Goal: Task Accomplishment & Management: Use online tool/utility

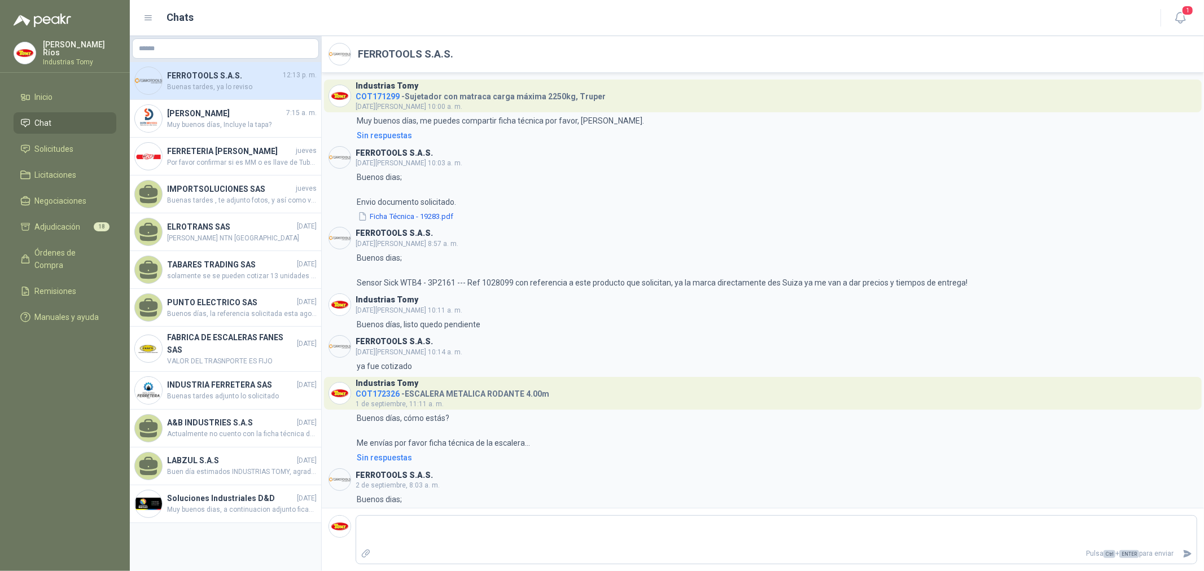
scroll to position [194, 0]
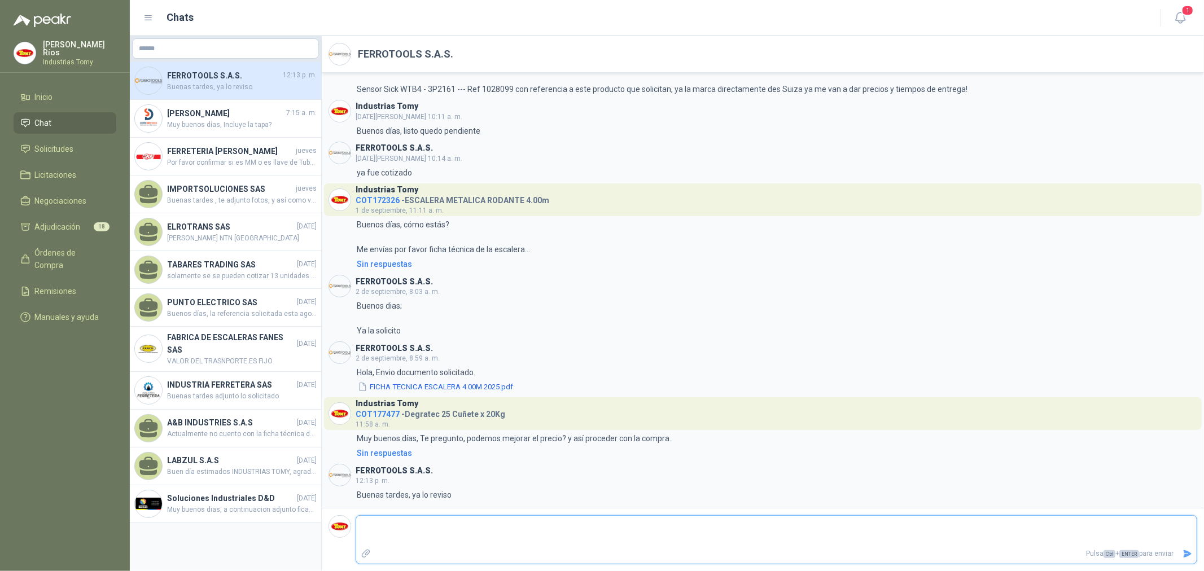
click at [408, 526] on textarea at bounding box center [776, 531] width 840 height 26
type textarea "*"
type textarea "**"
type textarea "***"
type textarea "****"
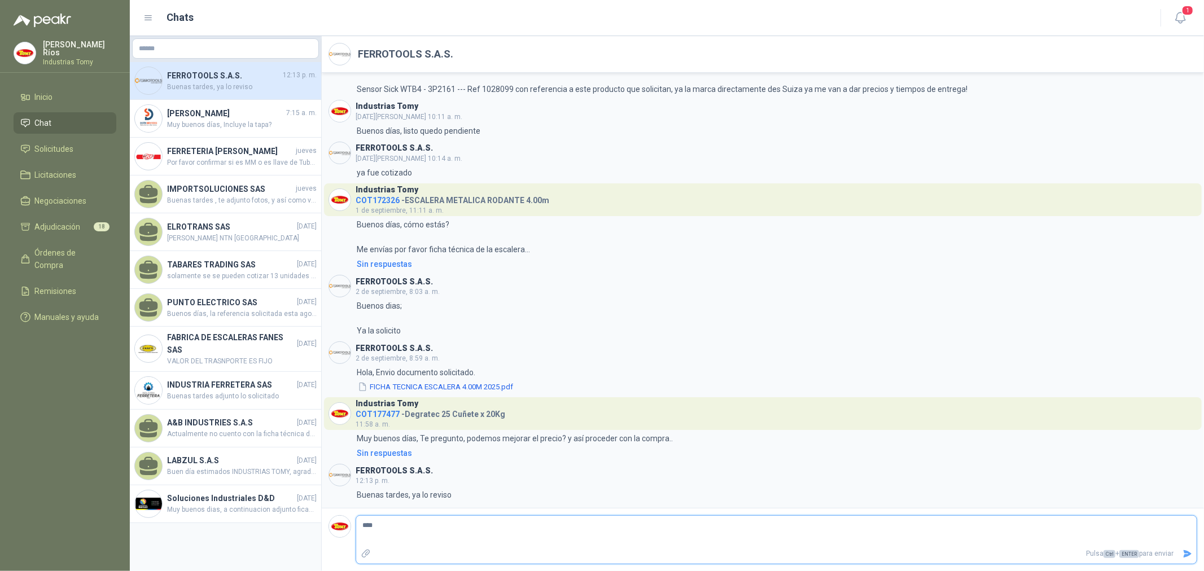
type textarea "*****"
type textarea "*******"
type textarea "********"
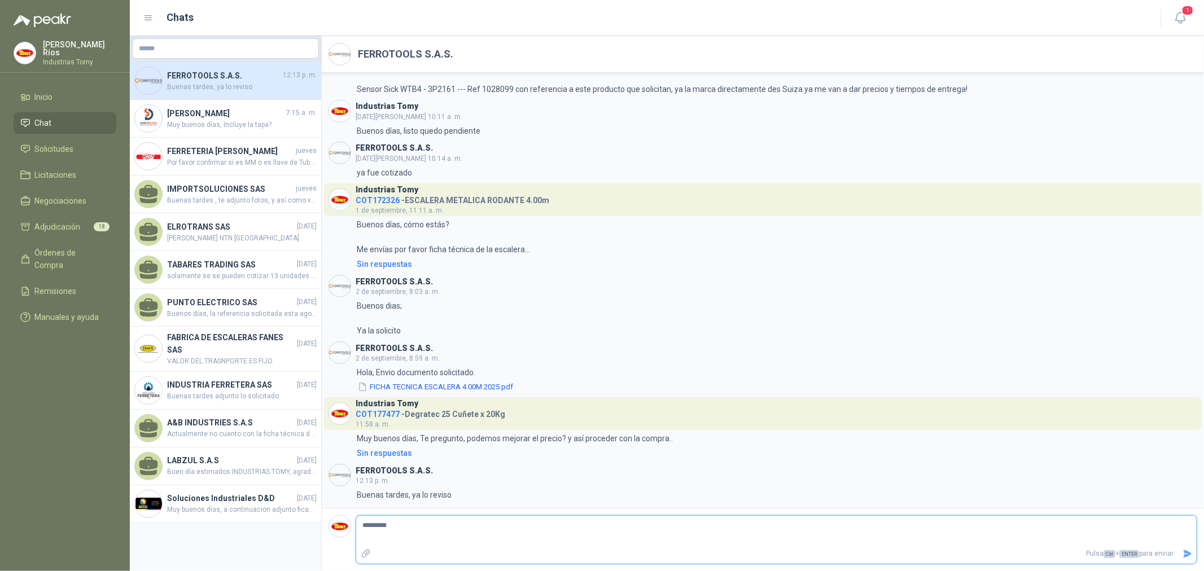
type textarea "**********"
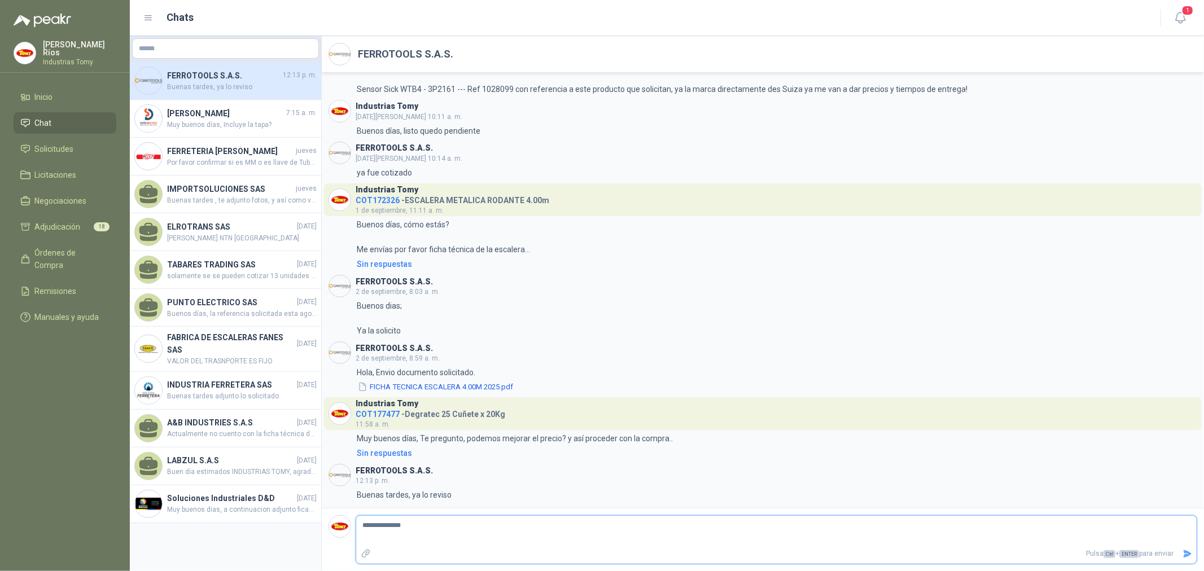
type textarea "**********"
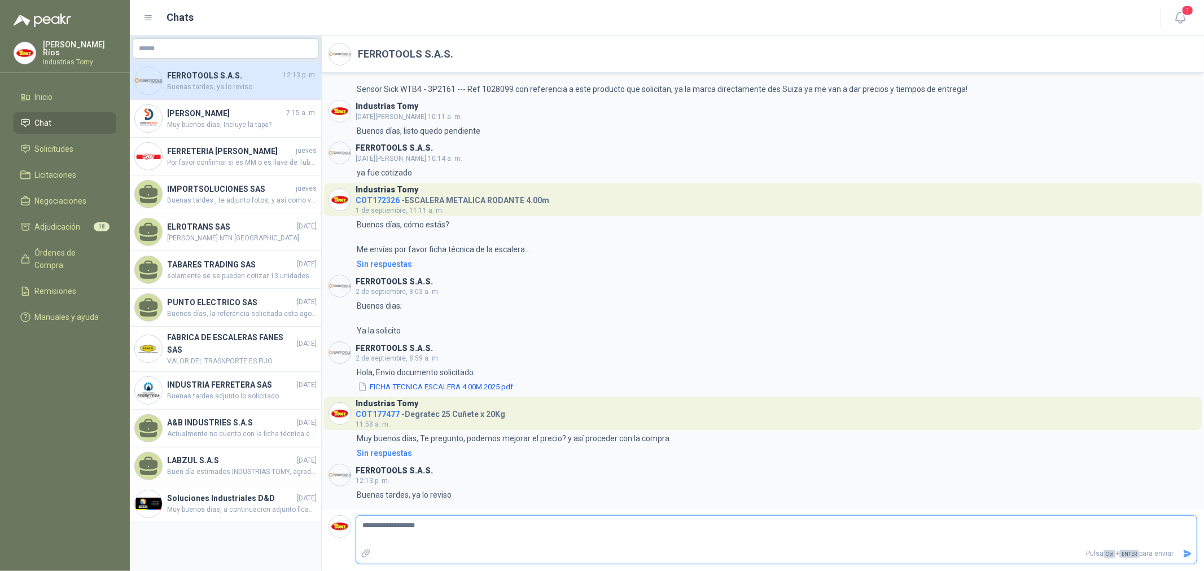
type textarea "**********"
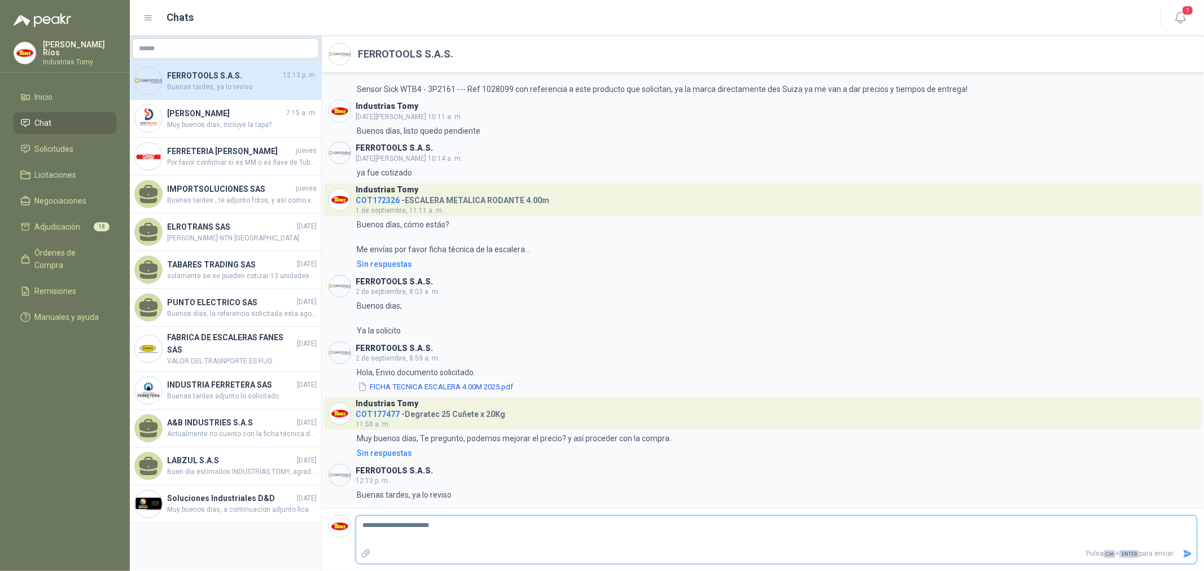
type textarea "**********"
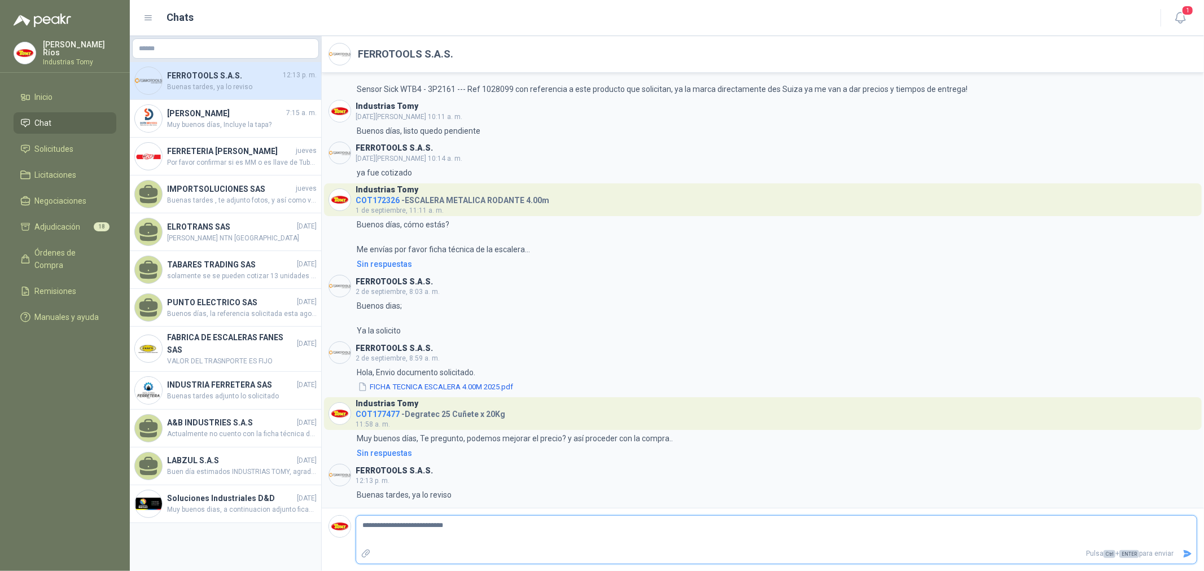
type textarea "**********"
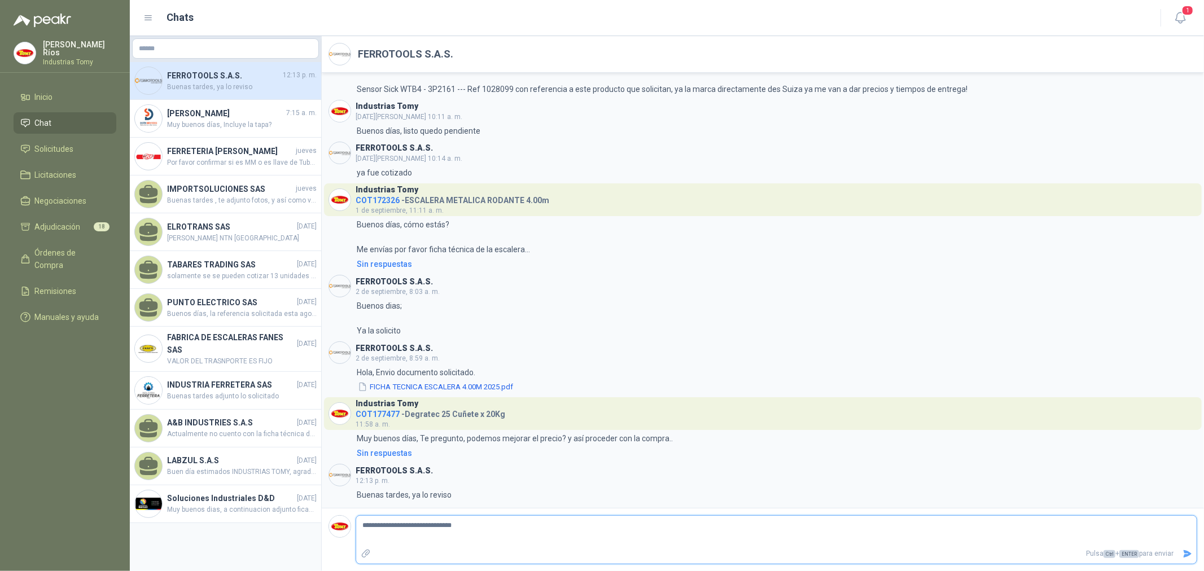
type textarea "**********"
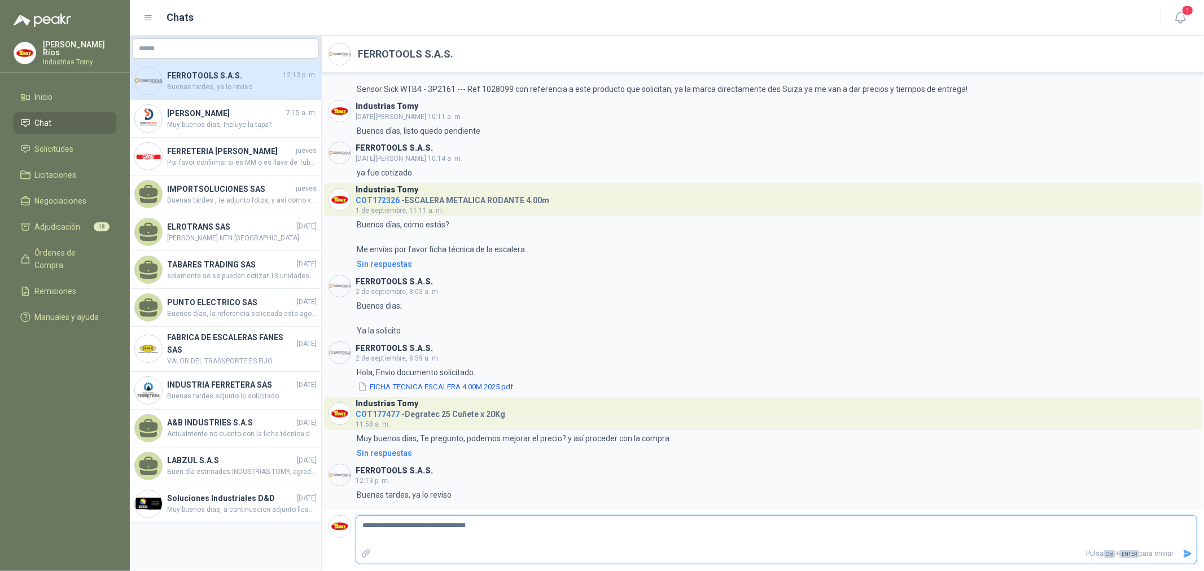
type textarea "**********"
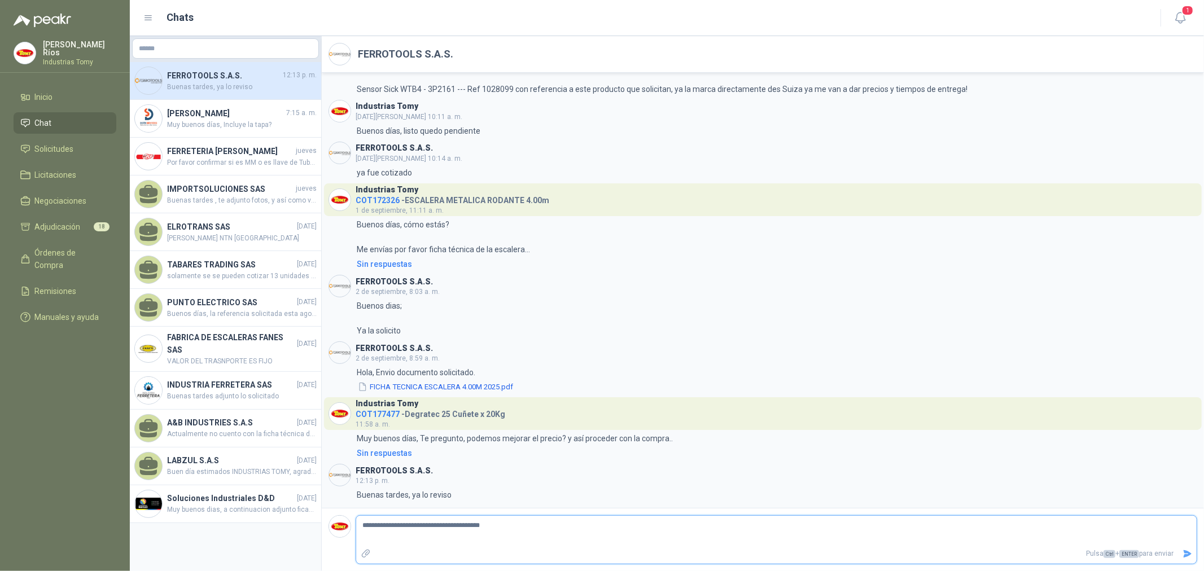
type textarea "**********"
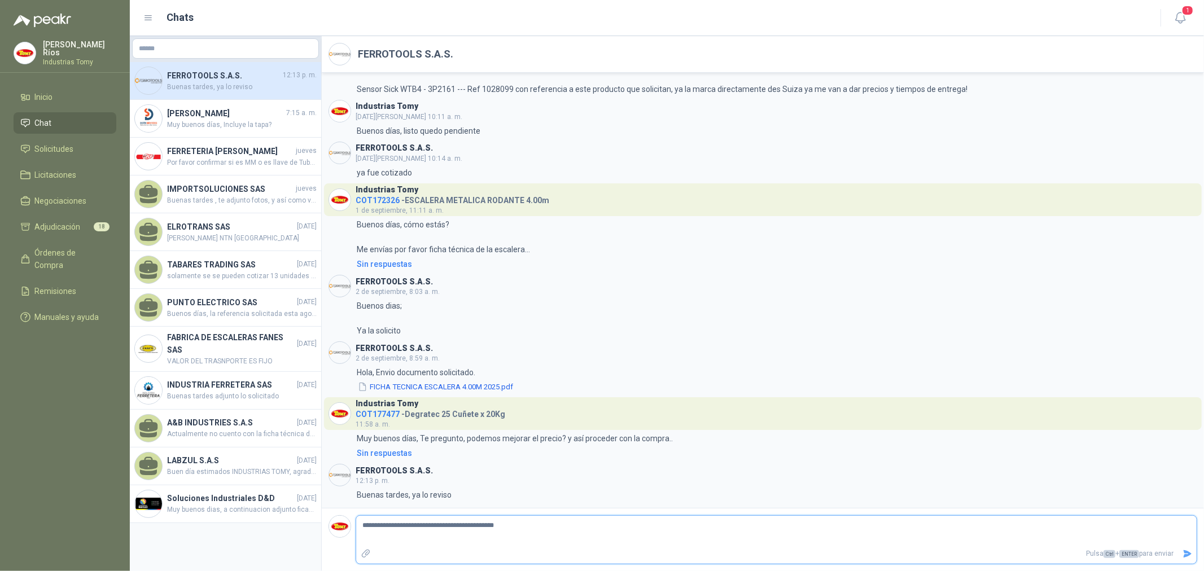
type textarea "**********"
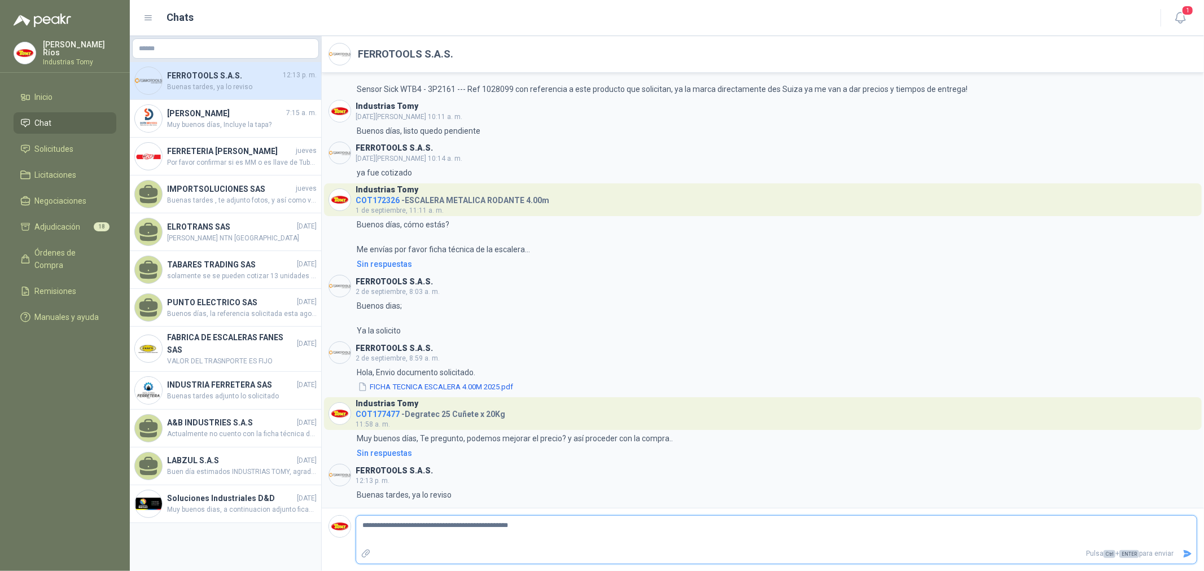
type textarea "**********"
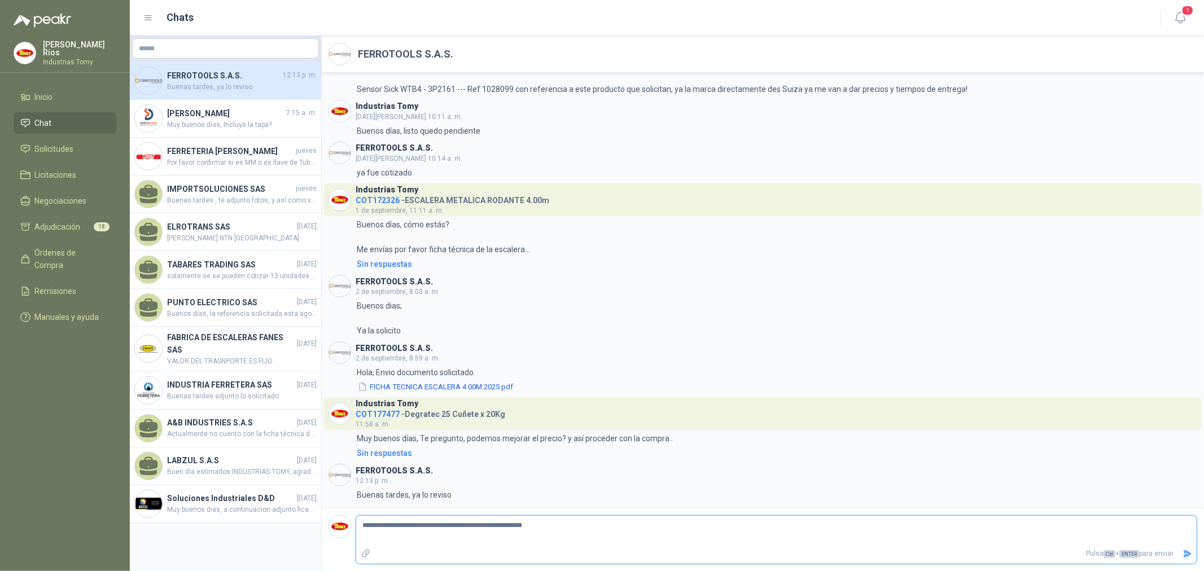
type textarea "**********"
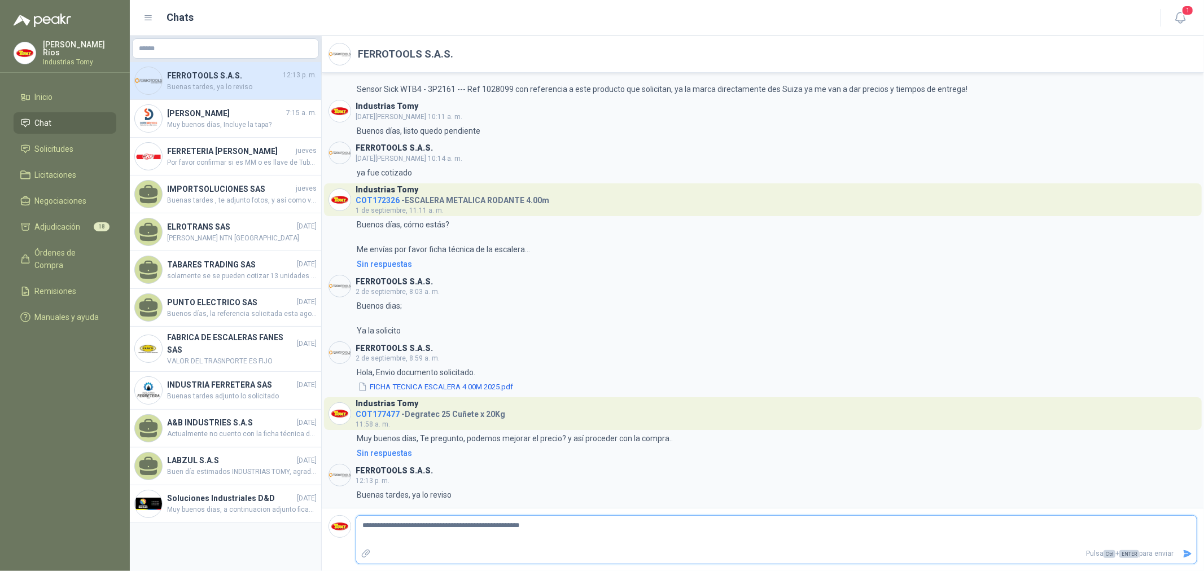
type textarea "**********"
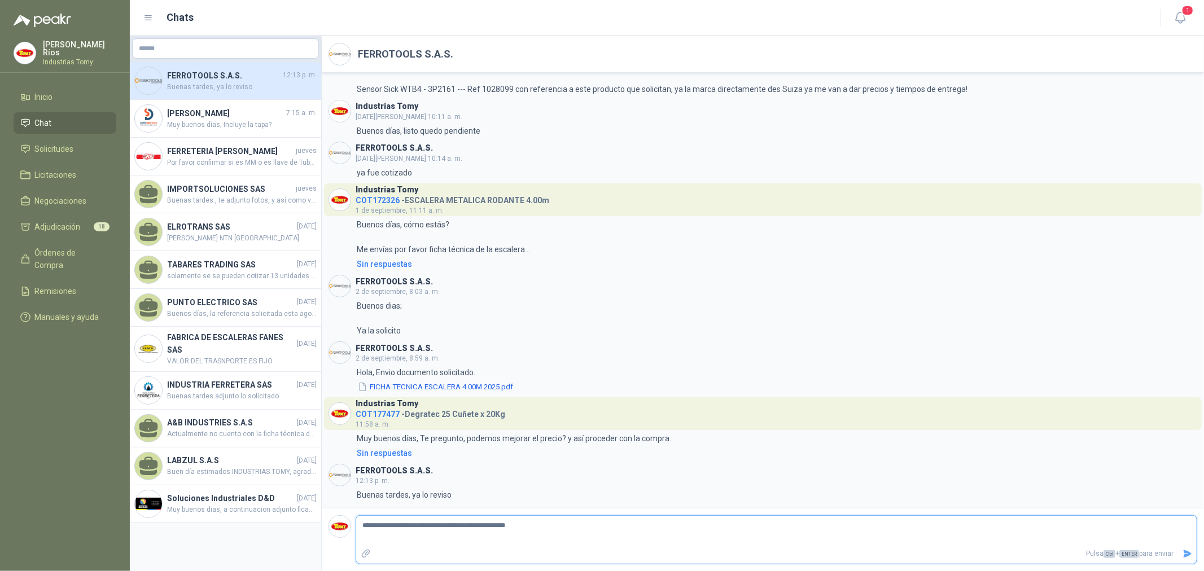
type textarea "**********"
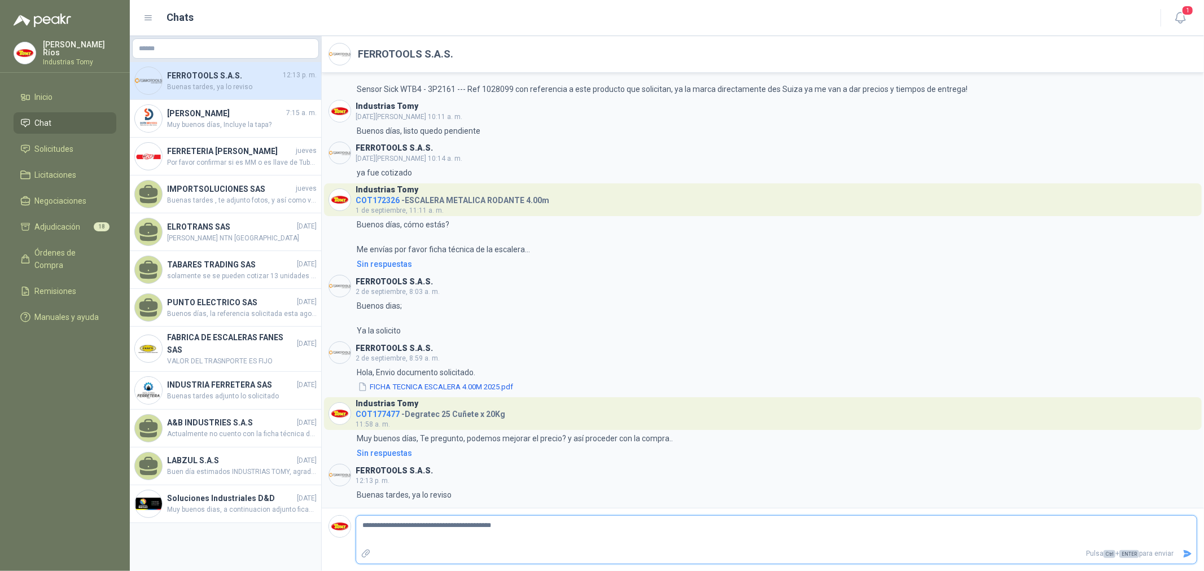
type textarea "**********"
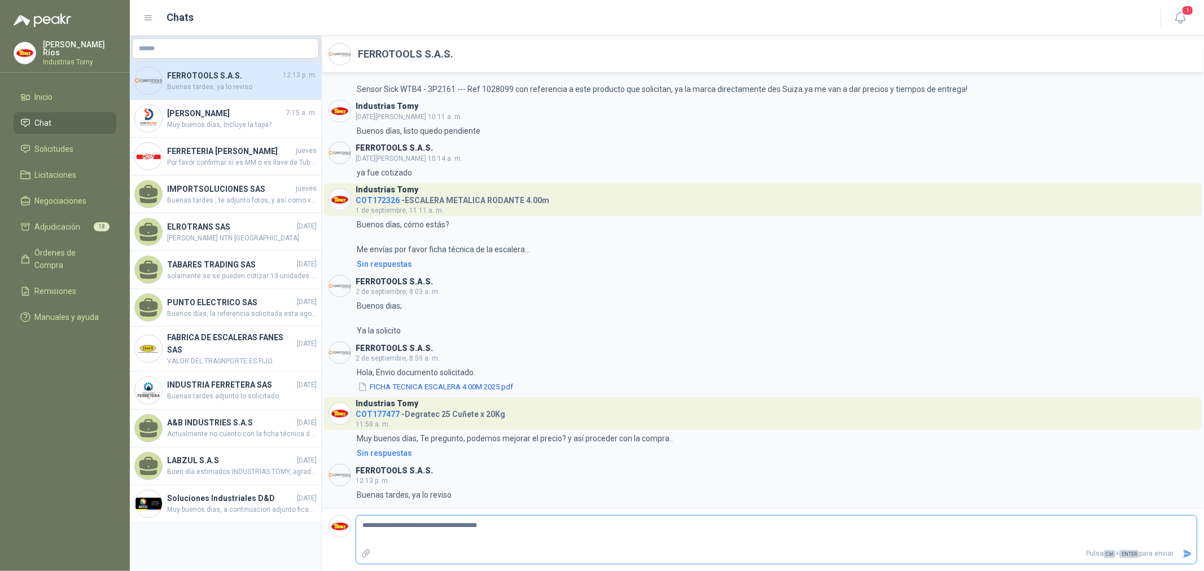
type textarea "**********"
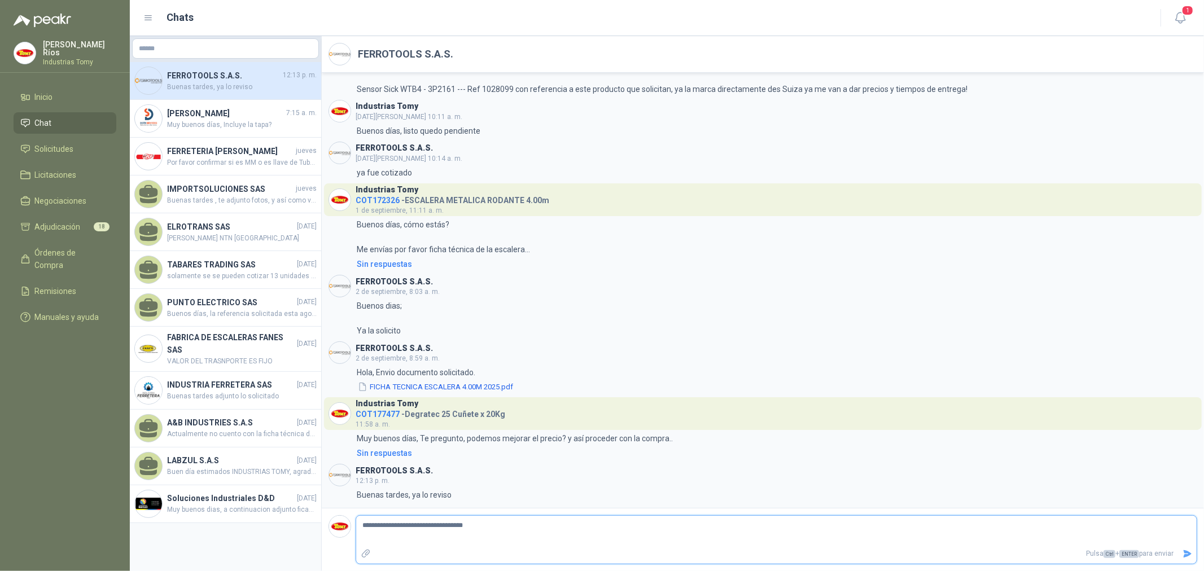
type textarea "**********"
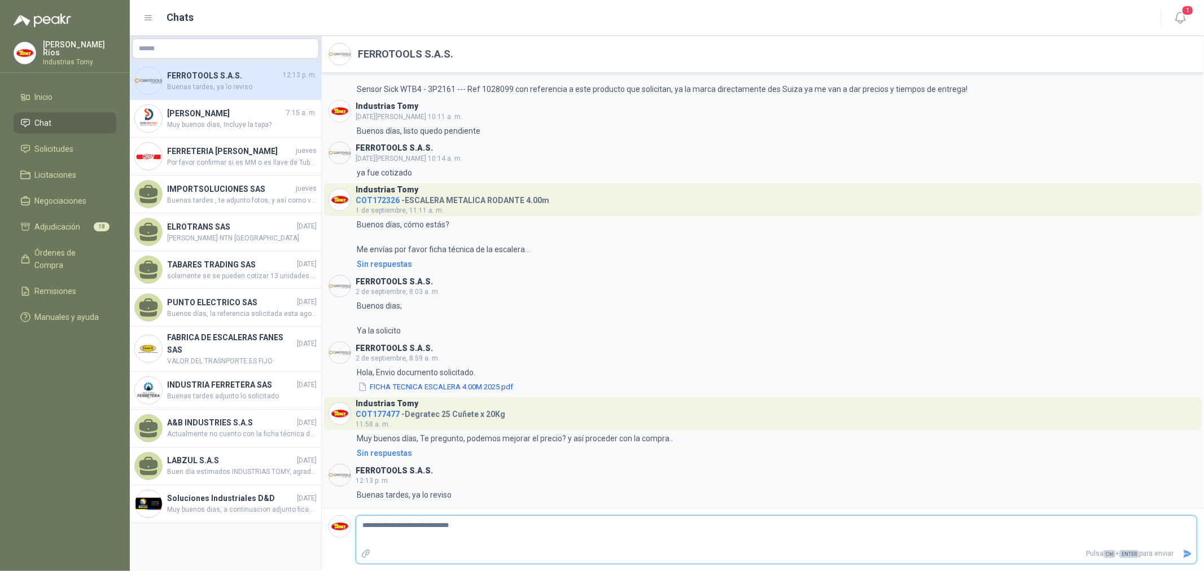
type textarea "**********"
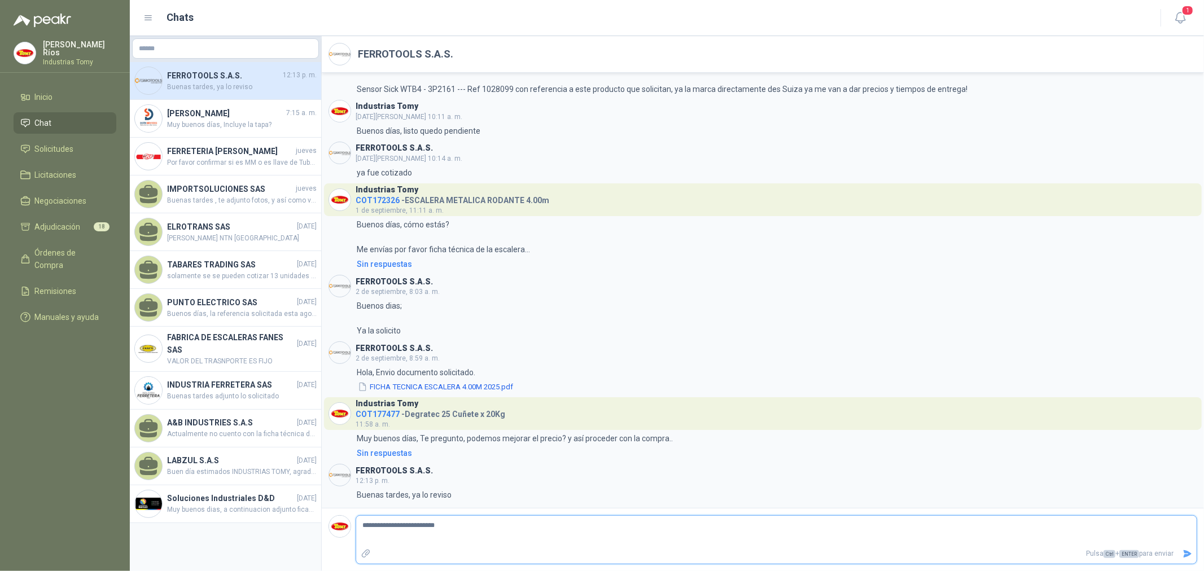
type textarea "**********"
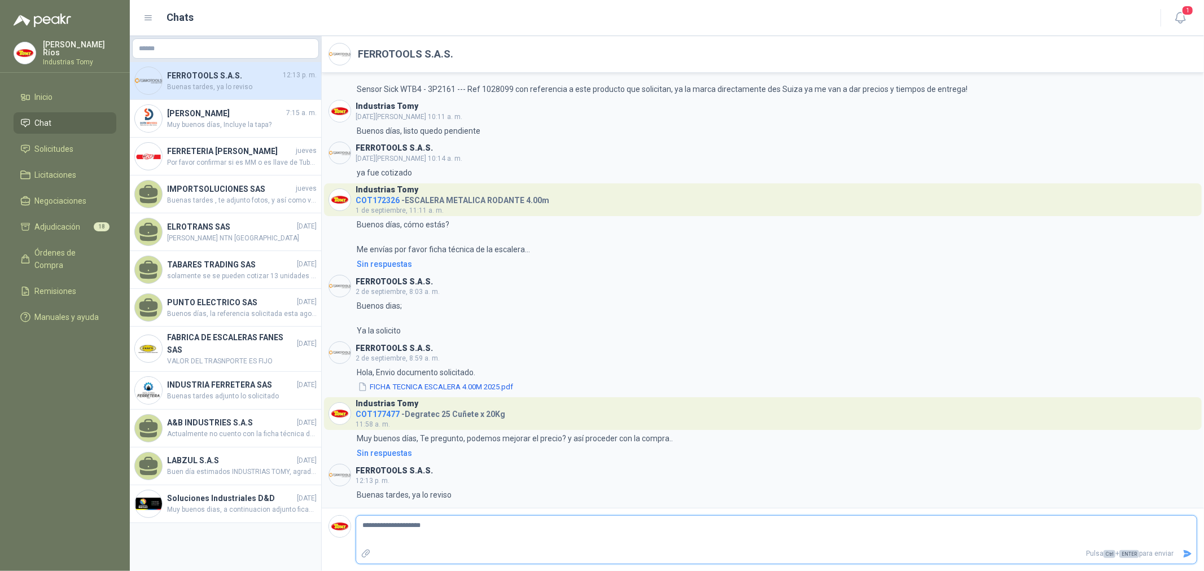
type textarea "**********"
drag, startPoint x: 385, startPoint y: 494, endPoint x: 425, endPoint y: 493, distance: 40.1
click at [425, 493] on p "Buenas tardes, ya lo reviso" at bounding box center [404, 495] width 95 height 12
click at [99, 250] on span "Órdenes de Compra" at bounding box center [70, 259] width 71 height 25
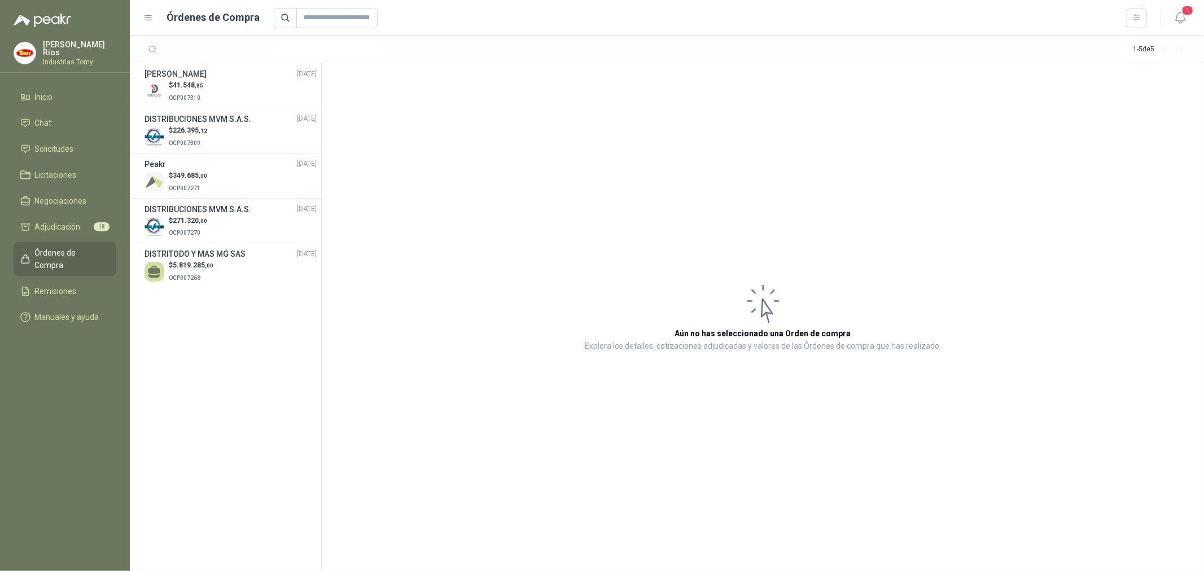
click at [269, 384] on section "Ramiro Adolfo Buitrago 11/09/25 $ 41.548 ,85 OCP007310 DISTRIBUCIONES MVM S.A.S…" at bounding box center [226, 317] width 192 height 508
click at [231, 419] on section "Ramiro Adolfo Buitrago 11/09/25 $ 41.548 ,85 OCP007310 DISTRIBUCIONES MVM S.A.S…" at bounding box center [226, 317] width 192 height 508
click at [82, 117] on li "Chat" at bounding box center [64, 123] width 89 height 12
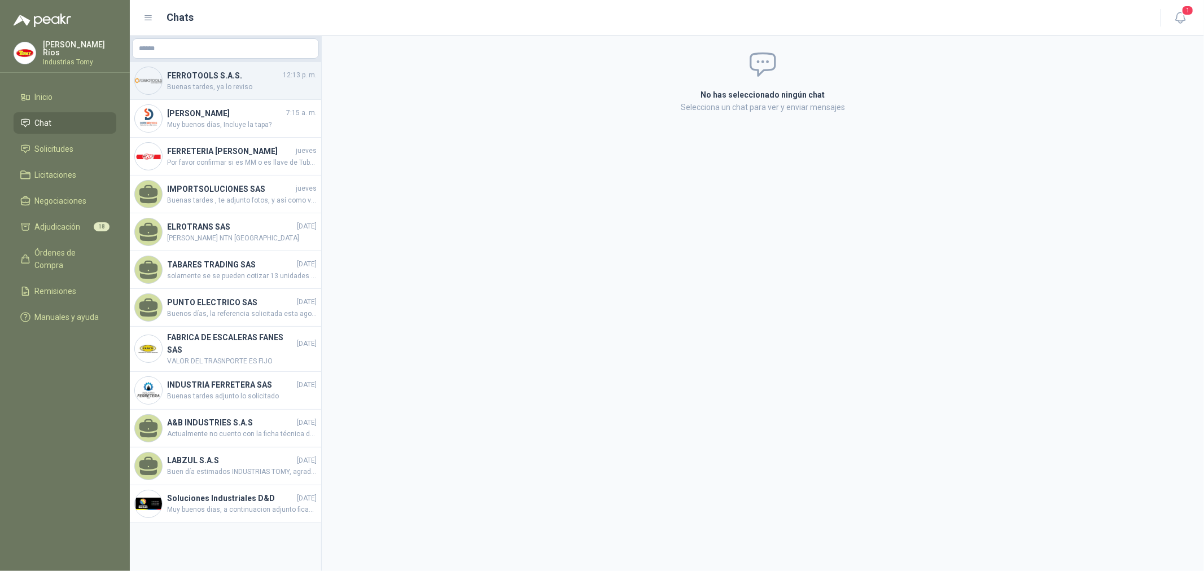
click at [211, 86] on span "Buenas tardes, ya lo reviso" at bounding box center [242, 87] width 150 height 11
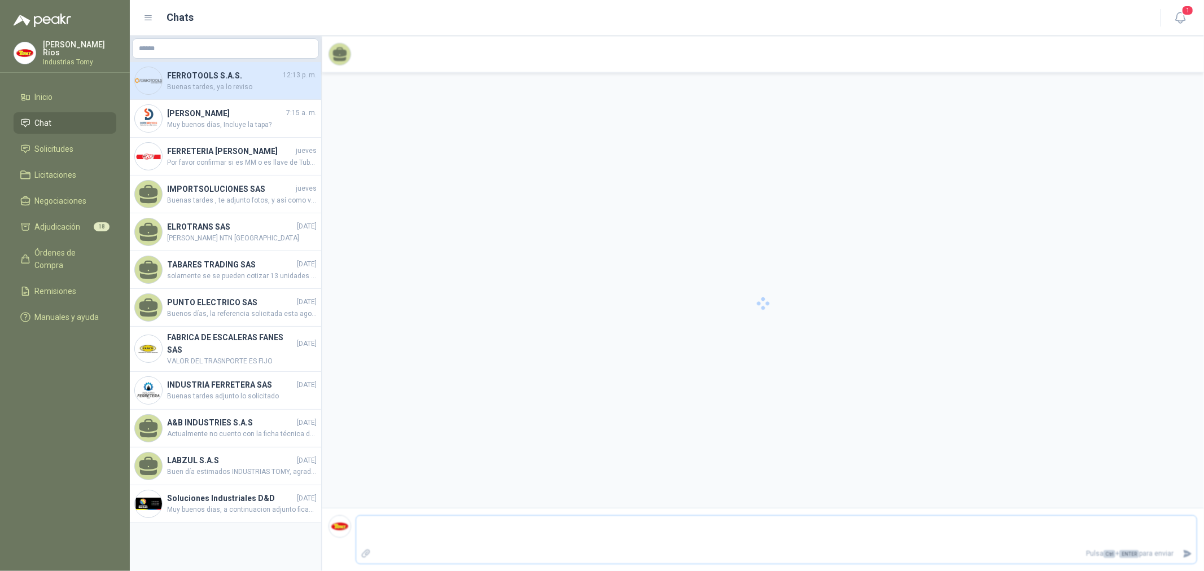
scroll to position [194, 0]
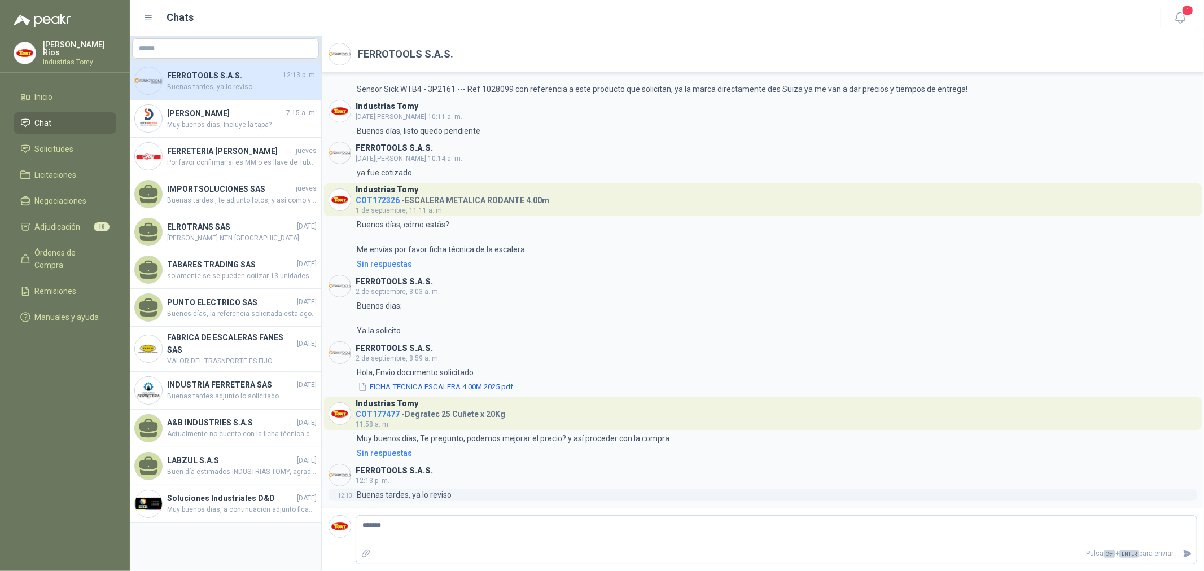
click at [437, 493] on p "Buenas tardes, ya lo reviso" at bounding box center [404, 495] width 95 height 12
click at [388, 523] on textarea "******" at bounding box center [776, 531] width 840 height 26
click at [1196, 554] on button "Enviar" at bounding box center [1187, 554] width 19 height 20
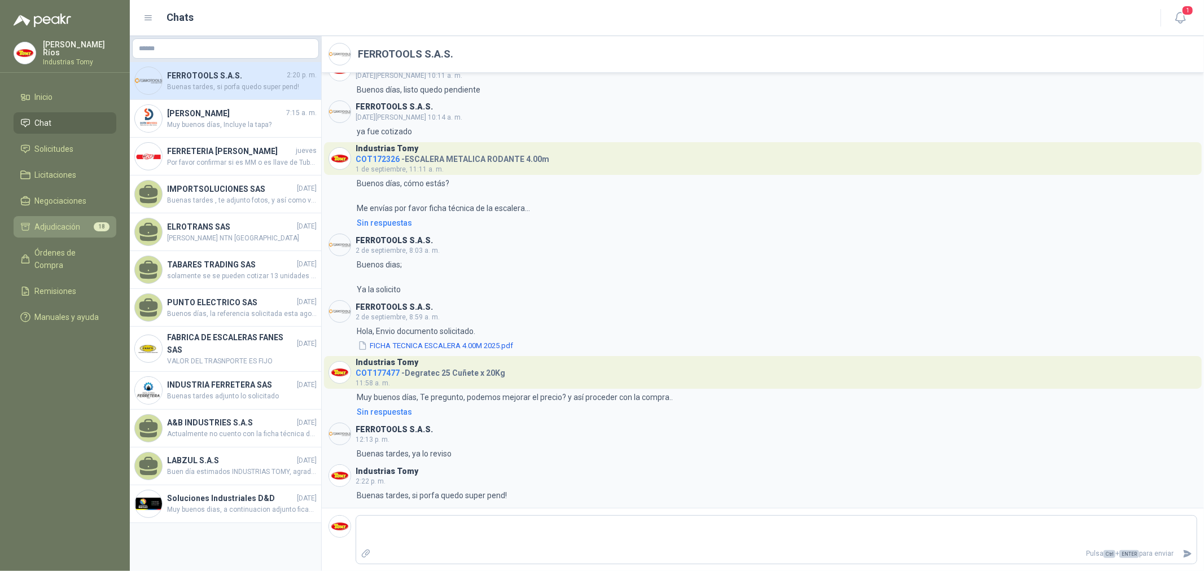
click at [90, 223] on li "Adjudicación 18" at bounding box center [64, 227] width 89 height 12
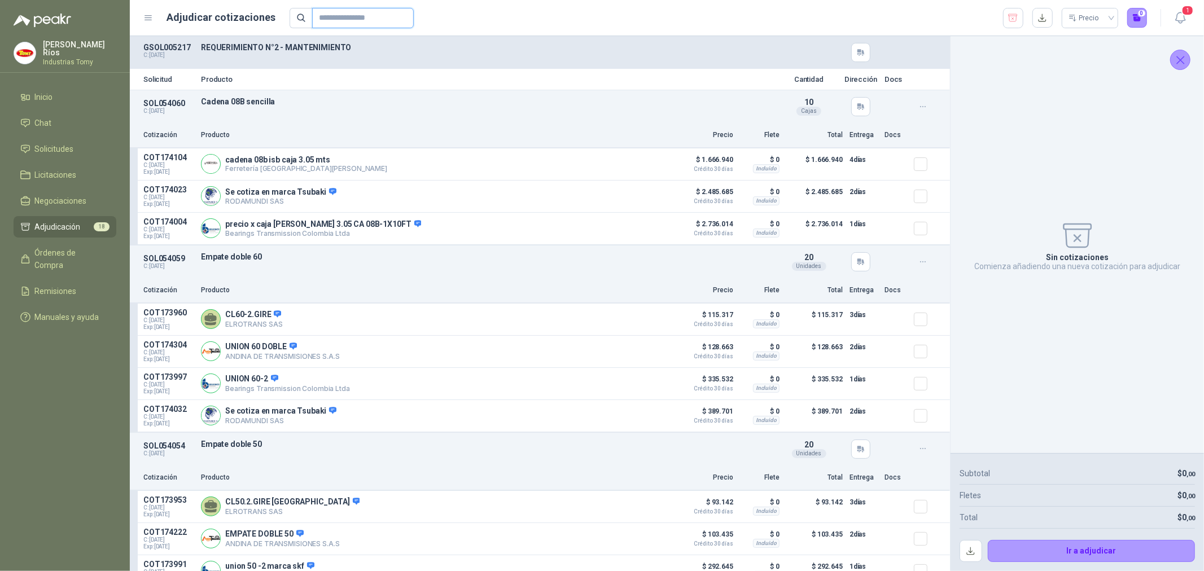
click at [358, 15] on input "text" at bounding box center [358, 17] width 79 height 19
paste input "*********"
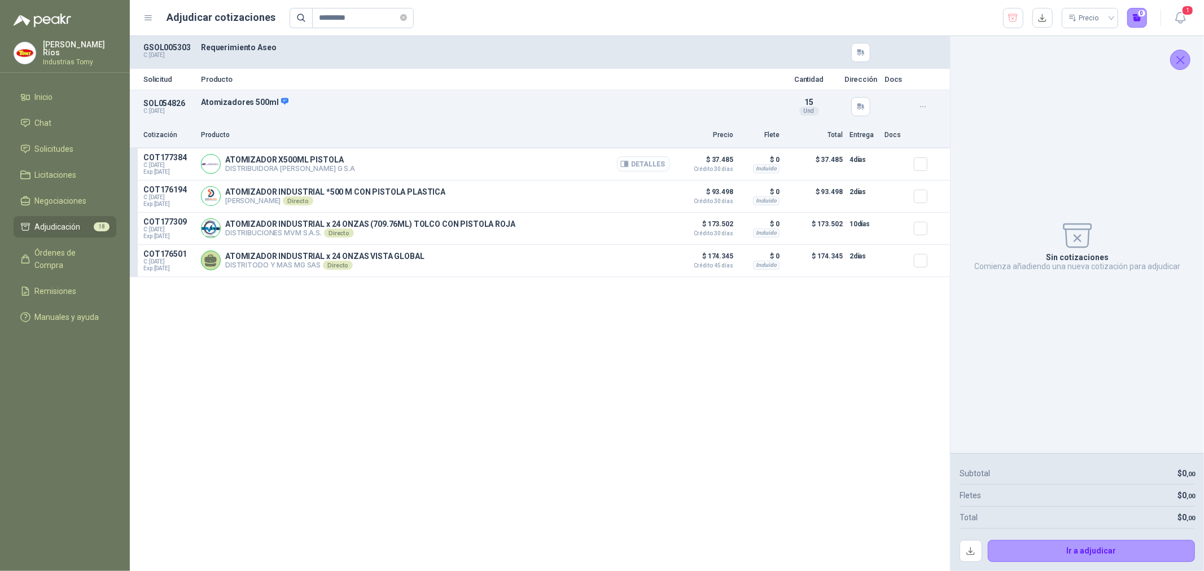
click at [653, 161] on button "Detalles" at bounding box center [643, 163] width 53 height 15
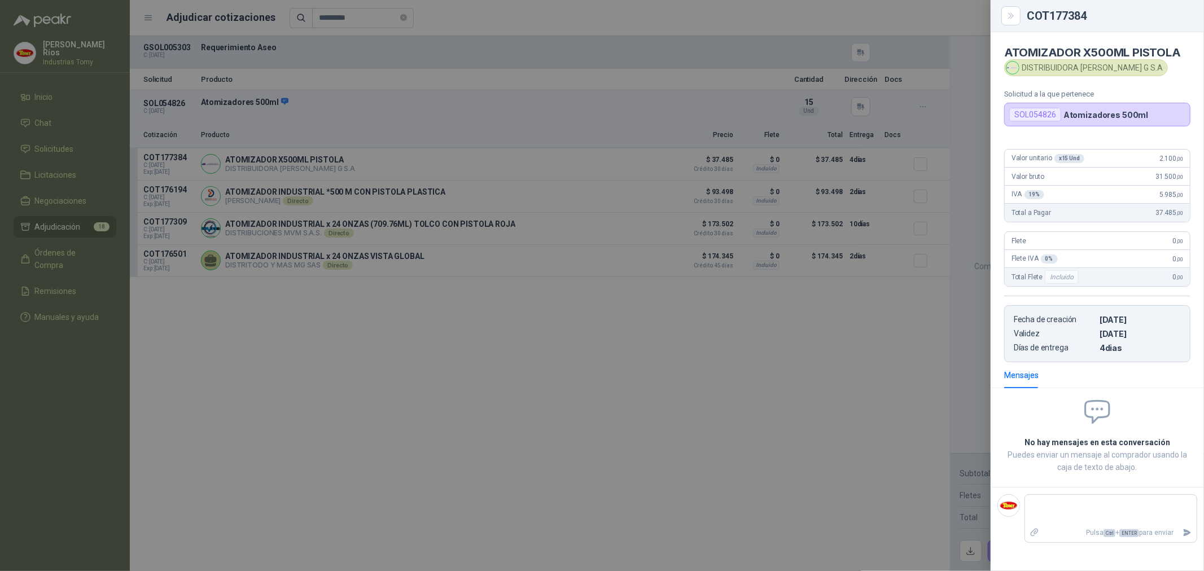
click at [655, 221] on div at bounding box center [602, 285] width 1204 height 571
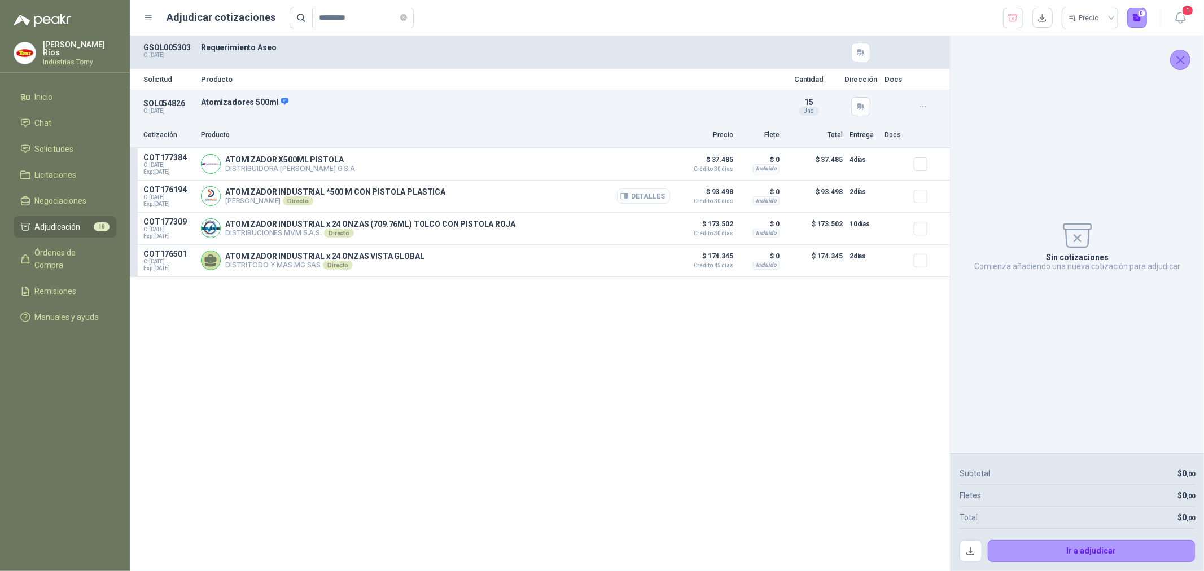
click at [656, 196] on button "Detalles" at bounding box center [643, 196] width 53 height 15
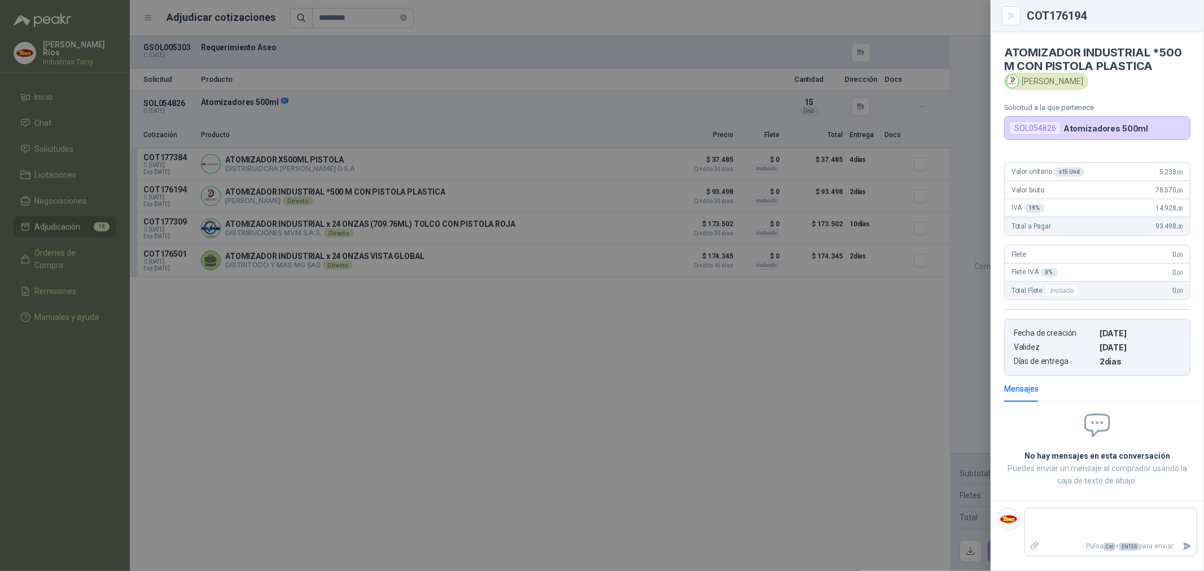
click at [442, 410] on div at bounding box center [602, 285] width 1204 height 571
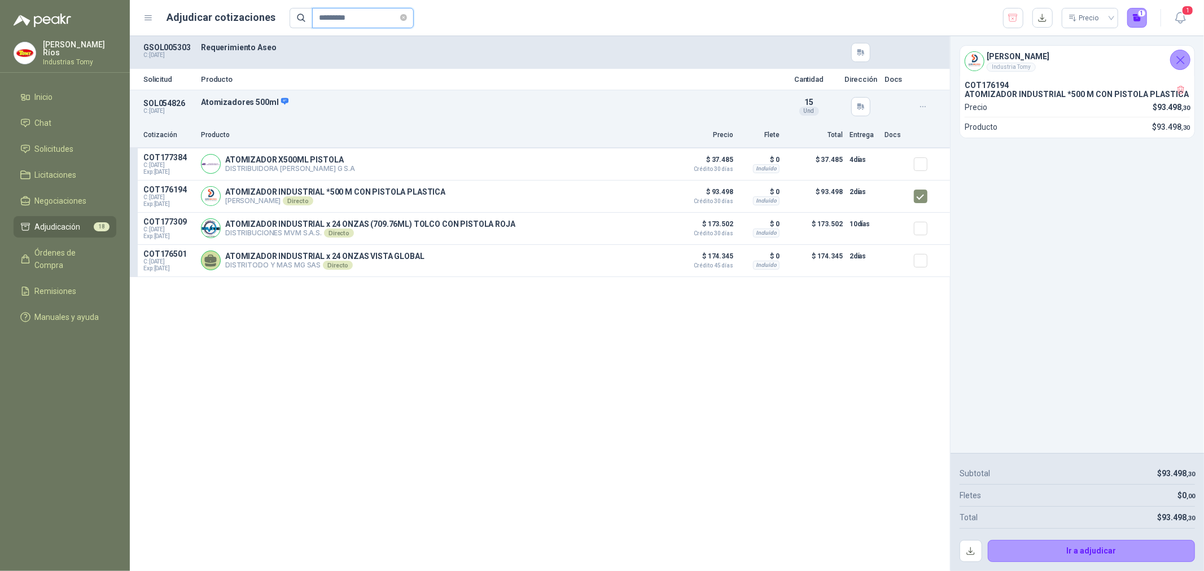
drag, startPoint x: 360, startPoint y: 12, endPoint x: 286, endPoint y: 19, distance: 74.9
click at [290, 19] on span "*********" at bounding box center [352, 18] width 125 height 20
paste input "text"
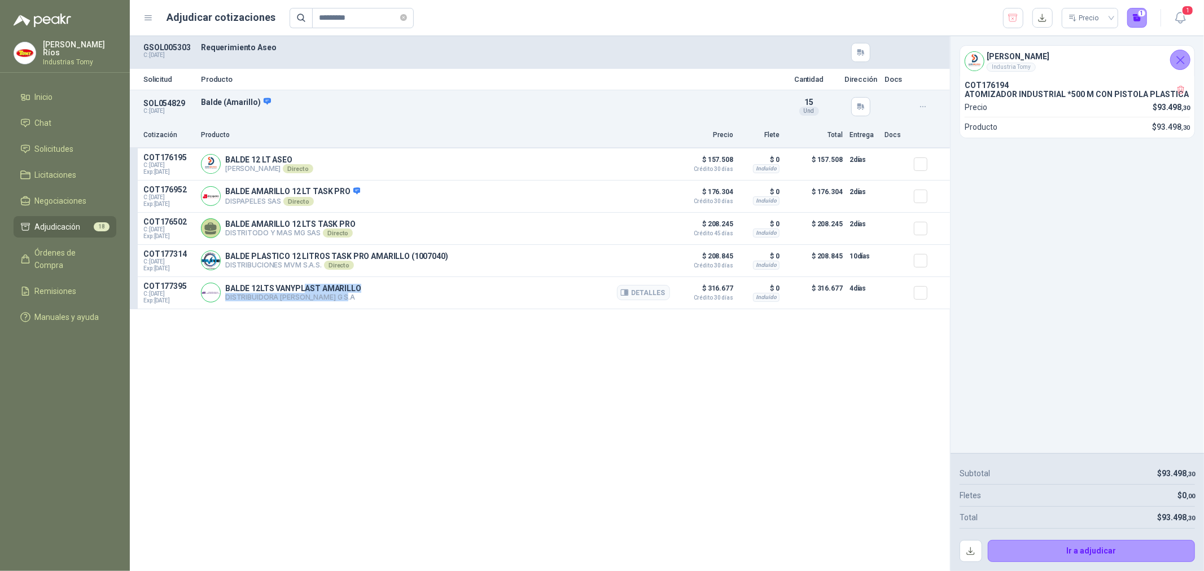
drag, startPoint x: 306, startPoint y: 294, endPoint x: 343, endPoint y: 295, distance: 37.3
click at [343, 295] on div "BALDE 12LTS VANYPLAST AMARILLO DISTRIBUIDORA JORGE MARIO URIBE G S.A Detalles" at bounding box center [293, 292] width 136 height 17
click at [437, 350] on div "Solicitud Producto Cantidad Dirección Docs SOL054829 C: 04/09/2025 Balde (Amari…" at bounding box center [540, 303] width 820 height 535
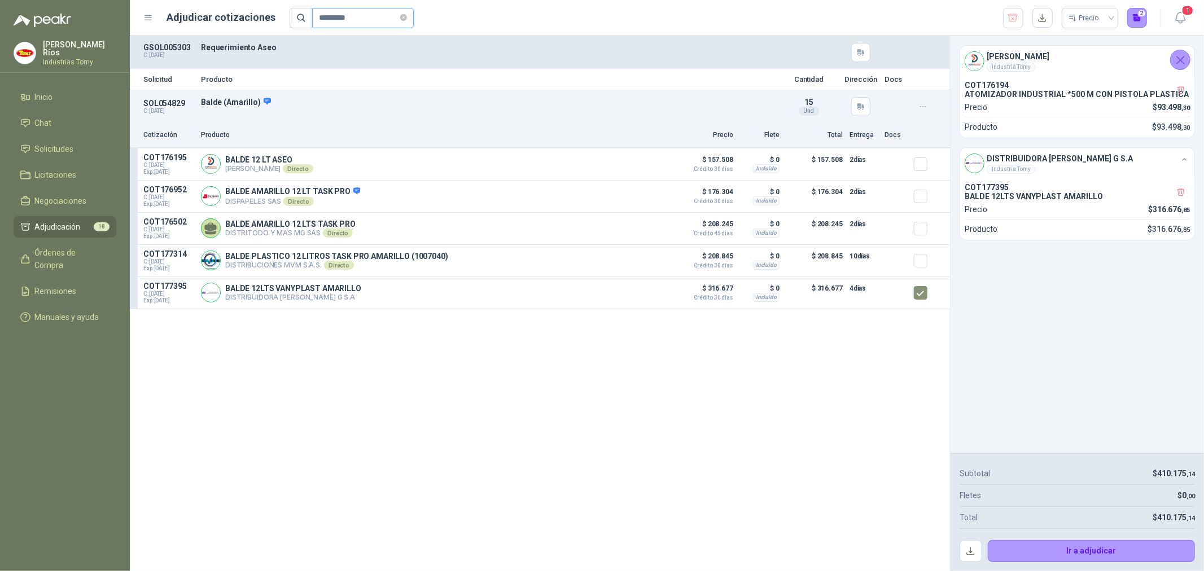
drag, startPoint x: 362, startPoint y: 19, endPoint x: 295, endPoint y: 21, distance: 67.2
click at [295, 21] on span "*********" at bounding box center [352, 18] width 125 height 20
paste input "text"
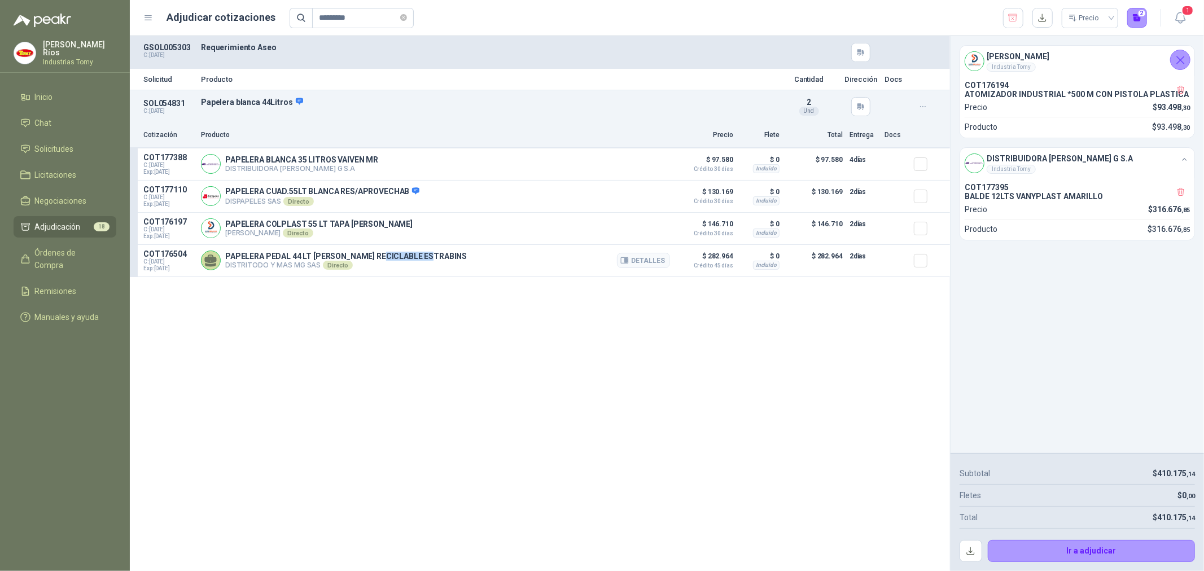
drag, startPoint x: 382, startPoint y: 261, endPoint x: 480, endPoint y: 257, distance: 98.3
click at [448, 255] on div "PAPELERA PEDAL 44 LT BLANCO RECICLABLE ESTRABINS DISTRITODO Y MAS MG SAS Direct…" at bounding box center [435, 260] width 469 height 23
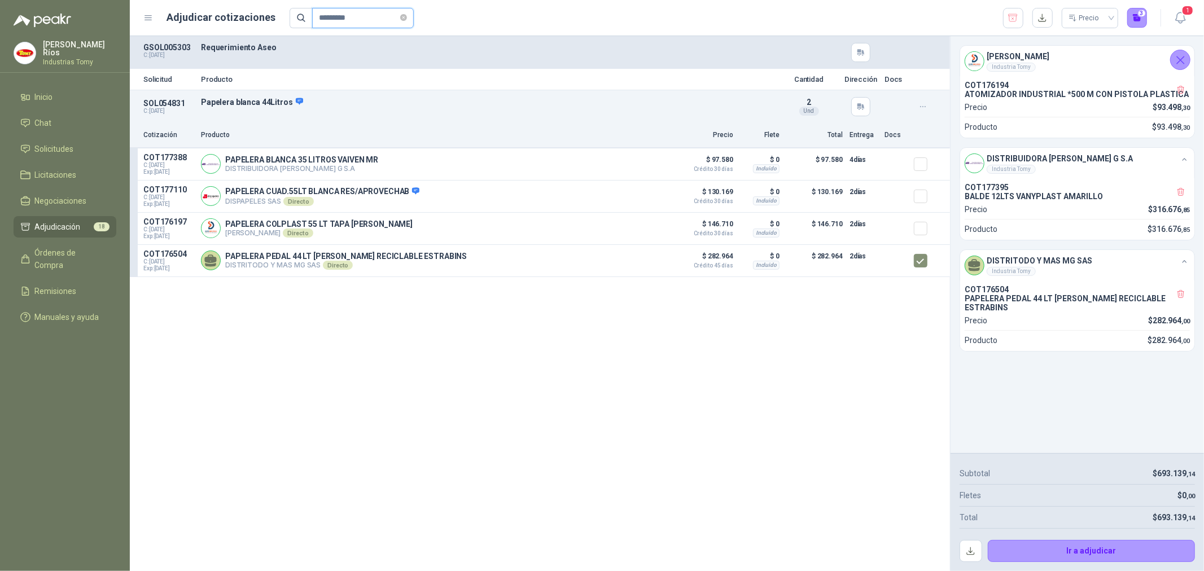
drag, startPoint x: 357, startPoint y: 15, endPoint x: 275, endPoint y: 19, distance: 82.0
click at [275, 19] on div "Adjudicar cotizaciones ********* Precio 3" at bounding box center [645, 18] width 1004 height 20
paste input "text"
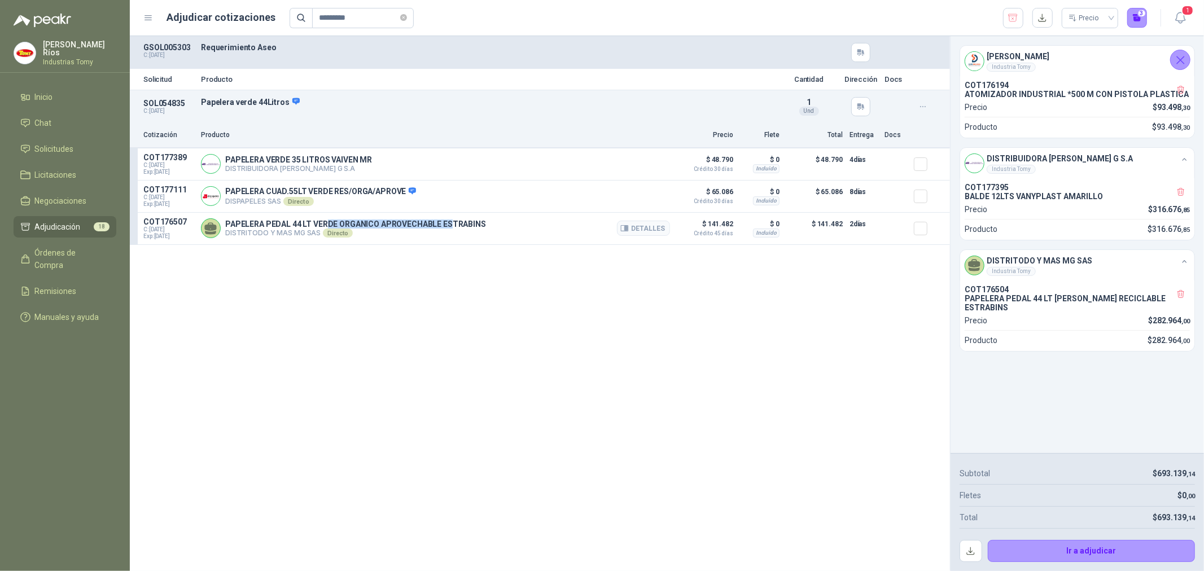
drag, startPoint x: 328, startPoint y: 226, endPoint x: 755, endPoint y: 239, distance: 426.9
click at [465, 227] on p "PAPELERA PEDAL 44 LT VERDE ORGANICO APROVECHABLE ESTRABINS" at bounding box center [355, 224] width 261 height 9
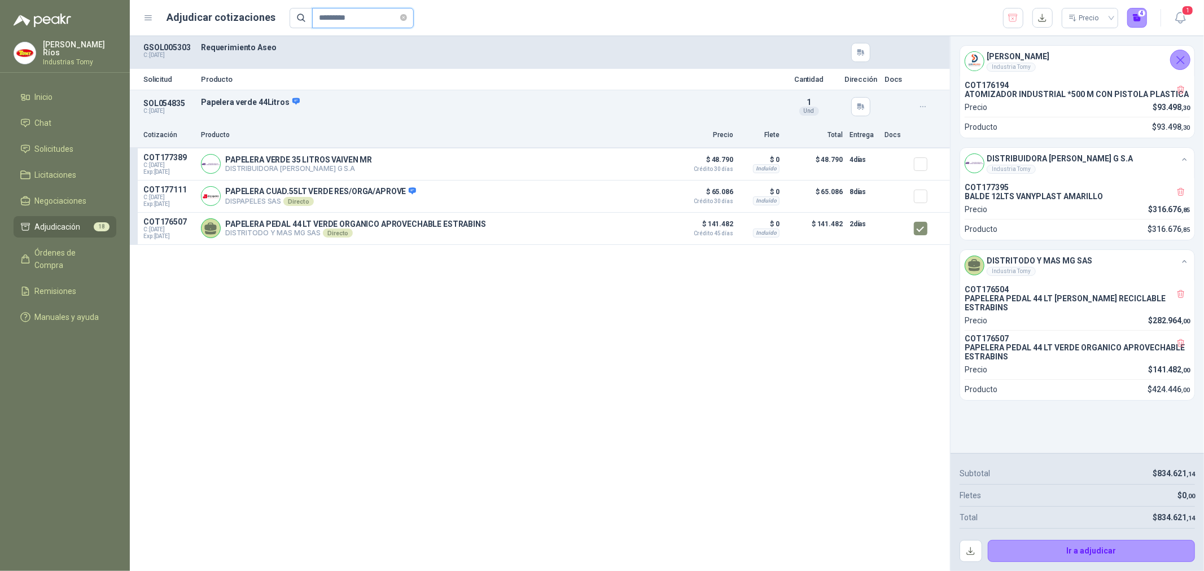
drag, startPoint x: 367, startPoint y: 17, endPoint x: 277, endPoint y: 15, distance: 90.3
click at [279, 15] on div "Adjudicar cotizaciones ********* Precio 4" at bounding box center [645, 18] width 1004 height 20
paste input "text"
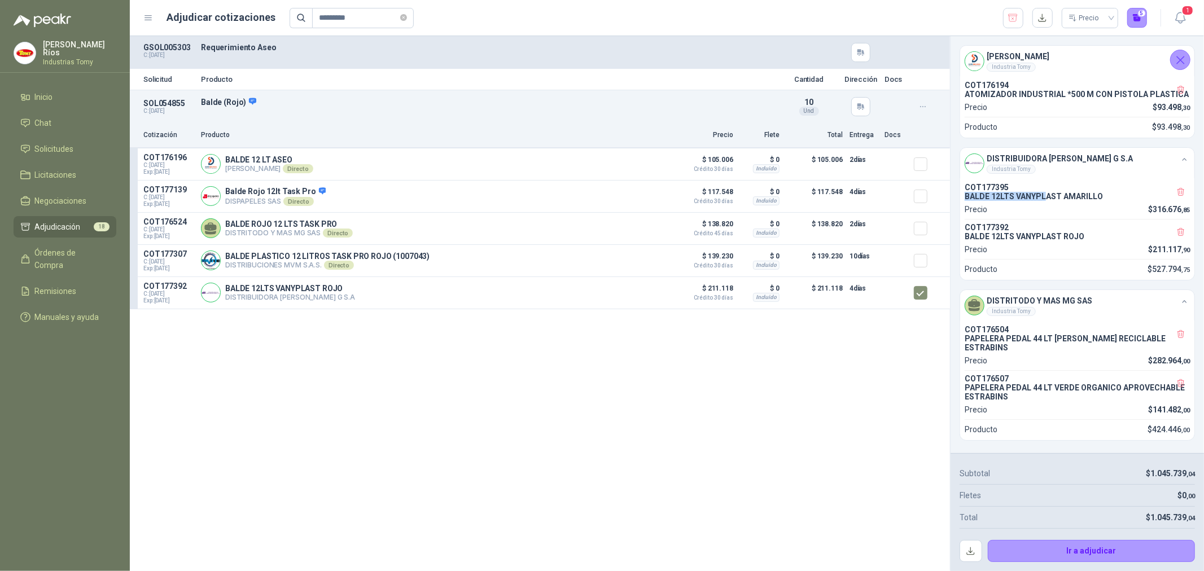
drag, startPoint x: 1045, startPoint y: 194, endPoint x: 1088, endPoint y: 191, distance: 43.0
click at [1088, 191] on div "COT177395 BALDE 12LTS VANYPLAST AMARILLO" at bounding box center [1077, 192] width 225 height 18
click at [1084, 195] on p "BALDE 12LTS VANYPLAST AMARILLO" at bounding box center [1077, 196] width 225 height 9
drag, startPoint x: 1048, startPoint y: 240, endPoint x: 1069, endPoint y: 239, distance: 21.5
click at [1064, 239] on p "BALDE 12LTS VANYPLAST ROJO" at bounding box center [1077, 236] width 225 height 9
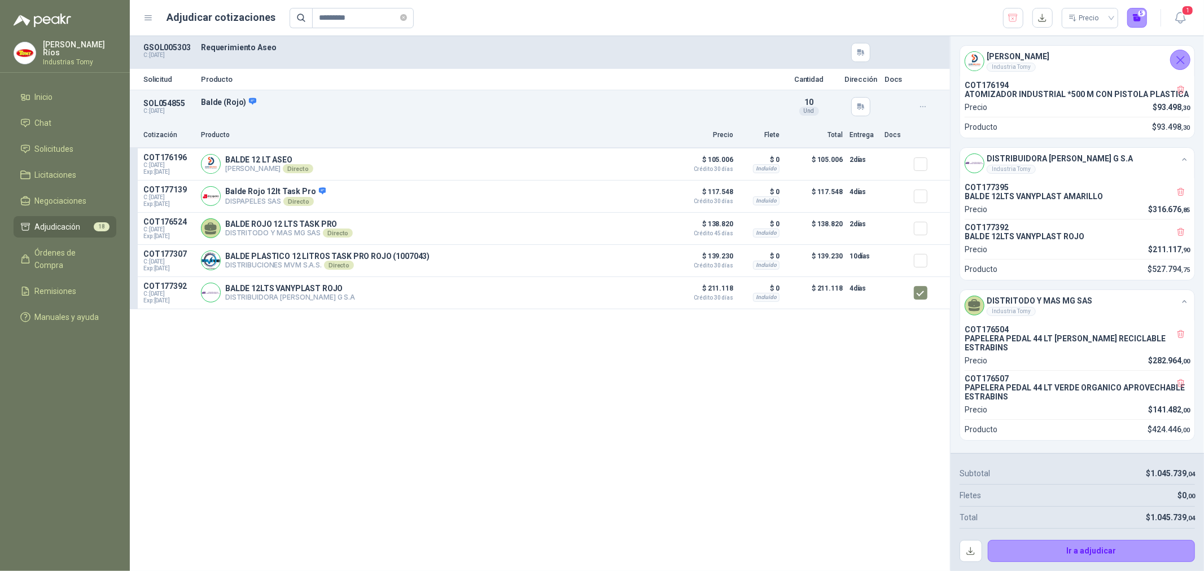
click at [1069, 239] on p "BALDE 12LTS VANYPLAST ROJO" at bounding box center [1077, 236] width 225 height 9
drag, startPoint x: 360, startPoint y: 23, endPoint x: 282, endPoint y: 37, distance: 78.5
click at [282, 37] on main "Adjudicar cotizaciones ********* Precio 5 1 GSOL005303 C: 04/09/2025 Requerimie…" at bounding box center [667, 285] width 1074 height 571
paste input "text"
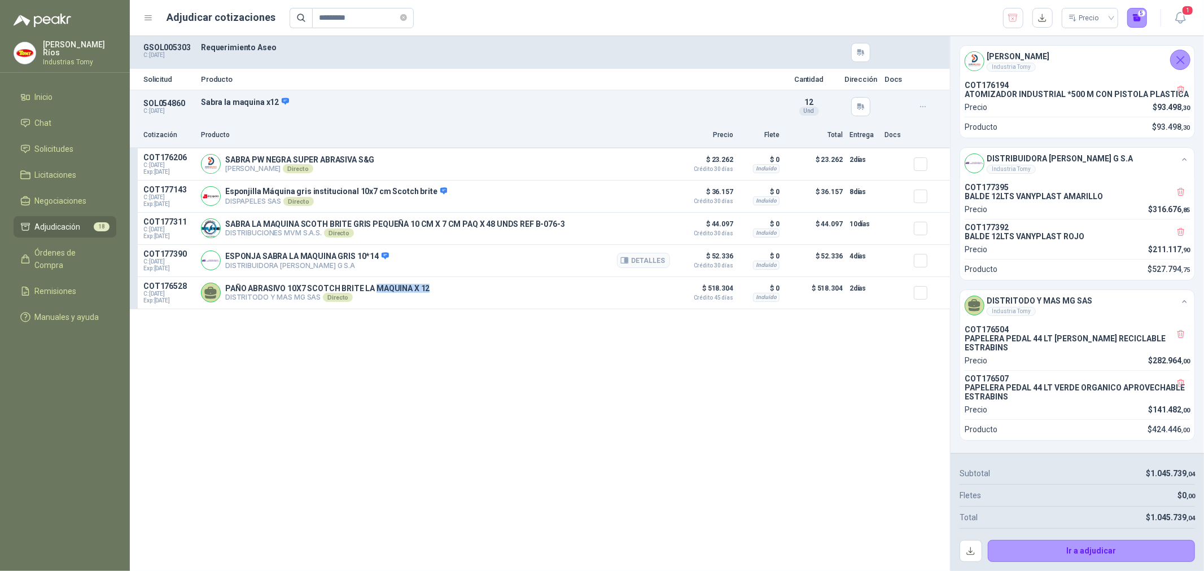
drag, startPoint x: 374, startPoint y: 291, endPoint x: 598, endPoint y: 277, distance: 224.5
click at [433, 292] on div "PAÑO ABRASIVO 10X7 SCOTCH BRITE LA MAQUINA X 12 DISTRITODO Y MAS MG SAS Directo…" at bounding box center [435, 293] width 469 height 23
drag, startPoint x: 333, startPoint y: 25, endPoint x: 278, endPoint y: 32, distance: 55.2
click at [278, 32] on header "Adjudicar cotizaciones ********* Precio 6 1" at bounding box center [667, 18] width 1074 height 36
paste input "text"
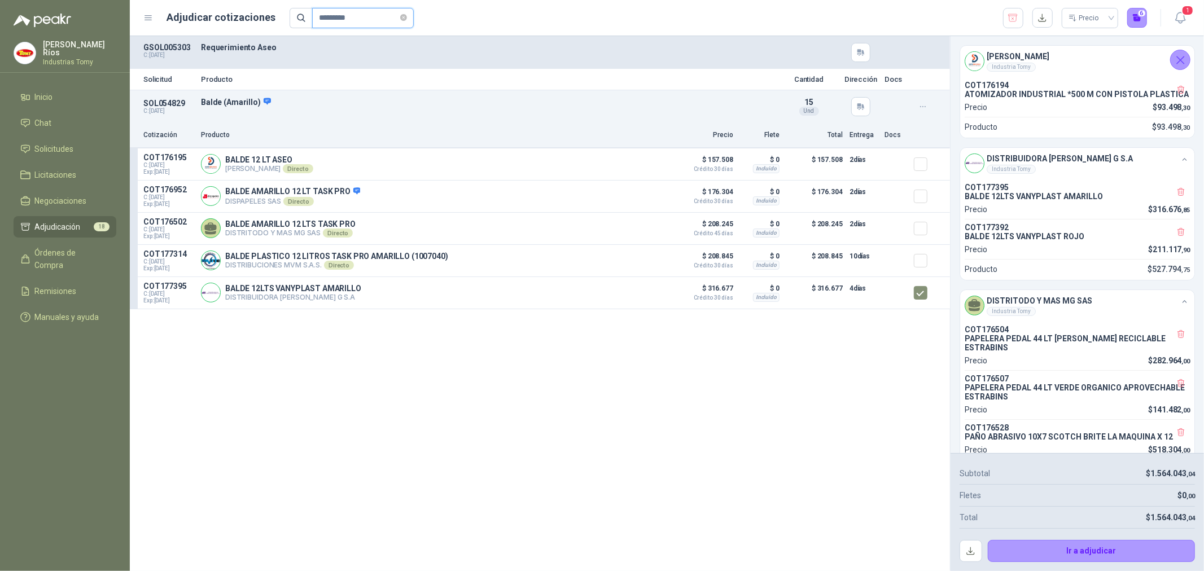
scroll to position [42, 0]
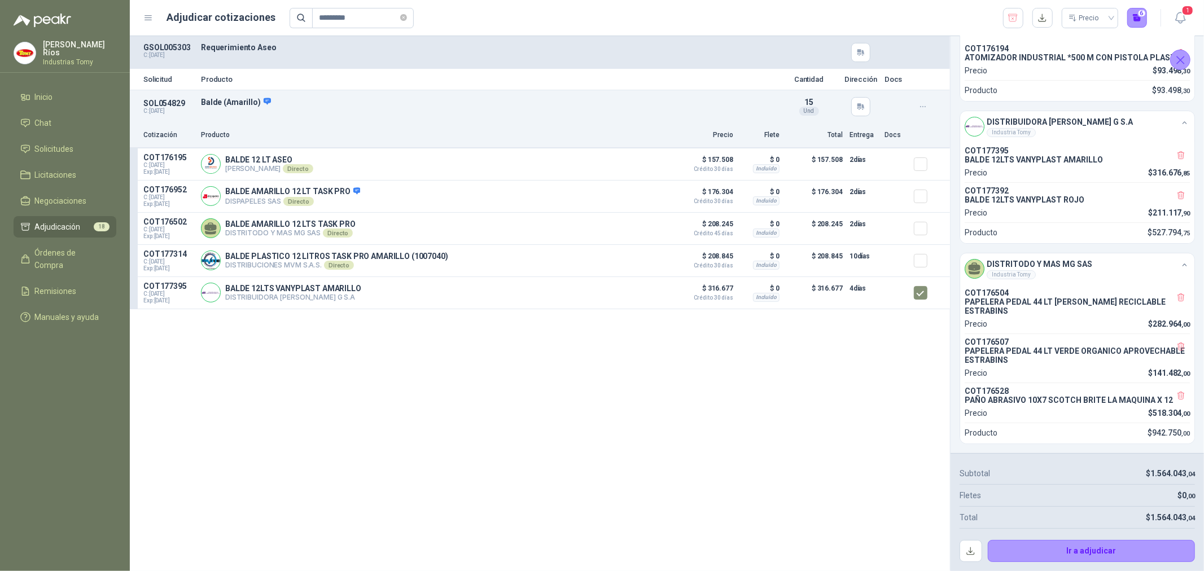
click at [1077, 347] on p "PAPELERA PEDAL 44 LT VERDE ORGANICO APROVECHABLE ESTRABINS" at bounding box center [1077, 356] width 225 height 18
click at [983, 338] on p "COT176507" at bounding box center [1077, 342] width 225 height 9
drag, startPoint x: 982, startPoint y: 337, endPoint x: 1027, endPoint y: 331, distance: 45.5
click at [1027, 331] on div "COT176504 PAPELERA PEDAL 44 LT BLANCO RECICLABLE ESTRABINS Precio $ 282.964 ,00…" at bounding box center [1077, 364] width 234 height 160
click at [1050, 349] on p "PAPELERA PEDAL 44 LT VERDE ORGANICO APROVECHABLE ESTRABINS" at bounding box center [1077, 356] width 225 height 18
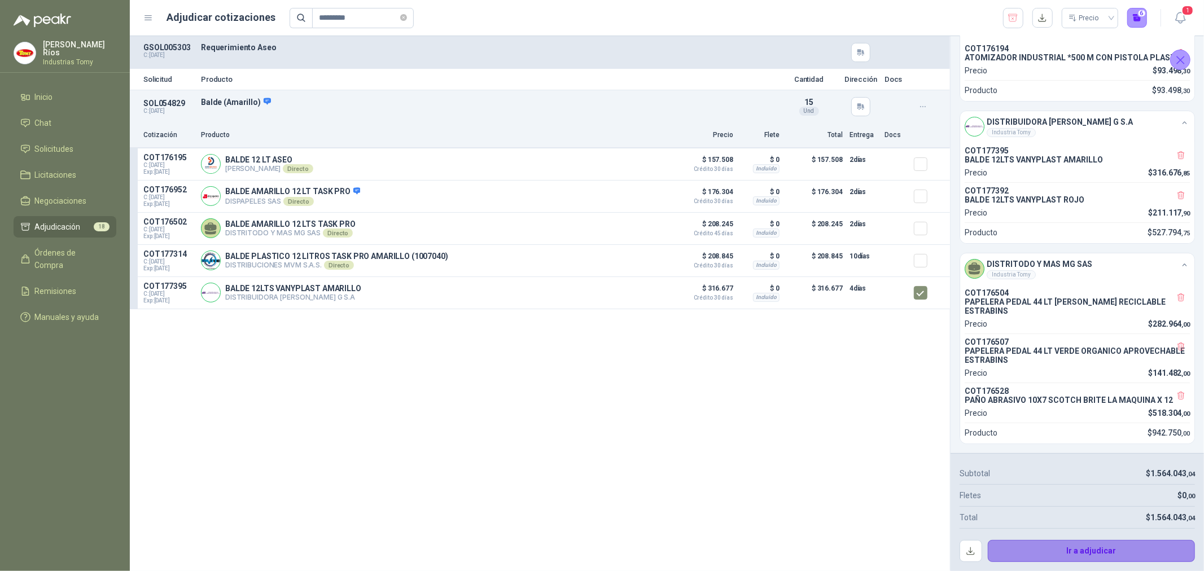
click at [1108, 548] on button "Ir a adjudicar" at bounding box center [1092, 551] width 208 height 23
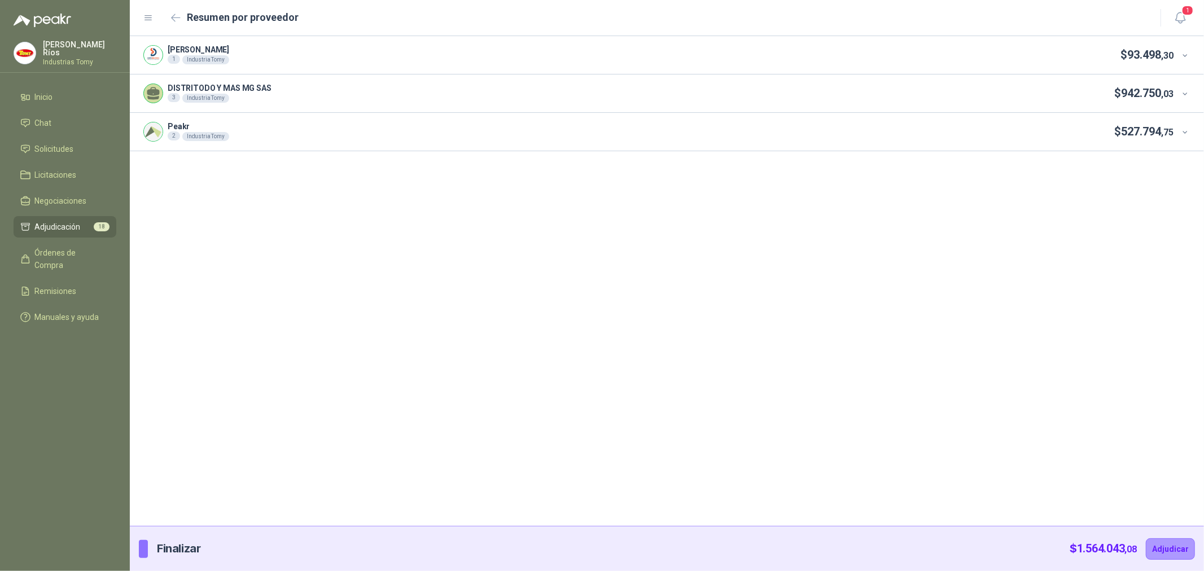
click at [1182, 94] on icon at bounding box center [1185, 94] width 8 height 8
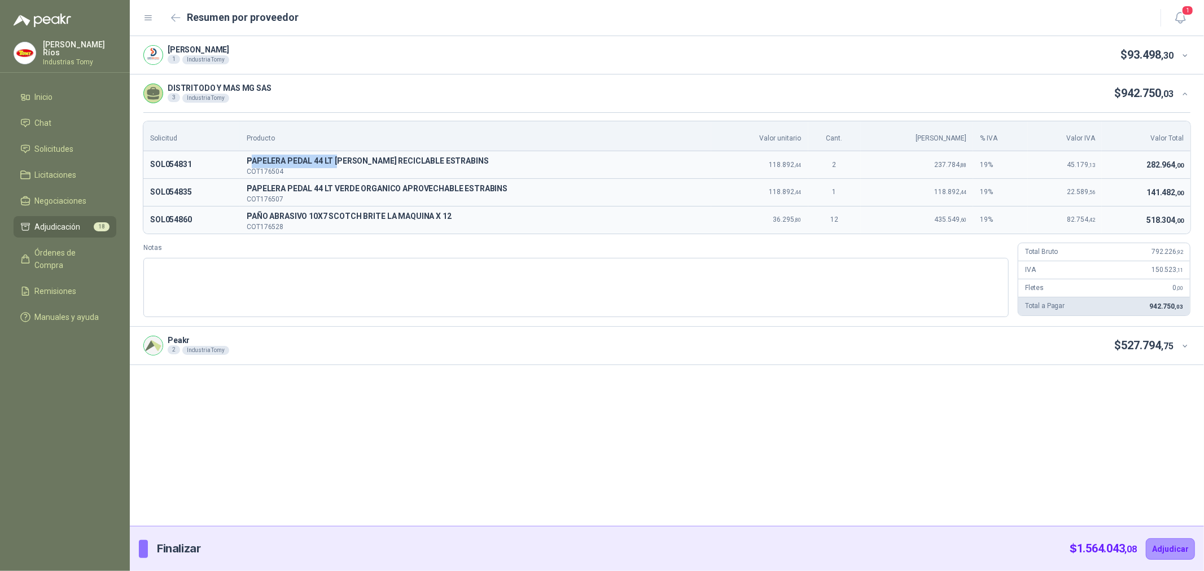
drag, startPoint x: 255, startPoint y: 166, endPoint x: 344, endPoint y: 165, distance: 89.2
click at [344, 165] on span "PAPELERA PEDAL 44 LT BLANCO RECICLABLE ESTRABINS" at bounding box center [476, 162] width 458 height 14
drag, startPoint x: 396, startPoint y: 169, endPoint x: 453, endPoint y: 161, distance: 57.0
click at [398, 169] on p "COT176504" at bounding box center [476, 171] width 458 height 7
drag, startPoint x: 847, startPoint y: 165, endPoint x: 875, endPoint y: 162, distance: 29.0
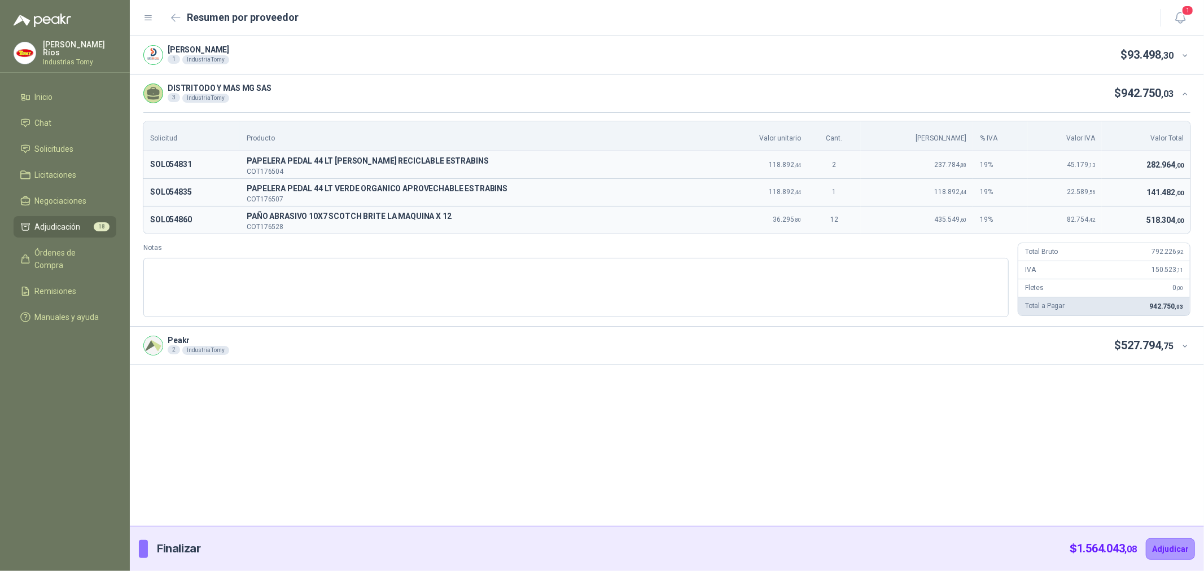
click at [873, 162] on tr "SOL054831 P PAPELERA PEDAL 44 LT BLANCO RECICLABLE ESTRABINS COT176504 118.892 …" at bounding box center [666, 165] width 1047 height 28
drag, startPoint x: 958, startPoint y: 159, endPoint x: 966, endPoint y: 159, distance: 7.4
click at [966, 159] on tr "SOL054831 P PAPELERA PEDAL 44 LT BLANCO RECICLABLE ESTRABINS COT176504 118.892 …" at bounding box center [666, 165] width 1047 height 28
drag, startPoint x: 285, startPoint y: 190, endPoint x: 430, endPoint y: 196, distance: 145.2
click at [430, 196] on td "P PAPELERA PEDAL 44 LT VERDE ORGANICO APROVECHABLE ESTRABINS COT176507" at bounding box center [475, 192] width 471 height 28
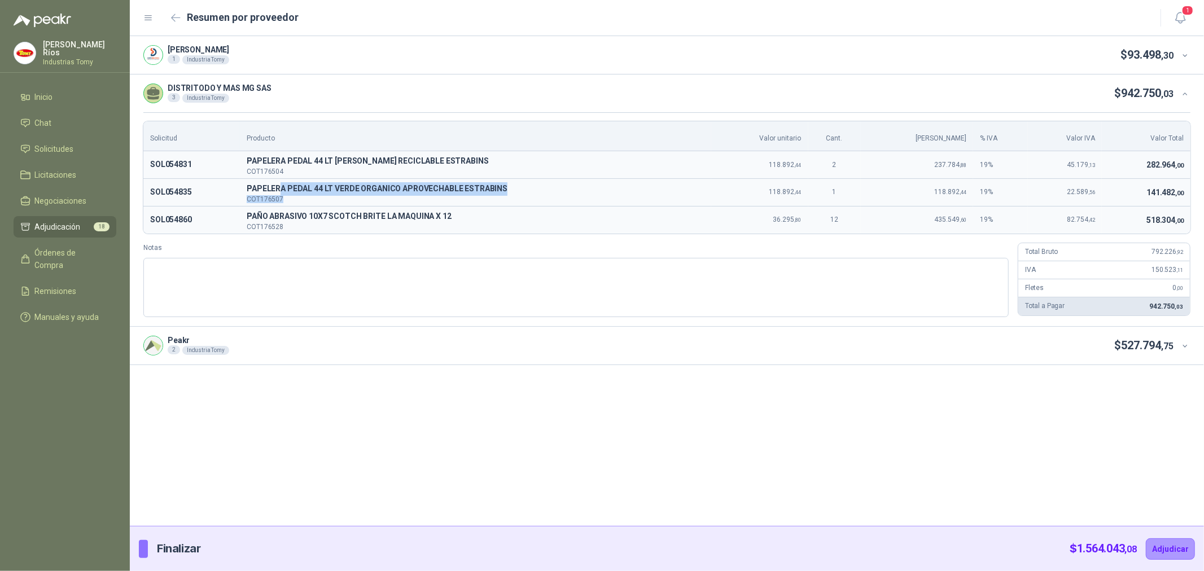
click at [443, 193] on span "PAPELERA PEDAL 44 LT VERDE ORGANICO APROVECHABLE ESTRABINS" at bounding box center [476, 189] width 458 height 14
drag, startPoint x: 458, startPoint y: 190, endPoint x: 490, endPoint y: 185, distance: 32.5
click at [458, 190] on span "PAPELERA PEDAL 44 LT VERDE ORGANICO APROVECHABLE ESTRABINS" at bounding box center [476, 189] width 458 height 14
click at [944, 194] on span "118.892 ,44" at bounding box center [950, 192] width 32 height 8
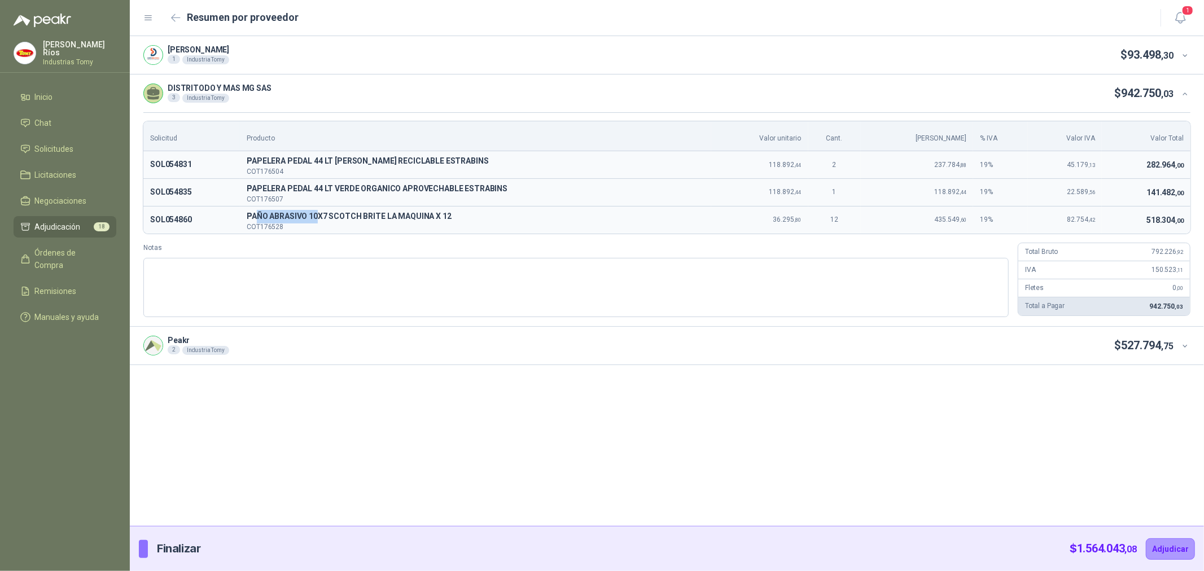
drag, startPoint x: 264, startPoint y: 218, endPoint x: 351, endPoint y: 213, distance: 87.1
click at [326, 212] on span "PAÑO ABRASIVO 10X7 SCOTCH BRITE LA MAQUINA X 12" at bounding box center [476, 217] width 458 height 14
drag, startPoint x: 373, startPoint y: 218, endPoint x: 439, endPoint y: 221, distance: 65.5
click at [437, 221] on span "PAÑO ABRASIVO 10X7 SCOTCH BRITE LA MAQUINA X 12" at bounding box center [476, 217] width 458 height 14
drag, startPoint x: 441, startPoint y: 221, endPoint x: 452, endPoint y: 224, distance: 11.6
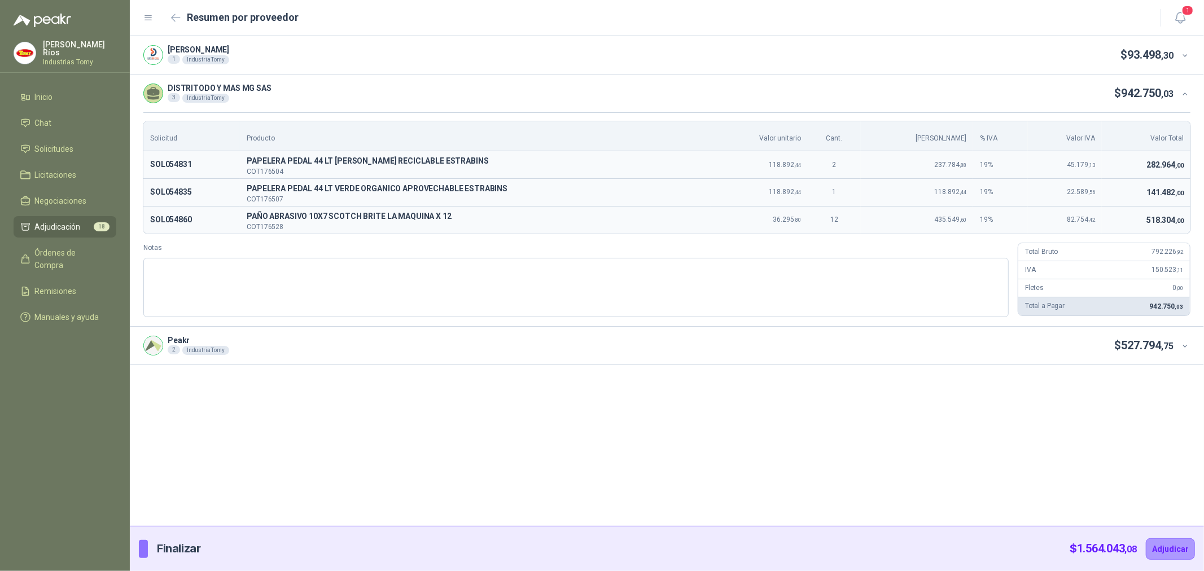
click at [442, 221] on span "PAÑO ABRASIVO 10X7 SCOTCH BRITE LA MAQUINA X 12" at bounding box center [476, 217] width 458 height 14
drag, startPoint x: 931, startPoint y: 213, endPoint x: 947, endPoint y: 219, distance: 16.8
click at [947, 219] on td "435.549 ,60" at bounding box center [917, 219] width 113 height 27
click at [763, 296] on textarea "Notas" at bounding box center [575, 287] width 865 height 59
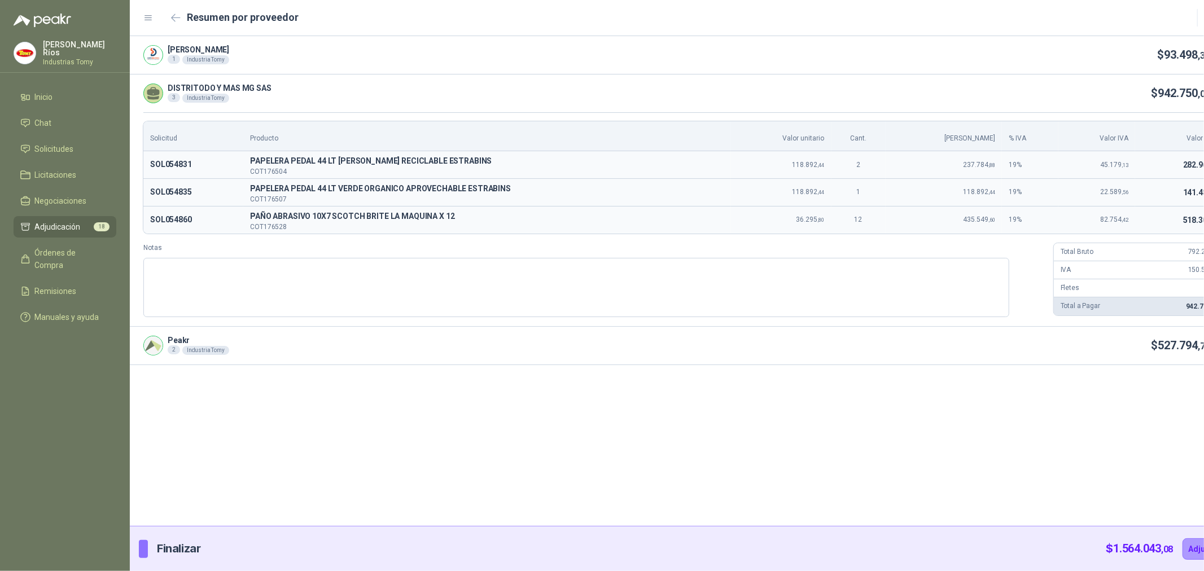
click at [1198, 351] on span ",75" at bounding box center [1204, 346] width 12 height 11
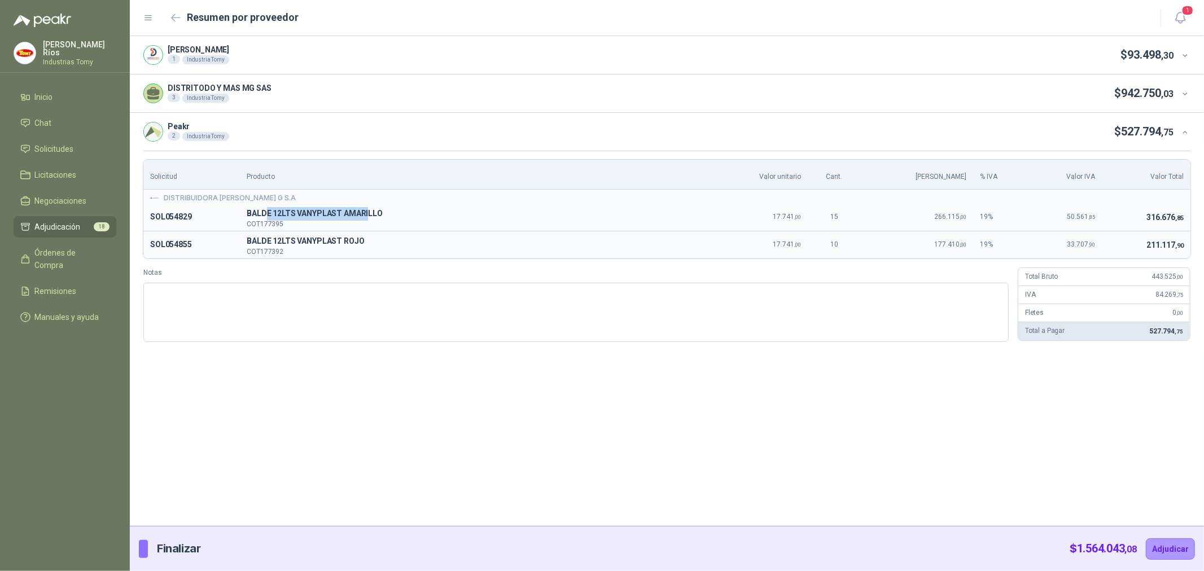
drag, startPoint x: 269, startPoint y: 213, endPoint x: 374, endPoint y: 211, distance: 104.4
click at [374, 211] on span "BALDE 12LTS VANYPLAST AMARILLO" at bounding box center [476, 214] width 458 height 14
drag, startPoint x: 378, startPoint y: 212, endPoint x: 369, endPoint y: 226, distance: 17.2
click at [378, 213] on span "BALDE 12LTS VANYPLAST AMARILLO" at bounding box center [476, 214] width 458 height 14
drag, startPoint x: 350, startPoint y: 239, endPoint x: 313, endPoint y: 239, distance: 37.3
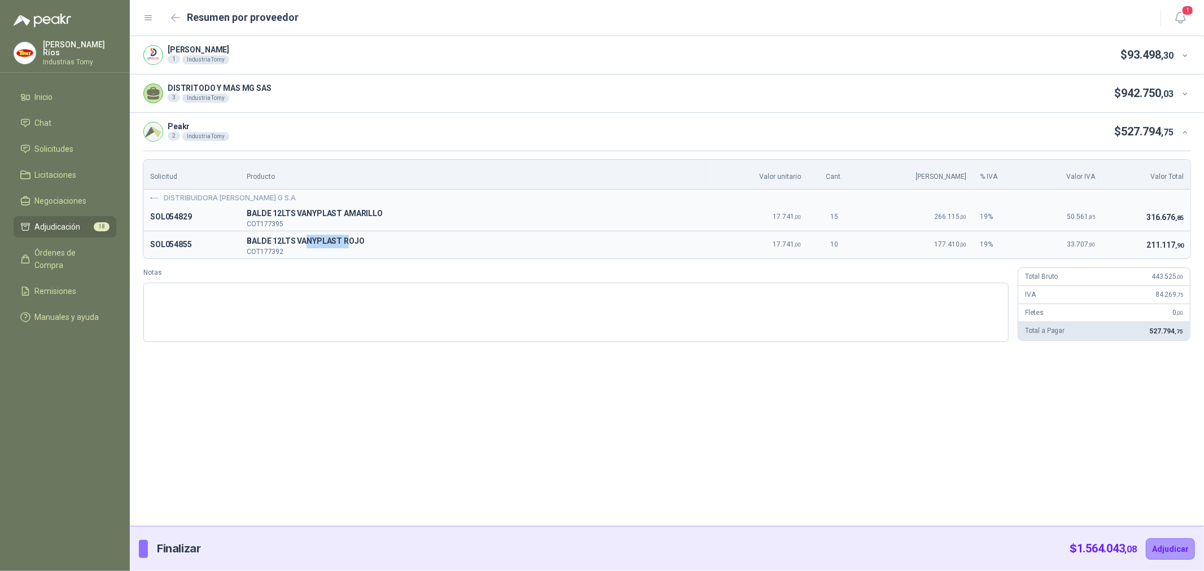
click at [313, 239] on span "BALDE 12LTS VANYPLAST ROJO" at bounding box center [476, 242] width 458 height 14
click at [312, 239] on span "BALDE 12LTS VANYPLAST ROJO" at bounding box center [476, 242] width 458 height 14
click at [1049, 415] on div "Ramiro Adolfo Buitrago 1 Industria Tomy $ 93.498 ,30 DISTRITODO Y MAS MG SAS 3 …" at bounding box center [667, 281] width 1074 height 490
click at [1180, 550] on button "Adjudicar" at bounding box center [1170, 548] width 49 height 21
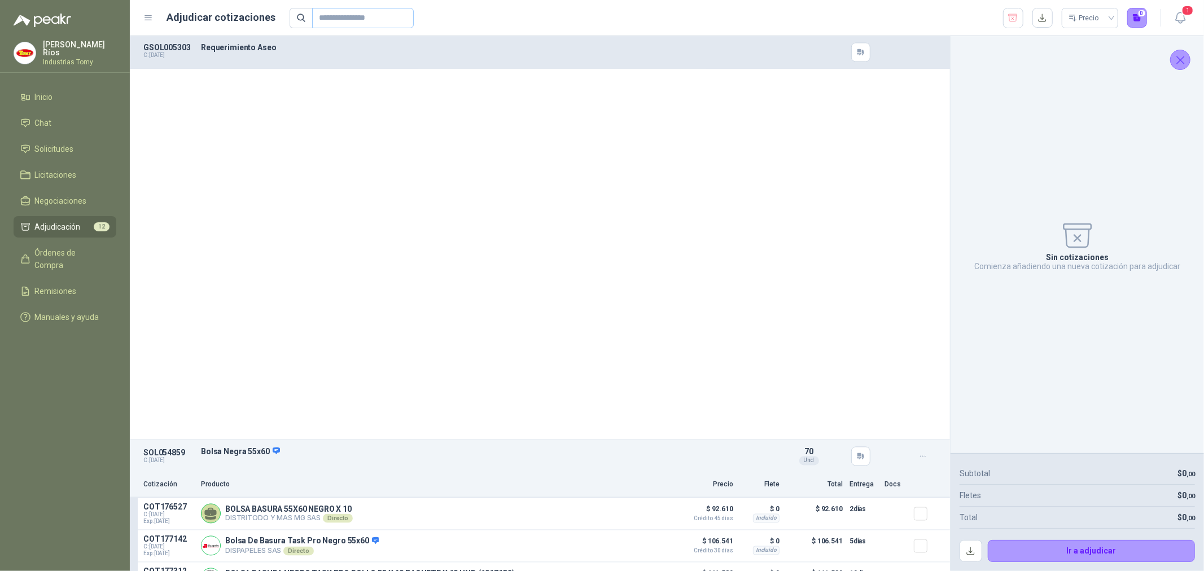
scroll to position [2132, 0]
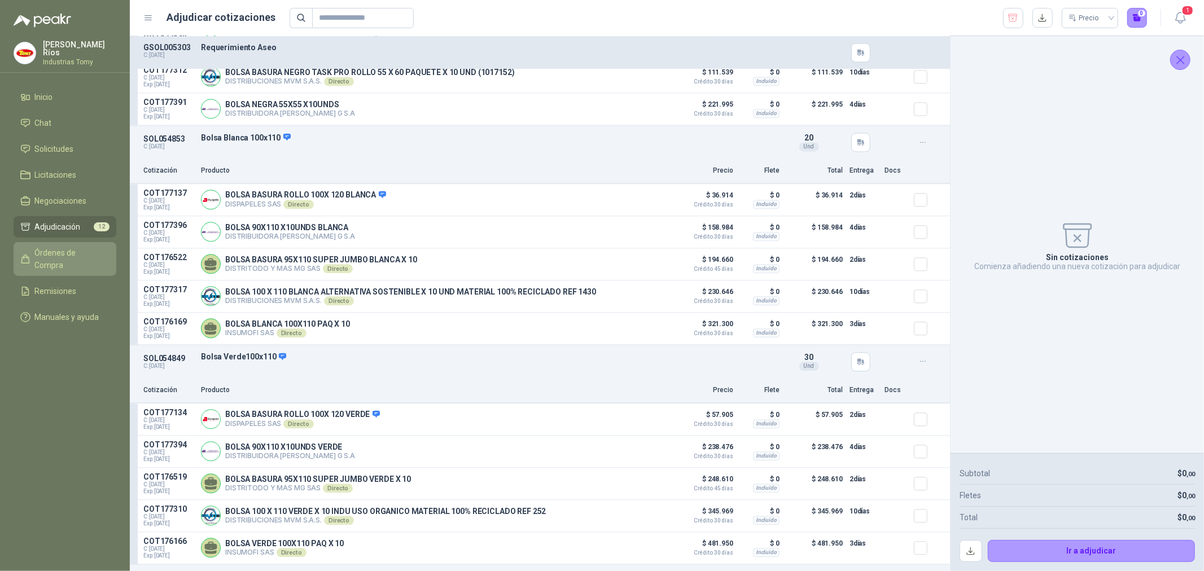
click at [74, 256] on span "Órdenes de Compra" at bounding box center [70, 259] width 71 height 25
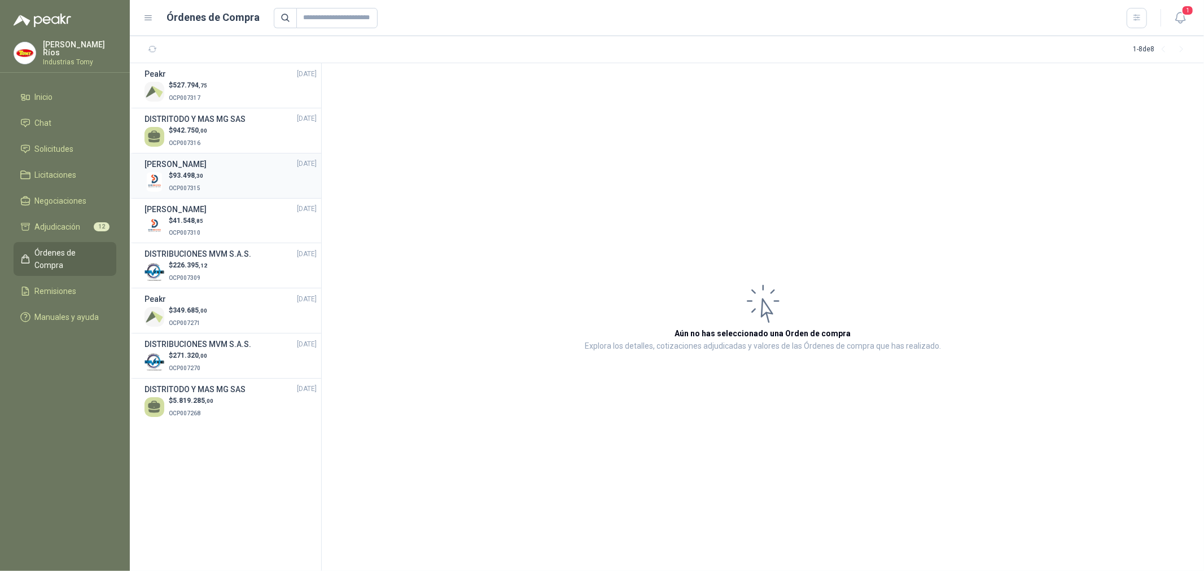
click at [218, 170] on div "$ 93.498 ,30 OCP007315" at bounding box center [230, 181] width 172 height 23
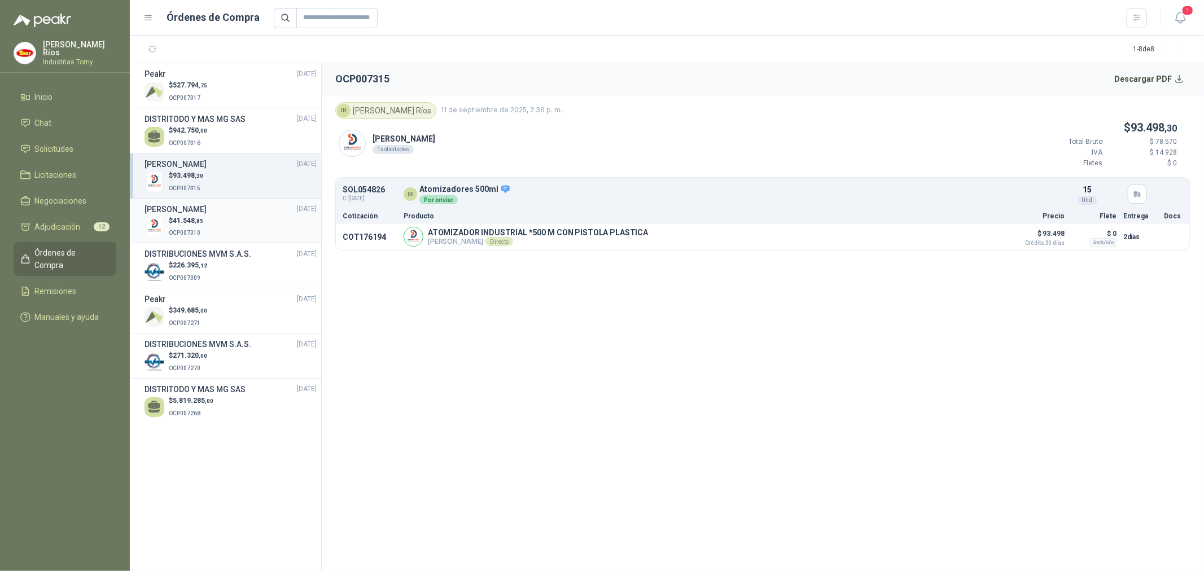
click at [195, 213] on h3 "[PERSON_NAME]" at bounding box center [175, 209] width 62 height 12
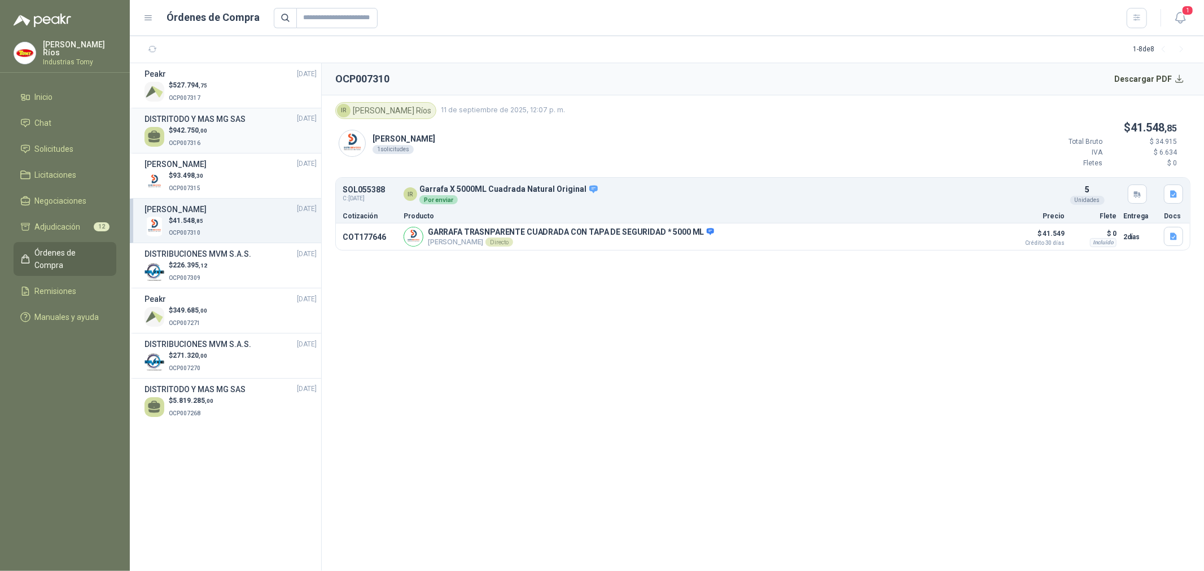
click at [235, 131] on div "$ 942.750 ,00 OCP007316" at bounding box center [230, 136] width 172 height 23
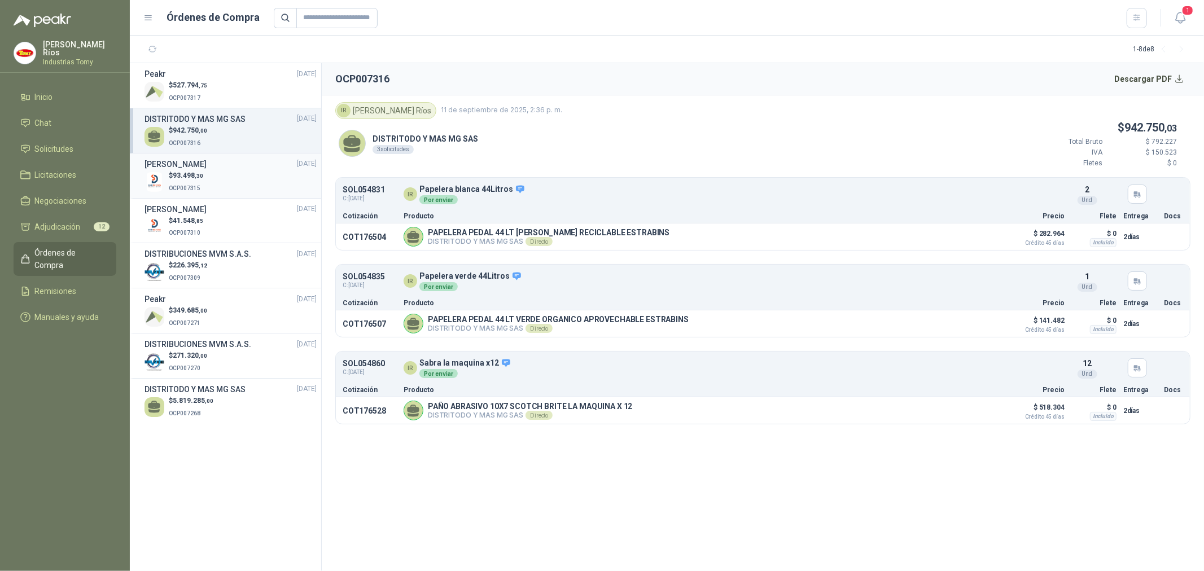
click at [227, 179] on div "$ 93.498 ,30 OCP007315" at bounding box center [230, 181] width 172 height 23
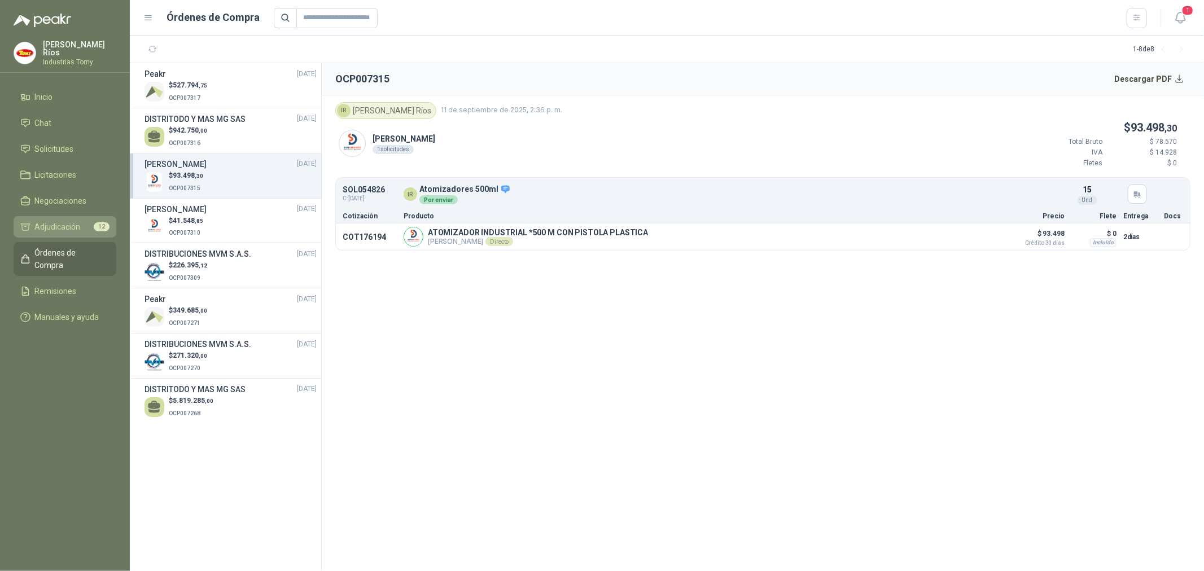
click at [82, 227] on li "Adjudicación 12" at bounding box center [64, 227] width 89 height 12
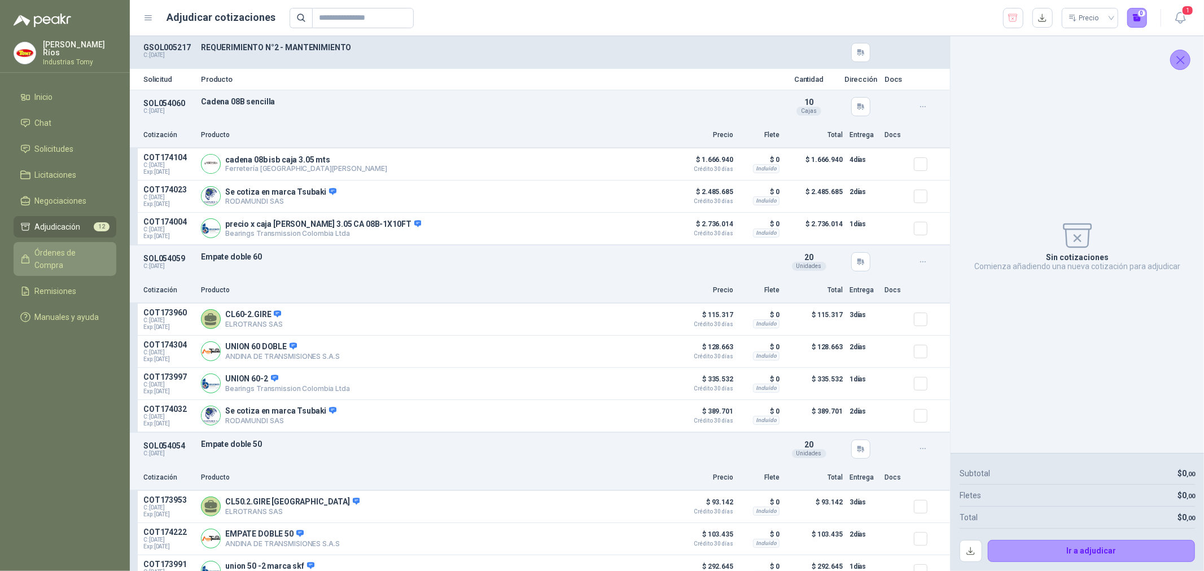
click at [67, 257] on link "Órdenes de Compra" at bounding box center [65, 259] width 103 height 34
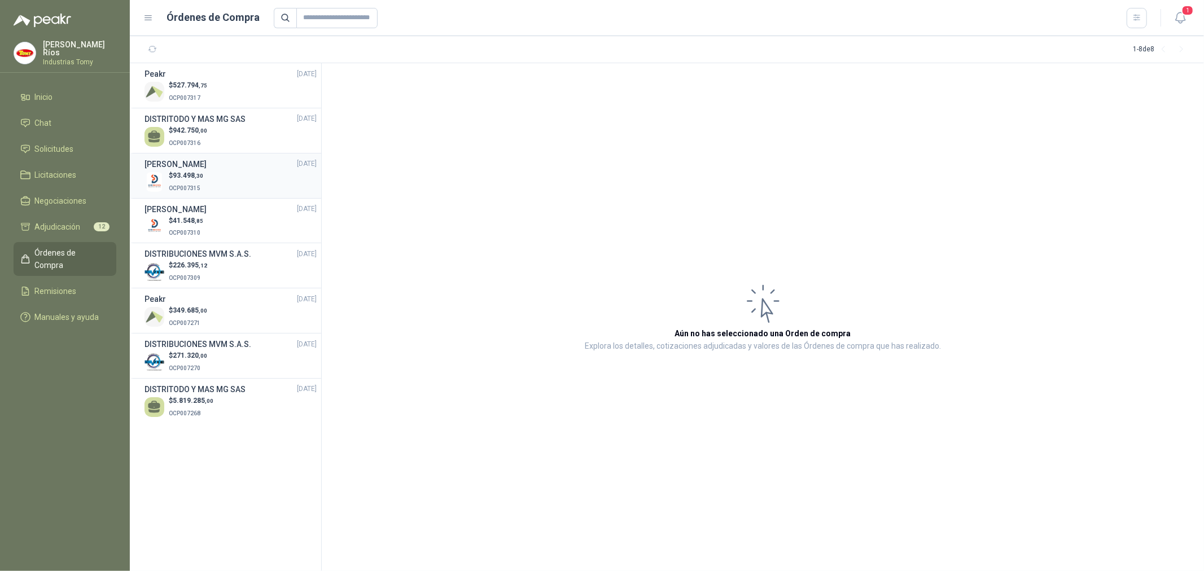
click at [220, 173] on div "$ 93.498 ,30 OCP007315" at bounding box center [230, 181] width 172 height 23
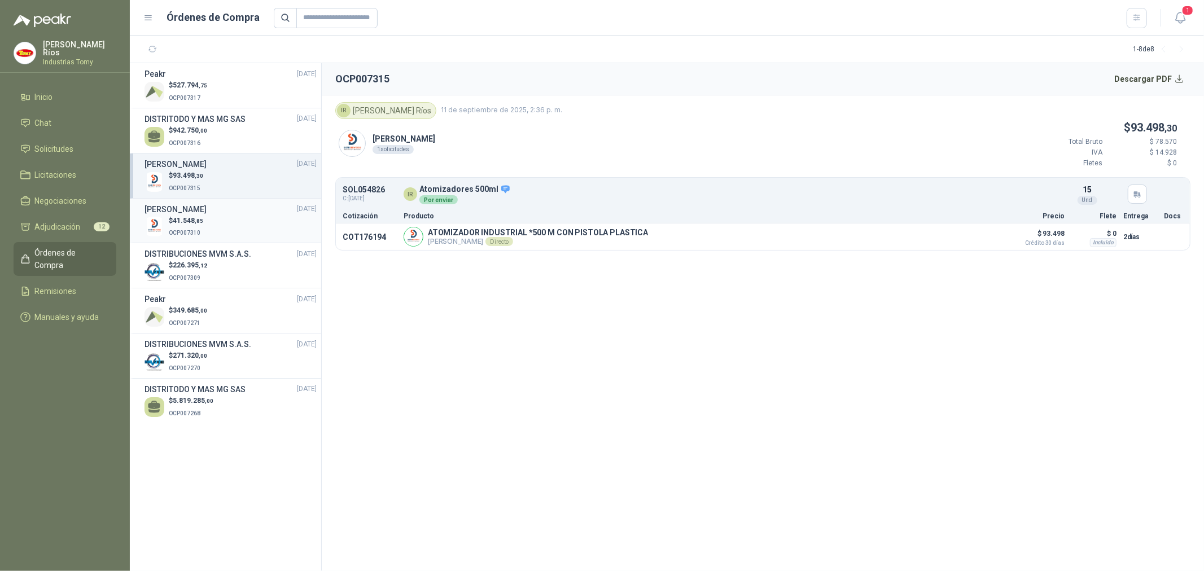
click at [217, 216] on div "$ 41.548 ,85 OCP007310" at bounding box center [230, 227] width 172 height 23
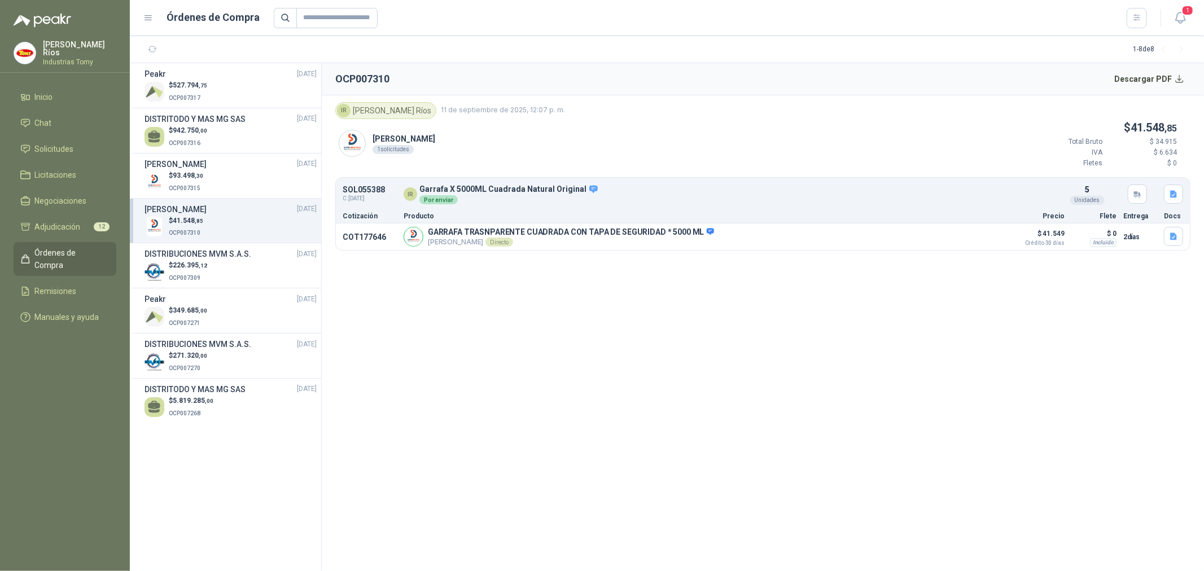
drag, startPoint x: 619, startPoint y: 326, endPoint x: 240, endPoint y: 2, distance: 499.2
click at [614, 320] on section "OCP007310 Descargar PDF IR Isabel Ríos 11 de septiembre de 2025, 12:07 p. m. Ra…" at bounding box center [763, 317] width 882 height 508
click at [208, 132] on div "$ 942.750 ,00 OCP007316" at bounding box center [230, 136] width 172 height 23
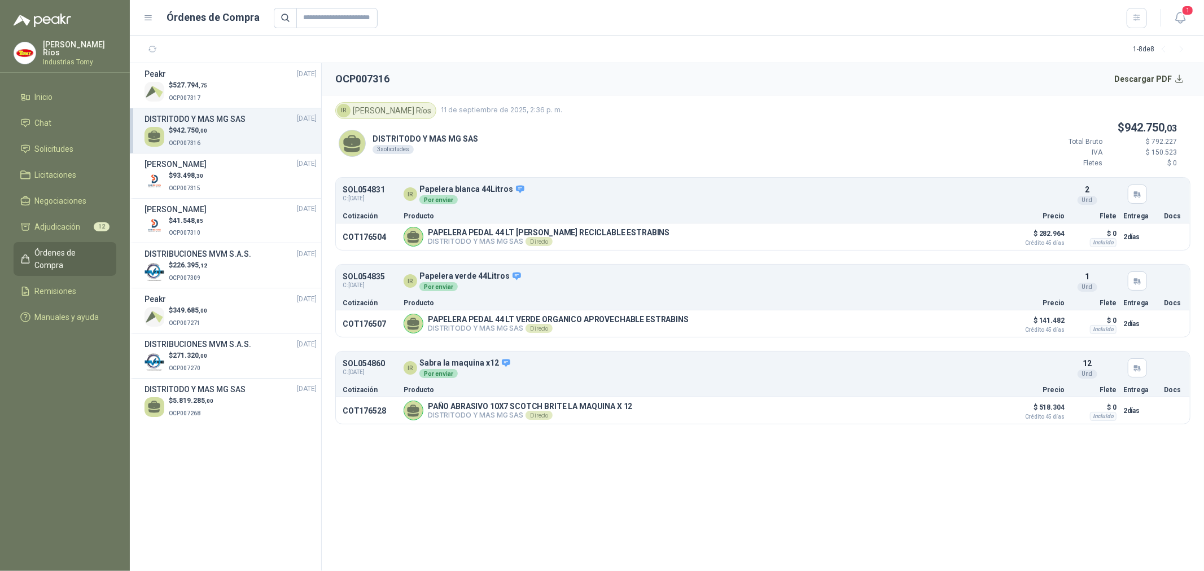
click at [605, 500] on section "OCP007316 Descargar PDF IR Isabel Ríos 11 de septiembre de 2025, 2:36 p. m. DIS…" at bounding box center [763, 317] width 882 height 508
click at [202, 182] on p "OCP007315" at bounding box center [186, 187] width 34 height 12
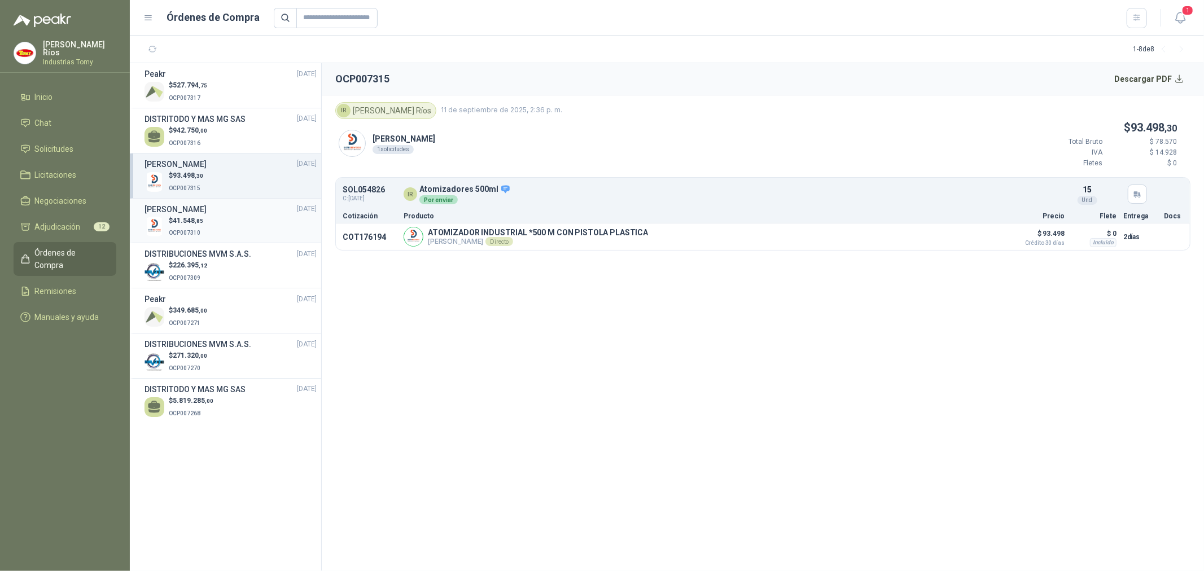
click at [222, 221] on div "$ 41.548 ,85 OCP007310" at bounding box center [230, 227] width 172 height 23
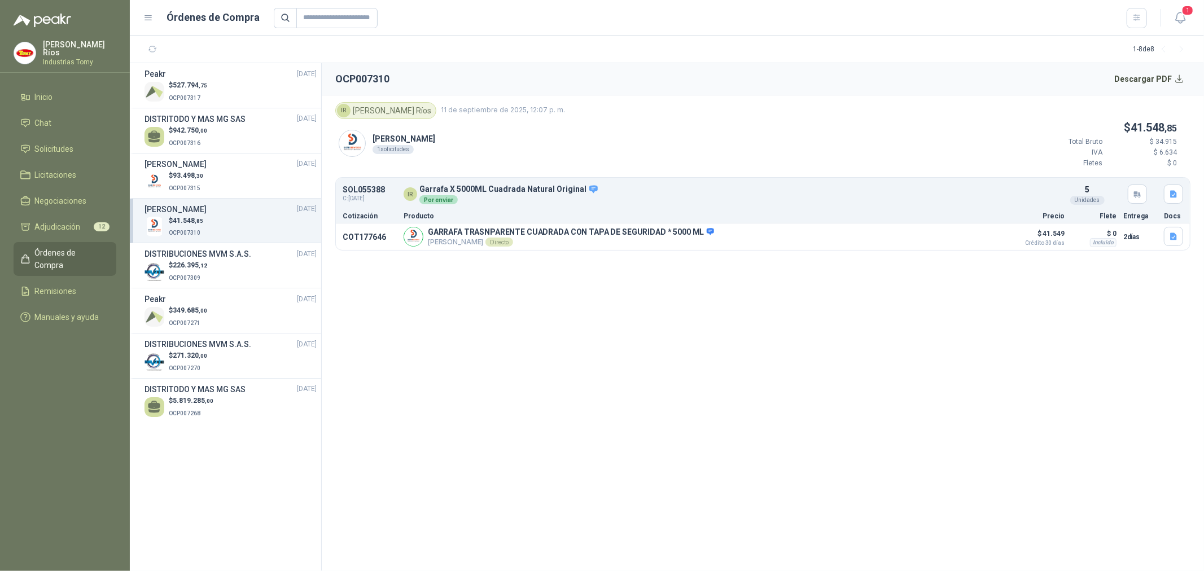
click at [459, 330] on section "OCP007310 Descargar PDF IR Isabel Ríos 11 de septiembre de 2025, 12:07 p. m. Ra…" at bounding box center [763, 317] width 882 height 508
click at [75, 128] on link "Chat" at bounding box center [65, 122] width 103 height 21
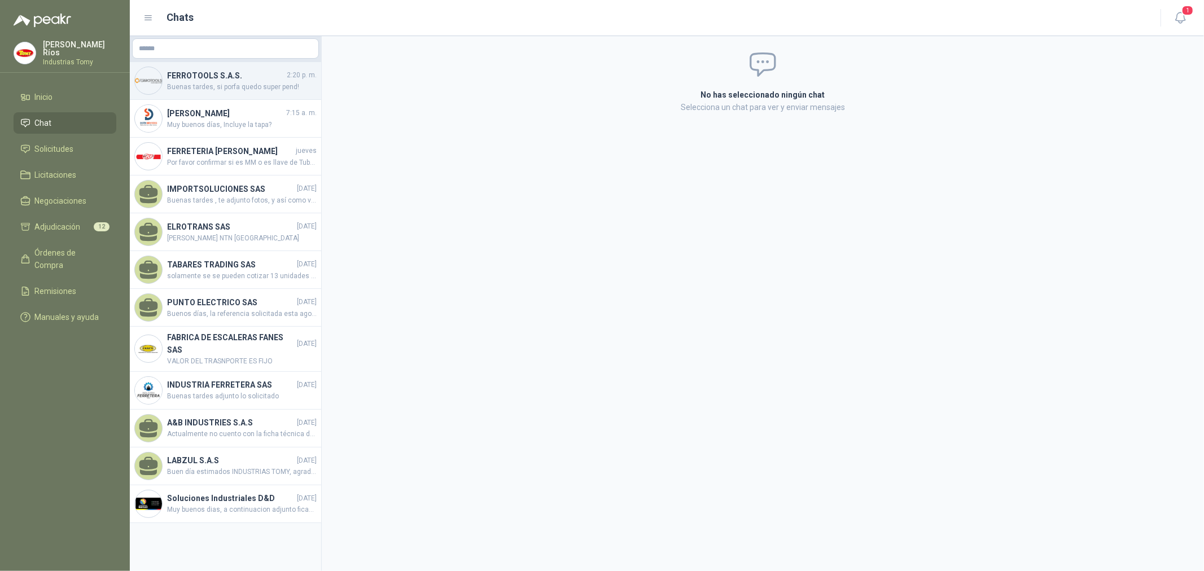
click at [226, 83] on span "Buenas tardes, si porfa quedo super pend!" at bounding box center [242, 87] width 150 height 11
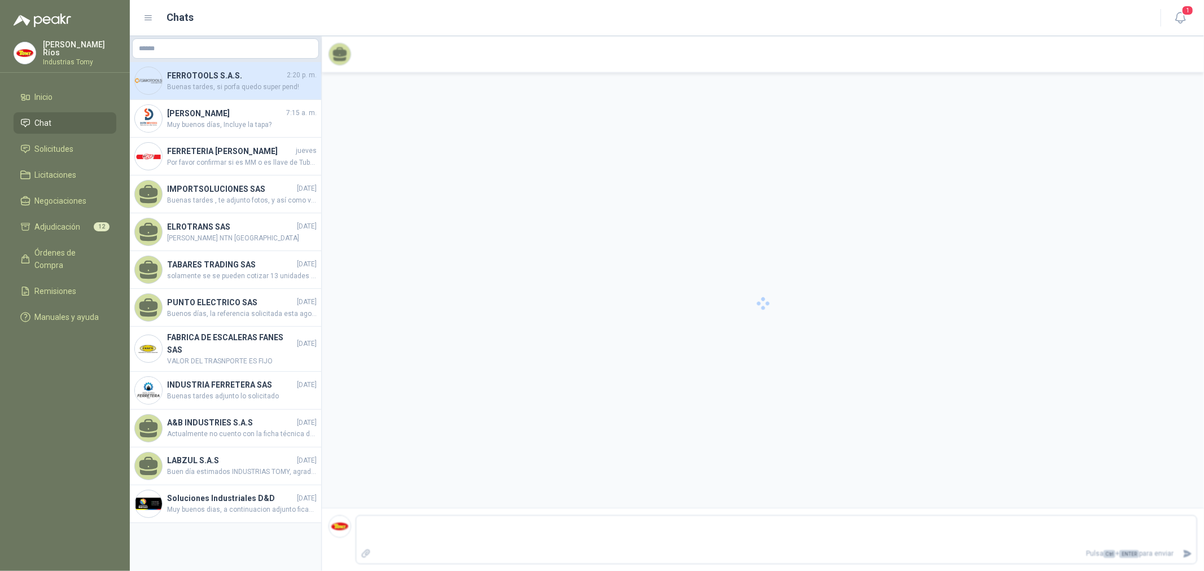
scroll to position [235, 0]
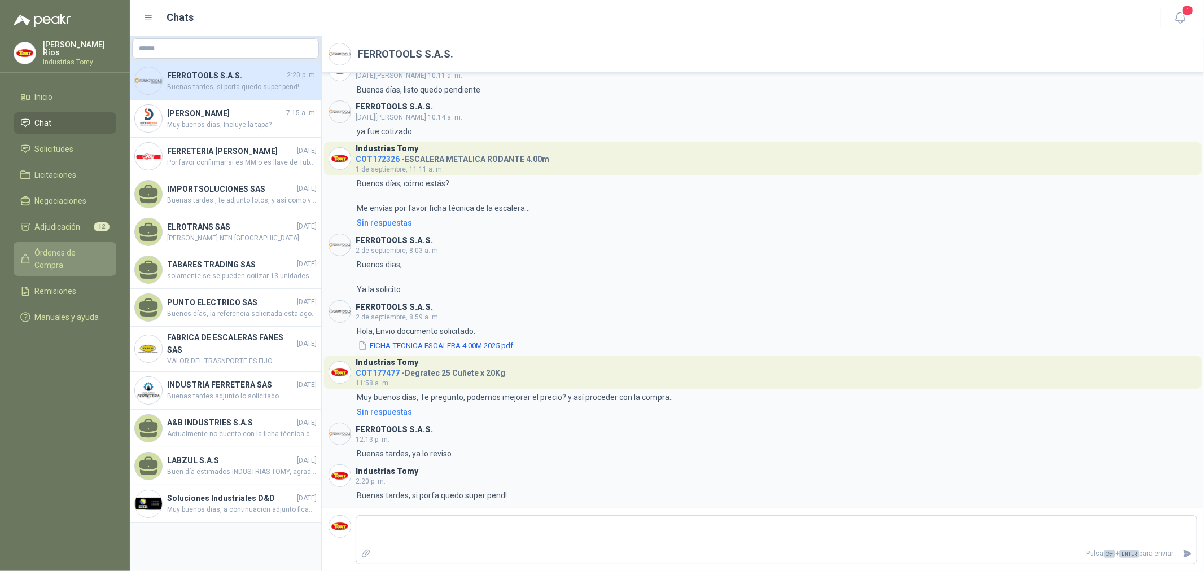
click at [73, 249] on span "Órdenes de Compra" at bounding box center [70, 259] width 71 height 25
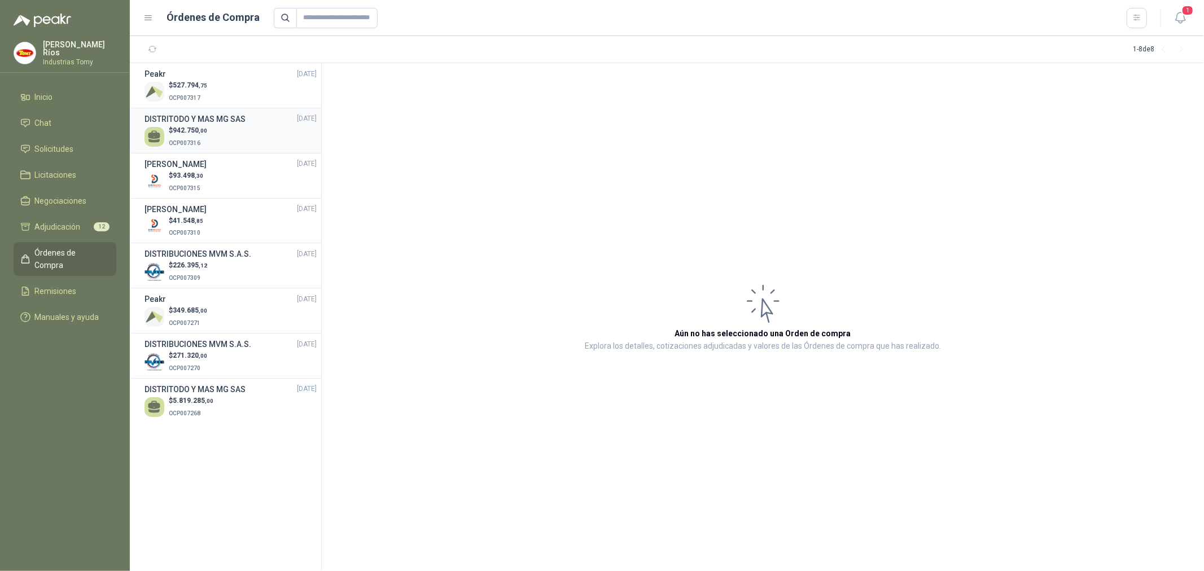
click at [194, 125] on p "$ 942.750 ,00" at bounding box center [188, 130] width 38 height 11
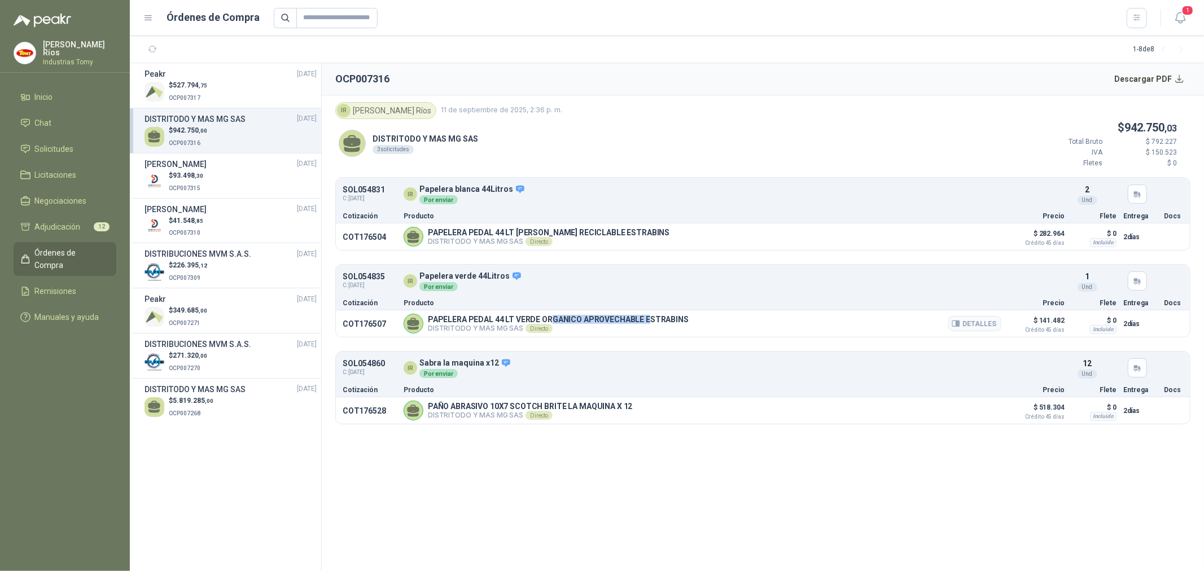
drag, startPoint x: 560, startPoint y: 318, endPoint x: 648, endPoint y: 318, distance: 88.1
click at [648, 318] on p "PAPELERA PEDAL 44 LT VERDE ORGANICO APROVECHABLE ESTRABINS" at bounding box center [558, 319] width 261 height 9
drag, startPoint x: 491, startPoint y: 319, endPoint x: 695, endPoint y: 318, distance: 204.3
click at [695, 318] on div "PAPELERA PEDAL 44 LT VERDE ORGANICO APROVECHABLE ESTRABINS DISTRITODO Y MAS MG …" at bounding box center [703, 324] width 598 height 20
click at [673, 322] on p "PAPELERA PEDAL 44 LT VERDE ORGANICO APROVECHABLE ESTRABINS" at bounding box center [558, 319] width 261 height 9
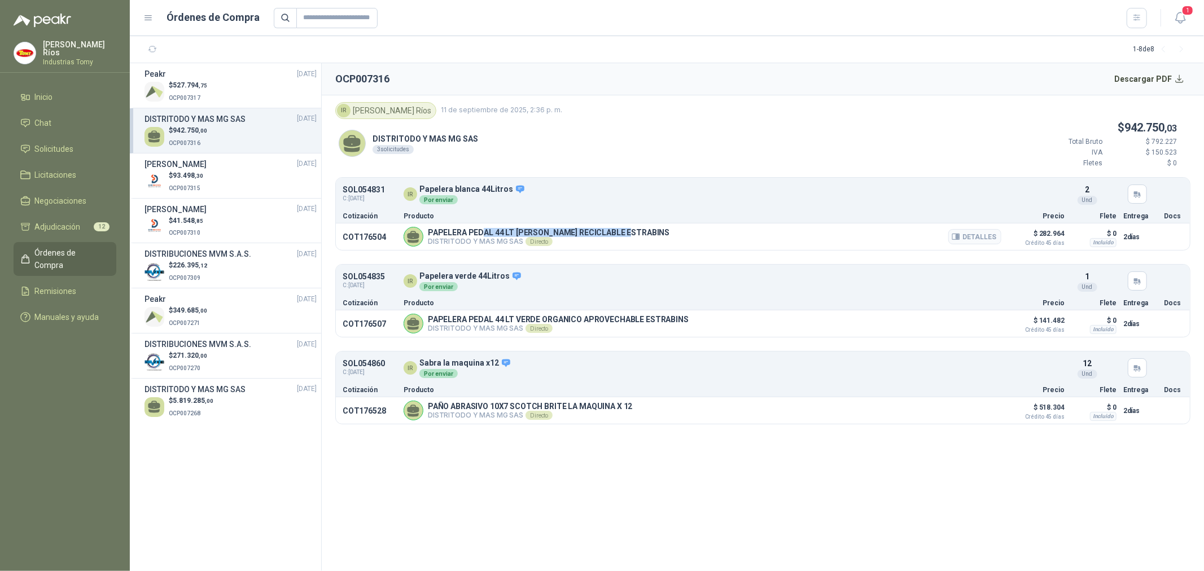
drag, startPoint x: 484, startPoint y: 231, endPoint x: 640, endPoint y: 237, distance: 155.9
click at [633, 233] on p "PAPELERA PEDAL 44 LT BLANCO RECICLABLE ESTRABINS" at bounding box center [549, 232] width 242 height 9
drag, startPoint x: 461, startPoint y: 404, endPoint x: 510, endPoint y: 410, distance: 48.9
click at [501, 408] on p "PAÑO ABRASIVO 10X7 SCOTCH BRITE LA MAQUINA X 12" at bounding box center [530, 406] width 204 height 9
drag, startPoint x: 557, startPoint y: 405, endPoint x: 590, endPoint y: 403, distance: 33.4
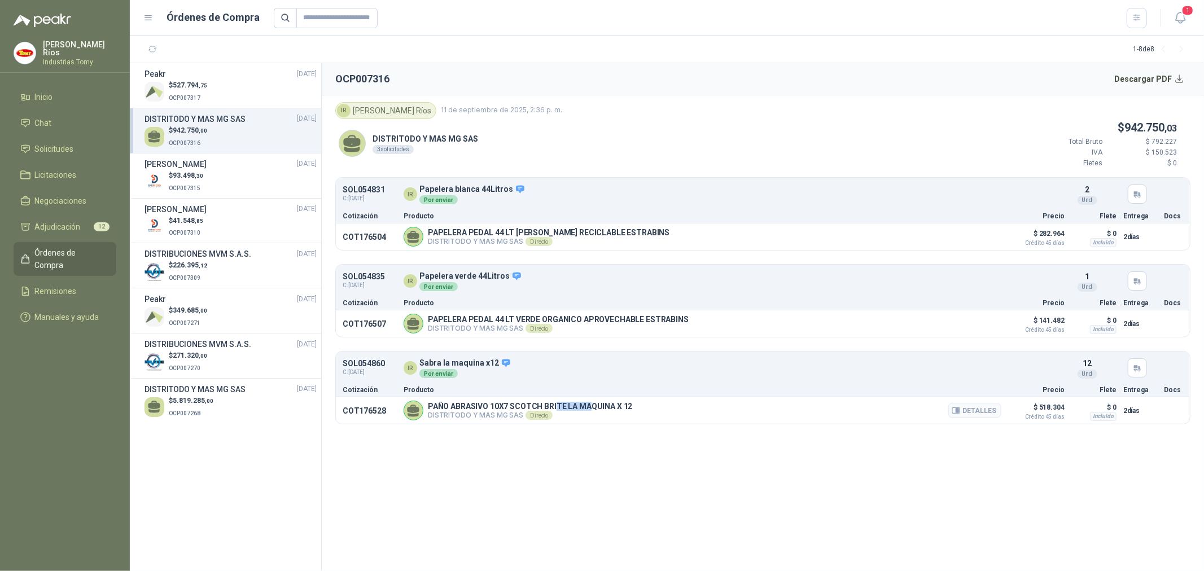
click at [590, 403] on p "PAÑO ABRASIVO 10X7 SCOTCH BRITE LA MAQUINA X 12" at bounding box center [530, 406] width 204 height 9
click at [221, 390] on h3 "DISTRITODO Y MAS MG SAS" at bounding box center [194, 389] width 101 height 12
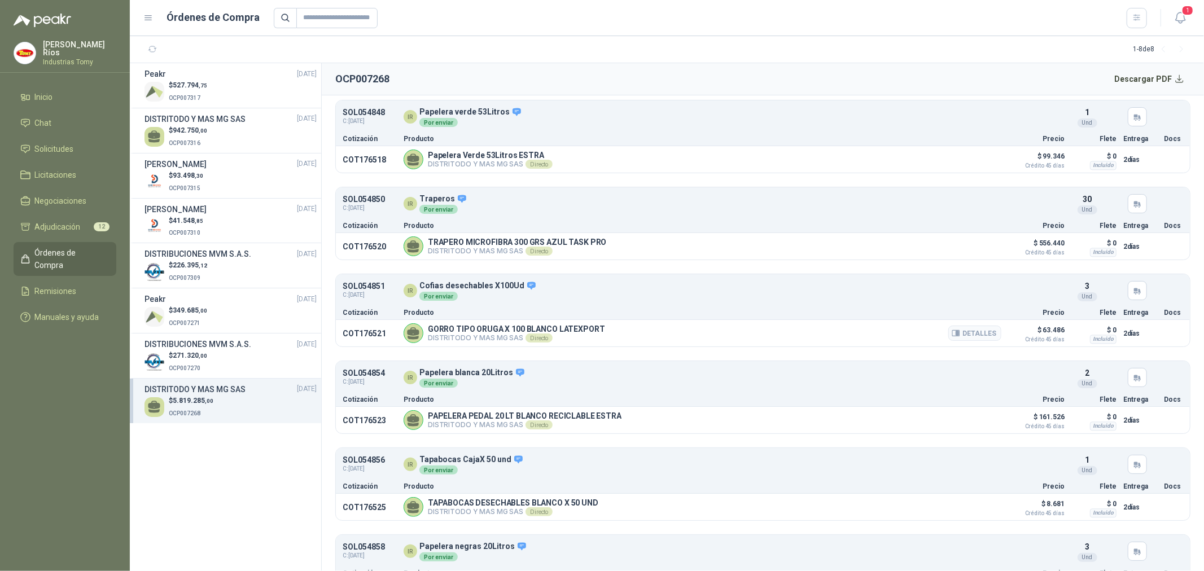
scroll to position [2195, 0]
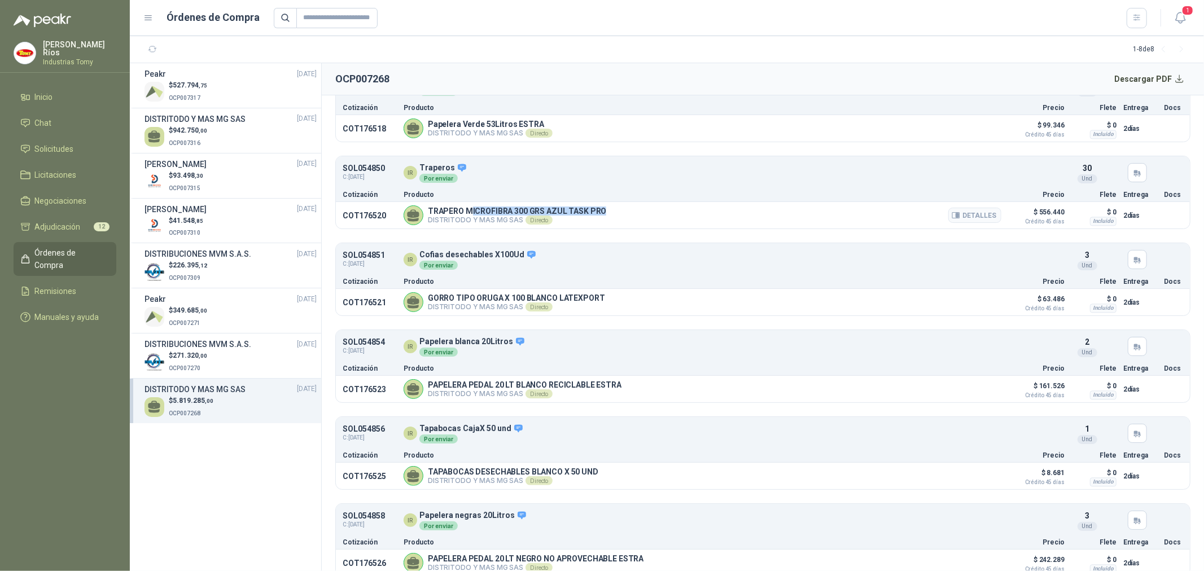
drag, startPoint x: 472, startPoint y: 208, endPoint x: 606, endPoint y: 216, distance: 134.6
click at [606, 216] on div "TRAPERO MICROFIBRA 300 GRS AZUL TASK PRO DISTRITODO Y MAS MG SAS Directo Detall…" at bounding box center [703, 215] width 598 height 20
click at [459, 208] on div "TRAPERO MICROFIBRA 300 GRS AZUL TASK PRO DISTRITODO Y MAS MG SAS Directo Detall…" at bounding box center [703, 215] width 598 height 20
drag, startPoint x: 467, startPoint y: 214, endPoint x: 600, endPoint y: 219, distance: 132.7
click at [600, 219] on div "TRAPERO MICROFIBRA 300 GRS AZUL TASK PRO DISTRITODO Y MAS MG SAS Directo Detall…" at bounding box center [517, 216] width 178 height 18
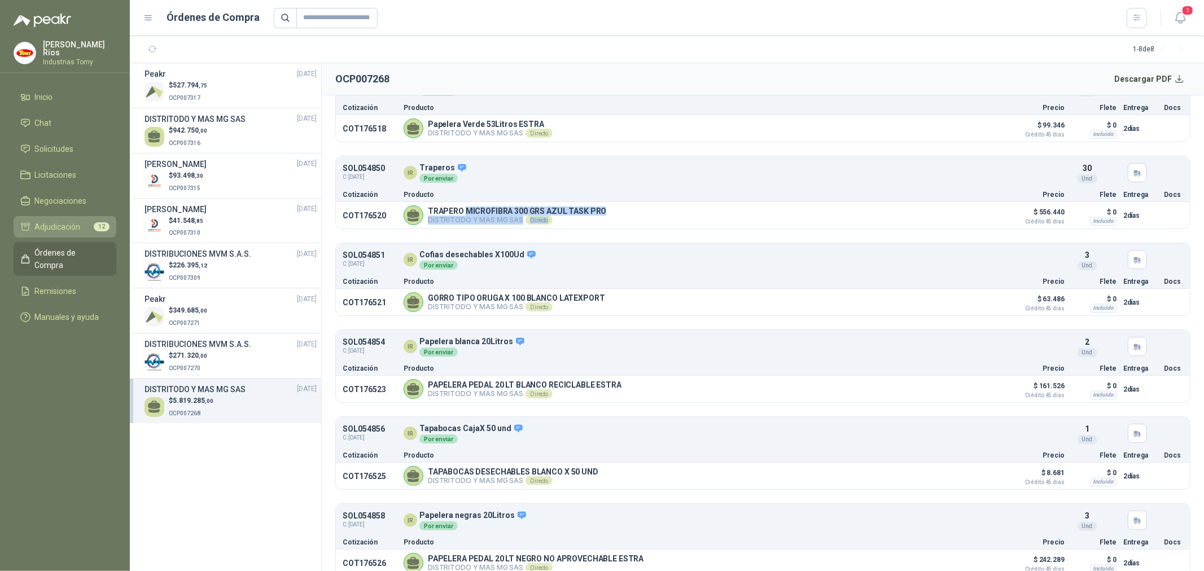
click at [70, 221] on span "Adjudicación" at bounding box center [58, 227] width 46 height 12
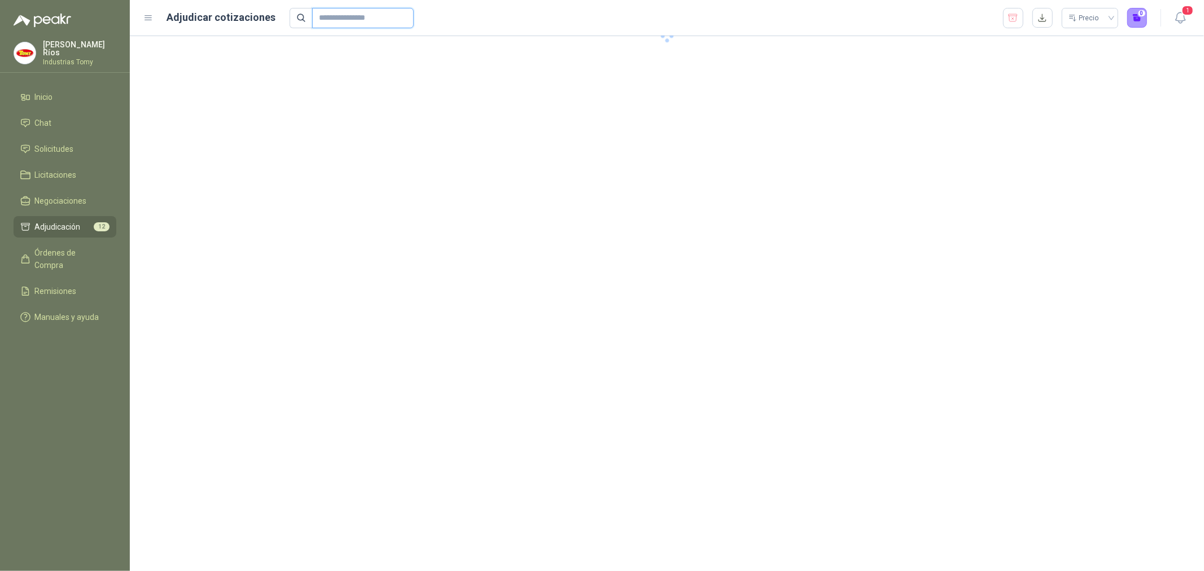
click at [389, 20] on input "text" at bounding box center [358, 17] width 79 height 19
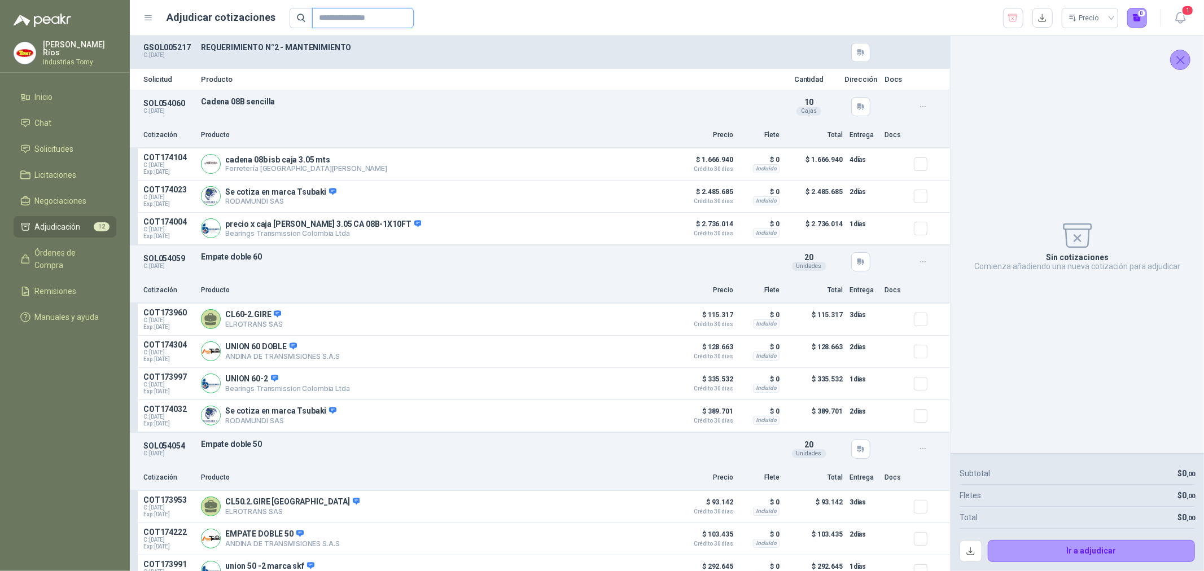
paste input "*********"
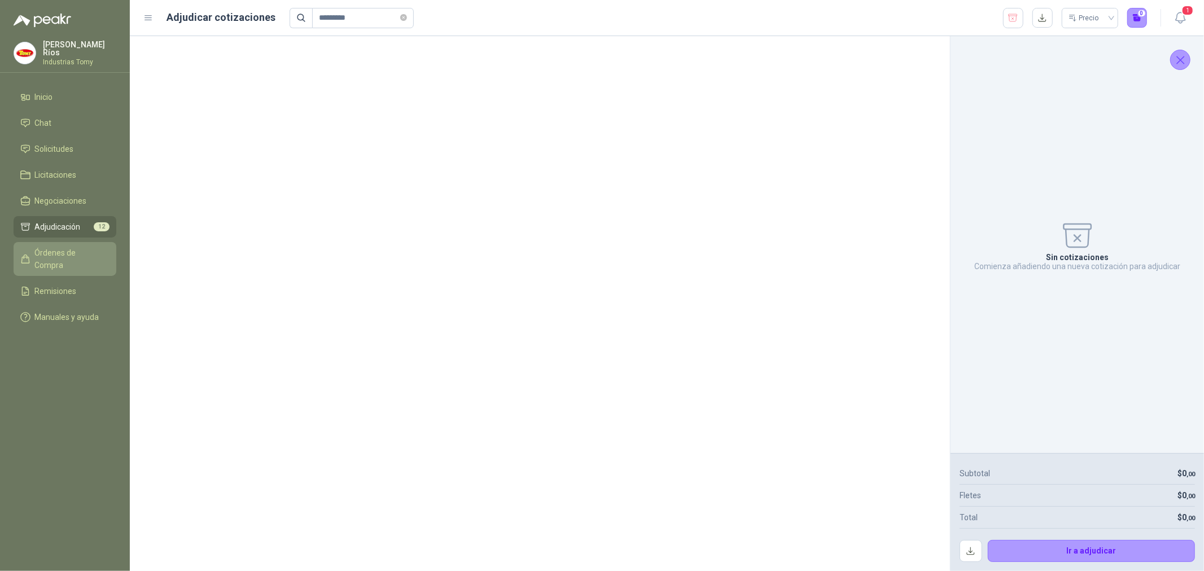
click at [94, 254] on span "Órdenes de Compra" at bounding box center [70, 259] width 71 height 25
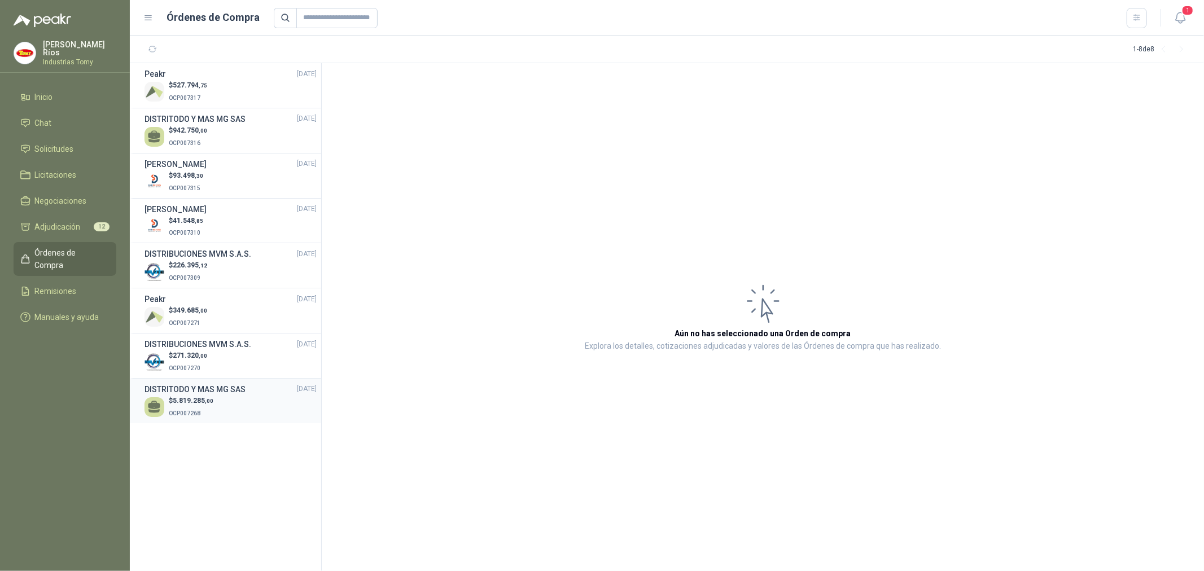
click at [208, 384] on h3 "DISTRITODO Y MAS MG SAS" at bounding box center [194, 389] width 101 height 12
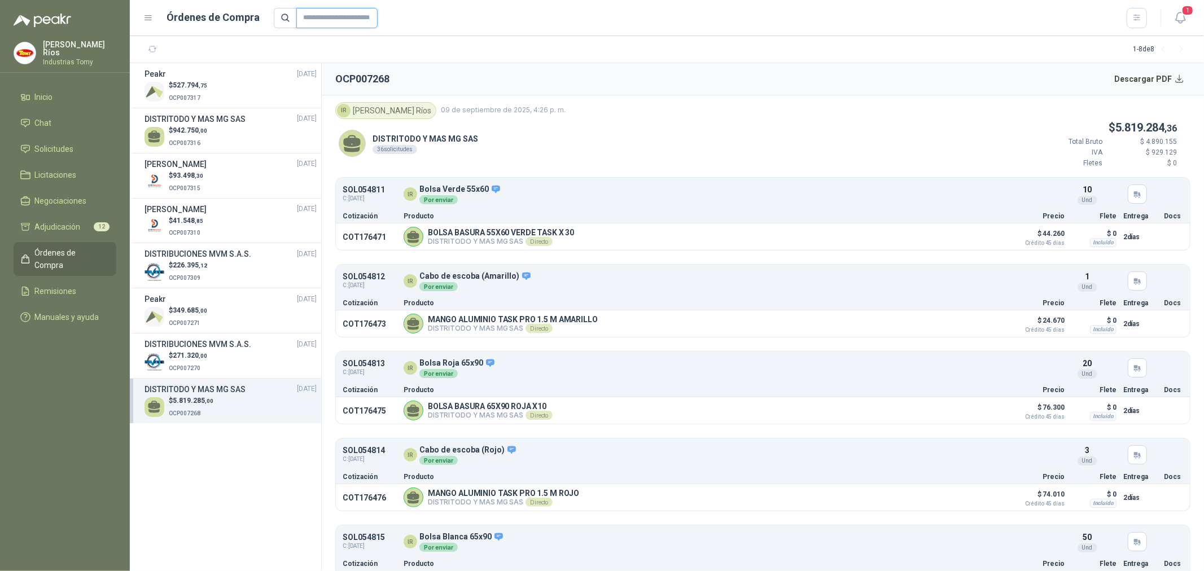
click at [356, 19] on input "text" at bounding box center [336, 18] width 81 height 20
paste input "*********"
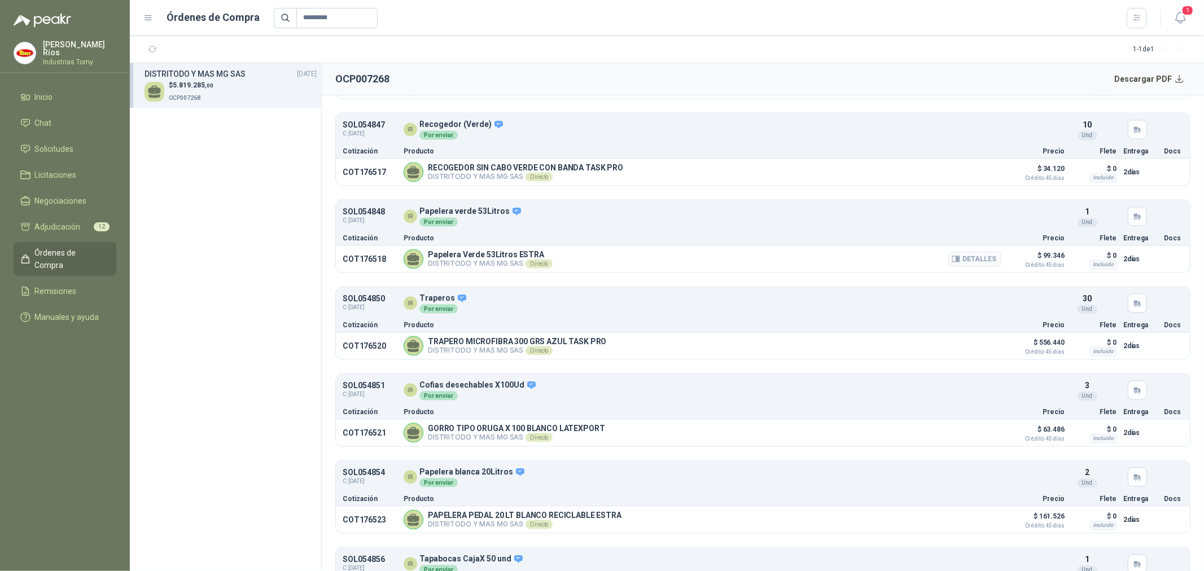
scroll to position [2069, 0]
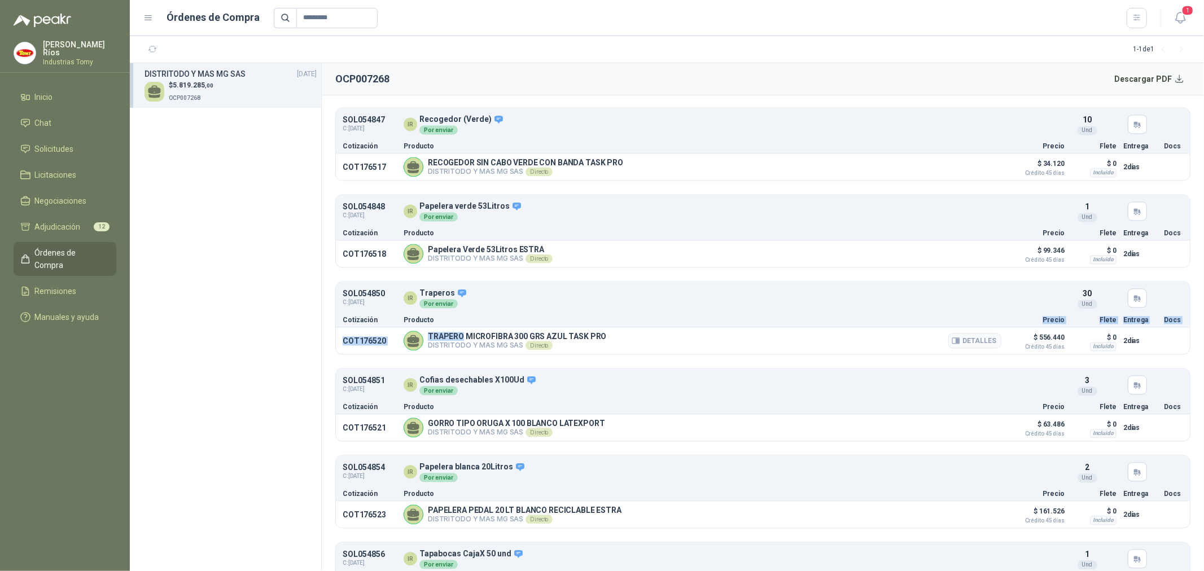
drag, startPoint x: 463, startPoint y: 336, endPoint x: 599, endPoint y: 332, distance: 135.5
click at [596, 330] on div "SOL054850 C: 04/09/2025 IR Traperos Por enviar Detalles 30 Und Cotización Prod…" at bounding box center [762, 317] width 855 height 73
click at [600, 340] on p "TRAPERO MICROFIBRA 300 GRS AZUL TASK PRO" at bounding box center [517, 336] width 178 height 9
drag, startPoint x: 612, startPoint y: 336, endPoint x: 436, endPoint y: 340, distance: 176.7
click at [436, 340] on div "TRAPERO MICROFIBRA 300 GRS AZUL TASK PRO DISTRITODO Y MAS MG SAS Directo Detall…" at bounding box center [703, 341] width 598 height 20
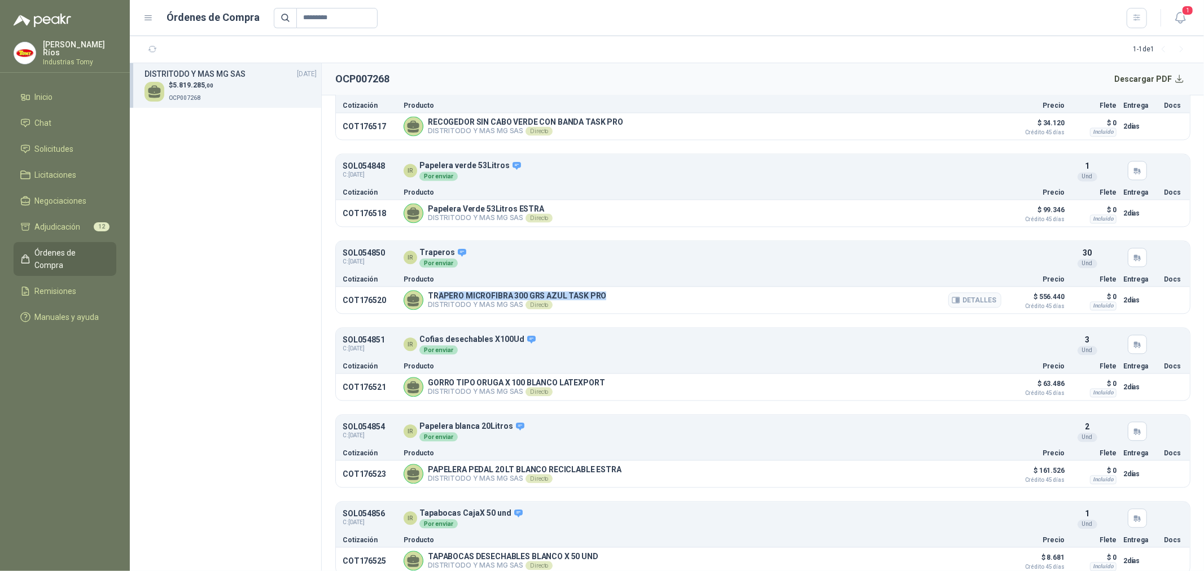
scroll to position [2132, 0]
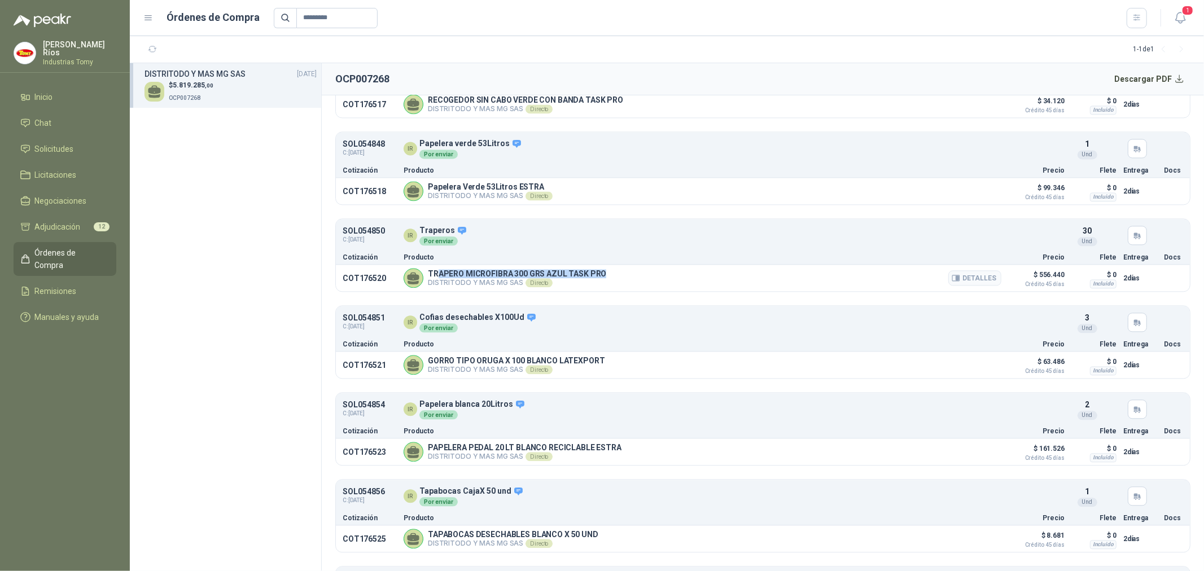
click at [517, 277] on p "TRAPERO MICROFIBRA 300 GRS AZUL TASK PRO" at bounding box center [517, 273] width 178 height 9
drag, startPoint x: 478, startPoint y: 277, endPoint x: 583, endPoint y: 272, distance: 105.1
click at [580, 270] on article "COT176520 TRAPERO MICROFIBRA 300 GRS AZUL TASK PRO DISTRITODO Y MAS MG SAS Dire…" at bounding box center [763, 278] width 854 height 27
click at [584, 273] on p "TRAPERO MICROFIBRA 300 GRS AZUL TASK PRO" at bounding box center [517, 273] width 178 height 9
drag, startPoint x: 607, startPoint y: 274, endPoint x: 465, endPoint y: 272, distance: 142.3
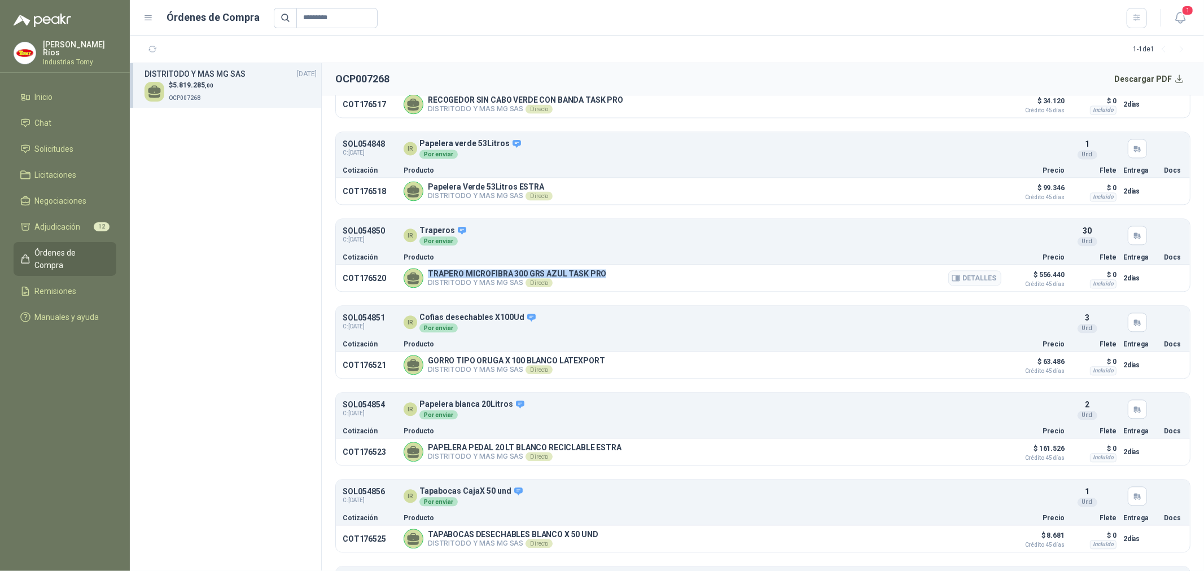
click at [430, 274] on div "TRAPERO MICROFIBRA 300 GRS AZUL TASK PRO DISTRITODO Y MAS MG SAS Directo Detall…" at bounding box center [703, 278] width 598 height 20
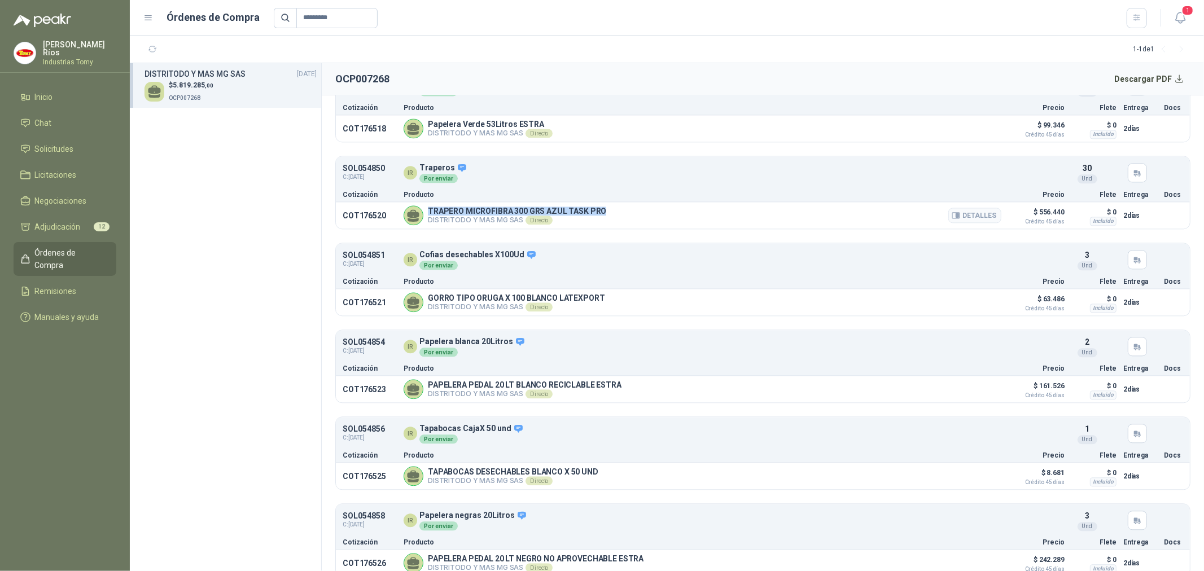
click at [585, 216] on p "TRAPERO MICROFIBRA 300 GRS AZUL TASK PRO" at bounding box center [517, 211] width 178 height 9
drag, startPoint x: 593, startPoint y: 215, endPoint x: 425, endPoint y: 212, distance: 168.2
click at [425, 212] on div "TRAPERO MICROFIBRA 300 GRS AZUL TASK PRO DISTRITODO Y MAS MG SAS Directo Detall…" at bounding box center [703, 215] width 598 height 20
click at [480, 225] on p "DISTRITODO Y MAS MG SAS Directo" at bounding box center [517, 220] width 178 height 9
click at [368, 170] on p "SOL054850" at bounding box center [364, 168] width 42 height 8
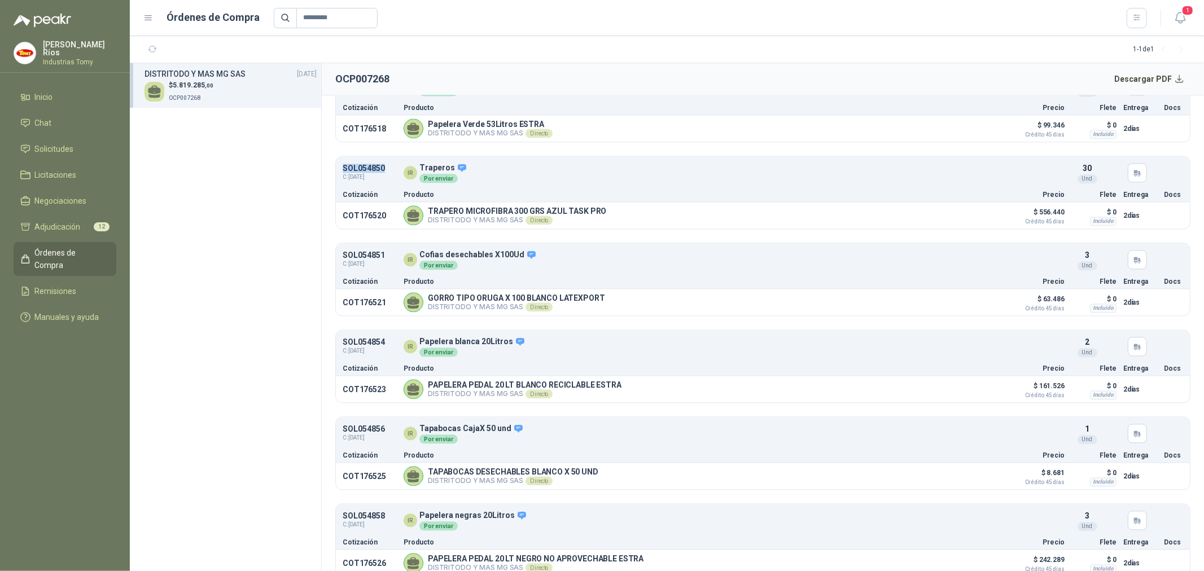
drag, startPoint x: 387, startPoint y: 172, endPoint x: 331, endPoint y: 164, distance: 56.5
click at [331, 164] on article "IR Isabel Ríos 09 de septiembre de 2025, 4:26 p. m. DISTRITODO Y MAS MG SAS 36 …" at bounding box center [763, 333] width 882 height 476
copy p "SOL054850"
click at [54, 149] on span "Solicitudes" at bounding box center [54, 149] width 39 height 12
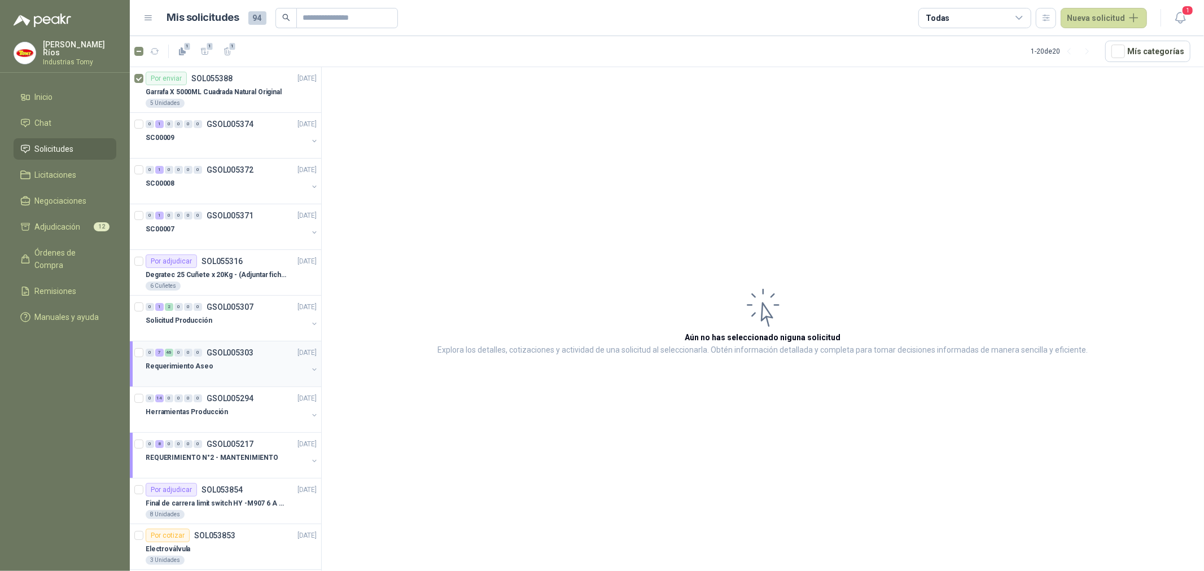
click at [214, 373] on div at bounding box center [227, 377] width 162 height 9
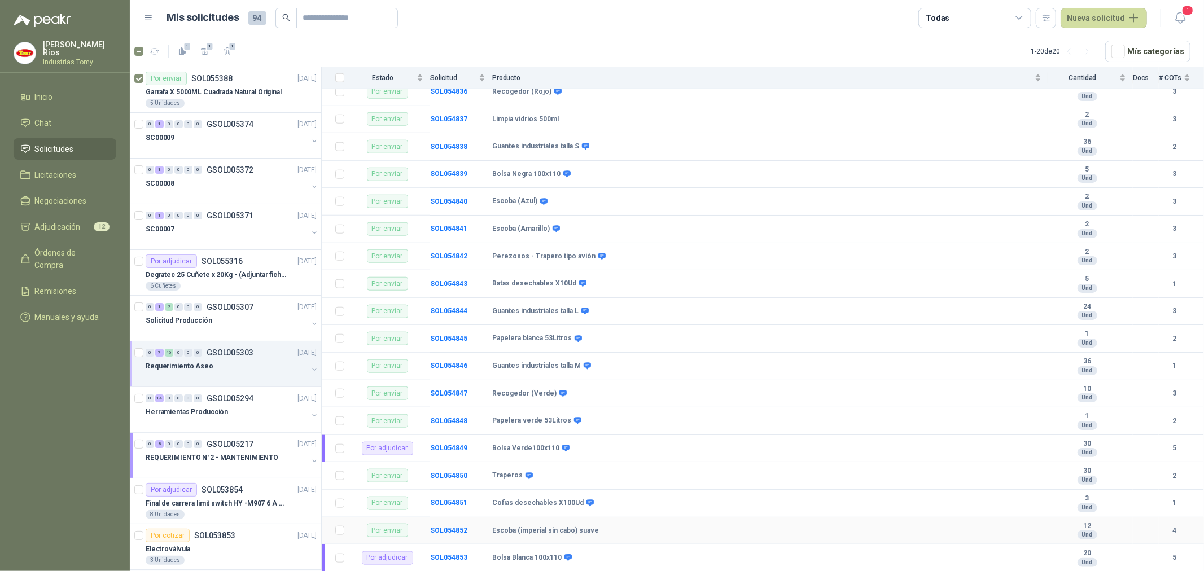
scroll to position [878, 0]
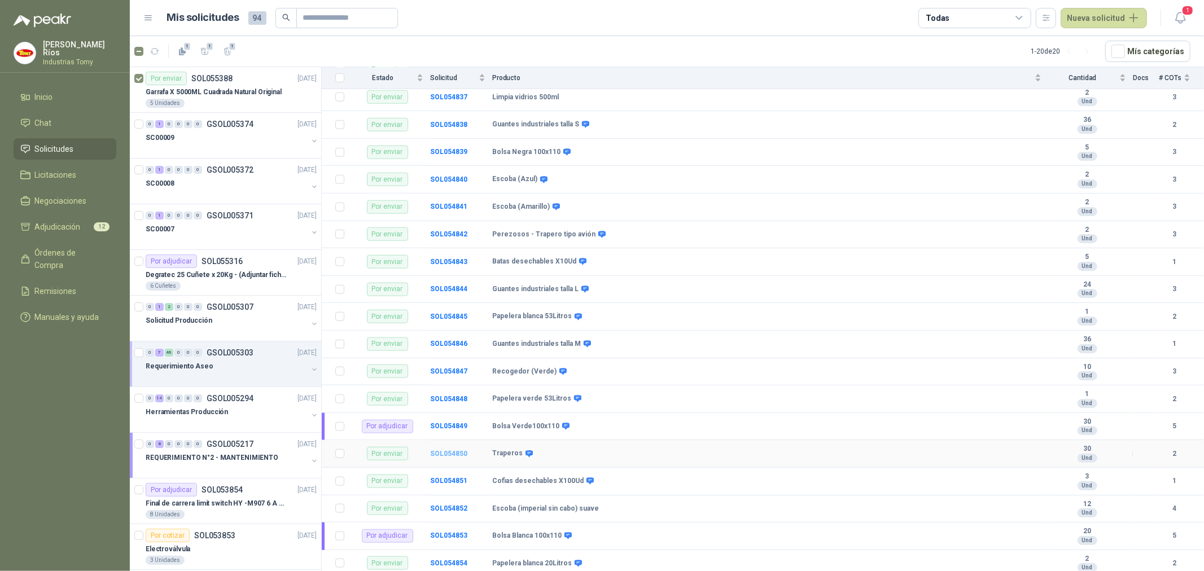
click at [462, 456] on b "SOL054850" at bounding box center [448, 454] width 37 height 8
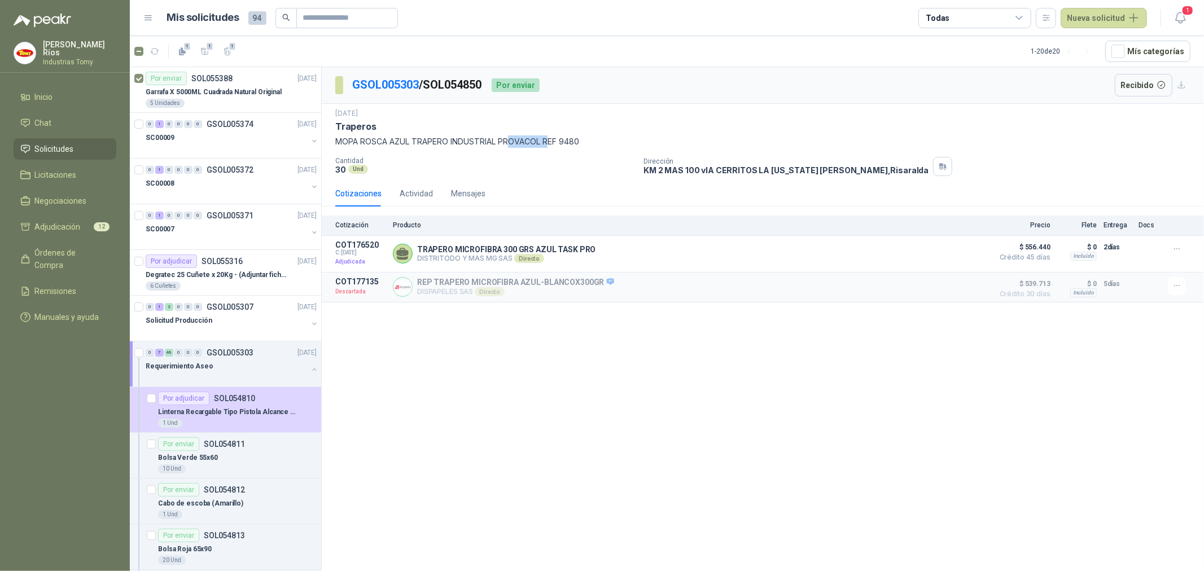
drag, startPoint x: 509, startPoint y: 139, endPoint x: 552, endPoint y: 140, distance: 43.5
click at [552, 140] on p "MOPA ROSCA AZUL TRAPERO INDUSTRIAL PROVACOL REF 9480" at bounding box center [762, 141] width 855 height 12
click at [566, 143] on p "MOPA ROSCA AZUL TRAPERO INDUSTRIAL PROVACOL REF 9480" at bounding box center [762, 141] width 855 height 12
drag, startPoint x: 572, startPoint y: 282, endPoint x: 484, endPoint y: 284, distance: 88.1
click at [484, 284] on p "REP TRAPERO MICROFIBRA AZUL-BLANCOX300GR" at bounding box center [515, 283] width 197 height 10
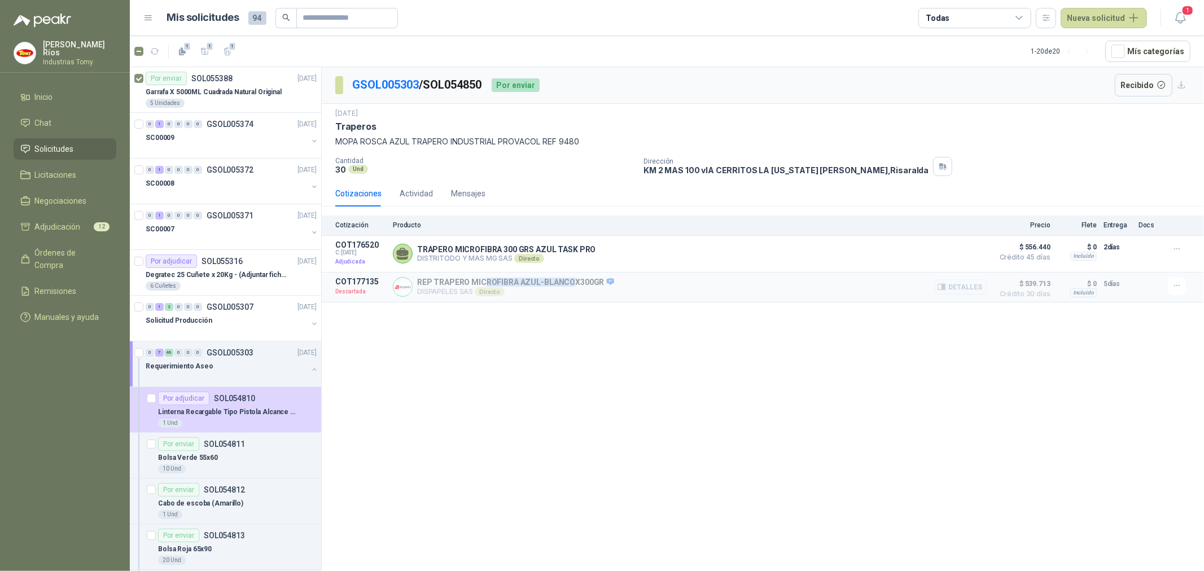
click at [488, 278] on div "REP TRAPERO MICROFIBRA AZUL-BLANCOX300GR DISPAPELES SAS Directo Detalles" at bounding box center [690, 287] width 594 height 20
drag, startPoint x: 416, startPoint y: 283, endPoint x: 601, endPoint y: 283, distance: 185.1
click at [601, 283] on div "REP TRAPERO MICROFIBRA AZUL-BLANCOX300GR DISPAPELES SAS Directo Detalles" at bounding box center [690, 287] width 594 height 20
click at [687, 365] on div "GSOL005303 / SOL054850 Por enviar Recibido 4 sept, 2025 Traperos MOPA ROSCA AZU…" at bounding box center [763, 321] width 882 height 508
click at [965, 255] on button "Detalles" at bounding box center [960, 253] width 53 height 15
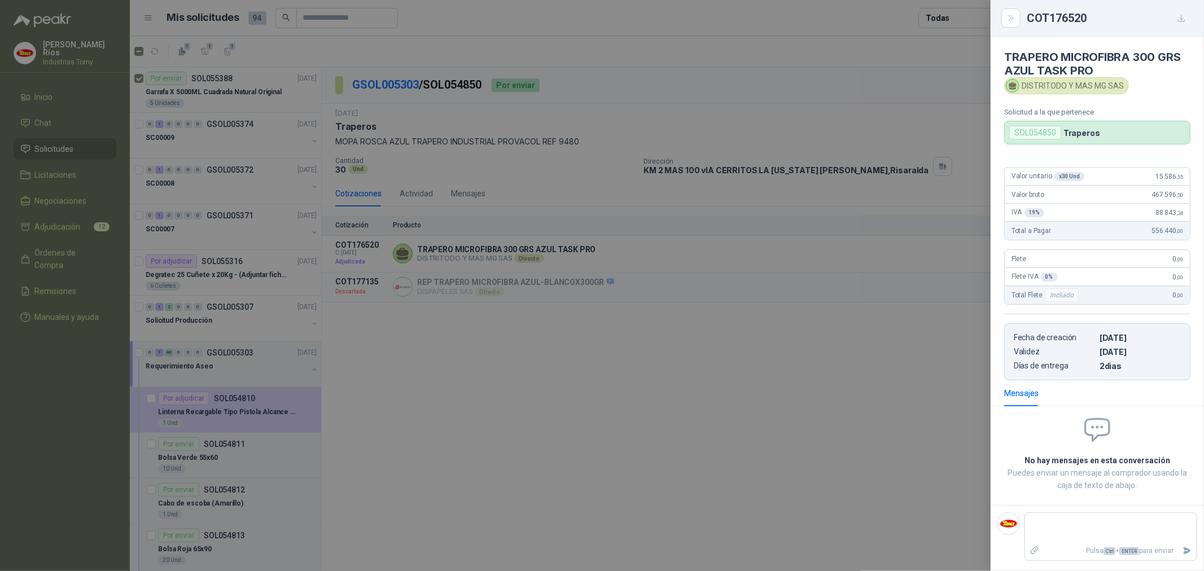
click at [866, 396] on div at bounding box center [602, 285] width 1204 height 571
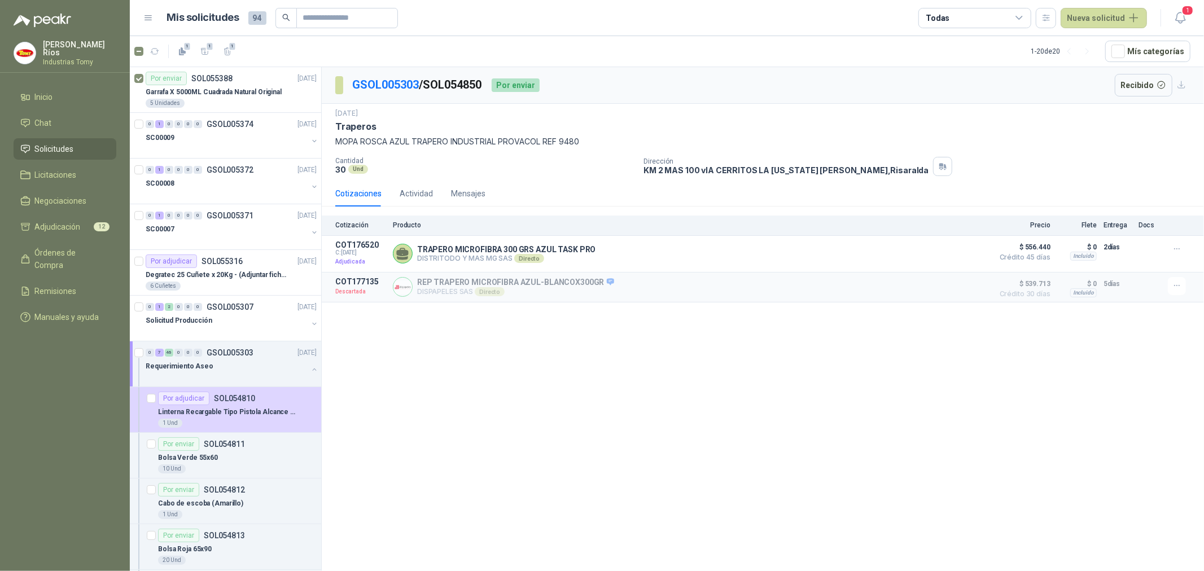
click at [585, 342] on div "GSOL005303 / SOL054850 Por enviar Recibido 4 sept, 2025 Traperos MOPA ROSCA AZU…" at bounding box center [763, 321] width 882 height 508
drag, startPoint x: 594, startPoint y: 402, endPoint x: 559, endPoint y: 323, distance: 86.4
click at [594, 401] on div "GSOL005303 / SOL054850 Por enviar Recibido 4 sept, 2025 Traperos MOPA ROSCA AZU…" at bounding box center [763, 321] width 882 height 508
click at [648, 374] on div "GSOL005303 / SOL054850 Por enviar Recibido 4 sept, 2025 Traperos MOPA ROSCA AZU…" at bounding box center [763, 321] width 882 height 508
click at [658, 398] on div "GSOL005303 / SOL054850 Por enviar Recibido 4 sept, 2025 Traperos MOPA ROSCA AZU…" at bounding box center [763, 321] width 882 height 508
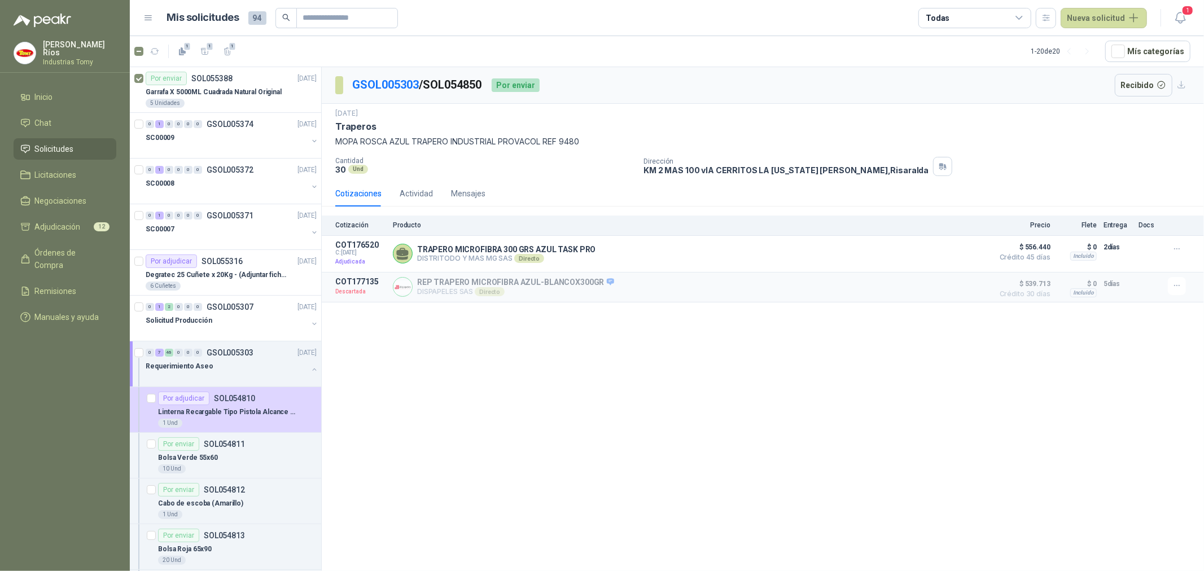
click at [538, 378] on div "GSOL005303 / SOL054850 Por enviar Recibido 4 sept, 2025 Traperos MOPA ROSCA AZU…" at bounding box center [763, 321] width 882 height 508
click at [81, 252] on span "Órdenes de Compra" at bounding box center [70, 259] width 71 height 25
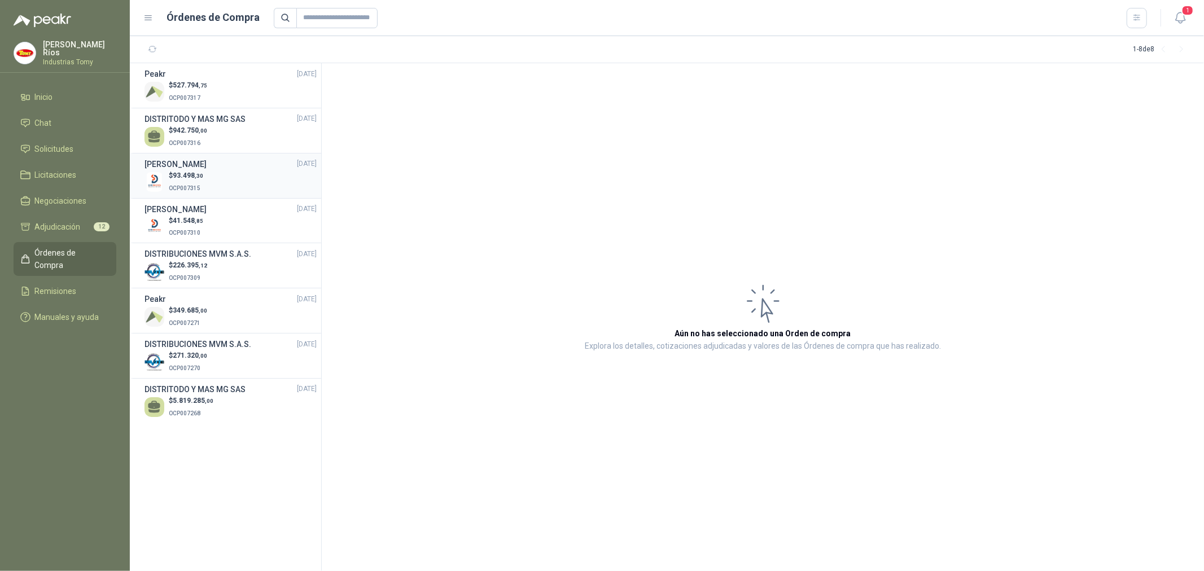
click at [209, 176] on div "$ 93.498 ,30 OCP007315" at bounding box center [230, 181] width 172 height 23
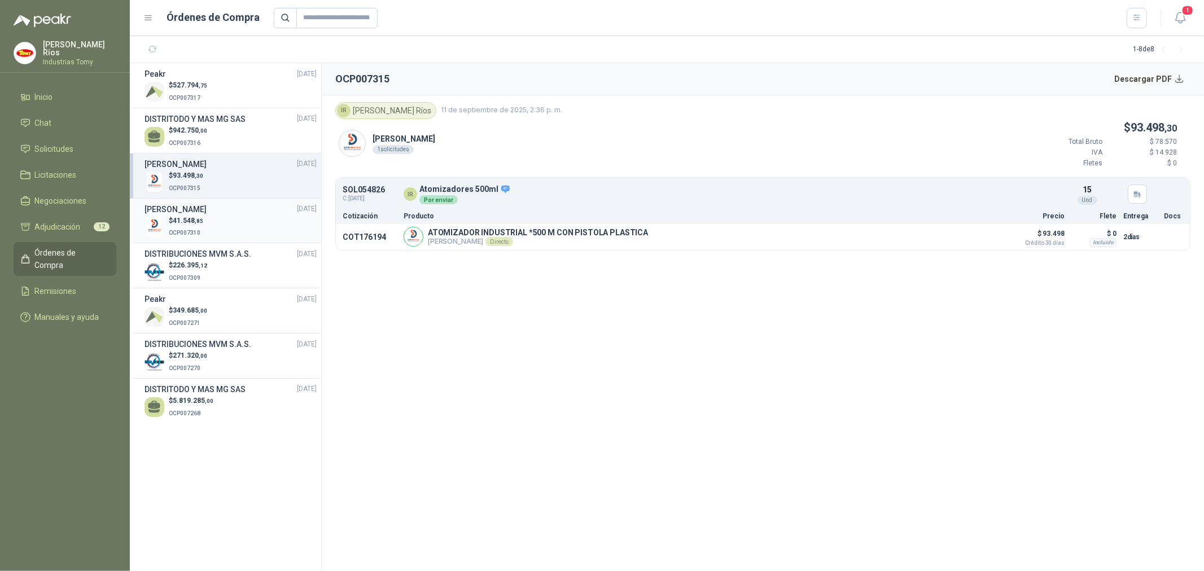
click at [207, 210] on h3 "[PERSON_NAME]" at bounding box center [175, 209] width 62 height 12
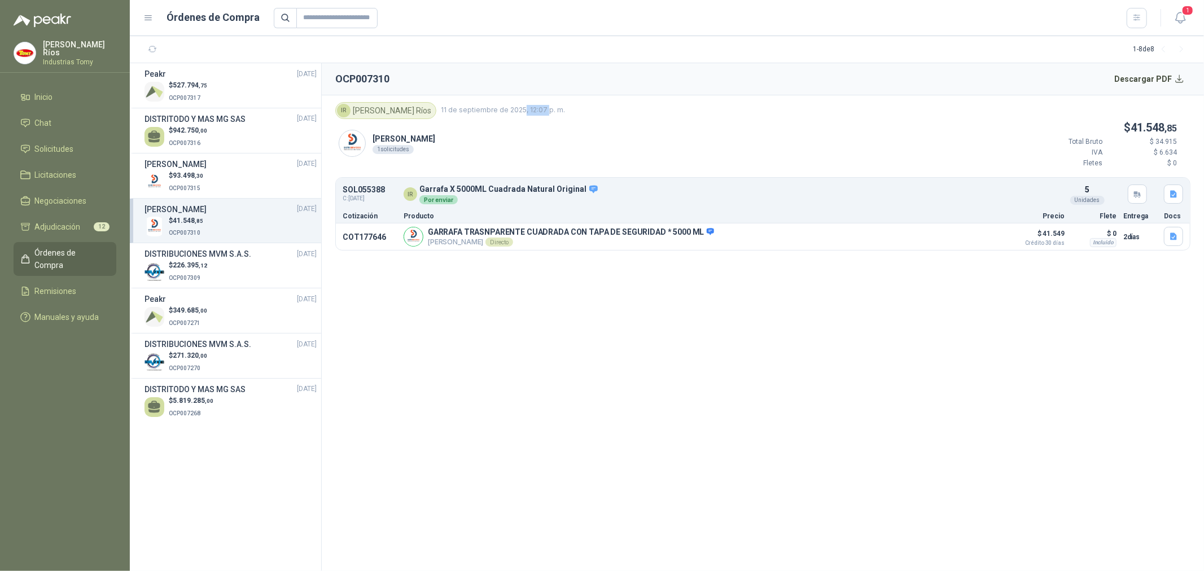
drag, startPoint x: 505, startPoint y: 109, endPoint x: 475, endPoint y: 111, distance: 29.4
click at [479, 108] on span "11 de septiembre de 2025, 12:07 p. m." at bounding box center [503, 110] width 124 height 11
click at [574, 437] on section "OCP007310 Descargar PDF IR Isabel Ríos 11 de septiembre de 2025, 12:07 p. m. Ra…" at bounding box center [763, 317] width 882 height 508
click at [504, 404] on section "OCP007310 Descargar PDF IR Isabel Ríos 11 de septiembre de 2025, 12:07 p. m. Ra…" at bounding box center [763, 317] width 882 height 508
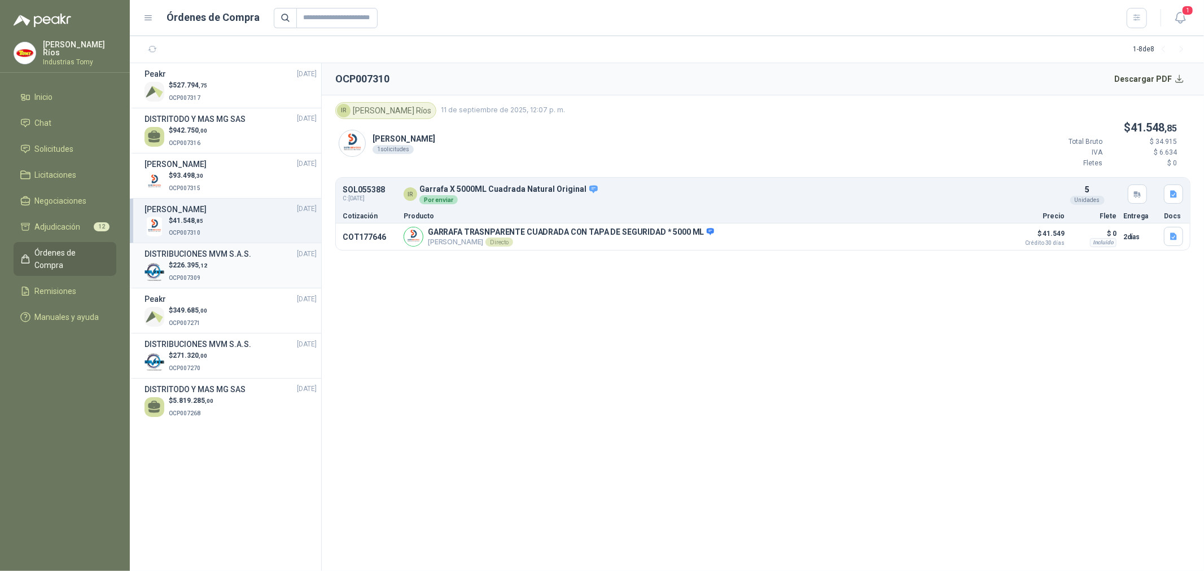
click at [215, 250] on h3 "DISTRIBUCIONES MVM S.A.S." at bounding box center [197, 254] width 107 height 12
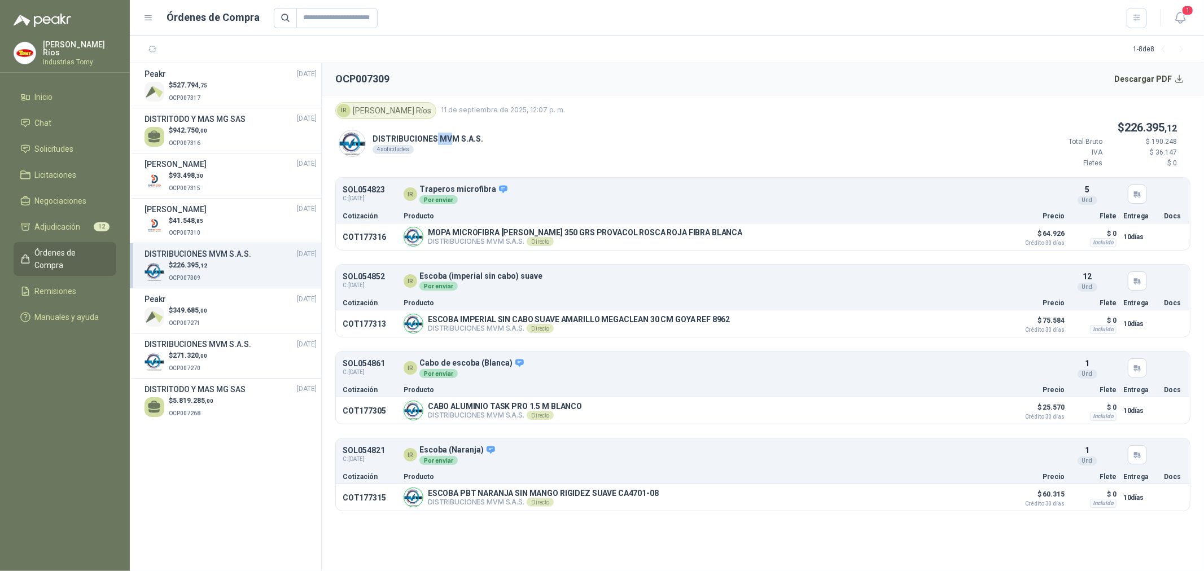
drag, startPoint x: 435, startPoint y: 138, endPoint x: 454, endPoint y: 143, distance: 19.2
click at [452, 143] on p "DISTRIBUCIONES MVM S.A.S." at bounding box center [428, 139] width 111 height 12
click at [458, 142] on p "DISTRIBUCIONES MVM S.A.S." at bounding box center [428, 139] width 111 height 12
drag, startPoint x: 404, startPoint y: 139, endPoint x: 435, endPoint y: 142, distance: 31.2
click at [432, 142] on p "DISTRIBUCIONES MVM S.A.S." at bounding box center [428, 139] width 111 height 12
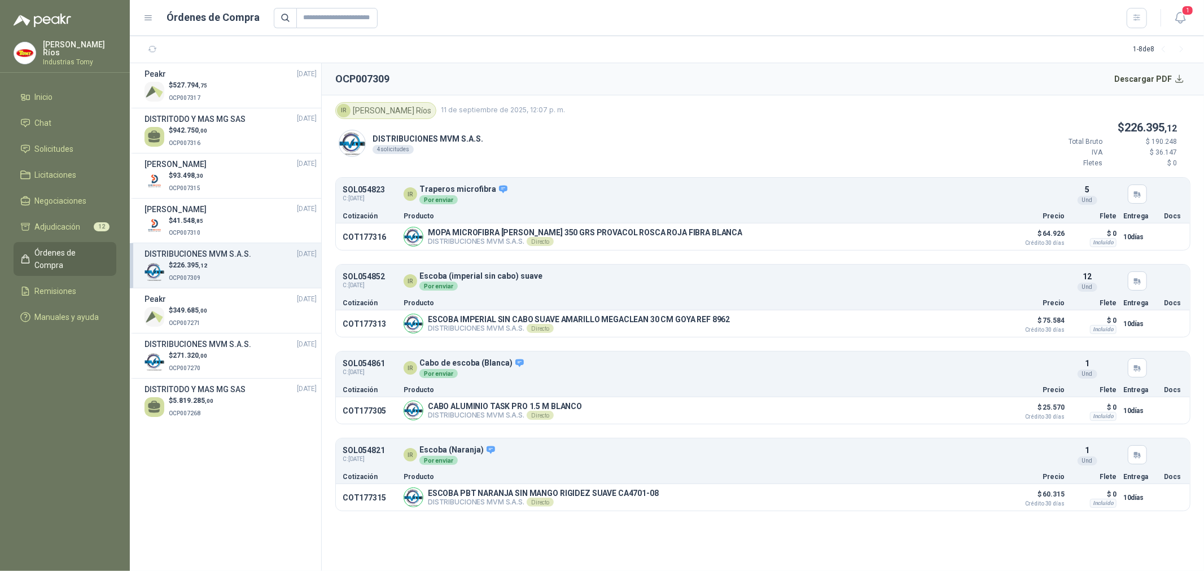
click at [445, 142] on p "DISTRIBUCIONES MVM S.A.S." at bounding box center [428, 139] width 111 height 12
click at [212, 350] on h3 "DISTRIBUCIONES MVM S.A.S." at bounding box center [197, 344] width 107 height 12
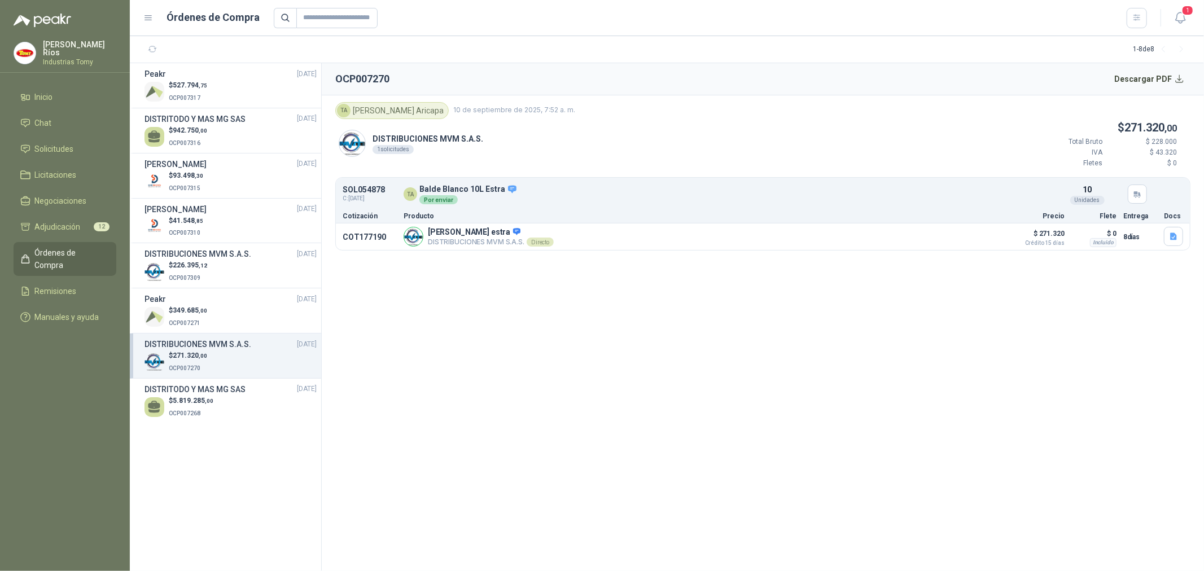
click at [666, 486] on section "OCP007270 Descargar PDF TA Tatiana Aricapa 10 de septiembre de 2025, 7:52 a. m.…" at bounding box center [763, 317] width 882 height 508
drag, startPoint x: 596, startPoint y: 391, endPoint x: 560, endPoint y: 322, distance: 77.8
click at [593, 379] on section "OCP007270 Descargar PDF TA Tatiana Aricapa 10 de septiembre de 2025, 7:52 a. m.…" at bounding box center [763, 317] width 882 height 508
click at [560, 322] on section "OCP007270 Descargar PDF TA Tatiana Aricapa 10 de septiembre de 2025, 7:52 a. m.…" at bounding box center [763, 317] width 882 height 508
click at [527, 407] on section "OCP007270 Descargar PDF TA Tatiana Aricapa 10 de septiembre de 2025, 7:52 a. m.…" at bounding box center [763, 317] width 882 height 508
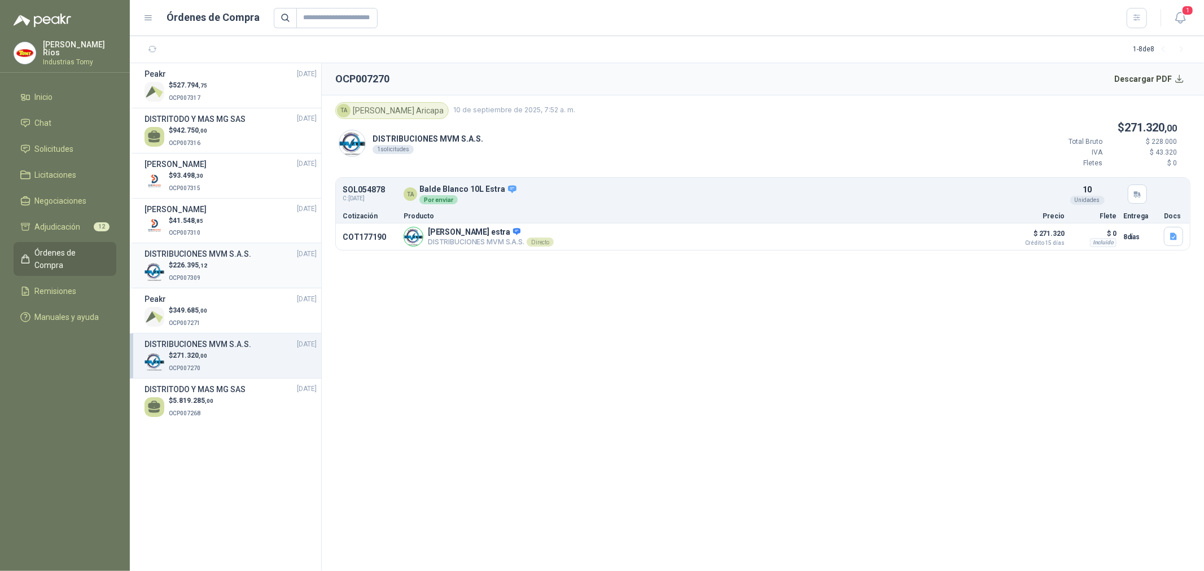
click at [222, 260] on h3 "DISTRIBUCIONES MVM S.A.S." at bounding box center [197, 254] width 107 height 12
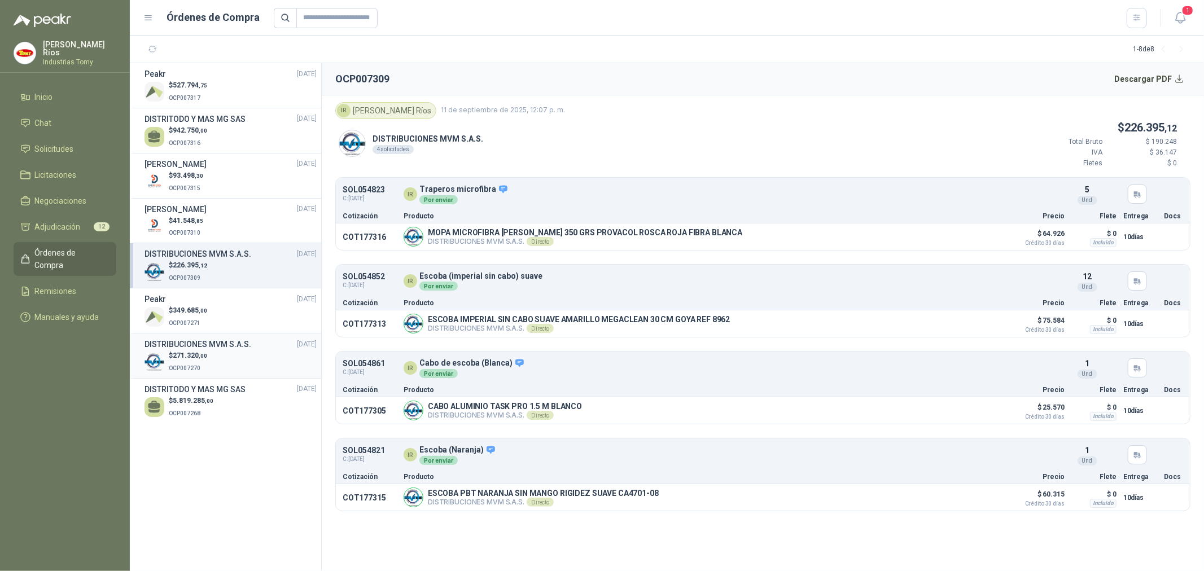
click at [232, 354] on div "$ 271.320 ,00 OCP007270" at bounding box center [230, 362] width 172 height 23
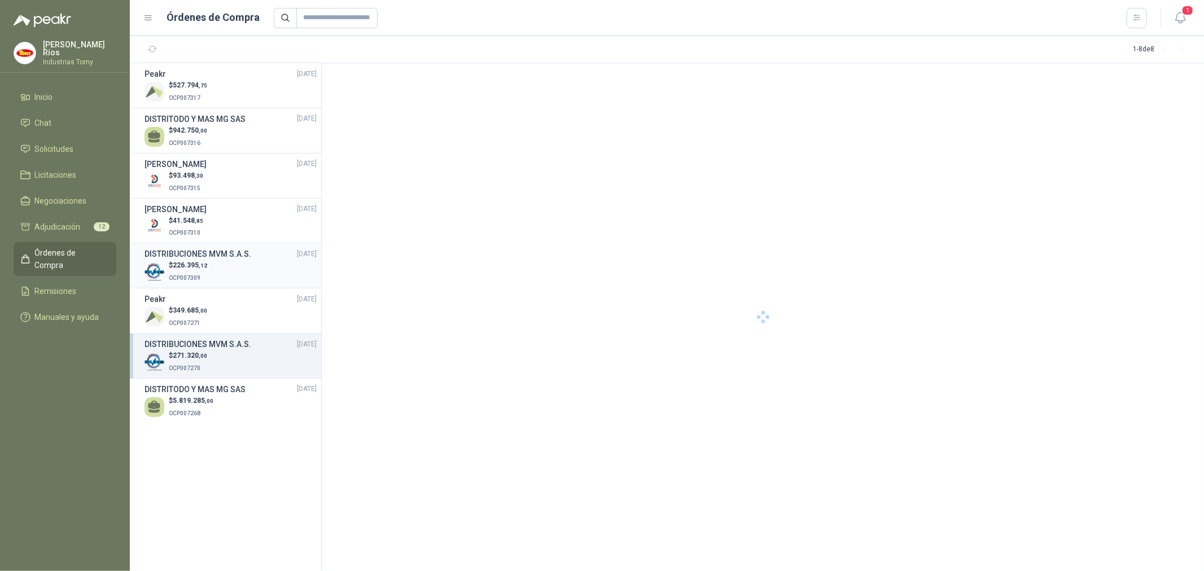
click at [238, 269] on div "$ 226.395 ,12 OCP007309" at bounding box center [230, 271] width 172 height 23
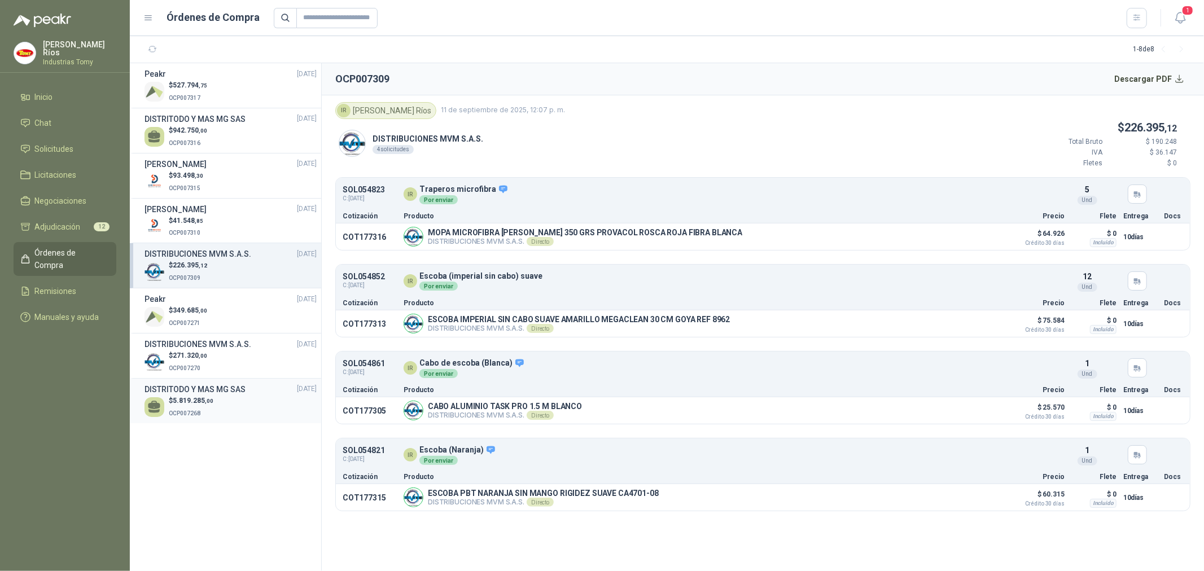
drag, startPoint x: 229, startPoint y: 364, endPoint x: 243, endPoint y: 393, distance: 31.8
click at [229, 364] on div "$ 271.320 ,00 OCP007270" at bounding box center [230, 362] width 172 height 23
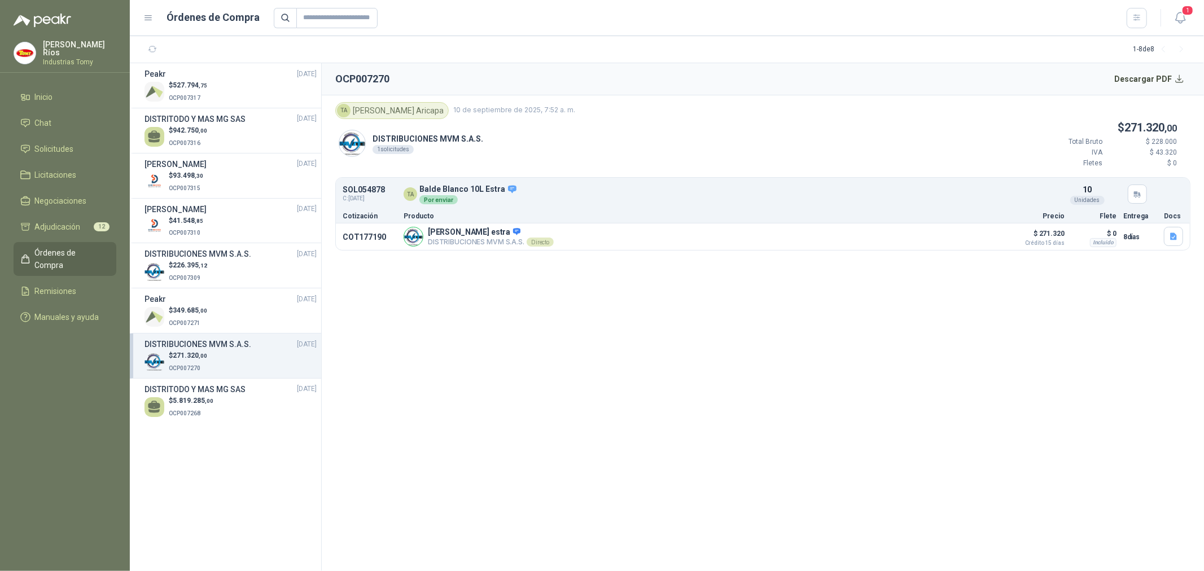
click at [243, 486] on section "Peakr 11/09/25 $ 527.794 ,75 OCP007317 DISTRITODO Y MAS MG SAS 11/09/25 $ 942.7…" at bounding box center [226, 317] width 192 height 508
click at [195, 262] on span "226.395 ,12" at bounding box center [190, 265] width 34 height 8
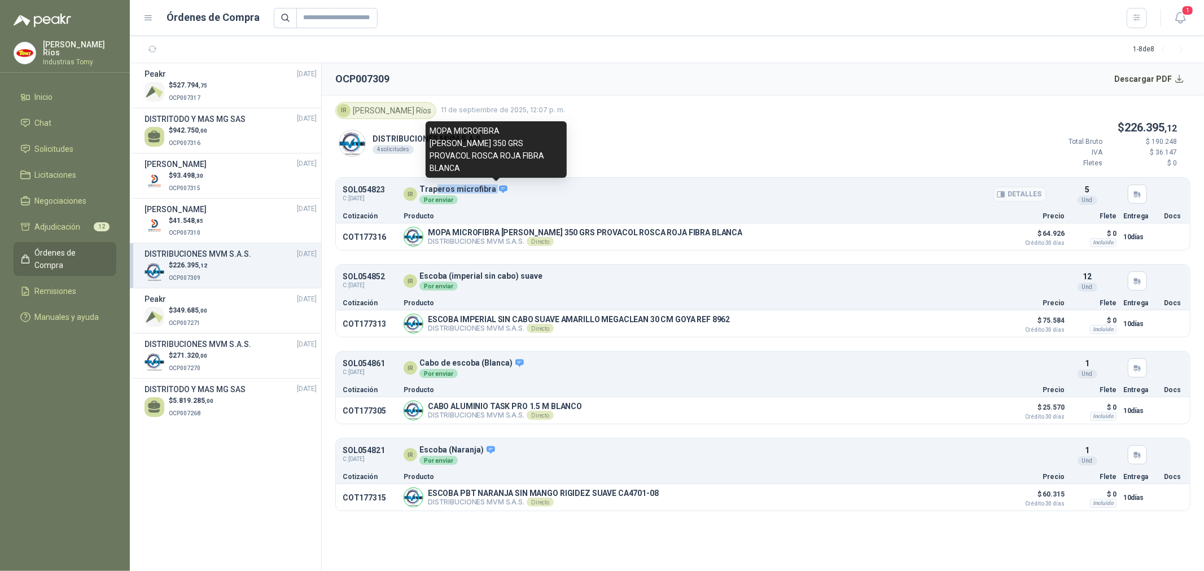
drag, startPoint x: 433, startPoint y: 187, endPoint x: 500, endPoint y: 194, distance: 66.4
click at [500, 194] on p "Traperos microfibra" at bounding box center [463, 190] width 89 height 10
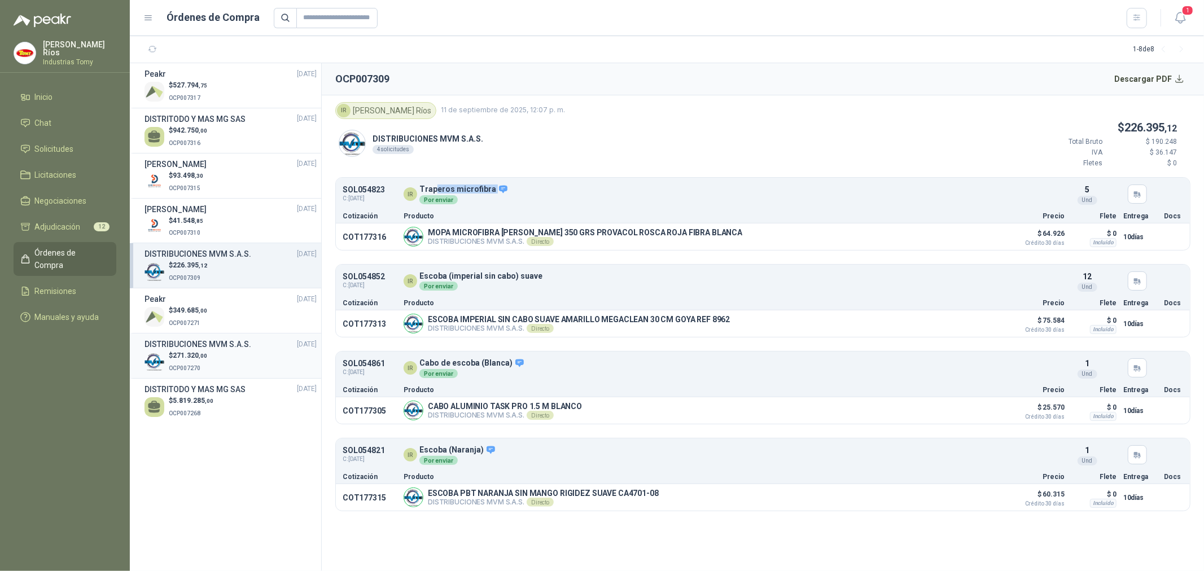
click at [223, 352] on div "$ 271.320 ,00 OCP007270" at bounding box center [230, 362] width 172 height 23
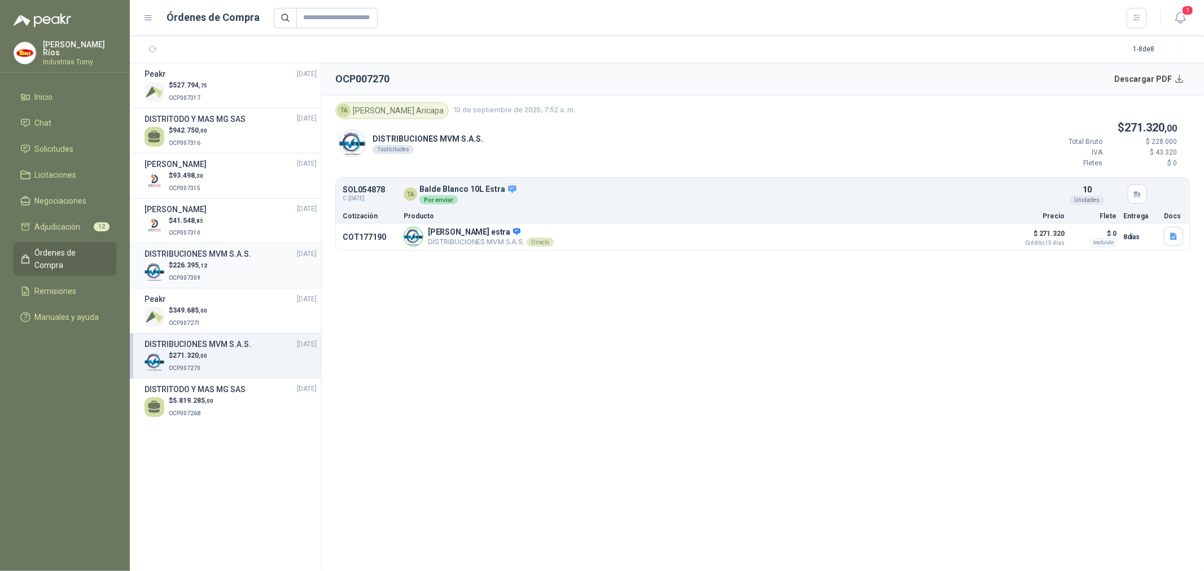
click at [207, 264] on div "$ 226.395 ,12 OCP007309" at bounding box center [230, 271] width 172 height 23
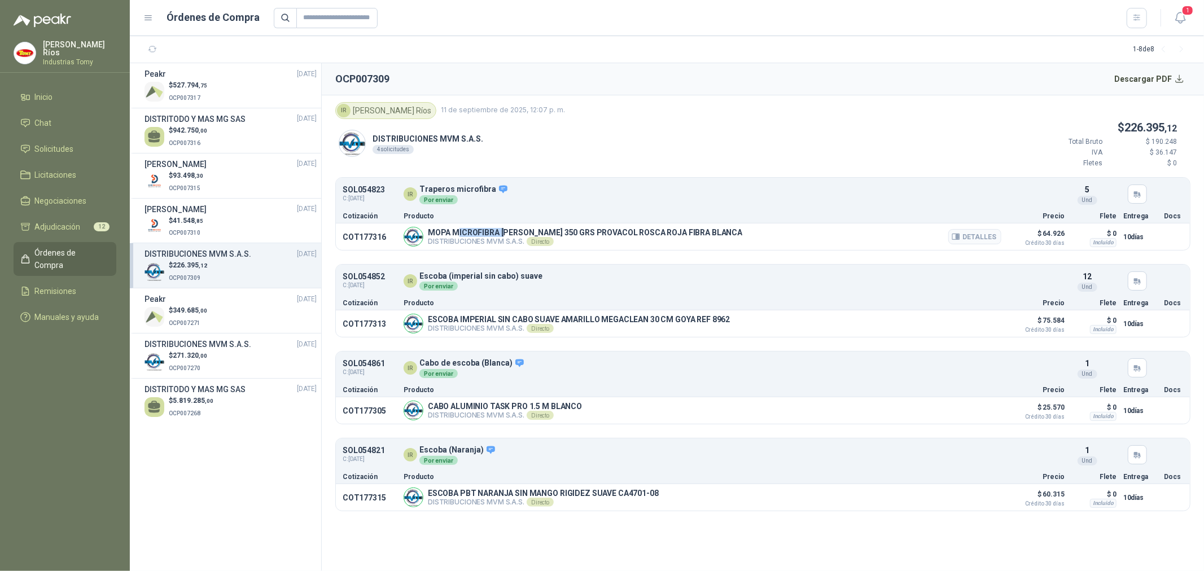
drag, startPoint x: 457, startPoint y: 230, endPoint x: 503, endPoint y: 231, distance: 46.3
click at [503, 231] on p "MOPA MICROFIBRA TRAPERO 350 GRS PROVACOL ROSCA ROJA FIBRA BLANCA" at bounding box center [585, 232] width 314 height 9
click at [213, 357] on div "$ 271.320 ,00 OCP007270" at bounding box center [230, 362] width 172 height 23
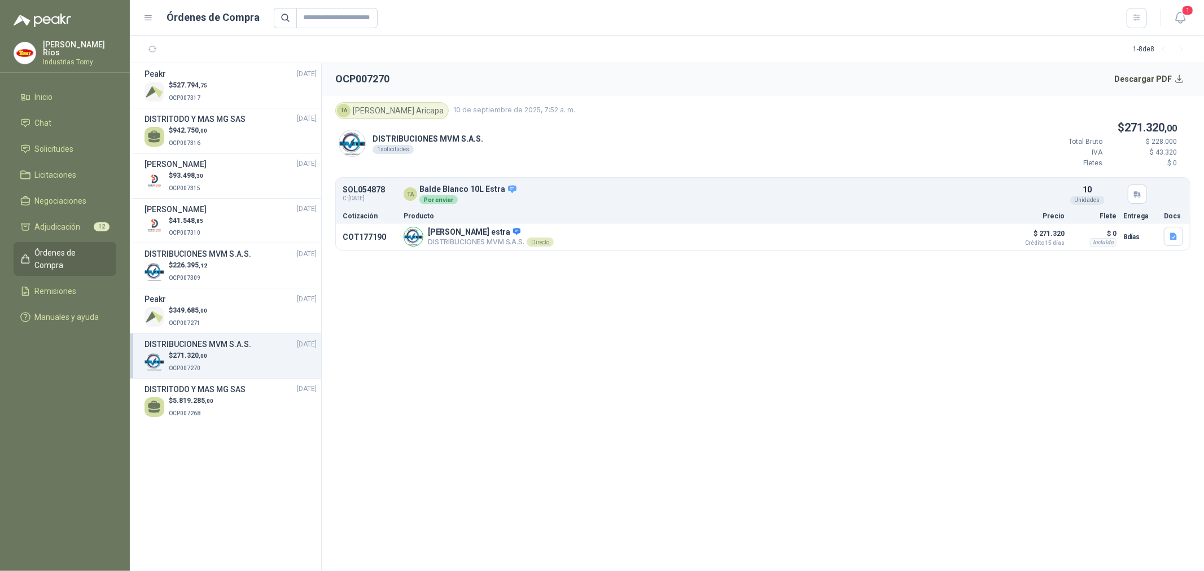
click at [522, 313] on section "OCP007270 Descargar PDF TA Tatiana Aricapa 10 de septiembre de 2025, 7:52 a. m.…" at bounding box center [763, 317] width 882 height 508
click at [522, 380] on section "OCP007270 Descargar PDF TA Tatiana Aricapa 10 de septiembre de 2025, 7:52 a. m.…" at bounding box center [763, 317] width 882 height 508
click at [83, 225] on li "Adjudicación 12" at bounding box center [64, 227] width 89 height 12
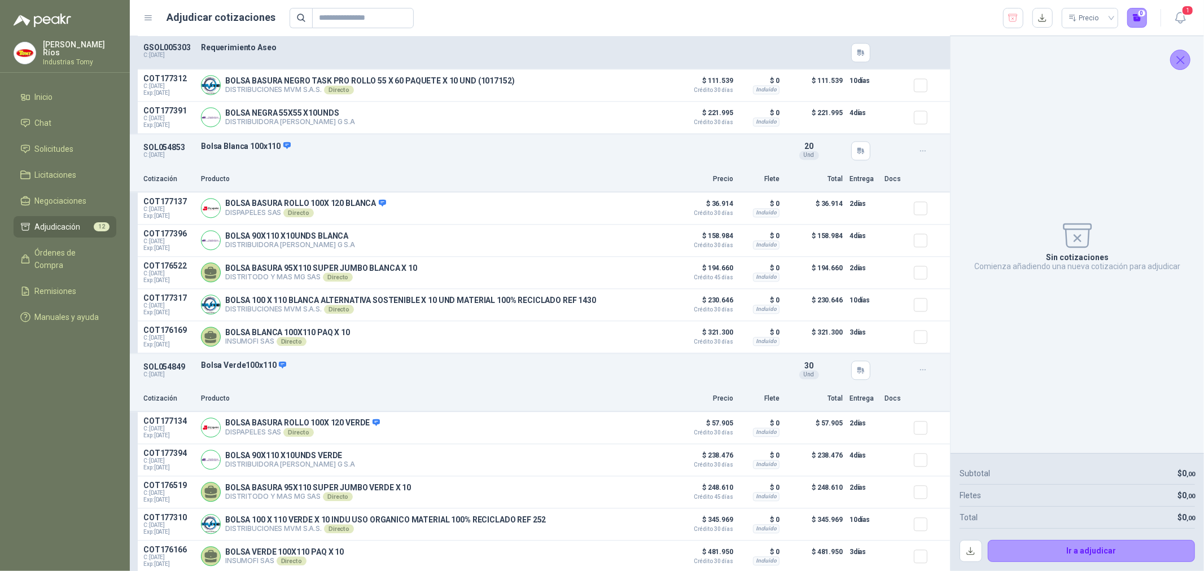
scroll to position [2064, 0]
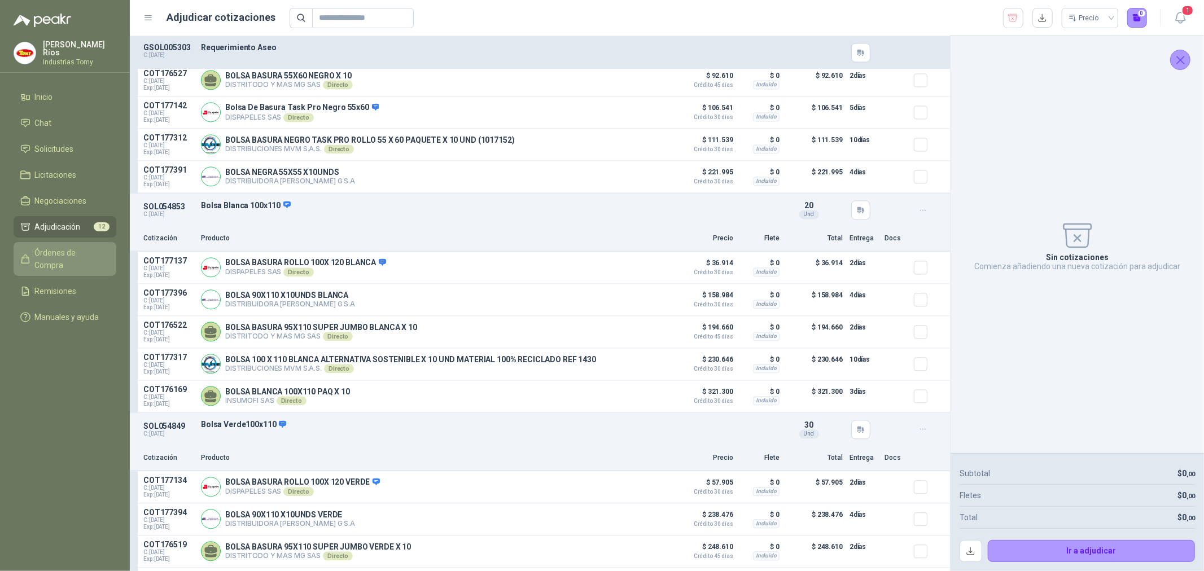
click at [93, 255] on span "Órdenes de Compra" at bounding box center [70, 259] width 71 height 25
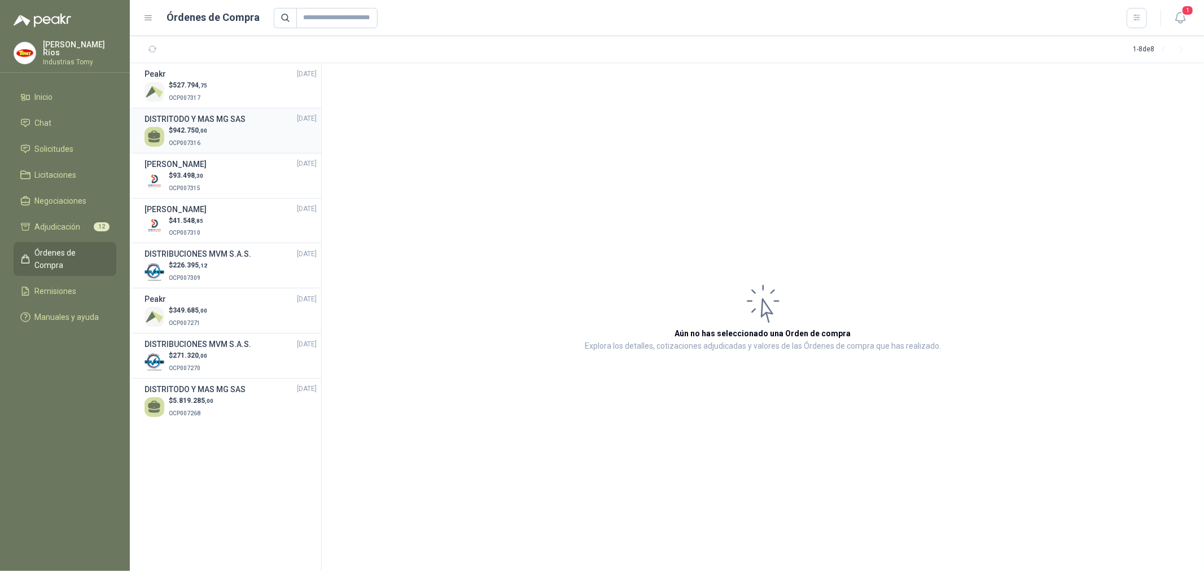
click at [251, 133] on div "$ 942.750 ,00 OCP007316" at bounding box center [230, 136] width 172 height 23
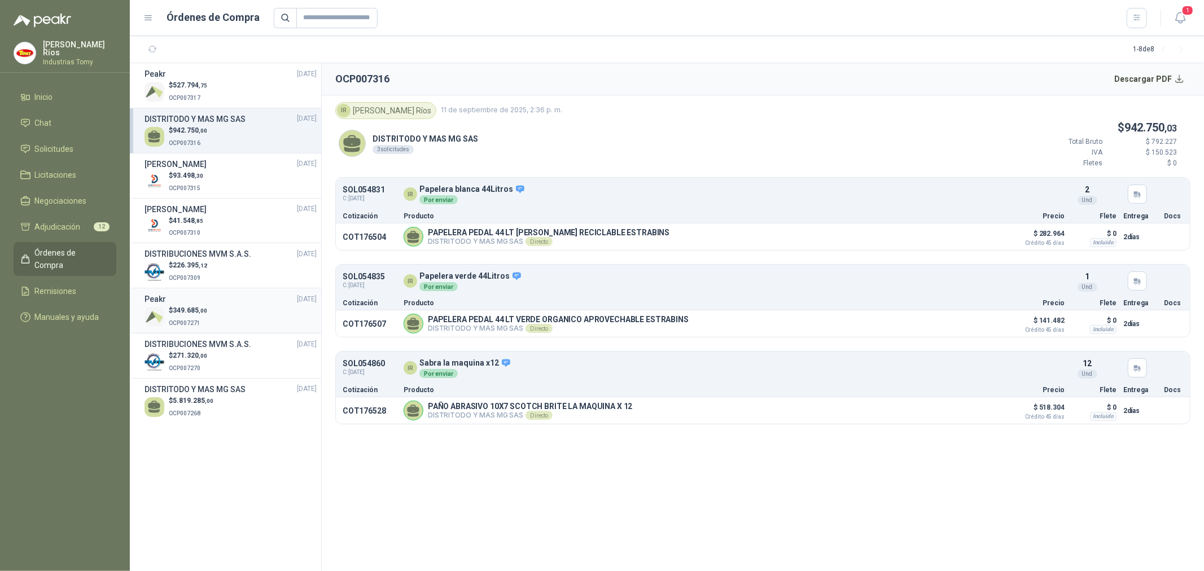
click at [235, 319] on div "$ 349.685 ,00 OCP007271" at bounding box center [230, 316] width 172 height 23
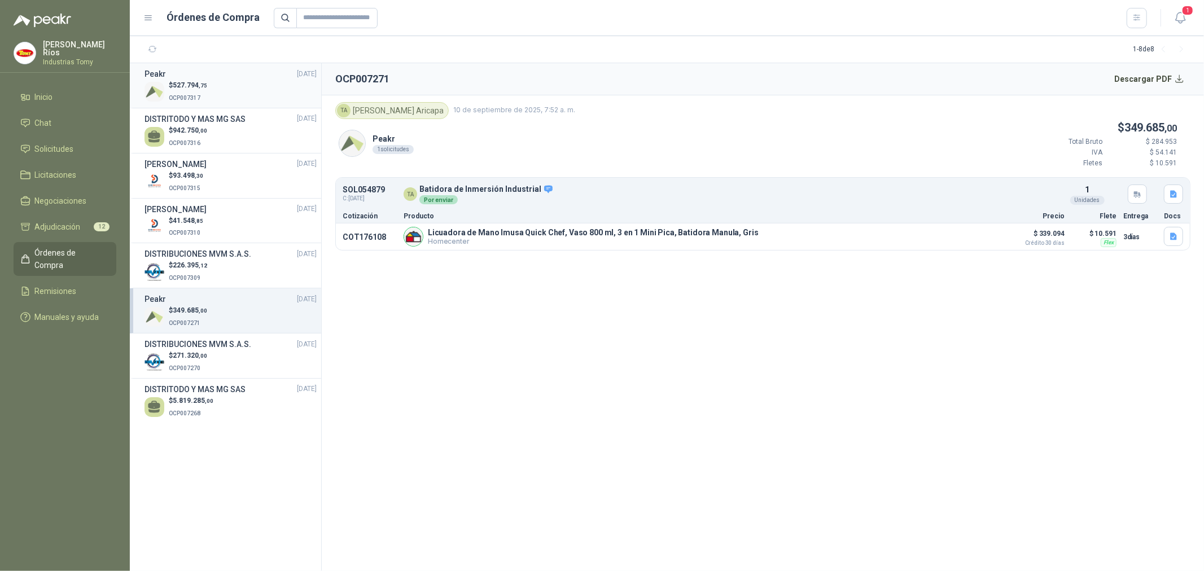
click at [224, 87] on div "$ 527.794 ,75 OCP007317" at bounding box center [230, 91] width 172 height 23
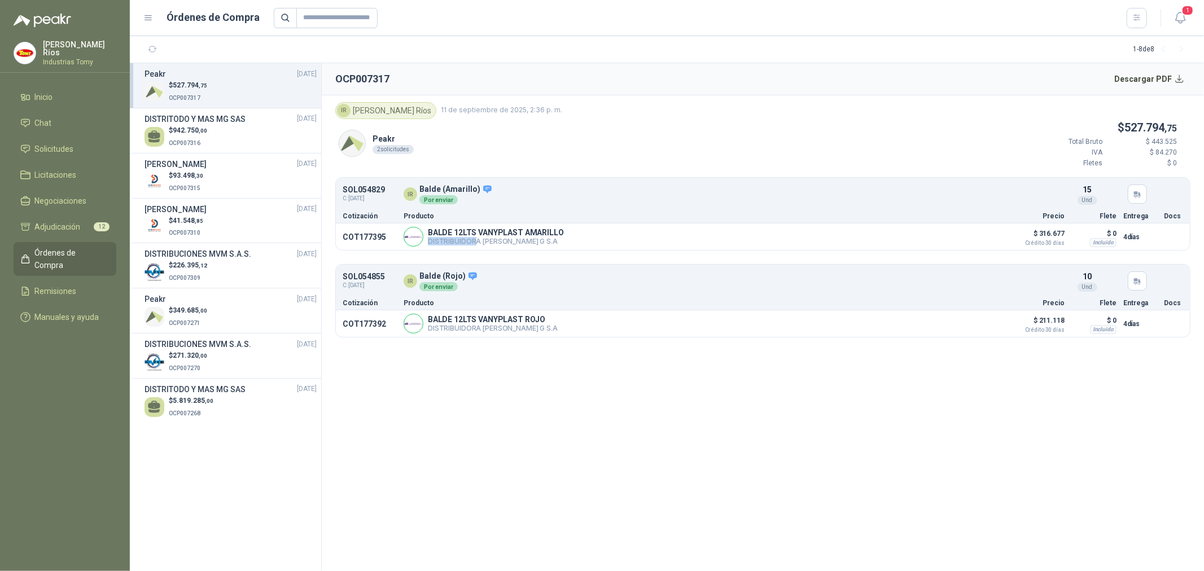
drag, startPoint x: 472, startPoint y: 238, endPoint x: 650, endPoint y: 268, distance: 179.8
click at [578, 237] on div "BALDE 12LTS VANYPLAST AMARILLO DISTRIBUIDORA JORGE MARIO URIBE G S.A Detalles" at bounding box center [703, 237] width 598 height 20
click at [921, 433] on section "OCP007317 Descargar PDF IR Isabel Ríos 11 de septiembre de 2025, 2:36 p. m. Pea…" at bounding box center [763, 317] width 882 height 508
drag, startPoint x: 564, startPoint y: 231, endPoint x: 427, endPoint y: 235, distance: 137.2
click at [428, 235] on p "BALDE 12LTS VANYPLAST AMARILLO" at bounding box center [496, 232] width 136 height 9
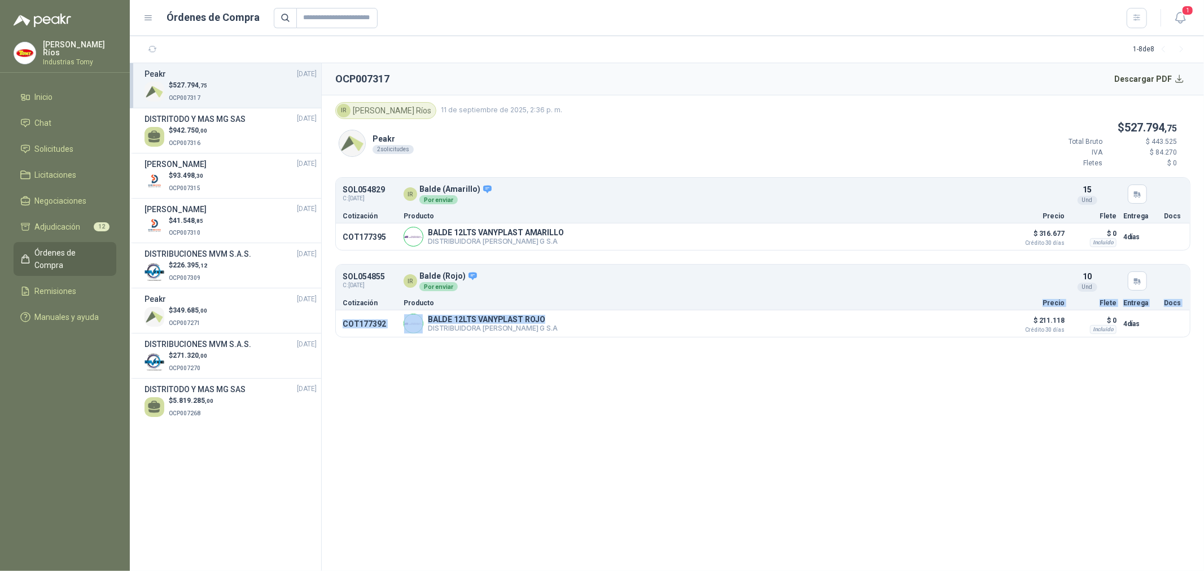
drag, startPoint x: 546, startPoint y: 309, endPoint x: 439, endPoint y: 305, distance: 107.3
click at [439, 305] on div "SOL054855 C: 04/09/2025 IR Balde (Rojo) Por enviar Detalles 10 Und Cotización …" at bounding box center [762, 300] width 855 height 73
click at [443, 317] on p "BALDE 12LTS VANYPLAST ROJO" at bounding box center [493, 319] width 130 height 9
click at [518, 432] on section "OCP007317 Descargar PDF IR Isabel Ríos 11 de septiembre de 2025, 2:36 p. m. Pea…" at bounding box center [763, 317] width 882 height 508
drag, startPoint x: 576, startPoint y: 331, endPoint x: 447, endPoint y: 349, distance: 130.4
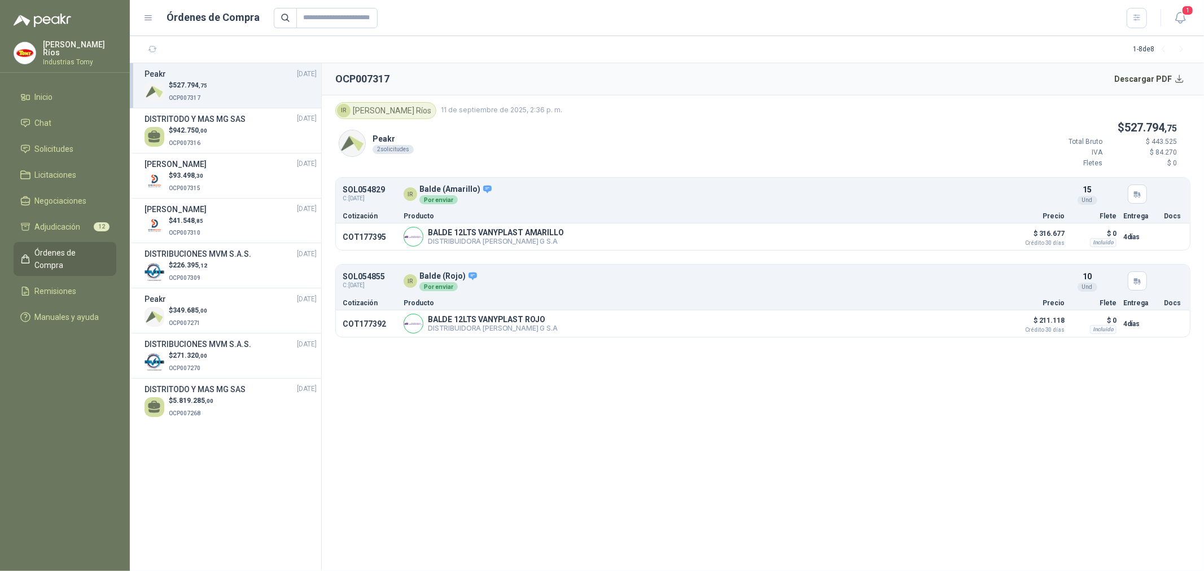
click at [448, 341] on article "IR Isabel Ríos 11 de septiembre de 2025, 2:36 p. m. Peakr 2 solicitudes $ 527.7…" at bounding box center [763, 219] width 882 height 249
click at [510, 392] on section "OCP007317 Descargar PDF IR Isabel Ríos 11 de septiembre de 2025, 2:36 p. m. Pea…" at bounding box center [763, 317] width 882 height 508
drag, startPoint x: 428, startPoint y: 329, endPoint x: 567, endPoint y: 338, distance: 139.1
click at [567, 338] on div "SOL054855 C: 04/09/2025 IR Balde (Rojo) Por enviar Detalles 10 Und Cotización …" at bounding box center [762, 300] width 855 height 73
click at [583, 401] on section "OCP007317 Descargar PDF IR Isabel Ríos 11 de septiembre de 2025, 2:36 p. m. Pea…" at bounding box center [763, 317] width 882 height 508
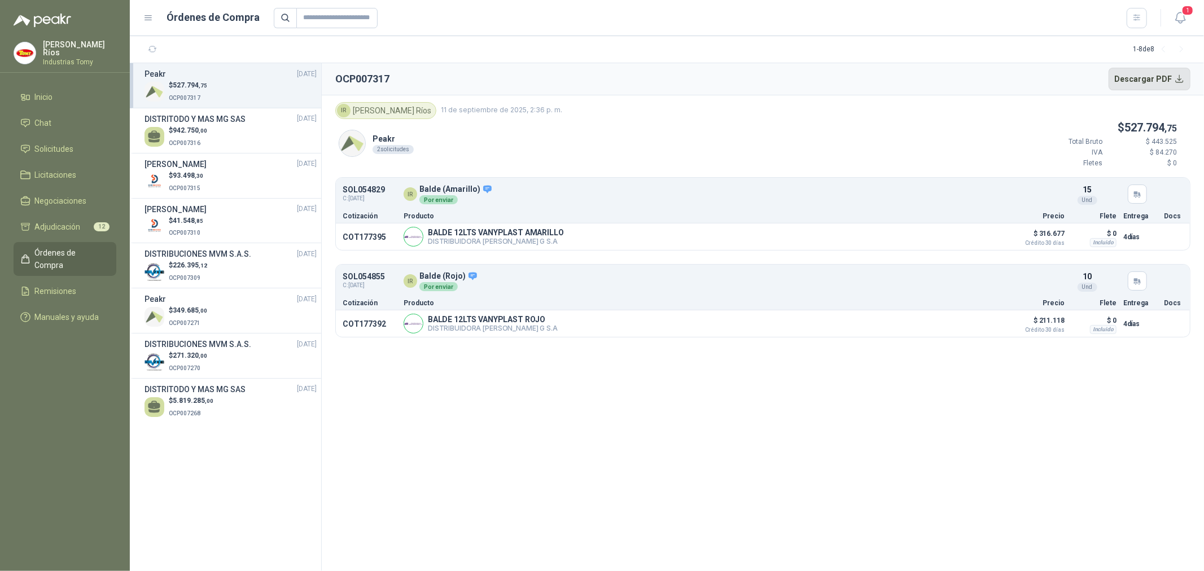
click at [1143, 77] on button "Descargar PDF" at bounding box center [1150, 79] width 82 height 23
click at [216, 130] on div "$ 942.750 ,00 OCP007316" at bounding box center [230, 136] width 172 height 23
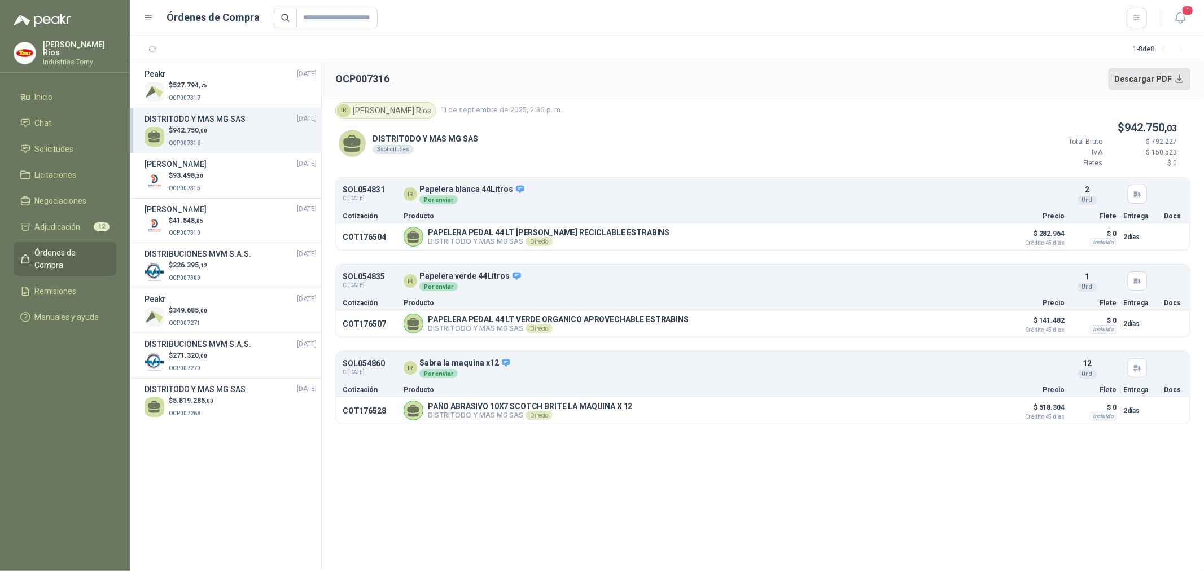
click at [1150, 77] on button "Descargar PDF" at bounding box center [1150, 79] width 82 height 23
click at [234, 176] on div "$ 93.498 ,30 OCP007315" at bounding box center [230, 181] width 172 height 23
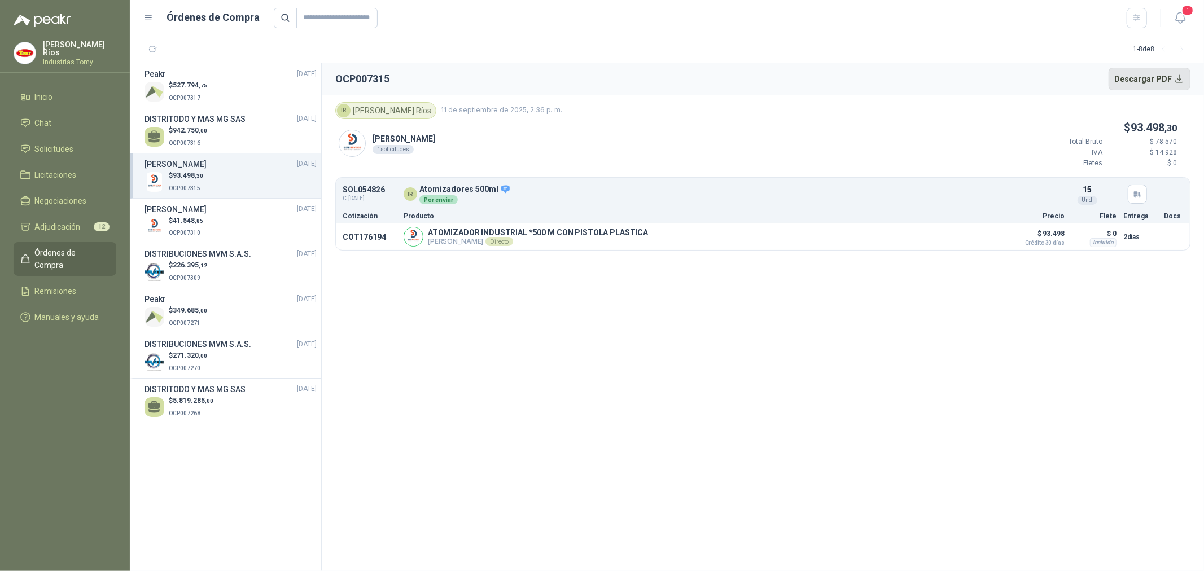
click at [1153, 80] on button "Descargar PDF" at bounding box center [1150, 79] width 82 height 23
click at [251, 229] on div "$ 41.548 ,85 OCP007310" at bounding box center [230, 227] width 172 height 23
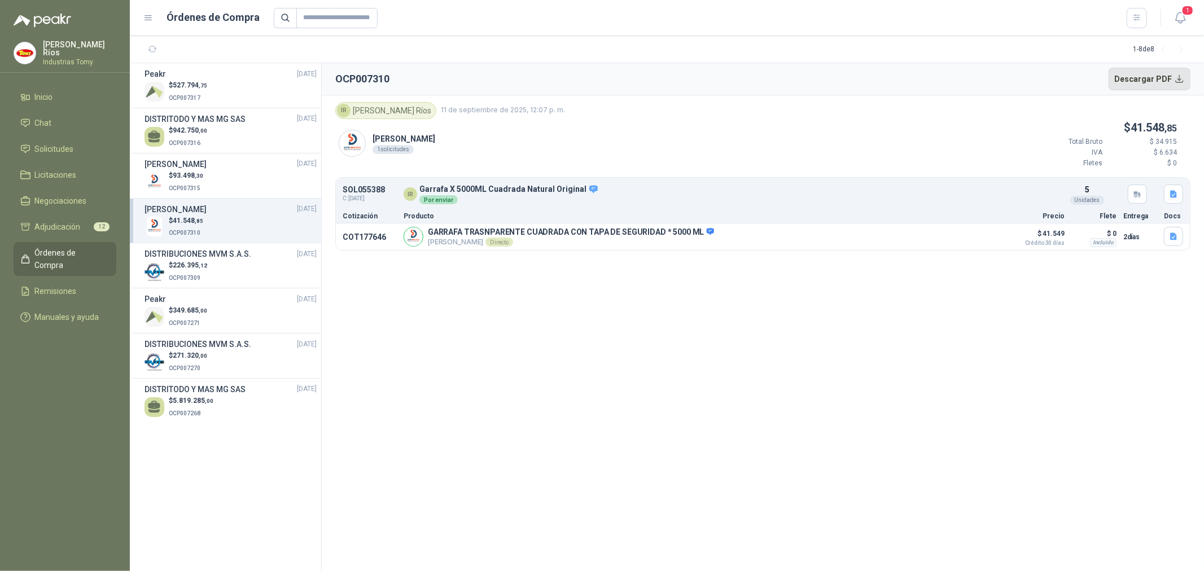
click at [1164, 80] on button "Descargar PDF" at bounding box center [1150, 79] width 82 height 23
click at [227, 269] on div "$ 226.395 ,12 OCP007309" at bounding box center [230, 271] width 172 height 23
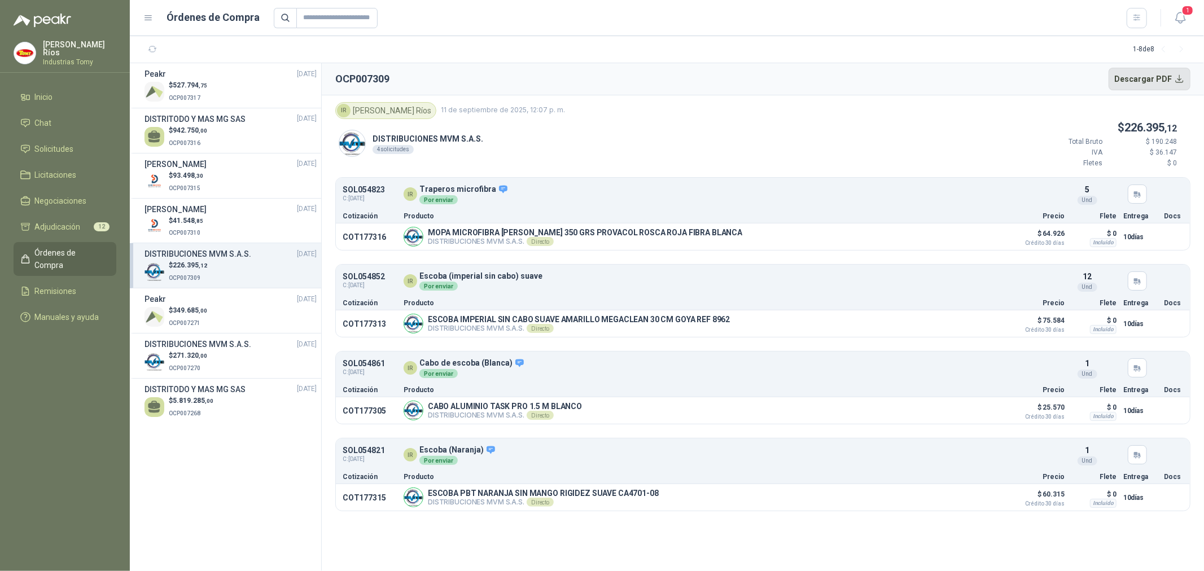
click at [1171, 76] on button "Descargar PDF" at bounding box center [1150, 79] width 82 height 23
click at [210, 310] on div "$ 349.685 ,00 OCP007271" at bounding box center [230, 316] width 172 height 23
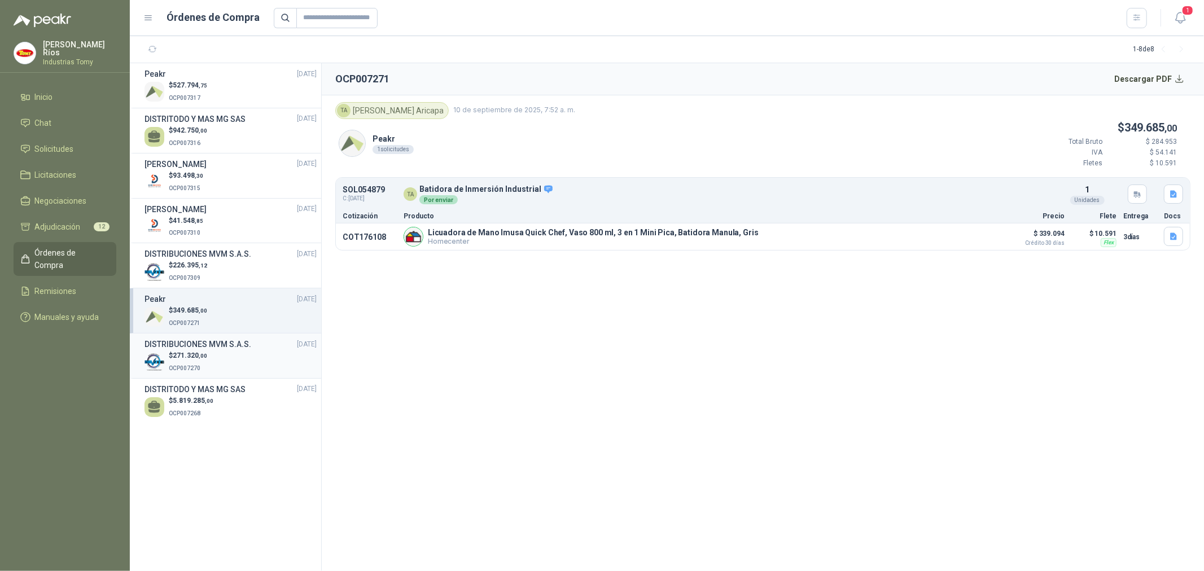
click at [239, 351] on h3 "DISTRIBUCIONES MVM S.A.S." at bounding box center [197, 344] width 107 height 12
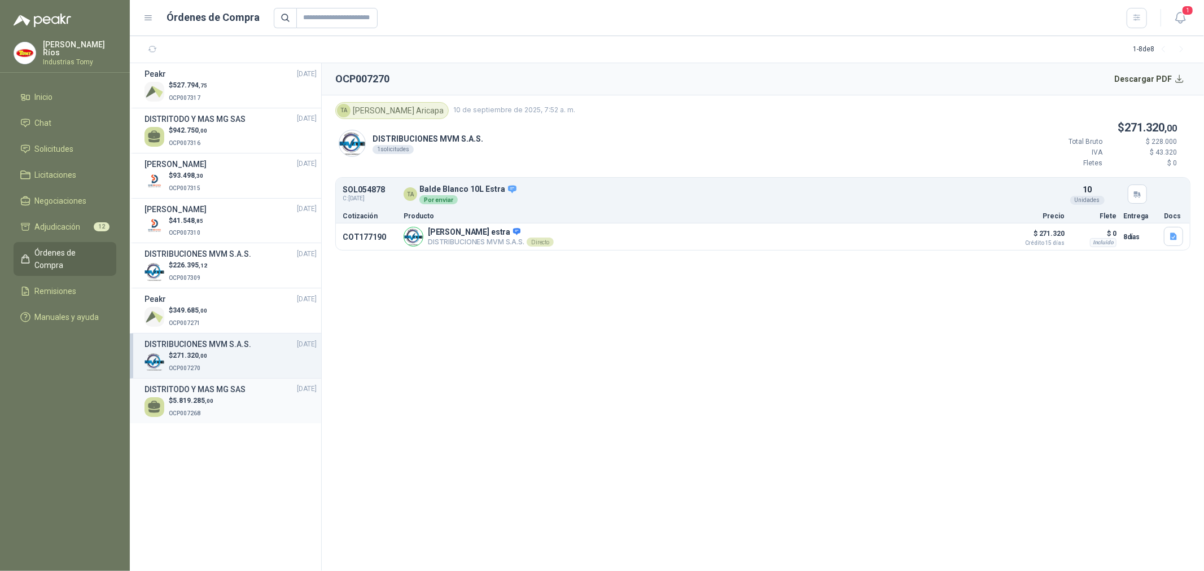
click at [224, 392] on h3 "DISTRITODO Y MAS MG SAS" at bounding box center [194, 389] width 101 height 12
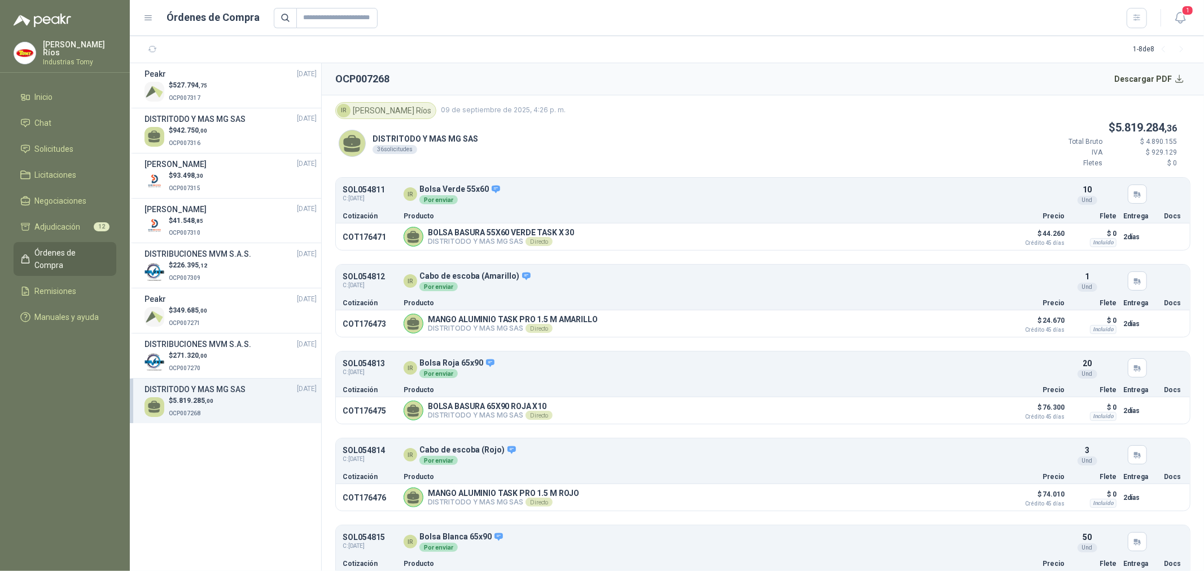
click at [308, 453] on section "Peakr 11/09/25 $ 527.794 ,75 OCP007317 DISTRITODO Y MAS MG SAS 11/09/25 $ 942.7…" at bounding box center [226, 317] width 192 height 508
click at [254, 308] on div "$ 349.685 ,00 OCP007271" at bounding box center [230, 316] width 172 height 23
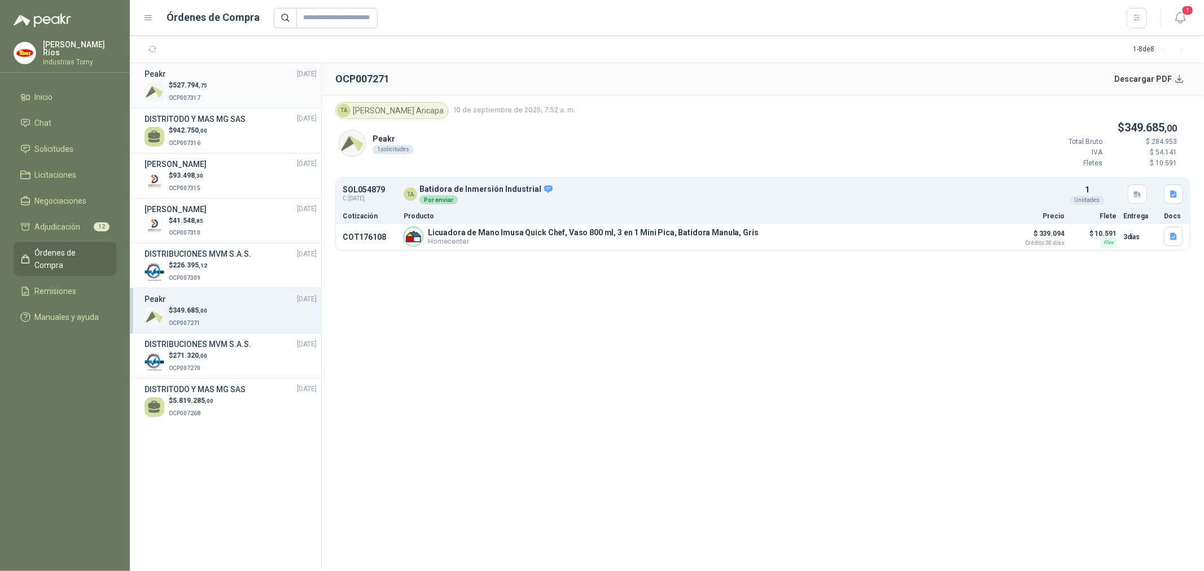
click at [222, 92] on div "$ 527.794 ,75 OCP007317" at bounding box center [230, 91] width 172 height 23
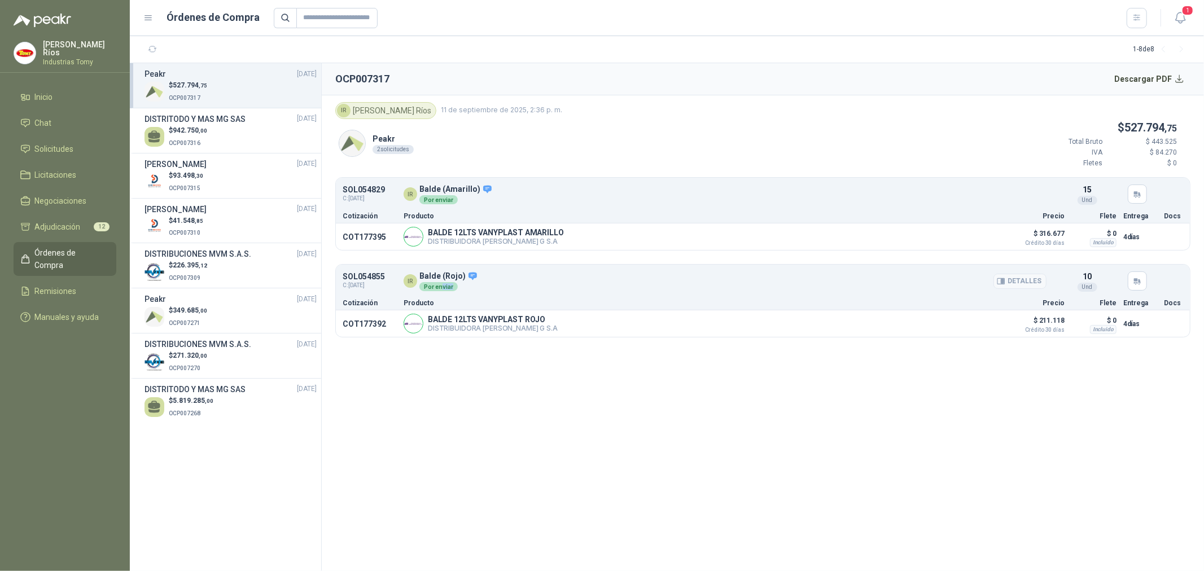
drag, startPoint x: 439, startPoint y: 288, endPoint x: 453, endPoint y: 288, distance: 14.7
click at [453, 288] on div "Por enviar" at bounding box center [438, 286] width 38 height 9
drag, startPoint x: 531, startPoint y: 238, endPoint x: 576, endPoint y: 235, distance: 45.2
click at [571, 237] on div "BALDE 12LTS VANYPLAST AMARILLO DISTRIBUIDORA JORGE MARIO URIBE G S.A Detalles" at bounding box center [703, 237] width 598 height 20
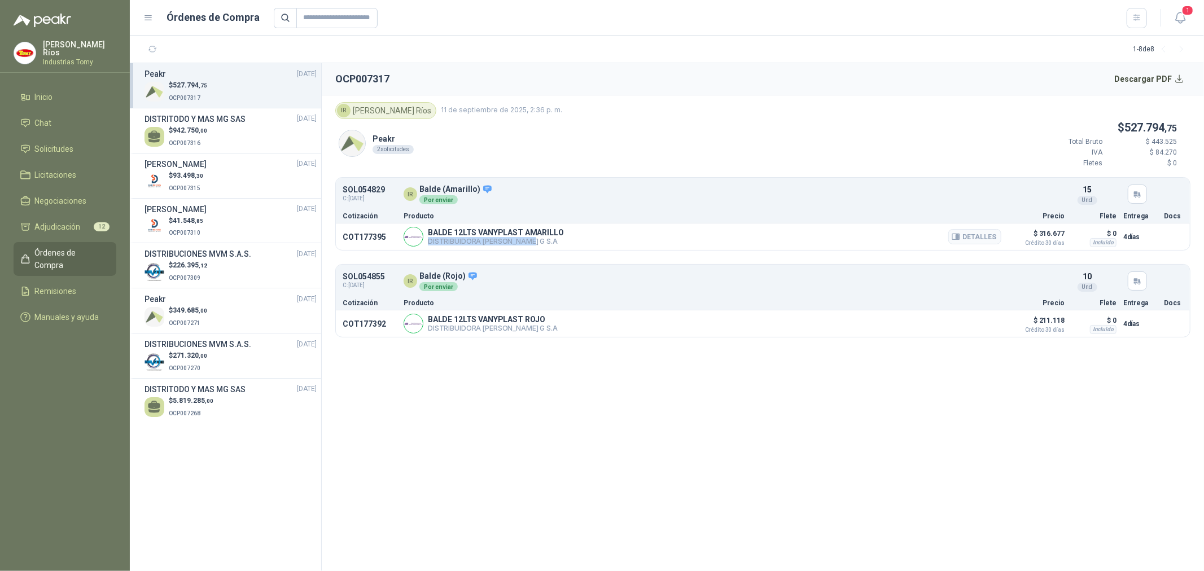
click at [576, 235] on div "BALDE 12LTS VANYPLAST AMARILLO DISTRIBUIDORA JORGE MARIO URIBE G S.A Detalles" at bounding box center [703, 237] width 598 height 20
click at [637, 148] on div "Peakr 2 solicitudes $ 527.794 ,75 Total Bruto $ 443.525 IVA $ 84.270 Fletes $ 0" at bounding box center [762, 148] width 855 height 59
click at [528, 453] on section "OCP007317 Descargar PDF IR Isabel Ríos 11 de septiembre de 2025, 2:36 p. m. Pea…" at bounding box center [763, 317] width 882 height 508
click at [76, 138] on link "Solicitudes" at bounding box center [65, 148] width 103 height 21
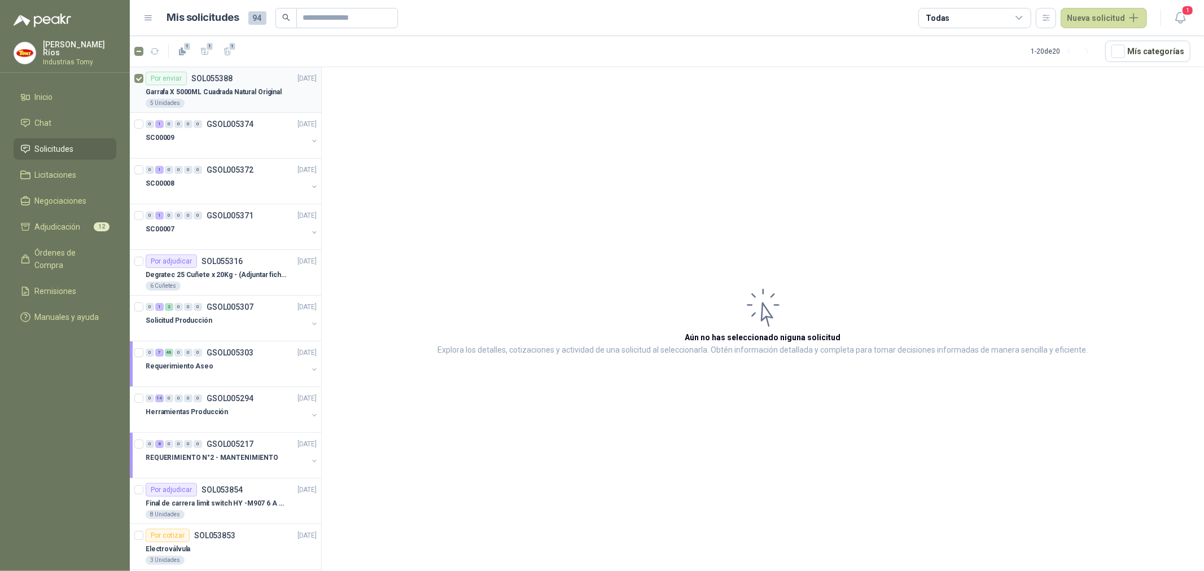
click at [261, 86] on div "Garrafa X 5000ML Cuadrada Natural Original" at bounding box center [231, 92] width 171 height 14
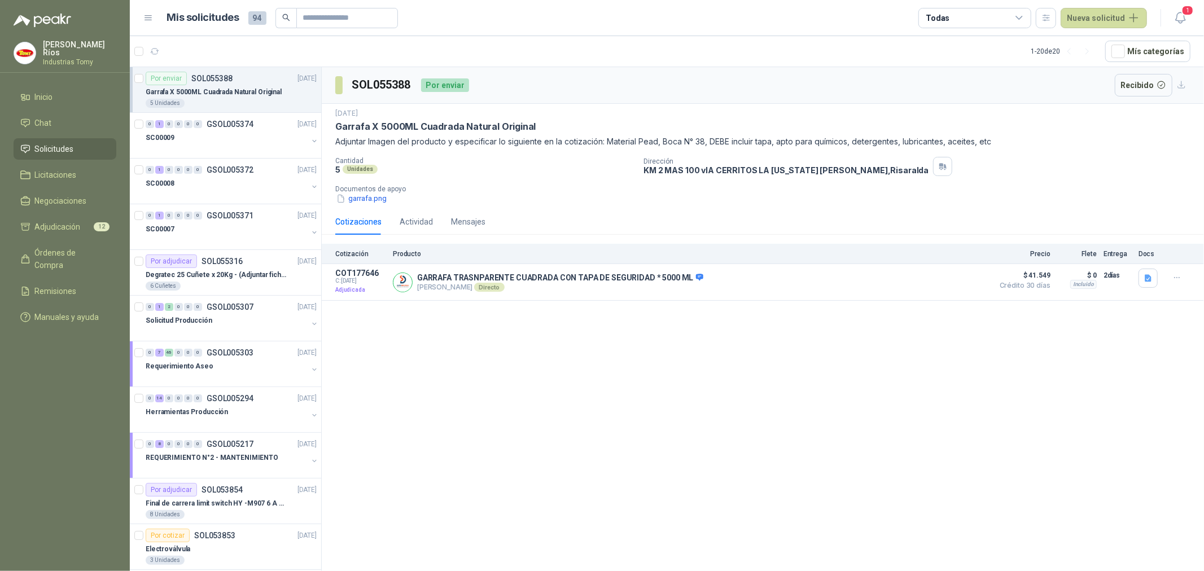
click at [229, 91] on p "Garrafa X 5000ML Cuadrada Natural Original" at bounding box center [214, 92] width 136 height 11
click at [244, 269] on div "Degratec 25 Cuñete x 20Kg - (Adjuntar ficha técnica)" at bounding box center [231, 275] width 171 height 14
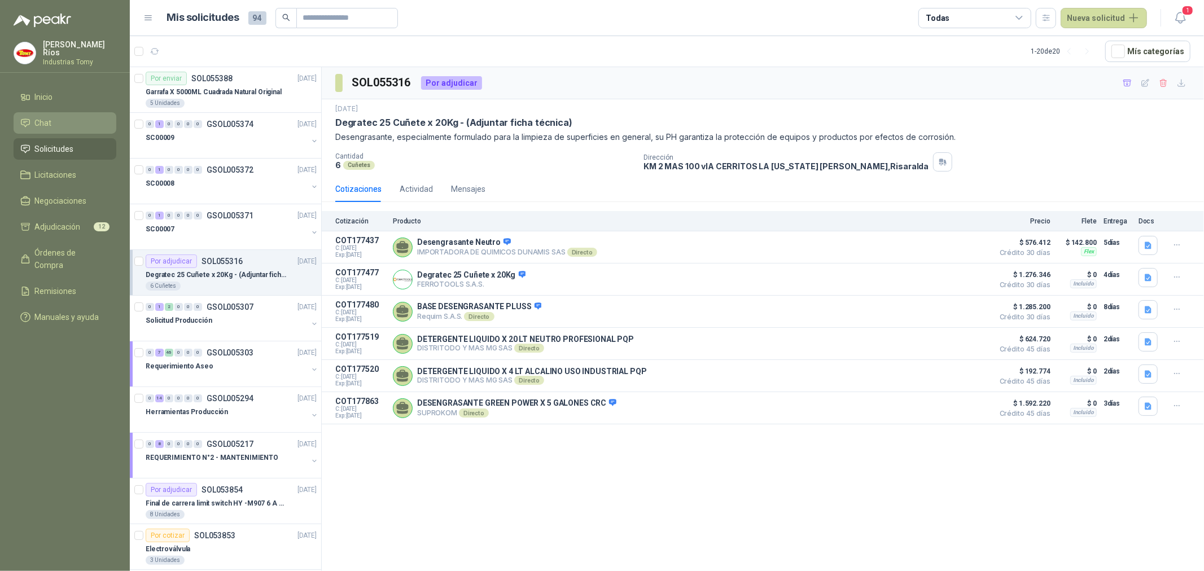
click at [74, 117] on li "Chat" at bounding box center [64, 123] width 89 height 12
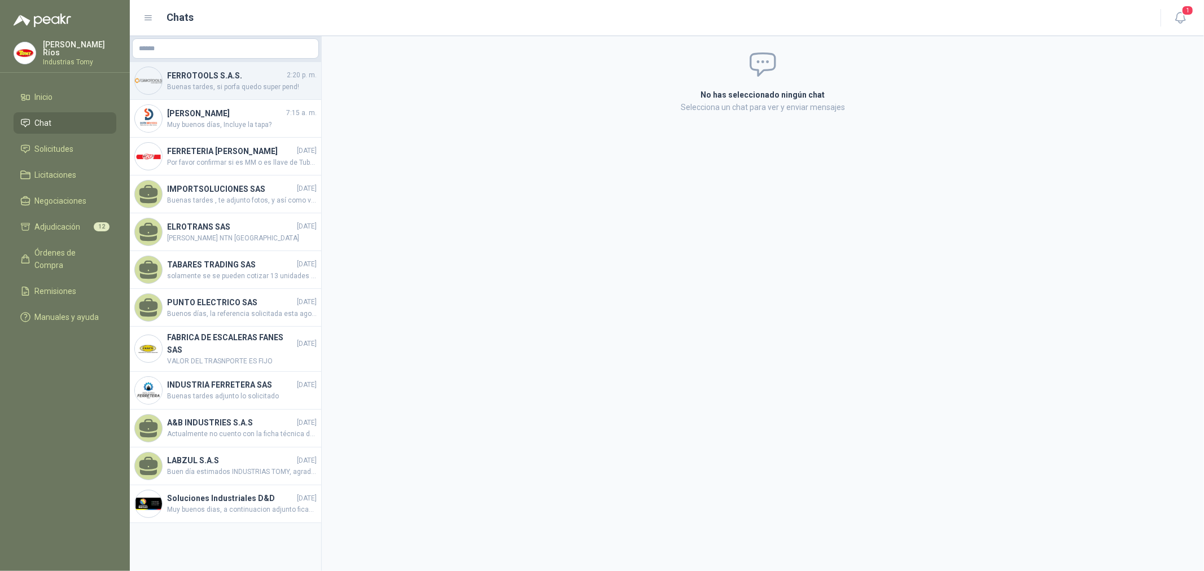
click at [227, 91] on span "Buenas tardes, si porfa quedo super pend!" at bounding box center [242, 87] width 150 height 11
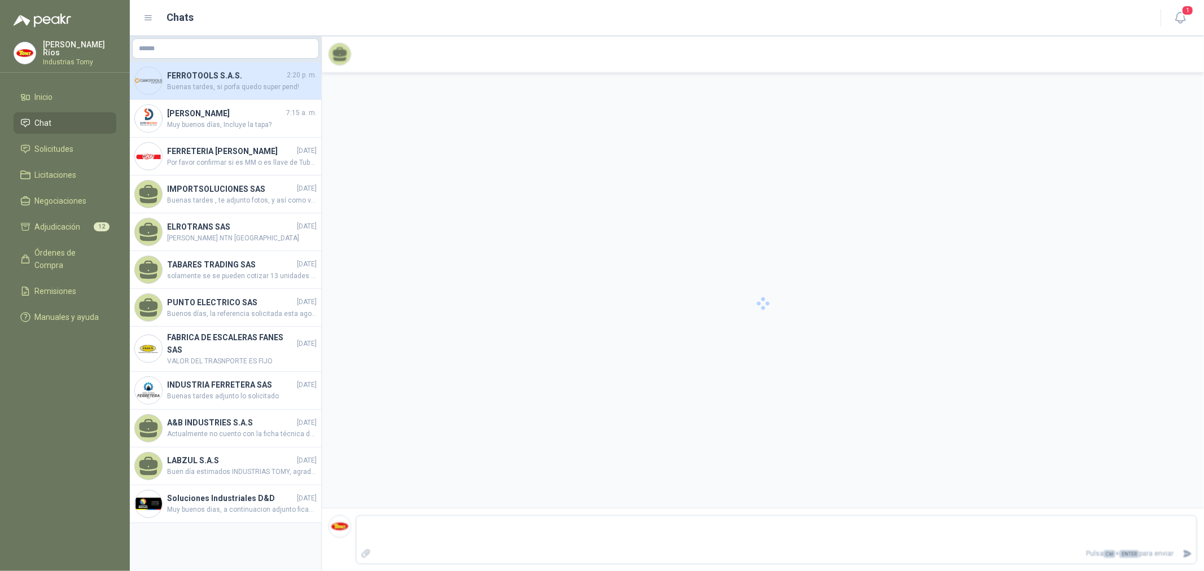
scroll to position [235, 0]
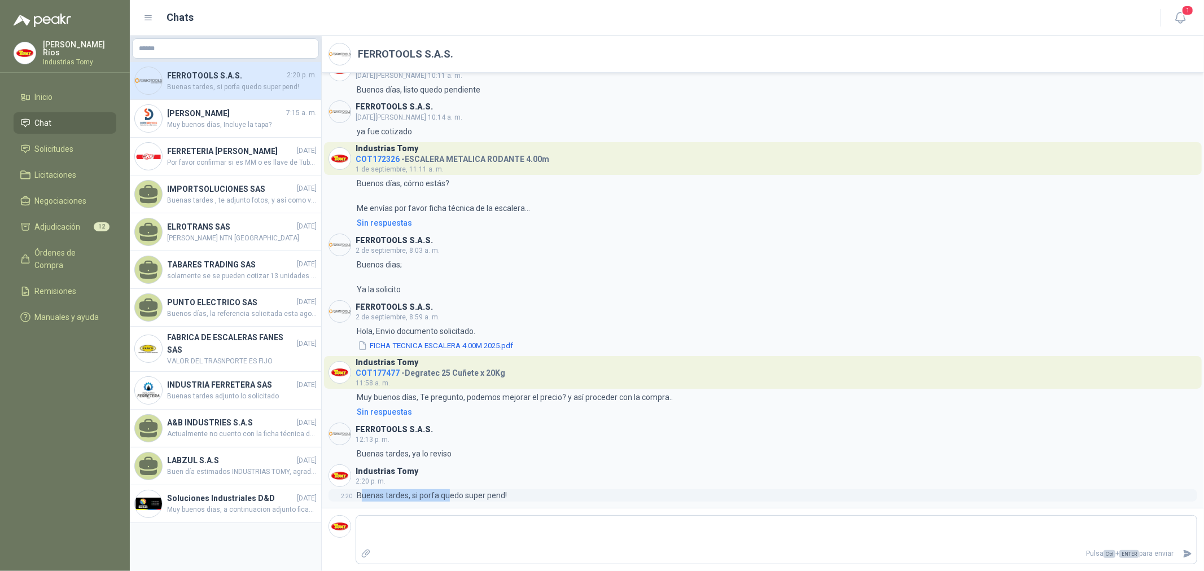
drag, startPoint x: 359, startPoint y: 493, endPoint x: 450, endPoint y: 489, distance: 91.0
click at [450, 489] on p "Buenas tardes, si porfa quedo super pend!" at bounding box center [432, 495] width 150 height 12
click at [72, 170] on span "Licitaciones" at bounding box center [56, 175] width 42 height 12
click at [80, 154] on link "Solicitudes" at bounding box center [65, 148] width 103 height 21
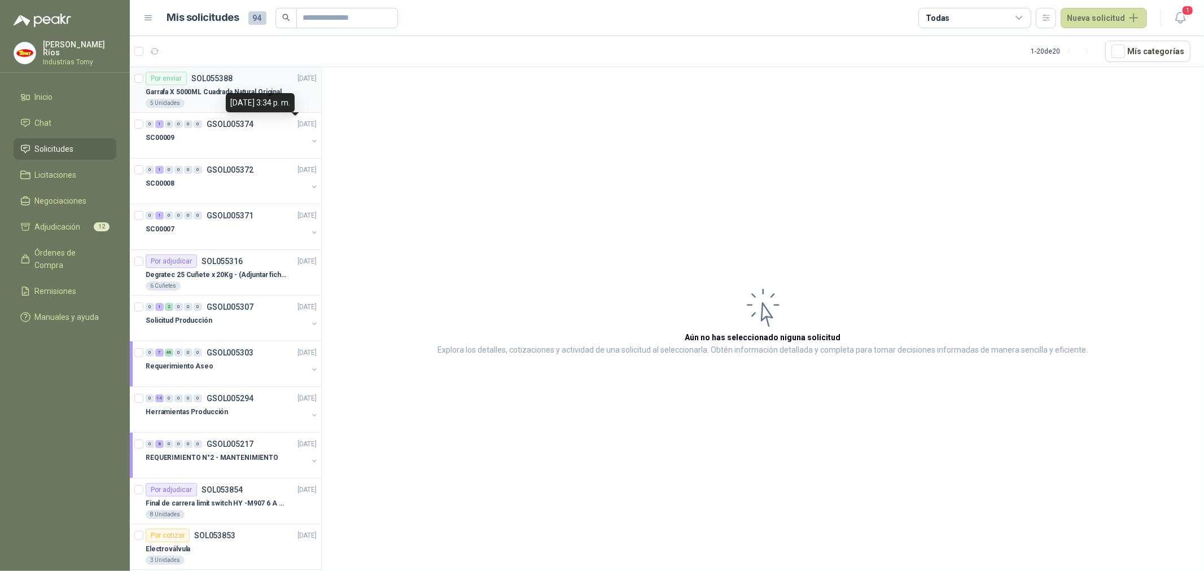
click at [222, 100] on div "5 Unidades" at bounding box center [231, 103] width 171 height 9
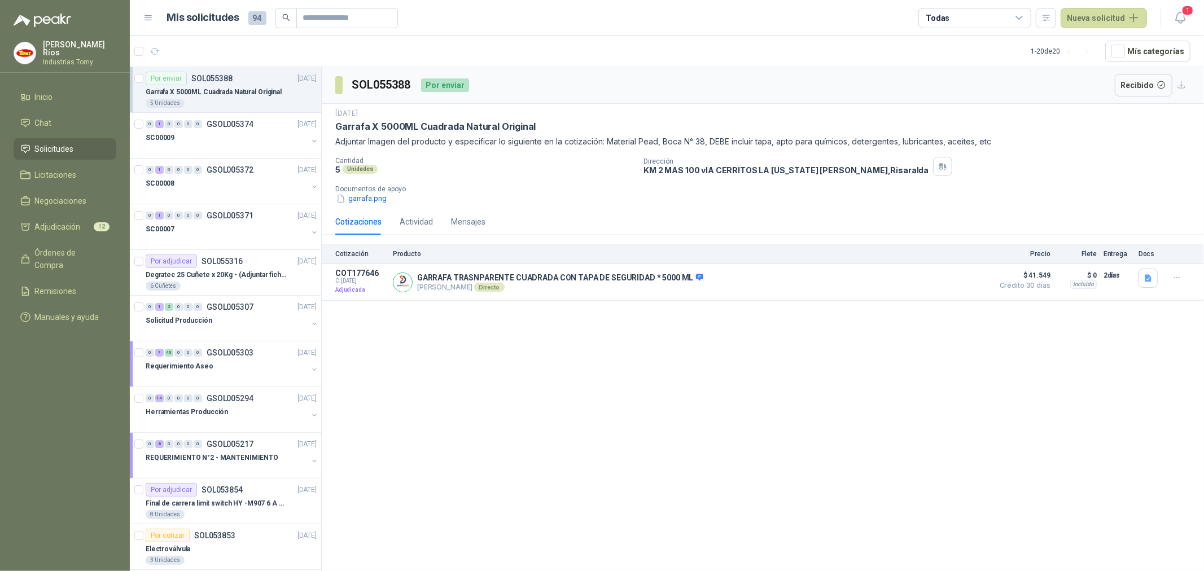
click at [215, 91] on p "Garrafa X 5000ML Cuadrada Natural Original" at bounding box center [214, 92] width 136 height 11
click at [376, 202] on button "garrafa.png" at bounding box center [361, 199] width 52 height 12
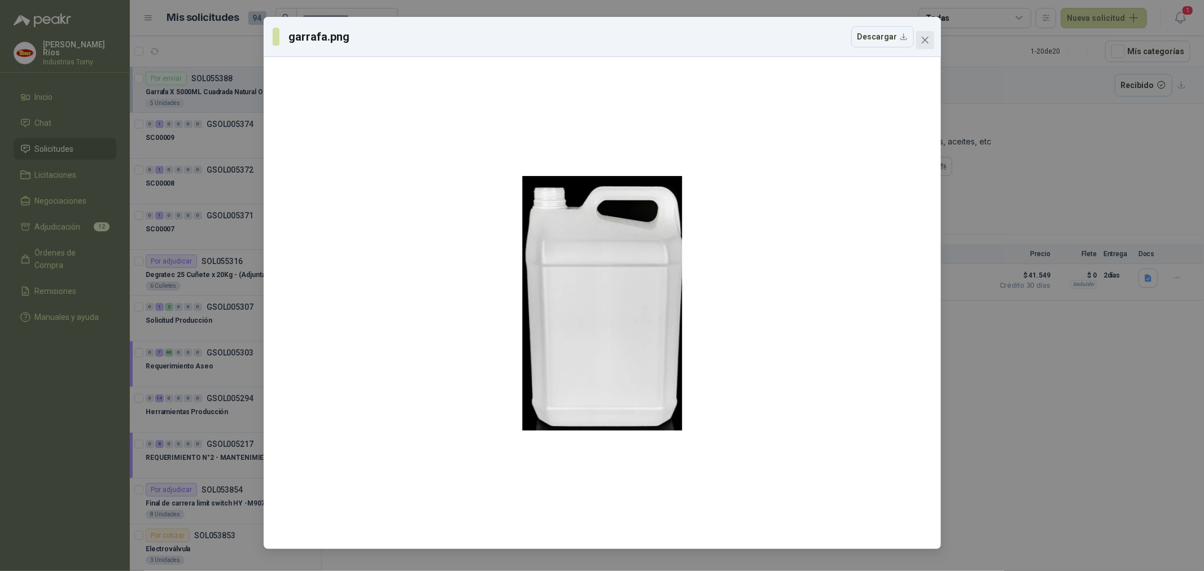
click at [926, 42] on icon "close" at bounding box center [925, 40] width 9 height 9
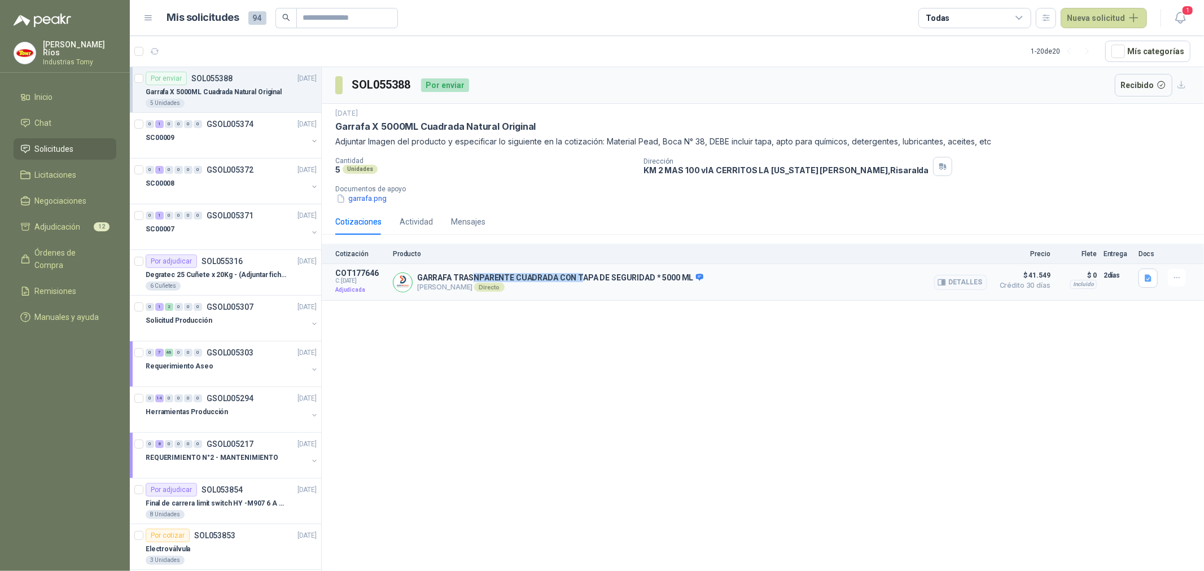
drag, startPoint x: 473, startPoint y: 278, endPoint x: 587, endPoint y: 274, distance: 114.1
click at [587, 274] on p "GARRAFA TRASNPARENTE CUADRADA CON TAPA DE SEGURIDAD * 5000 ML" at bounding box center [560, 278] width 286 height 10
click at [594, 273] on p "GARRAFA TRASNPARENTE CUADRADA CON TAPA DE SEGURIDAD * 5000 ML" at bounding box center [560, 278] width 286 height 10
drag, startPoint x: 552, startPoint y: 278, endPoint x: 475, endPoint y: 287, distance: 77.3
click at [477, 286] on div "GARRAFA TRASNPARENTE CUADRADA CON TAPA DE SEGURIDAD * 5000 ML Ramiro Adolfo Bui…" at bounding box center [560, 282] width 286 height 19
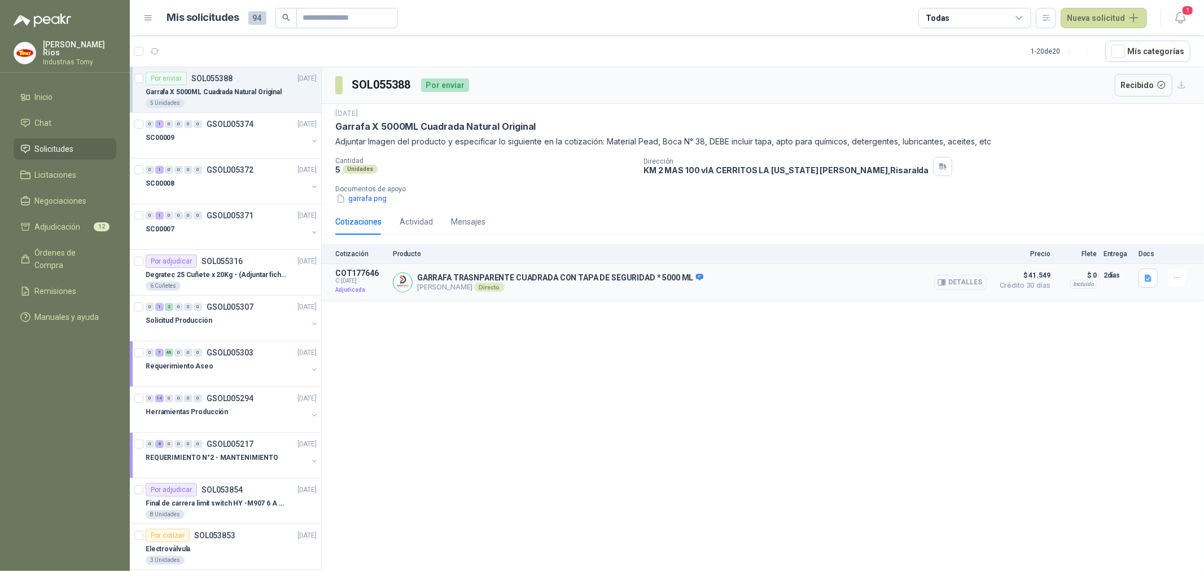
click at [676, 280] on p "GARRAFA TRASNPARENTE CUADRADA CON TAPA DE SEGURIDAD * 5000 ML" at bounding box center [560, 278] width 286 height 10
drag, startPoint x: 510, startPoint y: 283, endPoint x: 480, endPoint y: 284, distance: 30.5
click at [480, 284] on p "Ramiro Adolfo Buitrago Directo" at bounding box center [560, 287] width 286 height 9
click at [478, 277] on p "GARRAFA TRASNPARENTE CUADRADA CON TAPA DE SEGURIDAD * 5000 ML" at bounding box center [560, 278] width 286 height 10
click at [244, 137] on div "SC00009" at bounding box center [227, 138] width 162 height 14
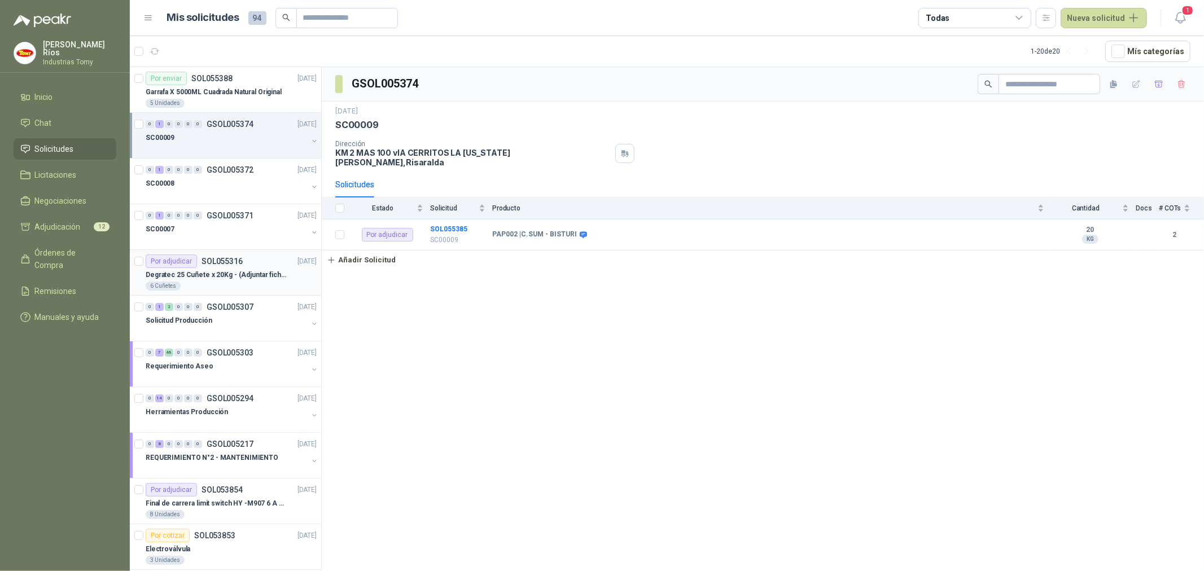
click at [218, 291] on article "Por adjudicar SOL055316 10/09/25 Degratec 25 Cuñete x 20Kg - (Adjuntar ficha té…" at bounding box center [225, 273] width 191 height 46
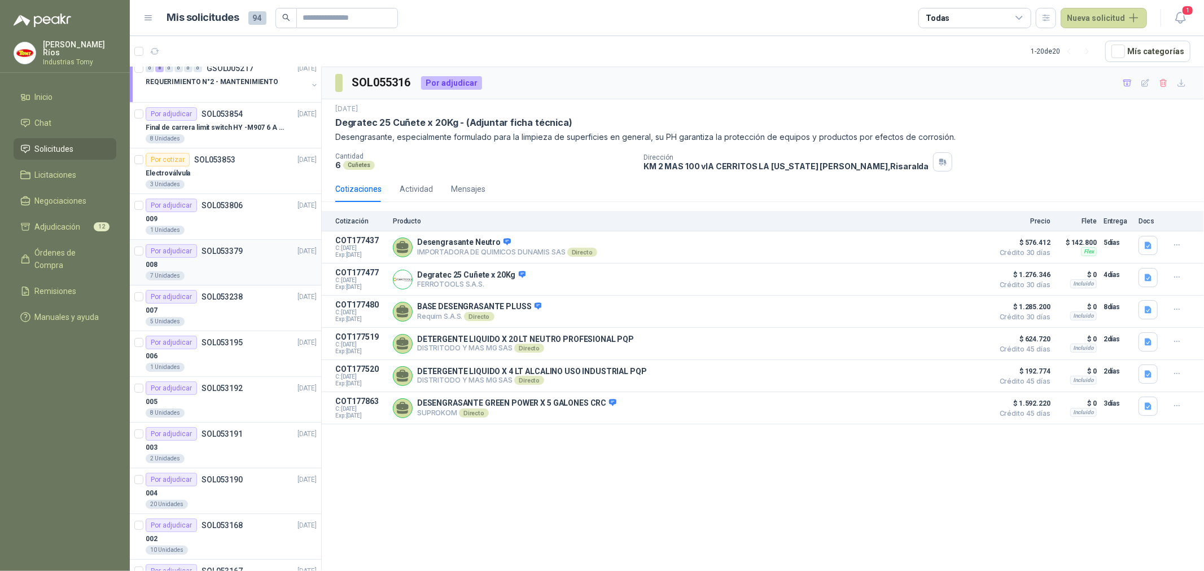
scroll to position [313, 0]
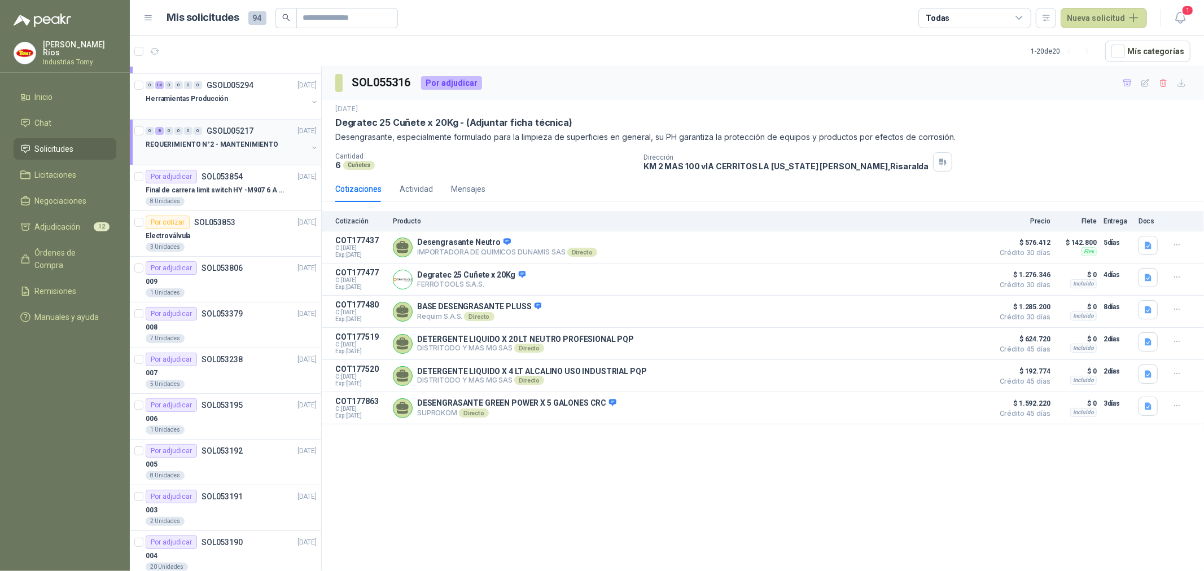
click at [253, 141] on p "REQUERIMIENTO N°2 - MANTENIMIENTO" at bounding box center [212, 144] width 133 height 11
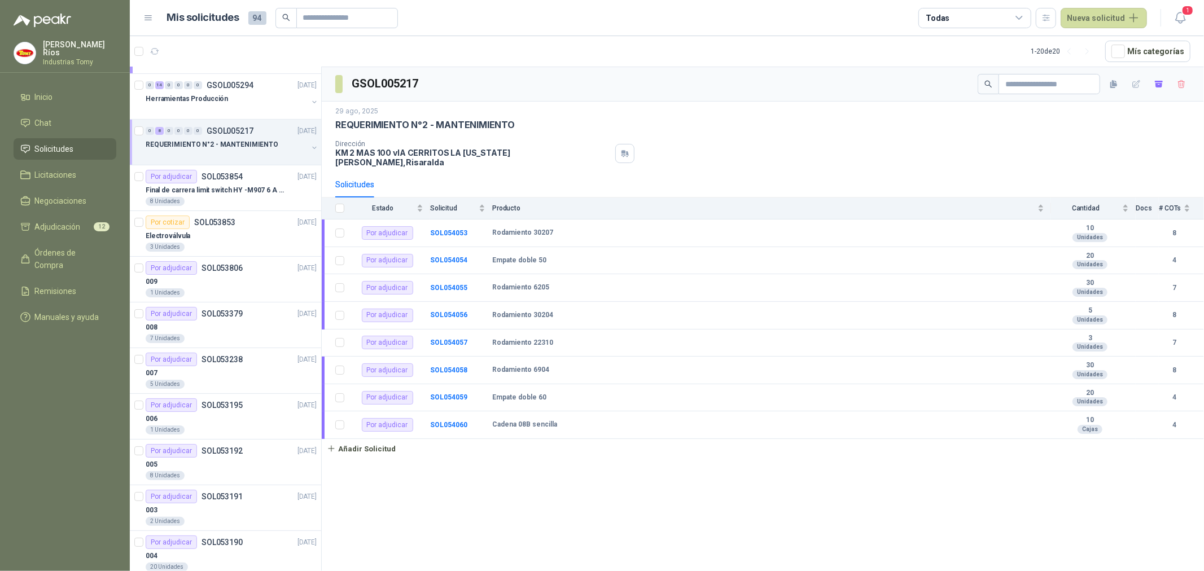
click at [310, 143] on button "button" at bounding box center [314, 147] width 9 height 9
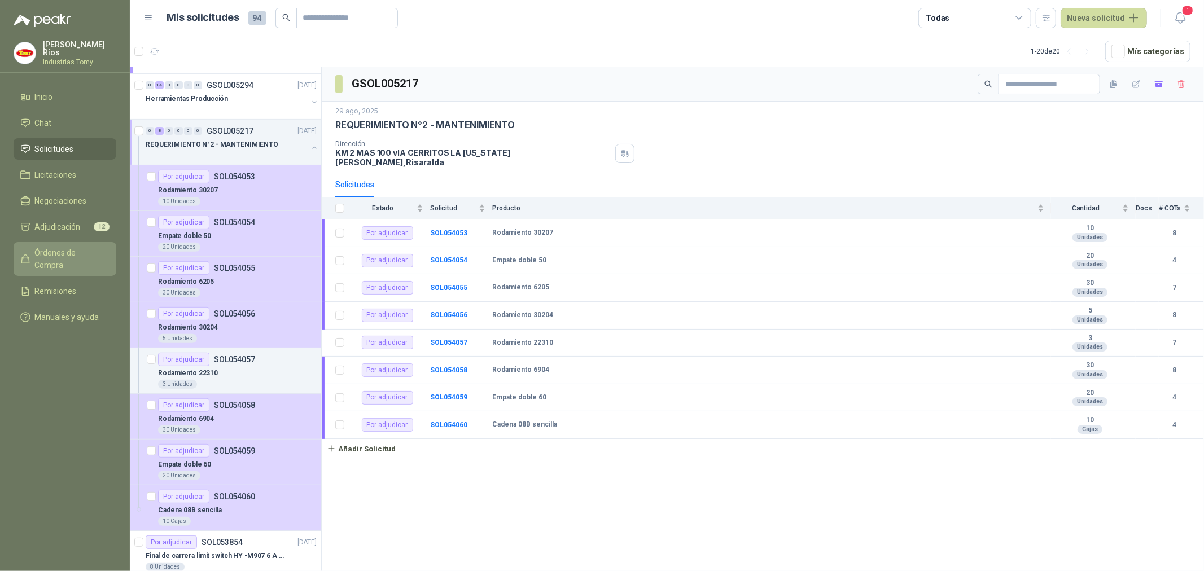
click at [91, 243] on link "Órdenes de Compra" at bounding box center [65, 259] width 103 height 34
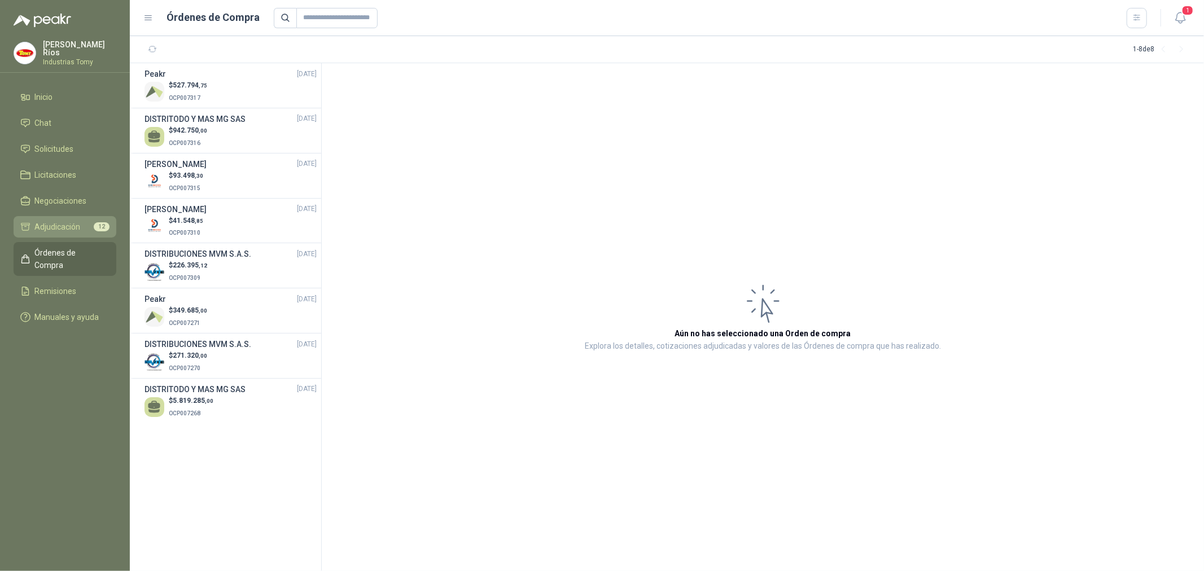
click at [94, 224] on span "12" at bounding box center [102, 226] width 16 height 9
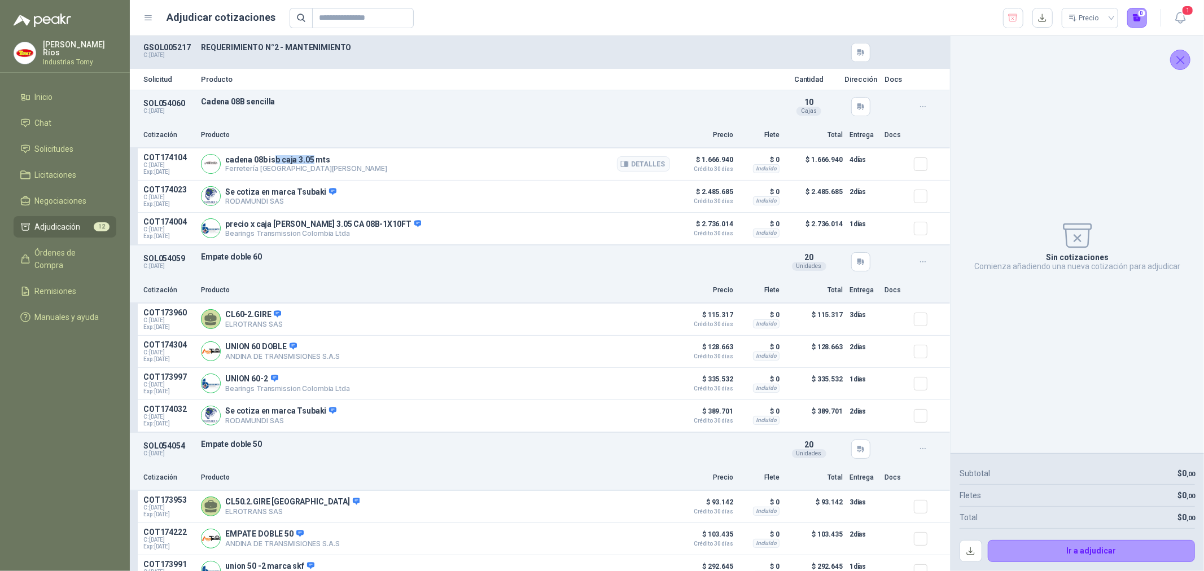
drag, startPoint x: 272, startPoint y: 162, endPoint x: 312, endPoint y: 163, distance: 40.1
click at [312, 163] on p "cadena 08b isb caja 3.05 mts" at bounding box center [306, 159] width 162 height 9
click at [316, 169] on p "Ferretería [GEOGRAPHIC_DATA][PERSON_NAME]" at bounding box center [306, 168] width 162 height 8
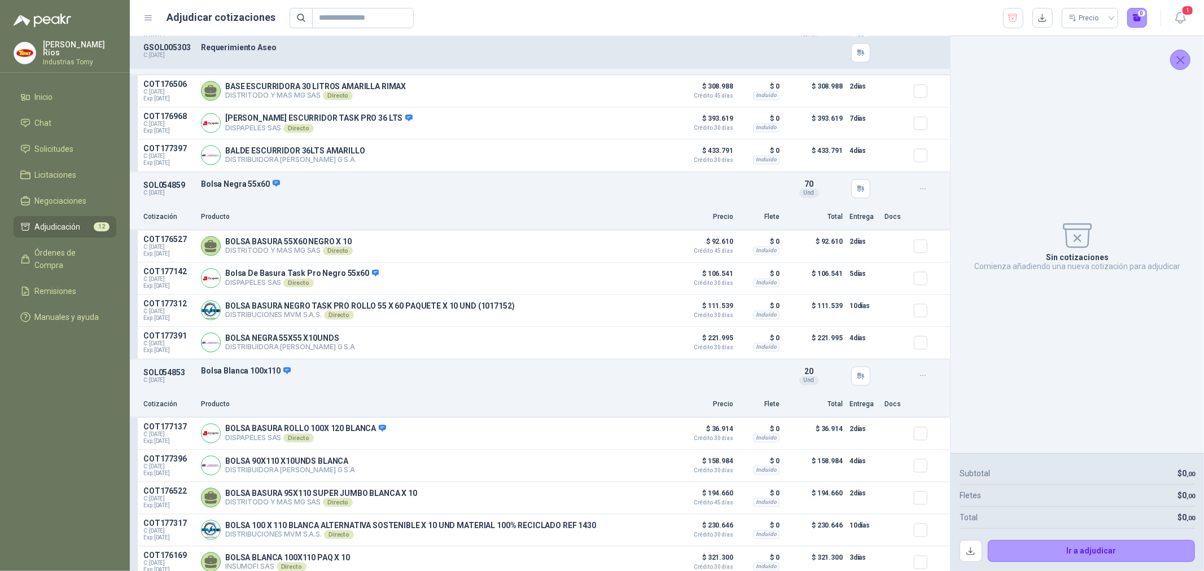
scroll to position [1944, 0]
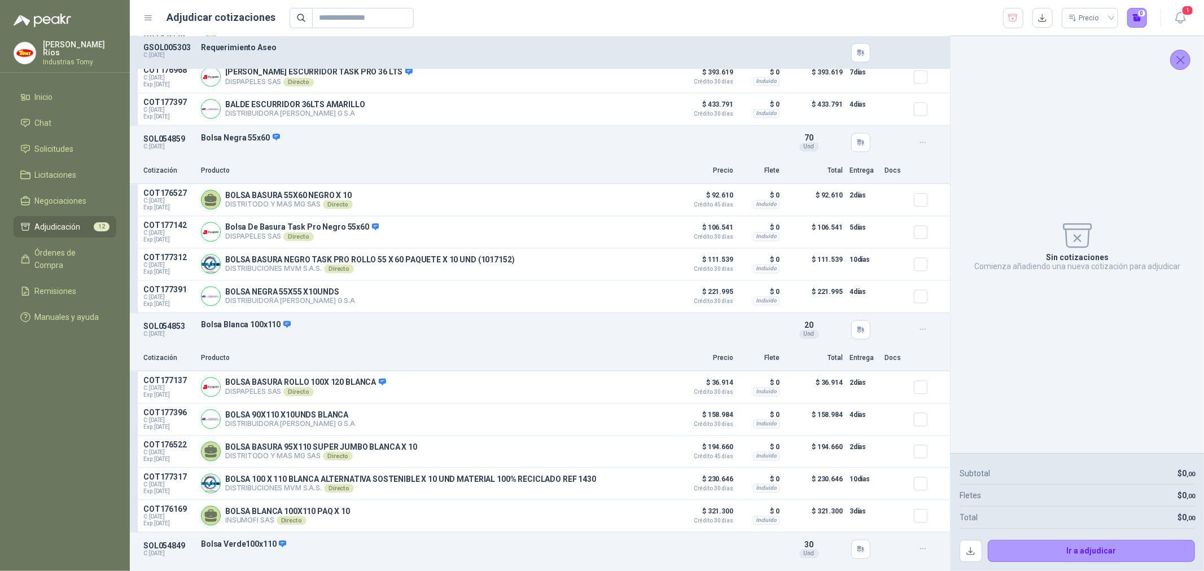
click at [404, 364] on p "Producto" at bounding box center [435, 358] width 469 height 11
click at [494, 345] on div "SOL054853 C: 04/09/2025 Bolsa Blanca 100x110 Detalles 20 Und" at bounding box center [540, 329] width 820 height 33
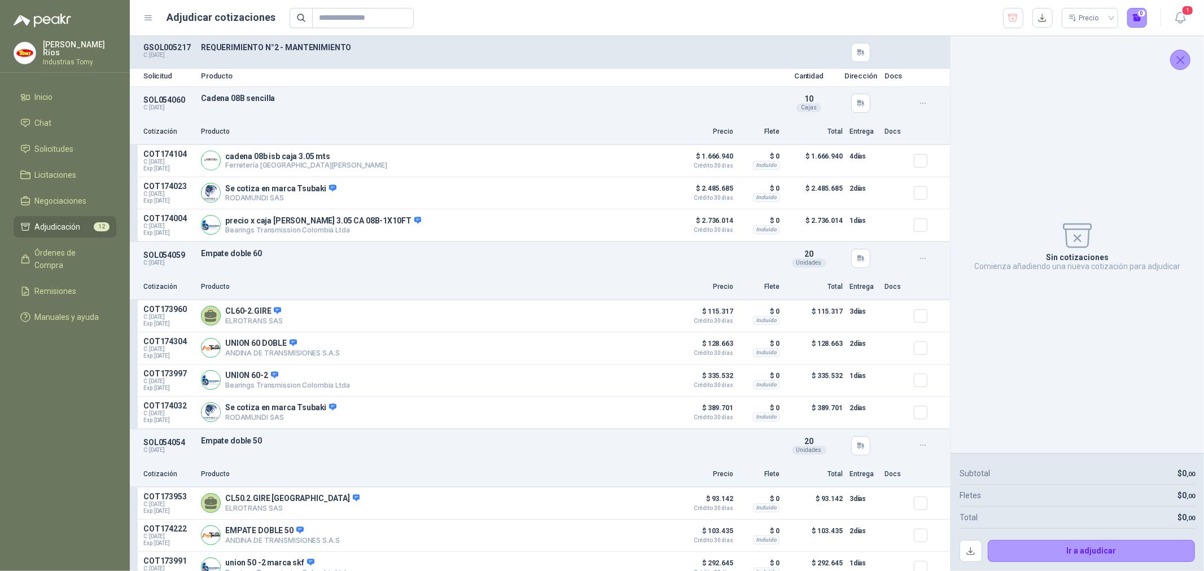
scroll to position [0, 0]
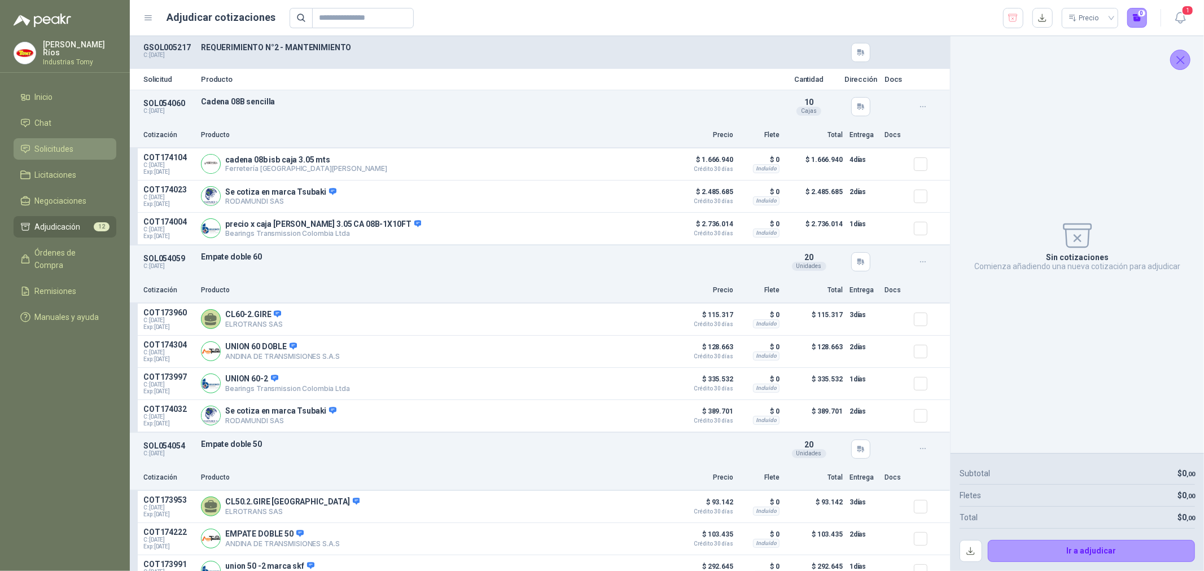
click at [61, 143] on span "Solicitudes" at bounding box center [54, 149] width 39 height 12
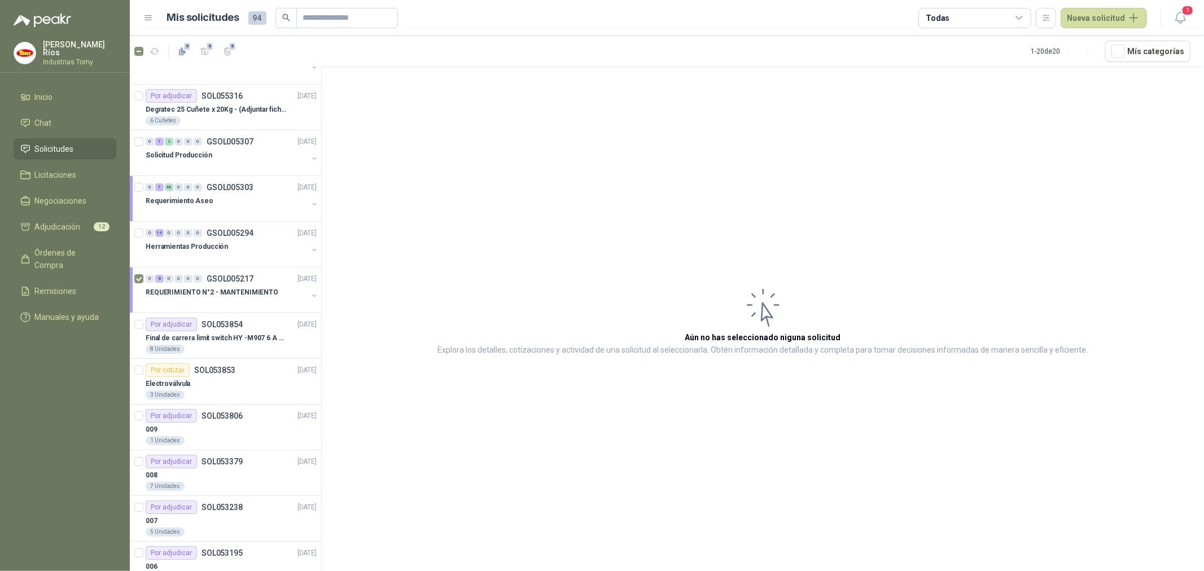
scroll to position [188, 0]
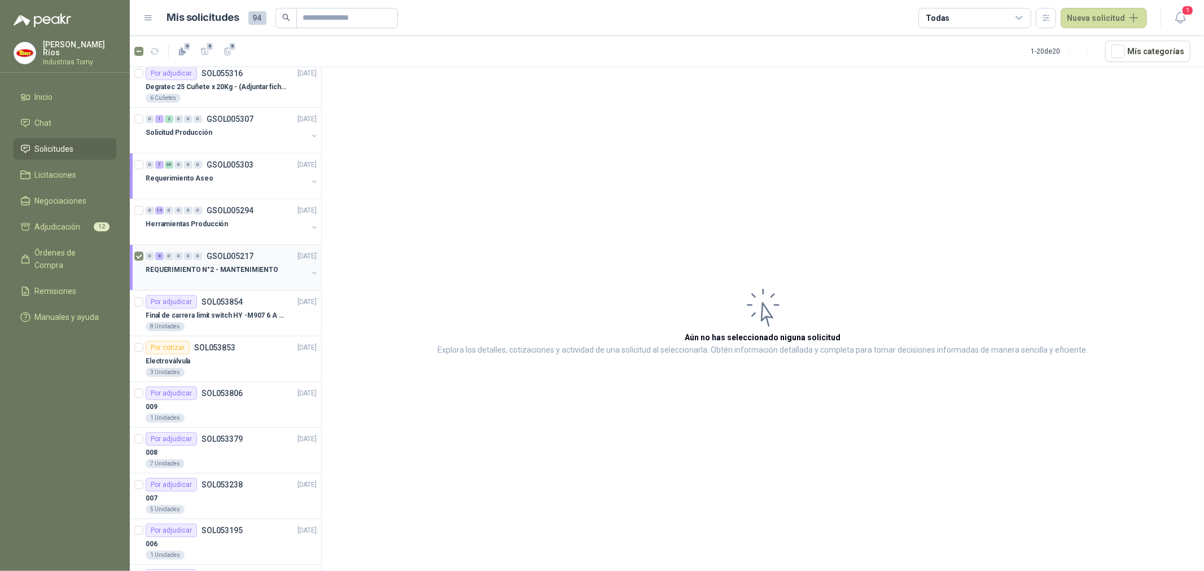
click at [310, 277] on icon "button" at bounding box center [314, 273] width 8 height 8
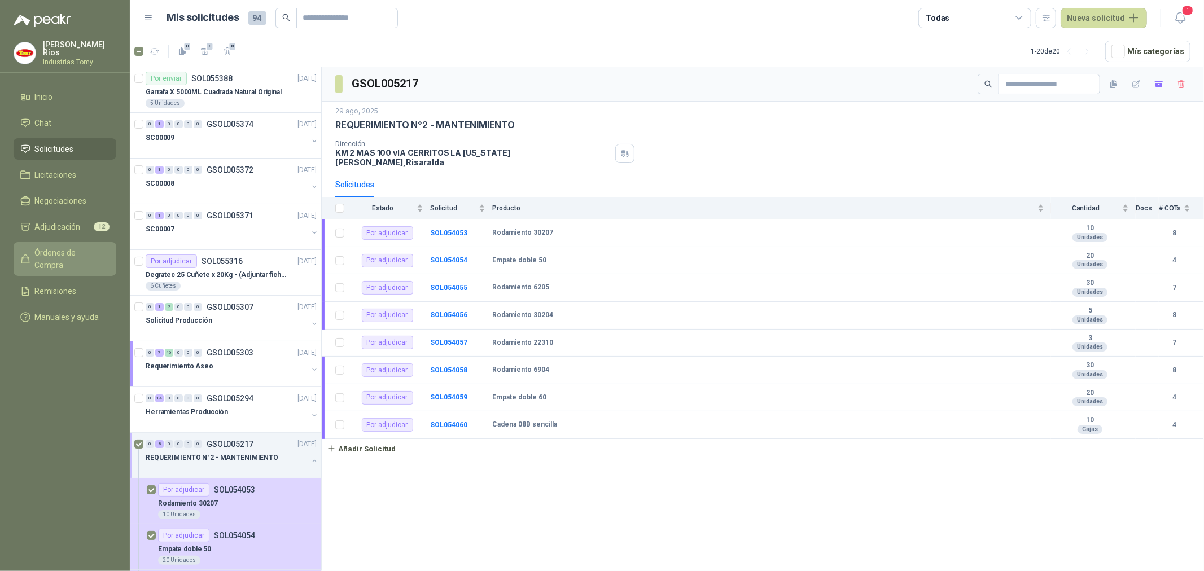
click at [76, 250] on span "Órdenes de Compra" at bounding box center [70, 259] width 71 height 25
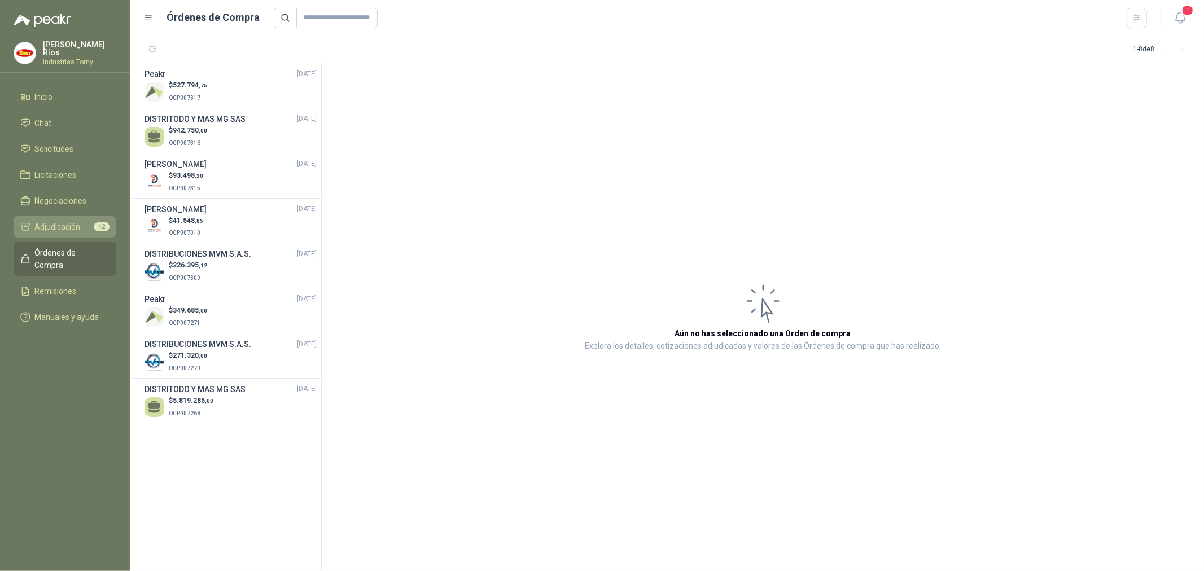
click at [98, 227] on span "12" at bounding box center [102, 226] width 16 height 9
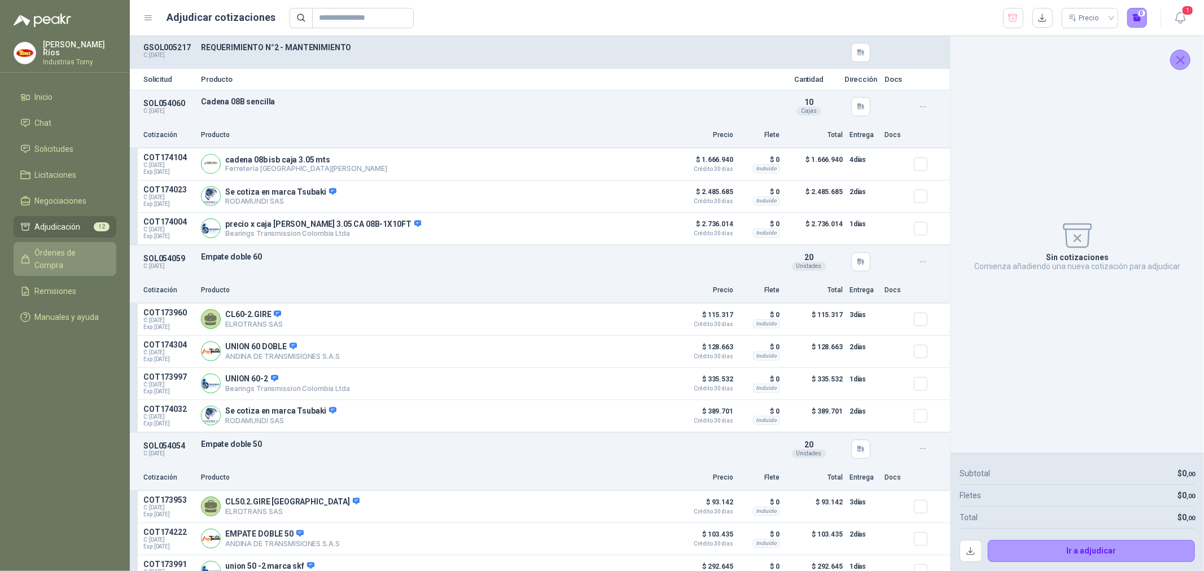
click at [96, 253] on span "Órdenes de Compra" at bounding box center [70, 259] width 71 height 25
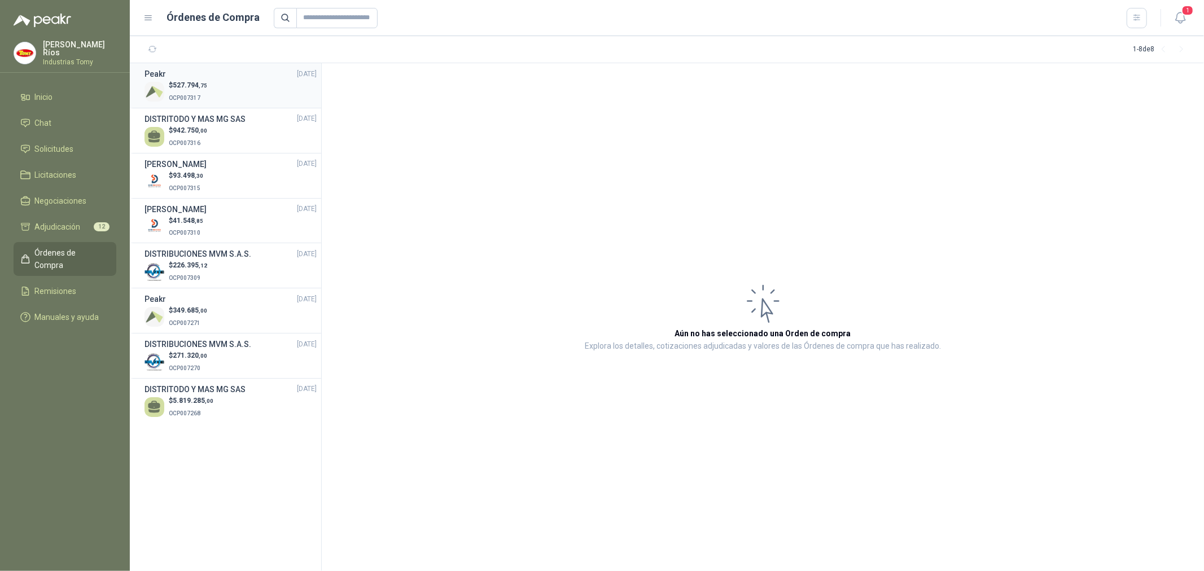
click at [224, 76] on div "Peakr 11/09/25" at bounding box center [230, 74] width 172 height 12
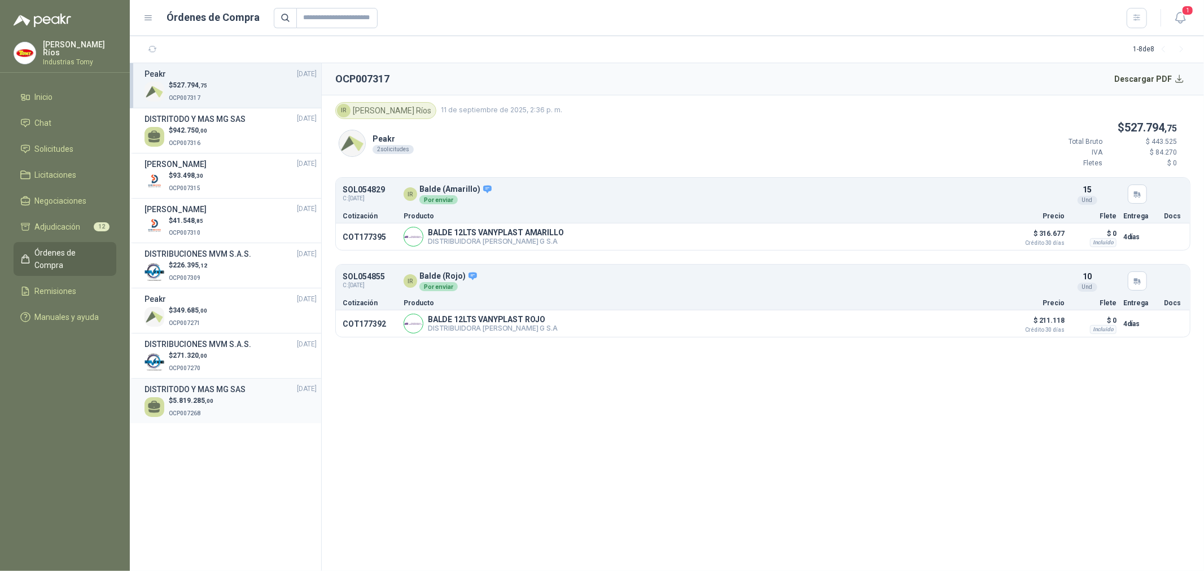
click at [211, 397] on span "5.819.285 ,00" at bounding box center [193, 401] width 41 height 8
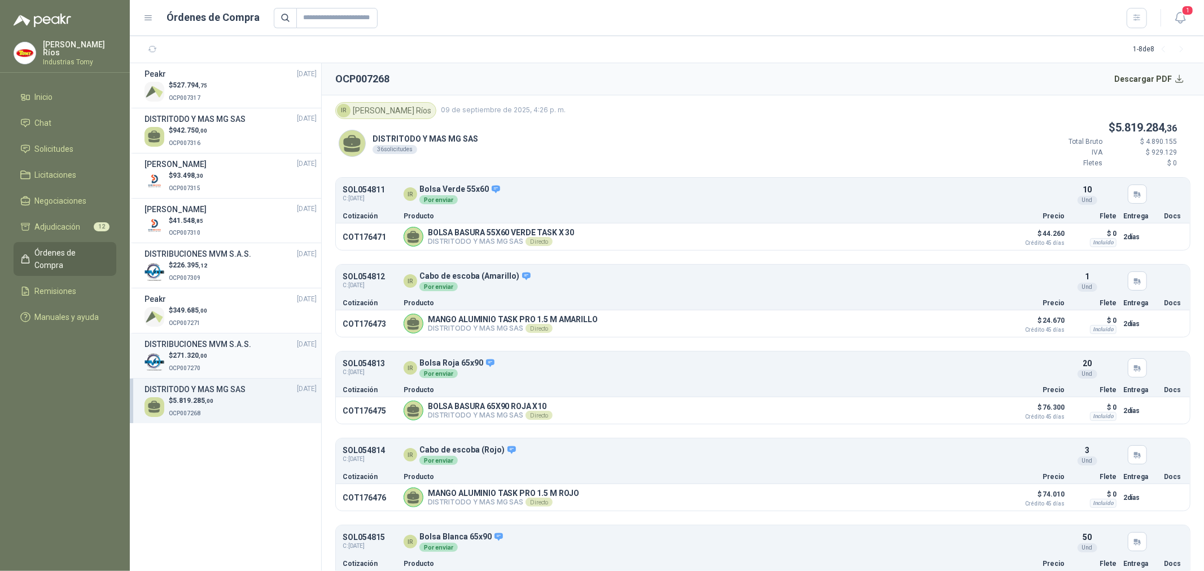
click at [206, 360] on p "$ 271.320 ,00" at bounding box center [188, 356] width 38 height 11
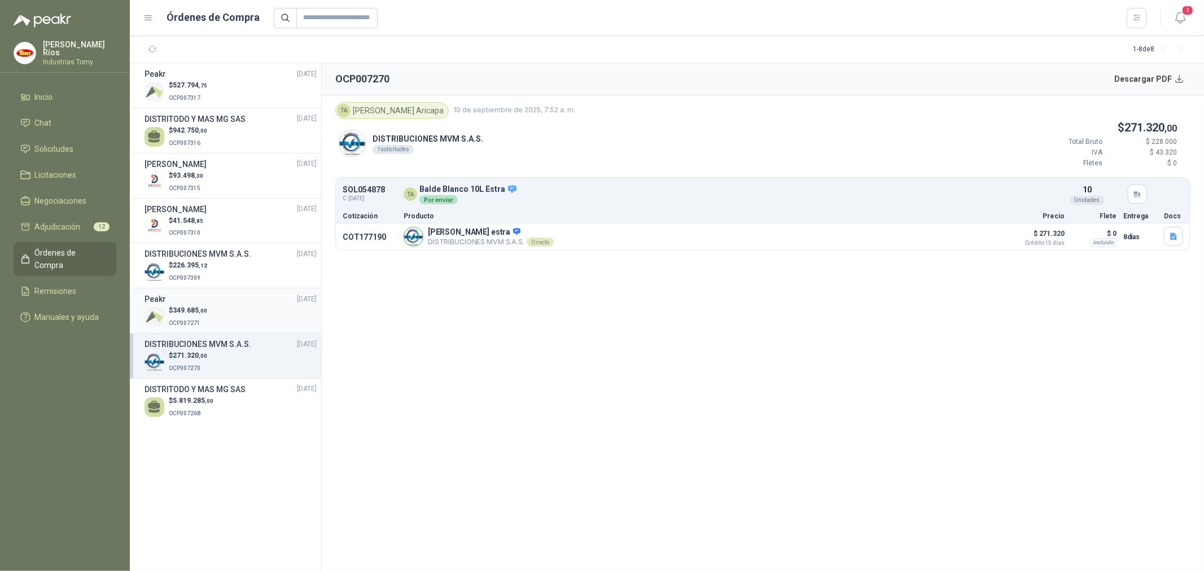
click at [210, 322] on div "$ 349.685 ,00 OCP007271" at bounding box center [230, 316] width 172 height 23
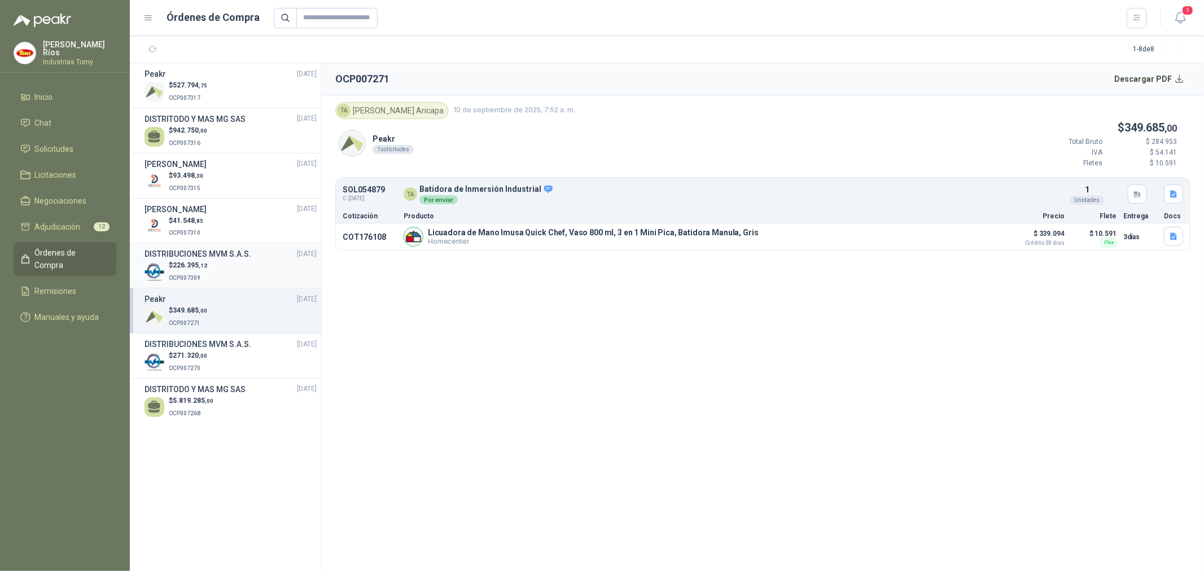
click at [217, 256] on h3 "DISTRIBUCIONES MVM S.A.S." at bounding box center [197, 254] width 107 height 12
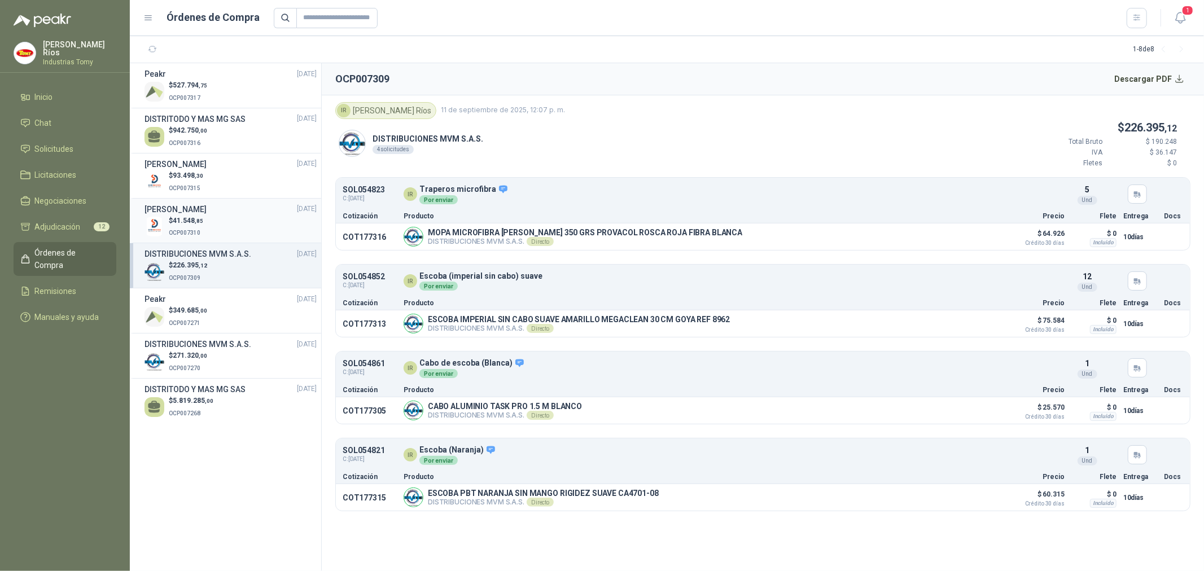
click at [239, 206] on div "Ramiro Adolfo Buitrago 11/09/25" at bounding box center [230, 209] width 172 height 12
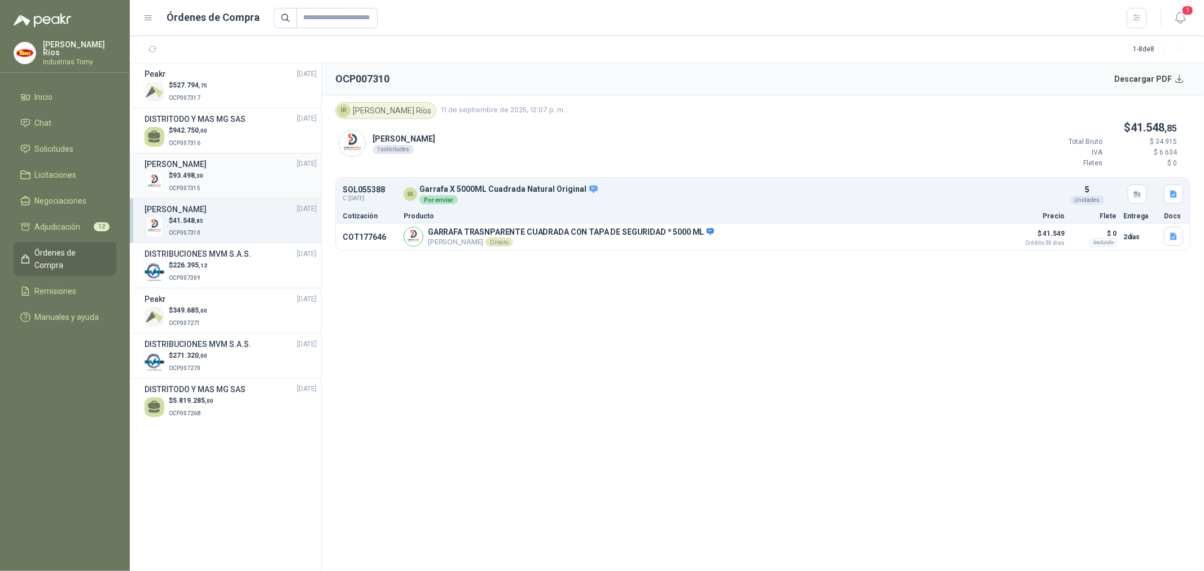
click at [252, 176] on div "$ 93.498 ,30 OCP007315" at bounding box center [230, 181] width 172 height 23
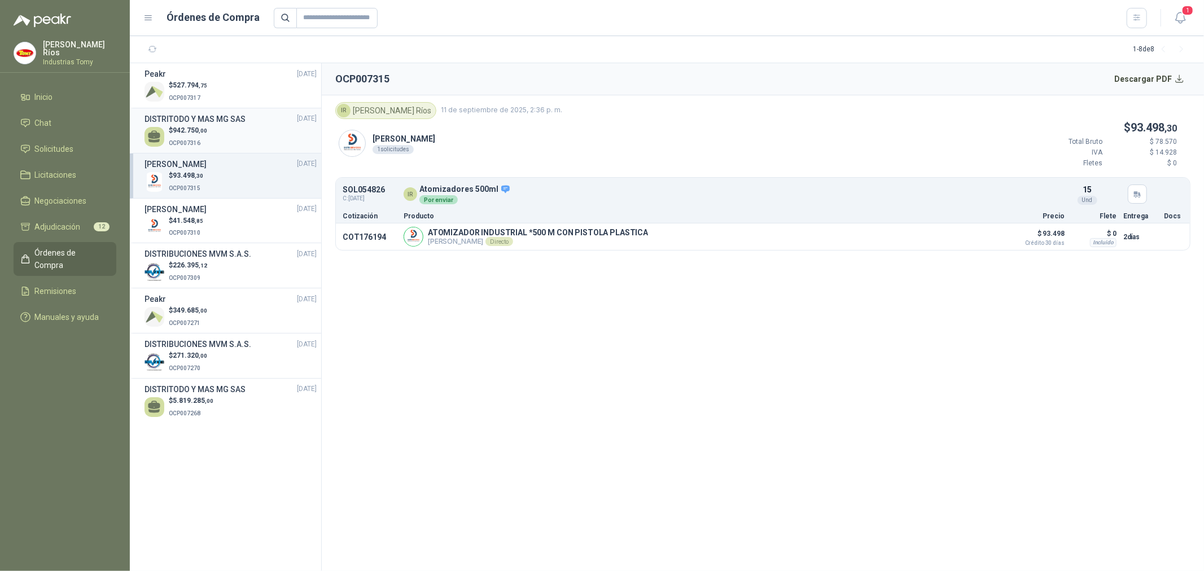
click at [234, 137] on div "$ 942.750 ,00 OCP007316" at bounding box center [230, 136] width 172 height 23
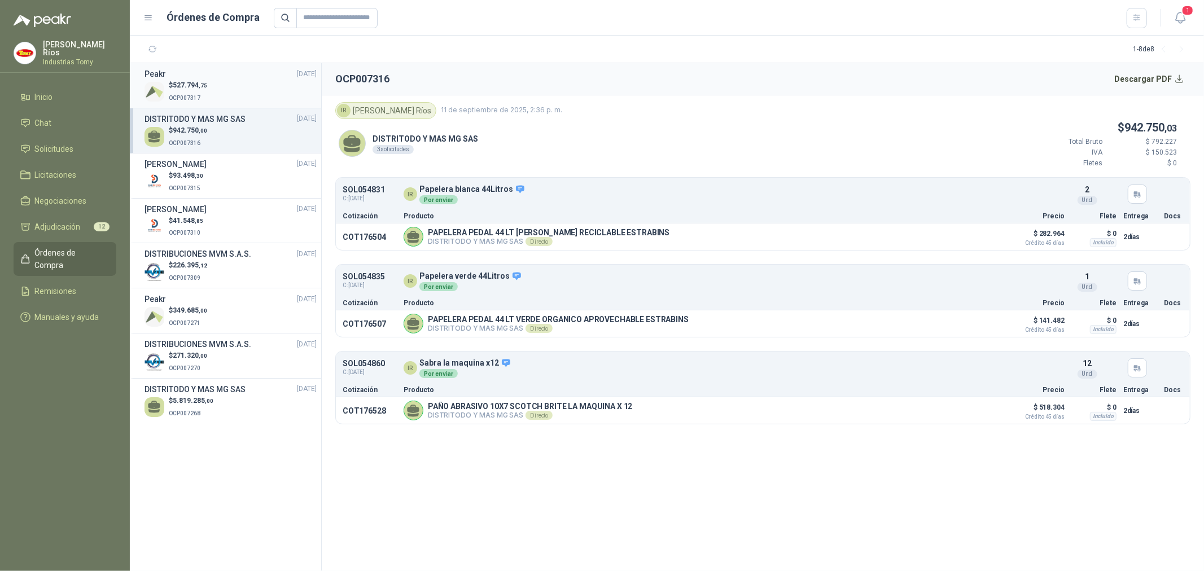
click at [252, 91] on div "$ 527.794 ,75 OCP007317" at bounding box center [230, 91] width 172 height 23
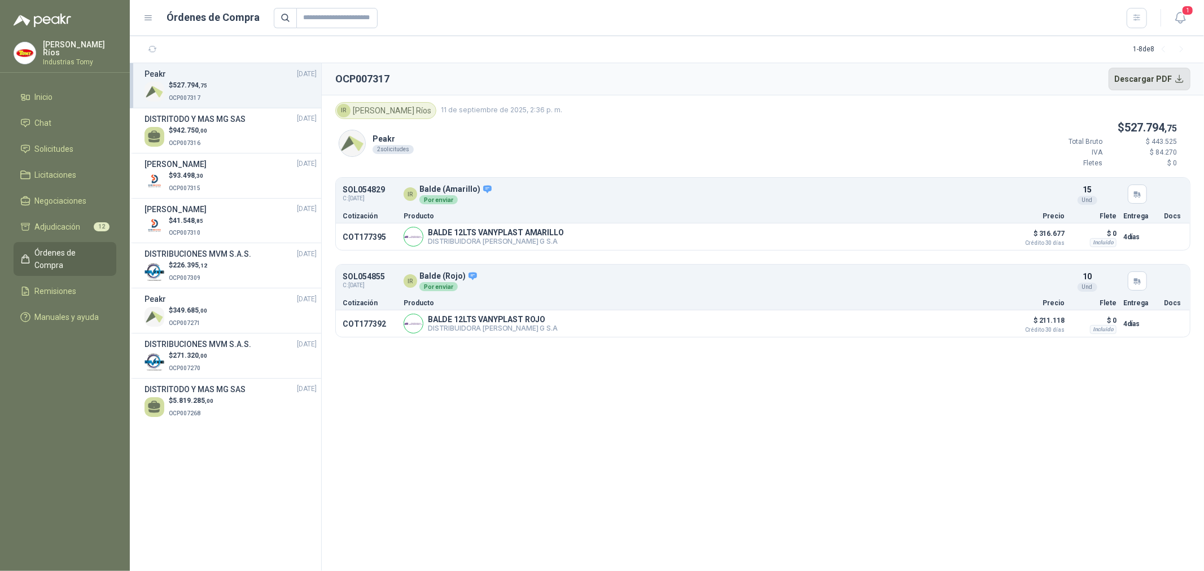
click at [1154, 78] on button "Descargar PDF" at bounding box center [1150, 79] width 82 height 23
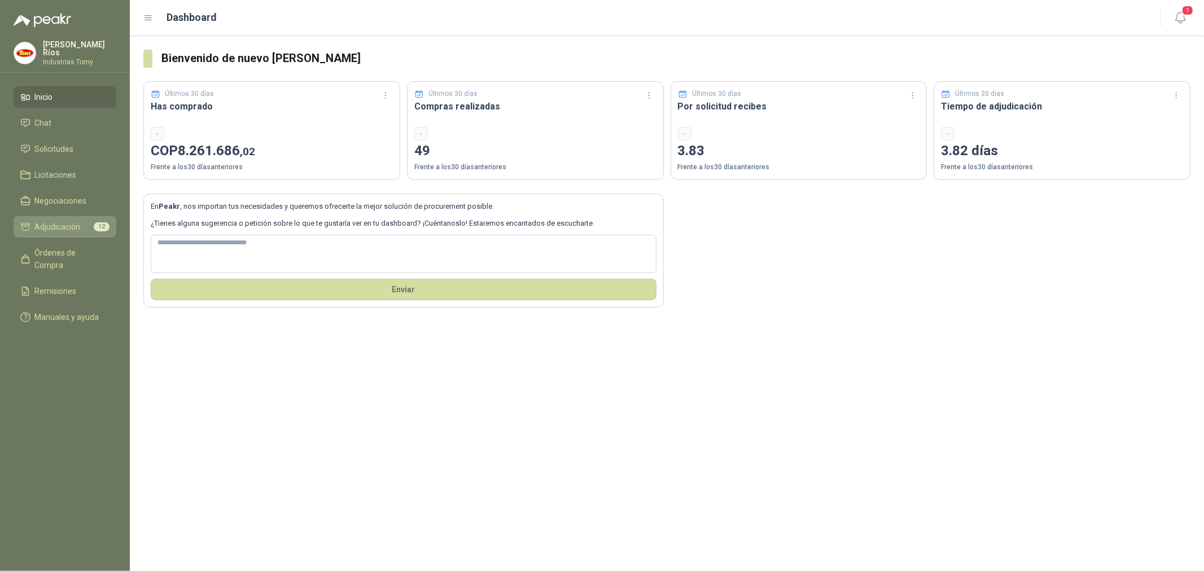
click at [65, 221] on span "Adjudicación" at bounding box center [58, 227] width 46 height 12
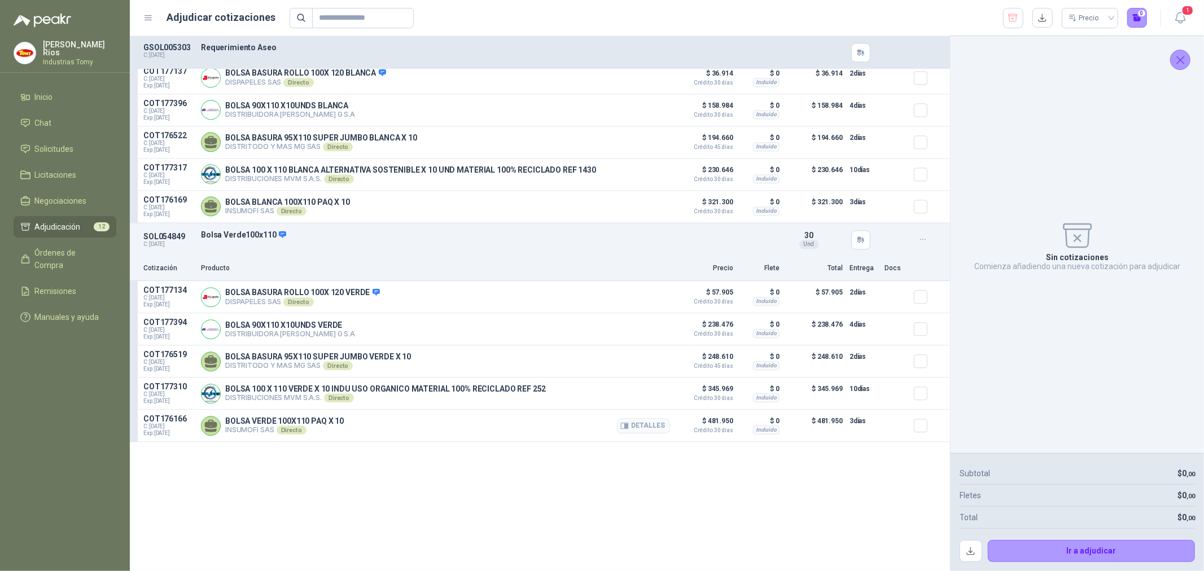
scroll to position [2253, 0]
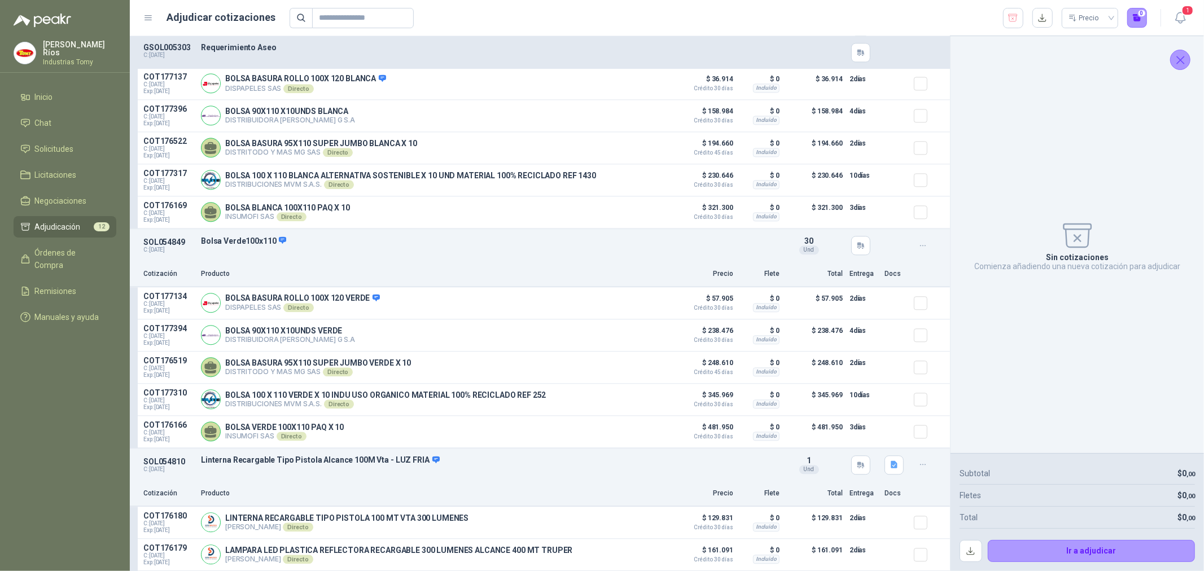
click at [804, 240] on span "30" at bounding box center [808, 241] width 9 height 9
drag, startPoint x: 804, startPoint y: 246, endPoint x: 799, endPoint y: 239, distance: 8.5
click at [803, 246] on div "Und" at bounding box center [809, 250] width 20 height 9
click at [804, 238] on span "30" at bounding box center [808, 241] width 9 height 9
drag, startPoint x: 802, startPoint y: 241, endPoint x: 805, endPoint y: 247, distance: 6.6
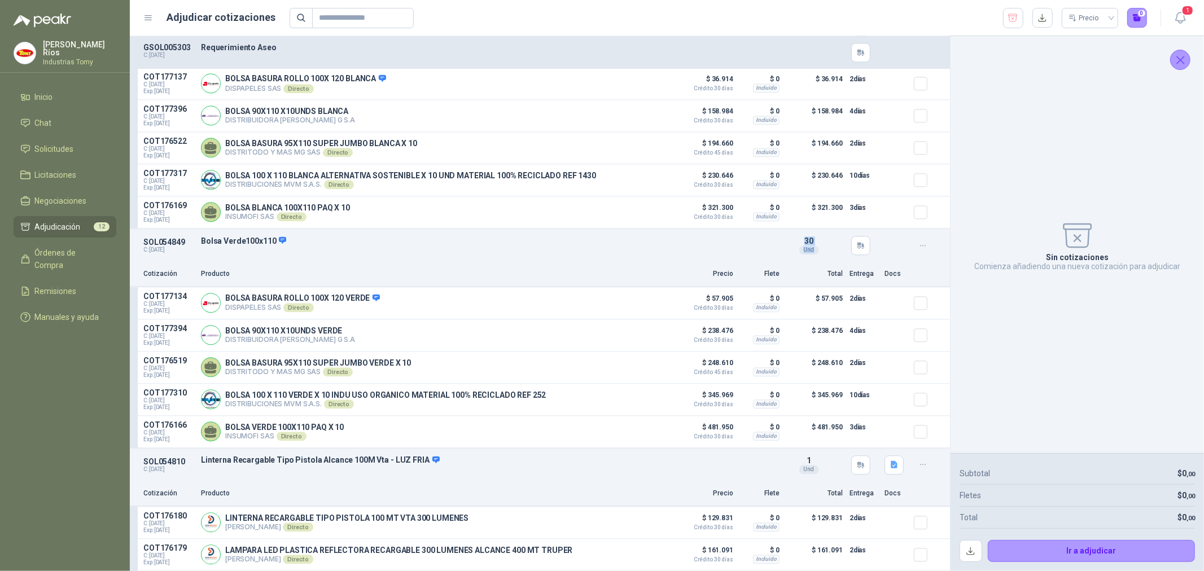
click at [807, 249] on div "SOL054849 C: [DATE] Bolsa Verde100x110 Detalles 30 Und" at bounding box center [540, 245] width 820 height 33
click at [804, 238] on span "30" at bounding box center [808, 241] width 9 height 9
drag, startPoint x: 367, startPoint y: 295, endPoint x: 243, endPoint y: 300, distance: 123.7
click at [243, 300] on p "BOLSA BASURA ROLLO 100X 120 VERDE" at bounding box center [302, 299] width 155 height 10
drag, startPoint x: 805, startPoint y: 238, endPoint x: 792, endPoint y: 237, distance: 13.0
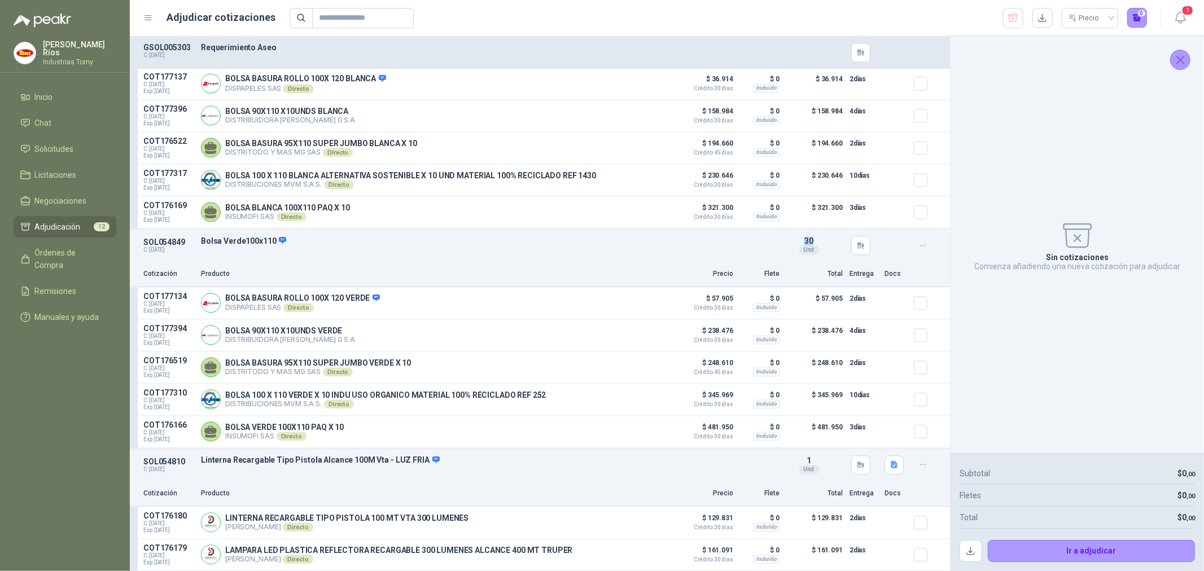
click at [792, 237] on div "30 Und" at bounding box center [809, 246] width 56 height 18
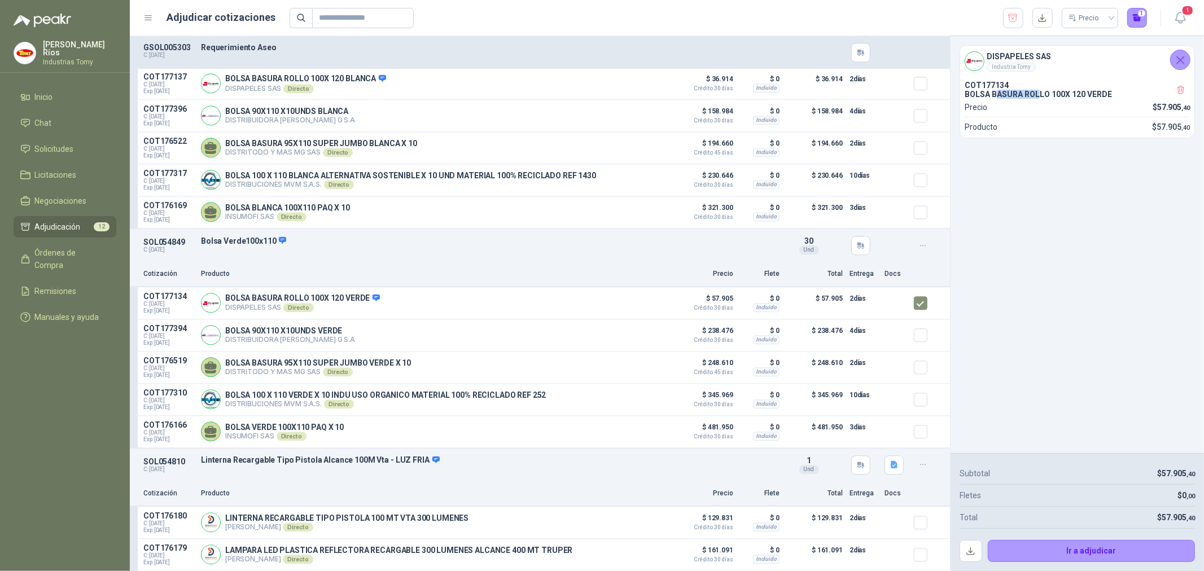
drag, startPoint x: 1021, startPoint y: 91, endPoint x: 999, endPoint y: 89, distance: 21.6
click at [995, 91] on p "BOLSA BASURA ROLLO 100X 120 VERDE" at bounding box center [1077, 94] width 225 height 9
drag, startPoint x: 1023, startPoint y: 119, endPoint x: 1116, endPoint y: 141, distance: 95.7
click at [1025, 119] on div "COT177134 BOLSA BASURA ROLLO 100X 120 VERDE Precio $ 57.905 ,40" at bounding box center [1077, 101] width 225 height 40
click at [1160, 129] on span "57.905 ,40" at bounding box center [1173, 126] width 33 height 9
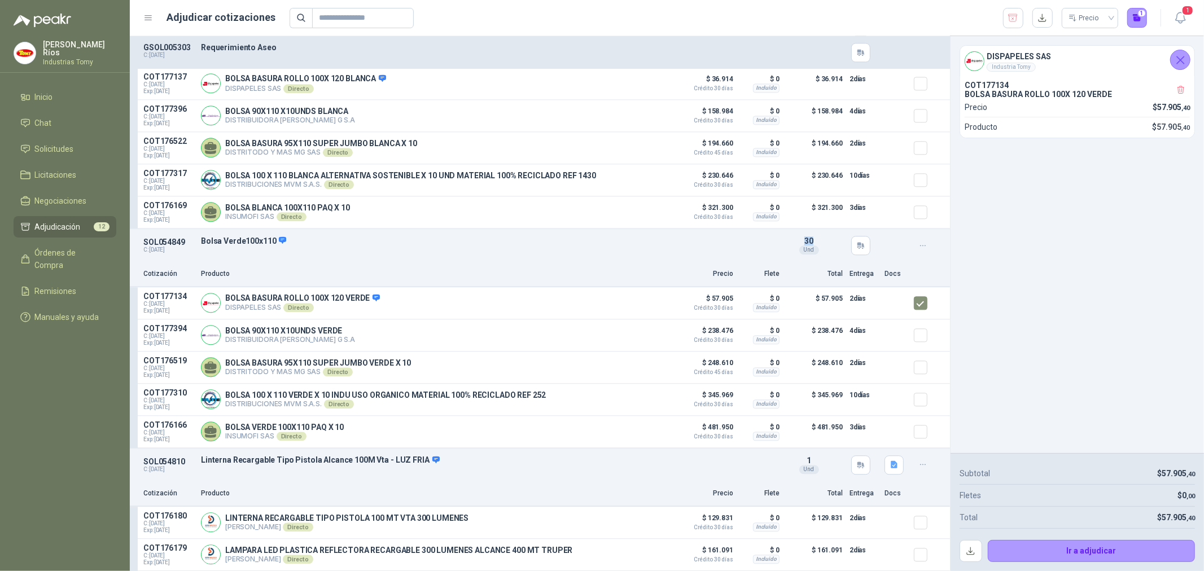
drag, startPoint x: 806, startPoint y: 239, endPoint x: 787, endPoint y: 243, distance: 19.0
click at [787, 237] on div "30 Und" at bounding box center [809, 246] width 56 height 18
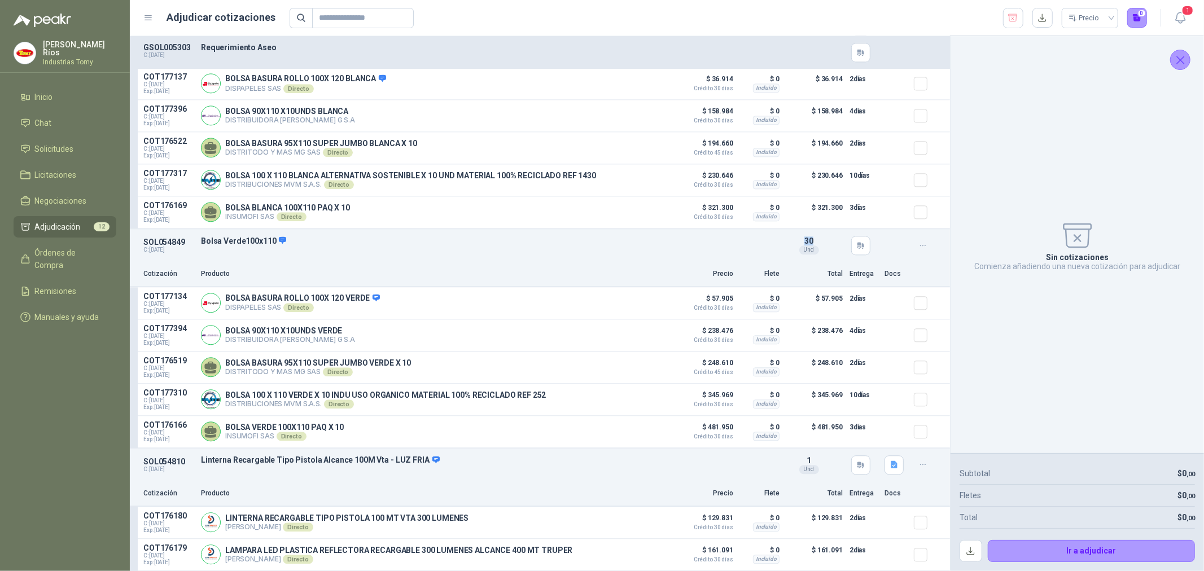
drag, startPoint x: 798, startPoint y: 238, endPoint x: 733, endPoint y: 254, distance: 66.9
click at [804, 239] on span "30" at bounding box center [808, 241] width 9 height 9
click at [651, 252] on div "SOL054849 C: [DATE] Bolsa Verde100x110 Detalles 30 Und" at bounding box center [540, 245] width 820 height 33
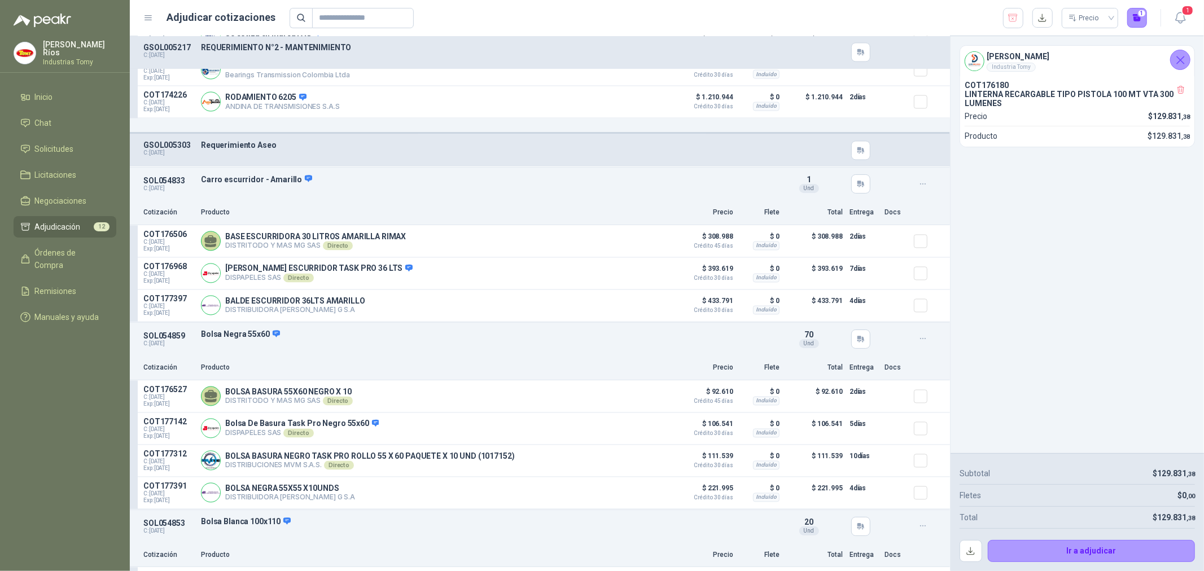
scroll to position [1751, 0]
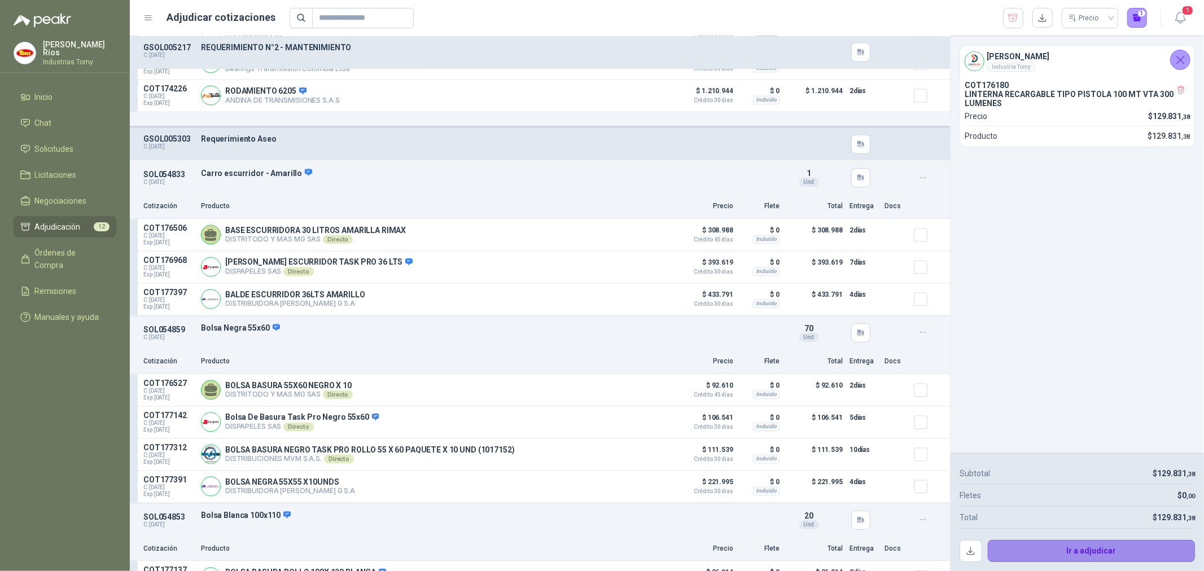
click at [1111, 548] on button "Ir a adjudicar" at bounding box center [1092, 551] width 208 height 23
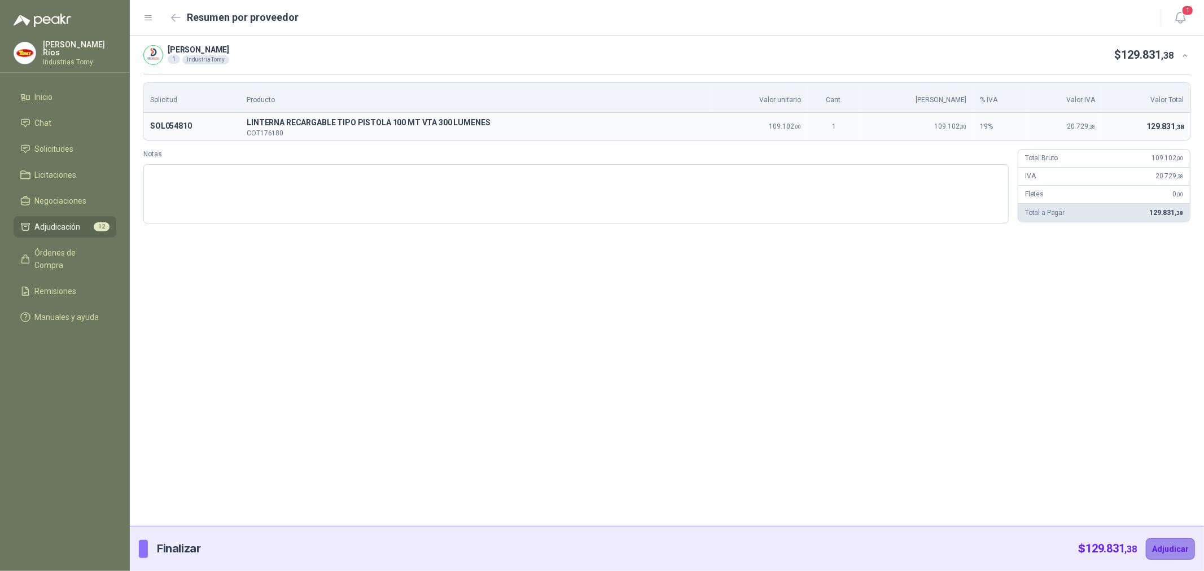
click at [1178, 544] on button "Adjudicar" at bounding box center [1170, 548] width 49 height 21
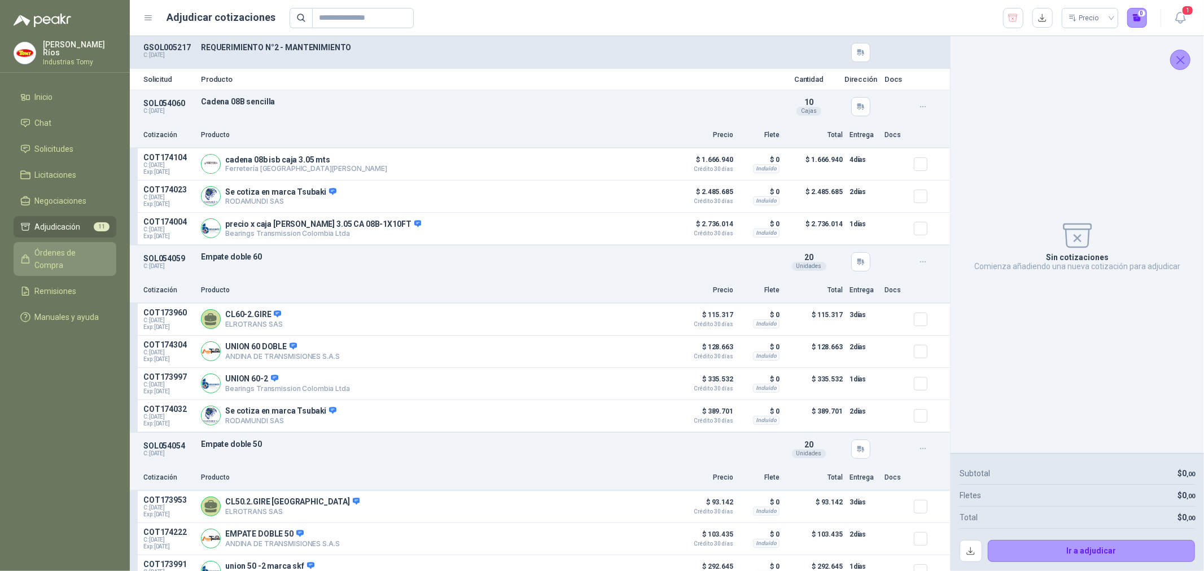
click at [98, 249] on span "Órdenes de Compra" at bounding box center [70, 259] width 71 height 25
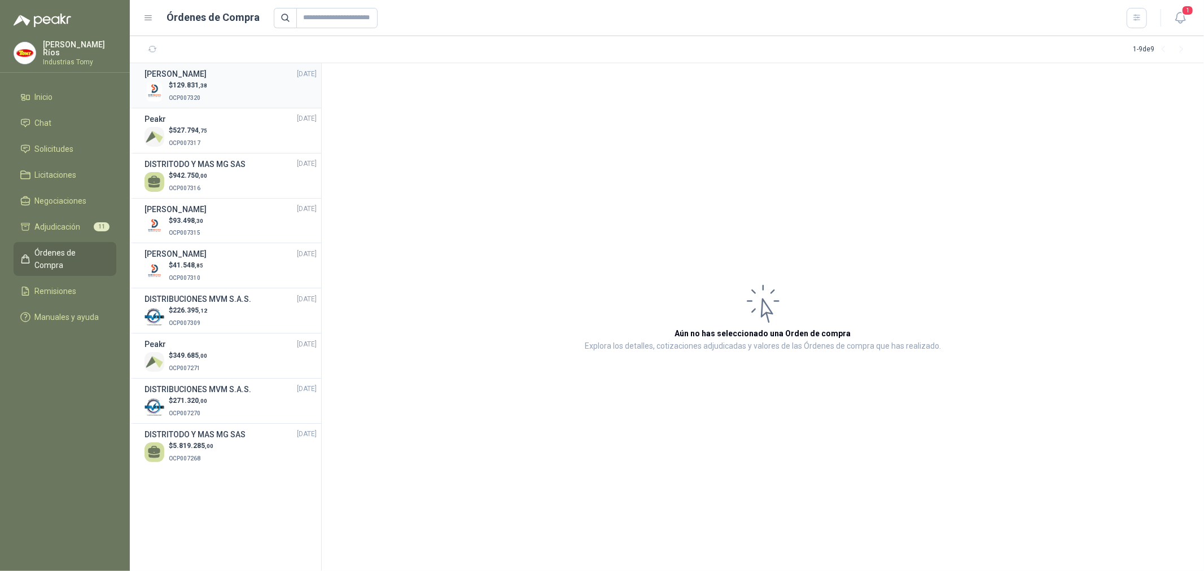
click at [213, 86] on div "$ 129.831 ,38 OCP007320" at bounding box center [230, 91] width 172 height 23
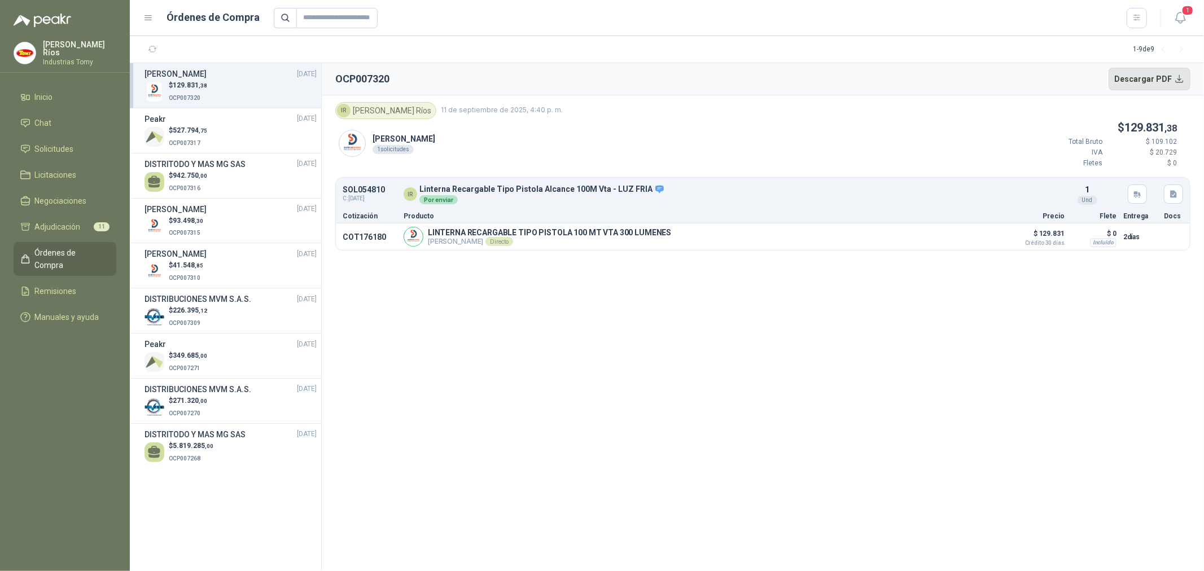
click at [1151, 77] on button "Descargar PDF" at bounding box center [1150, 79] width 82 height 23
